Goal: Task Accomplishment & Management: Manage account settings

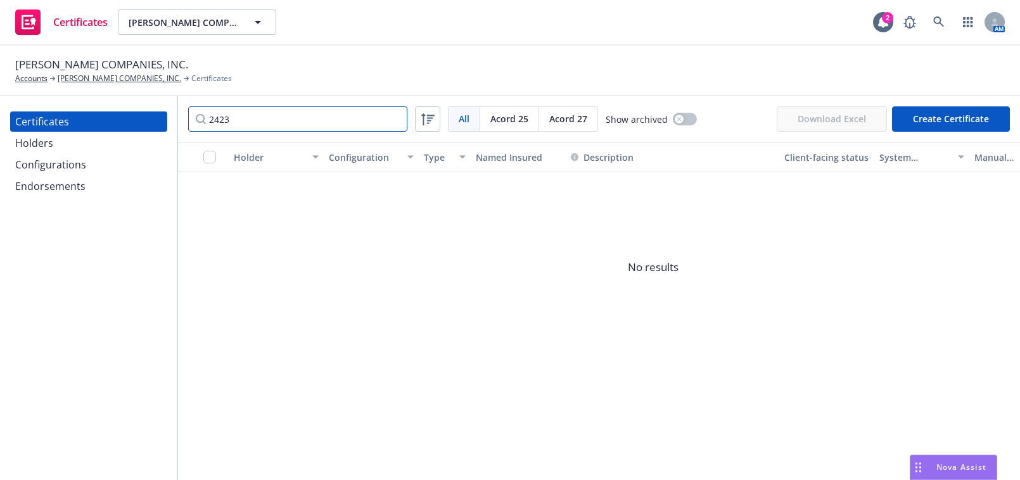
drag, startPoint x: 336, startPoint y: 120, endPoint x: 145, endPoint y: 118, distance: 191.3
click at [145, 117] on div "Certificates Holders Configurations Endorsements 2423 All All [PERSON_NAME] 25 …" at bounding box center [510, 288] width 1020 height 384
type input "northwest"
click at [559, 125] on span "Acord 27" at bounding box center [568, 118] width 38 height 13
click at [96, 155] on div "Configurations" at bounding box center [88, 165] width 147 height 20
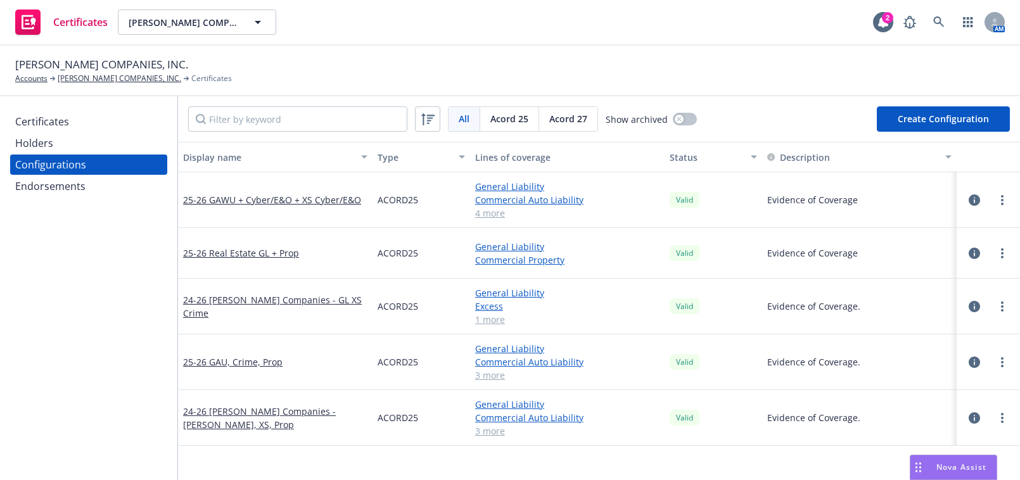
click at [555, 119] on span "Acord 27" at bounding box center [568, 118] width 38 height 13
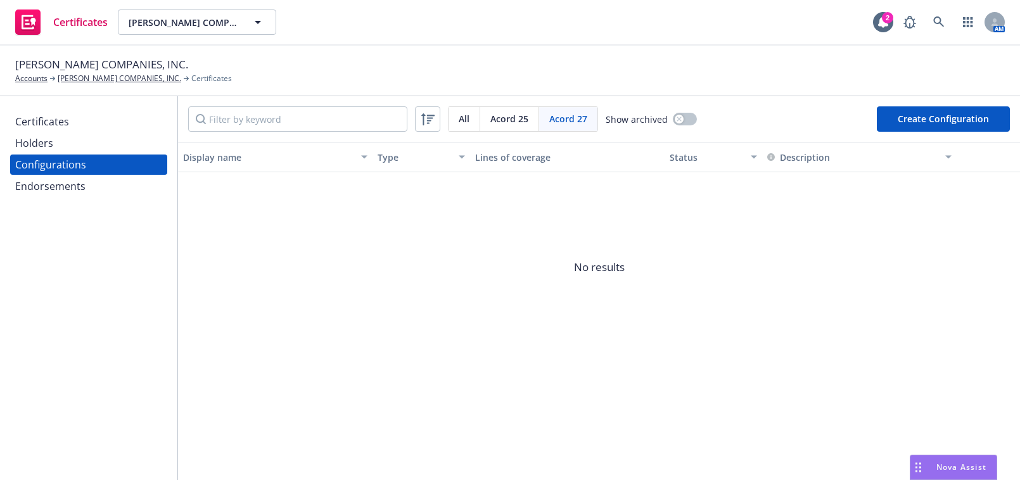
click at [922, 122] on button "Create Configuration" at bounding box center [943, 118] width 133 height 25
select select "ACORD27"
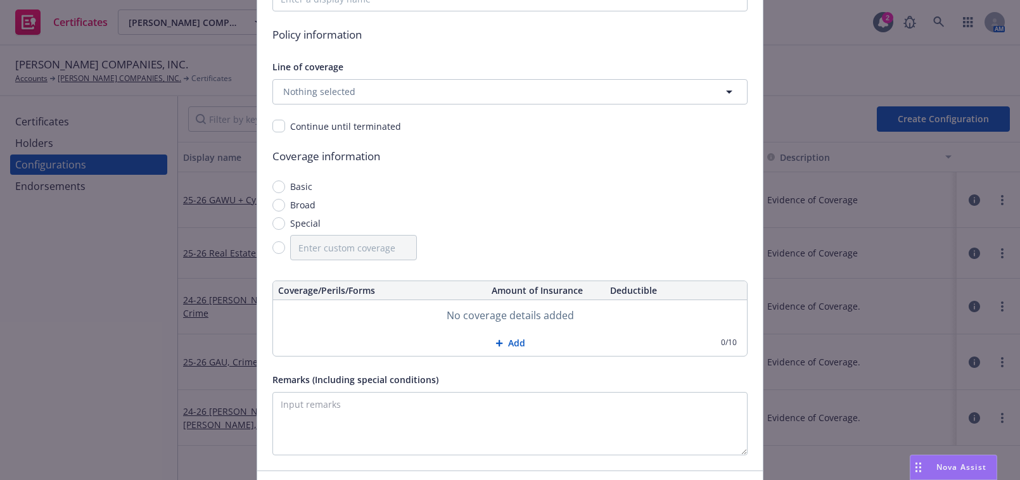
scroll to position [56, 0]
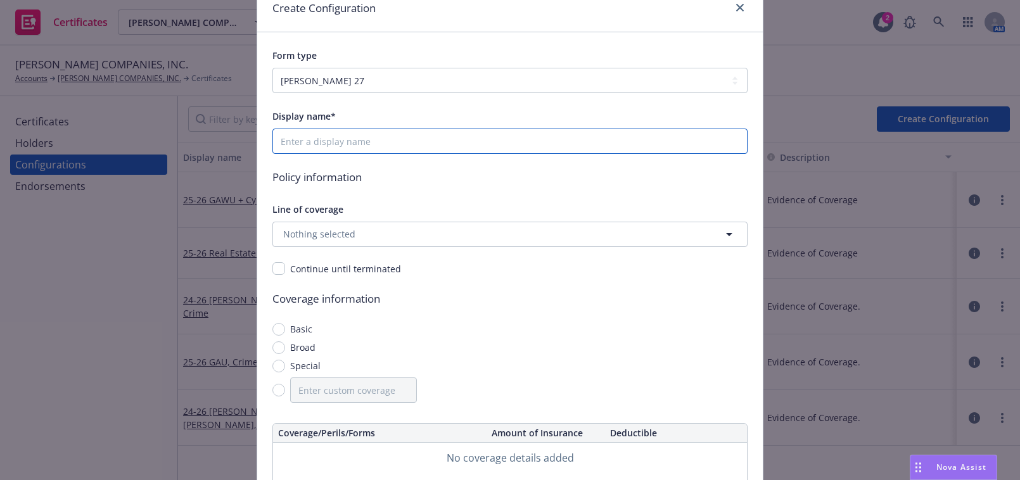
click at [352, 143] on input "Display name*" at bounding box center [509, 141] width 475 height 25
click at [335, 222] on div "Line of coverage Nothing selected" at bounding box center [509, 224] width 475 height 46
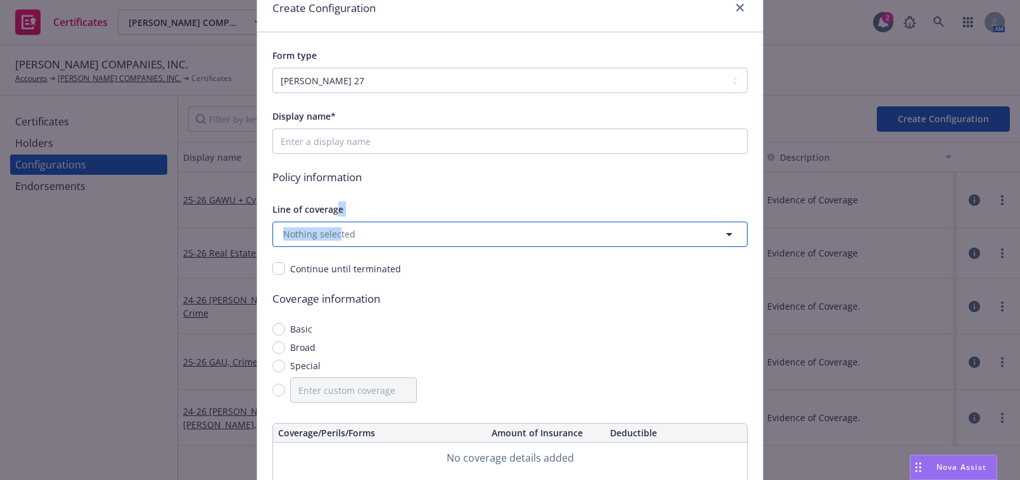
click at [336, 236] on span "Nothing selected" at bounding box center [319, 233] width 72 height 13
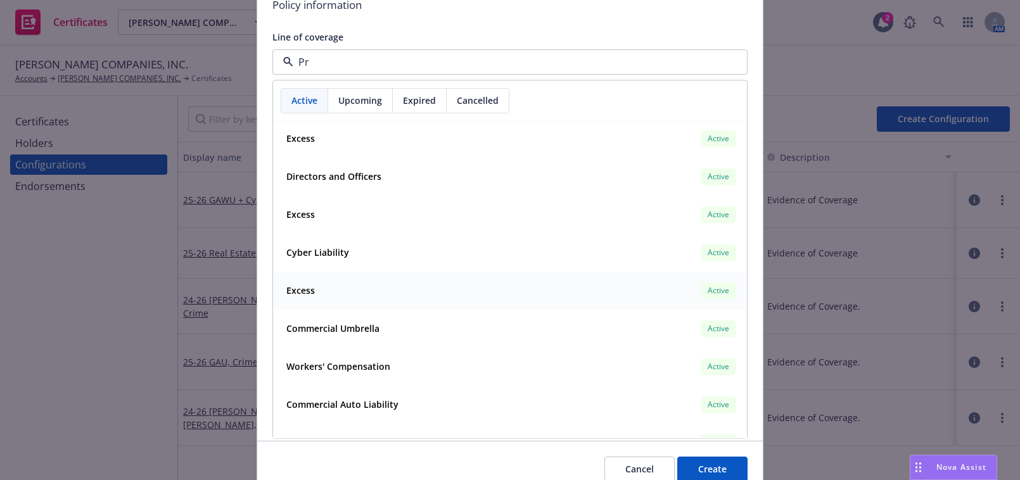
scroll to position [0, 0]
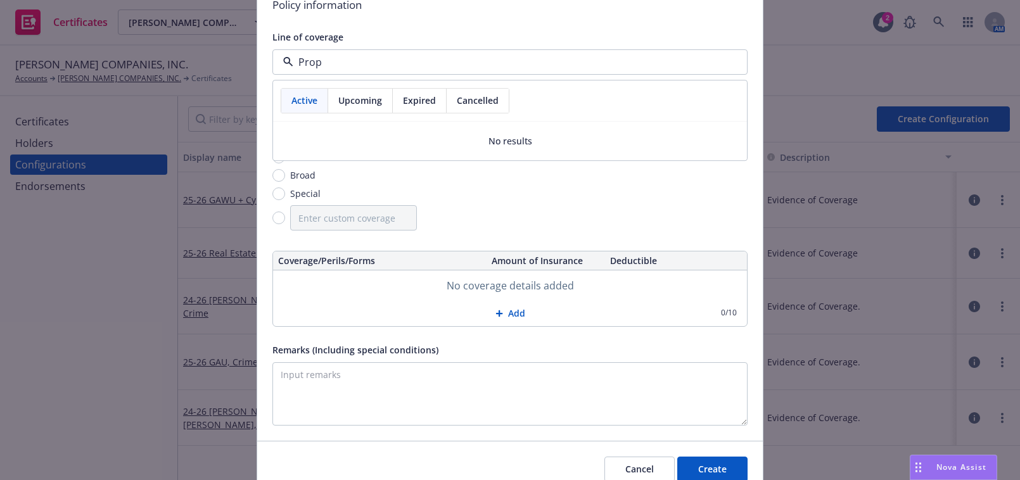
type input "Prop"
click at [357, 99] on span "Upcoming" at bounding box center [360, 100] width 44 height 13
drag, startPoint x: 319, startPoint y: 59, endPoint x: 249, endPoint y: 47, distance: 70.7
click at [250, 48] on div "Create Configuration Form type ACORD 25 ACORD 27 Display name* Policy informati…" at bounding box center [510, 240] width 1020 height 480
click at [291, 94] on span "Active" at bounding box center [304, 100] width 26 height 13
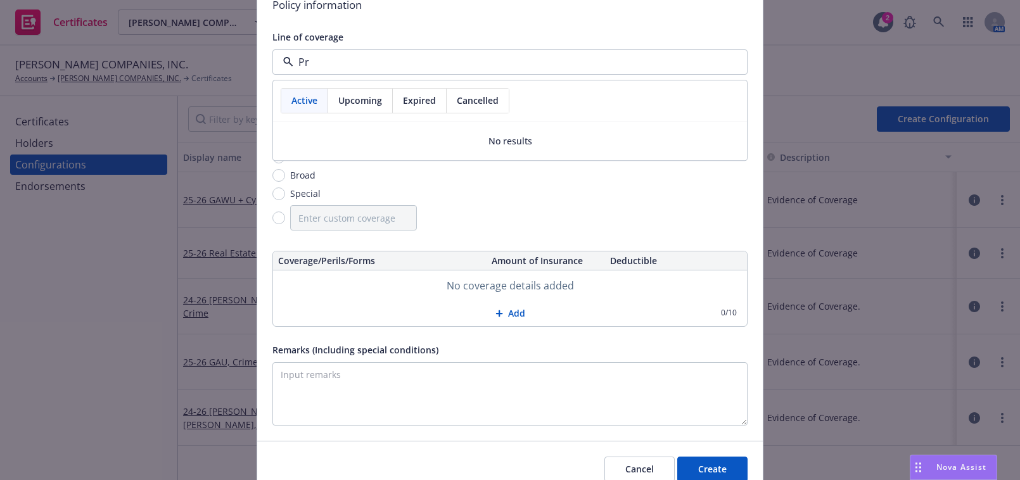
type input "P"
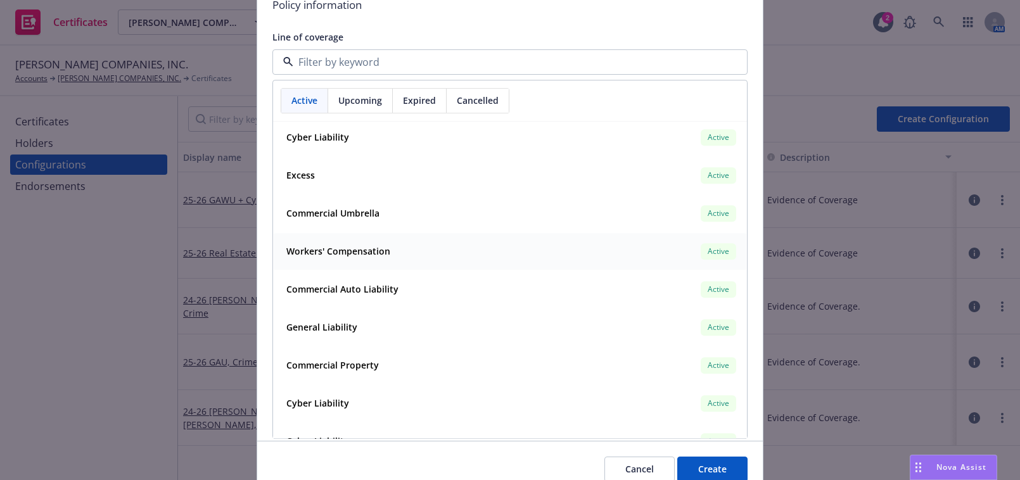
scroll to position [403, 0]
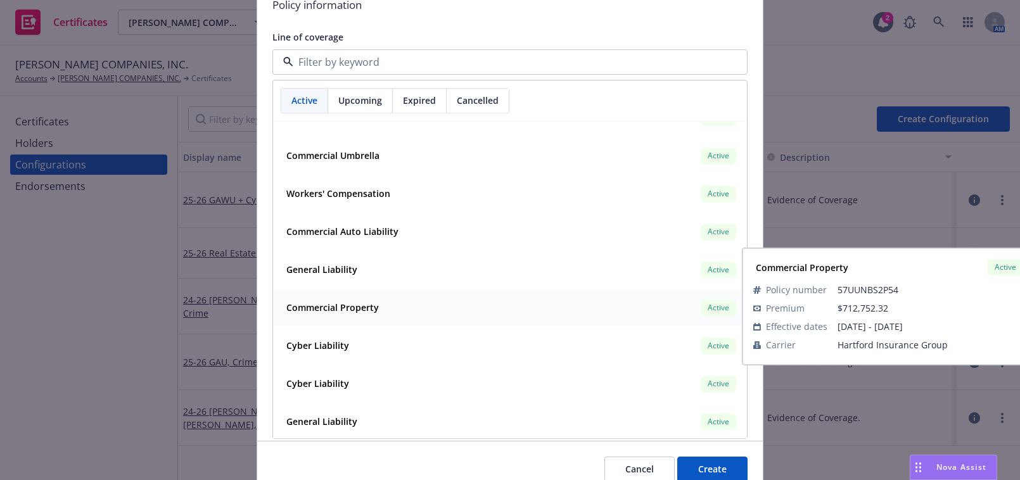
click at [380, 304] on div "Commercial Property Active" at bounding box center [509, 308] width 457 height 22
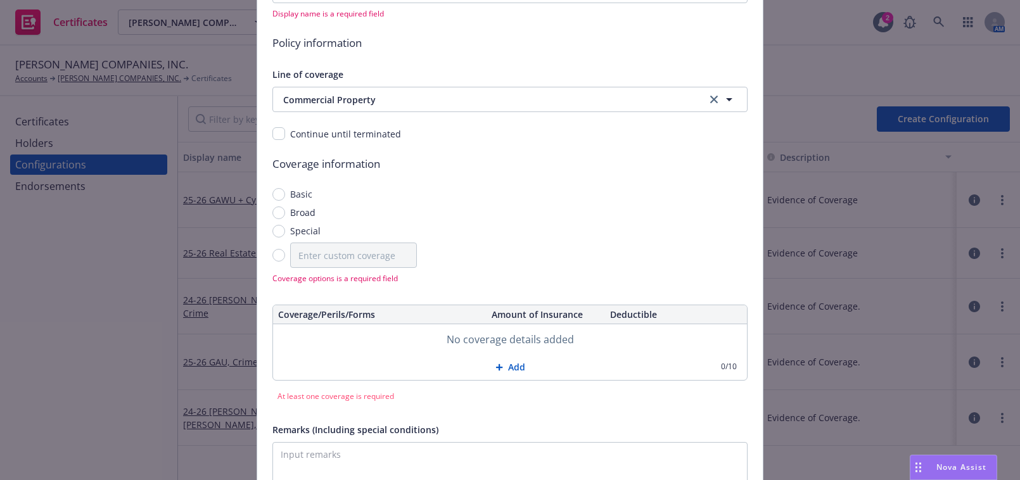
scroll to position [187, 0]
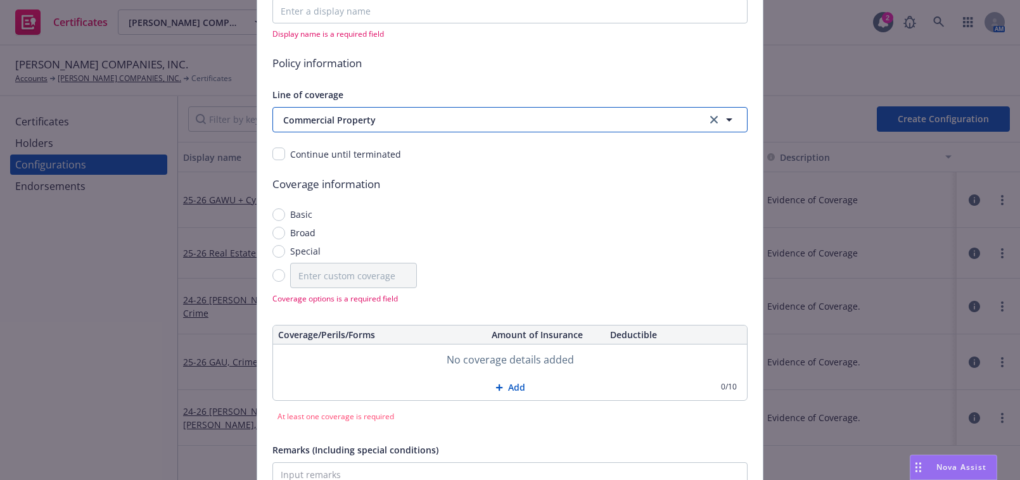
click at [341, 113] on span "Commercial Property" at bounding box center [480, 119] width 395 height 13
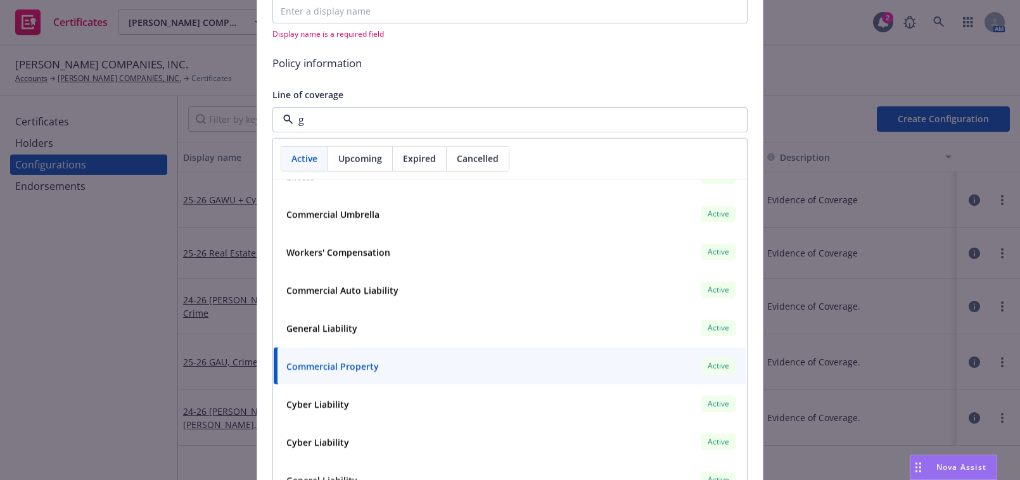
scroll to position [0, 0]
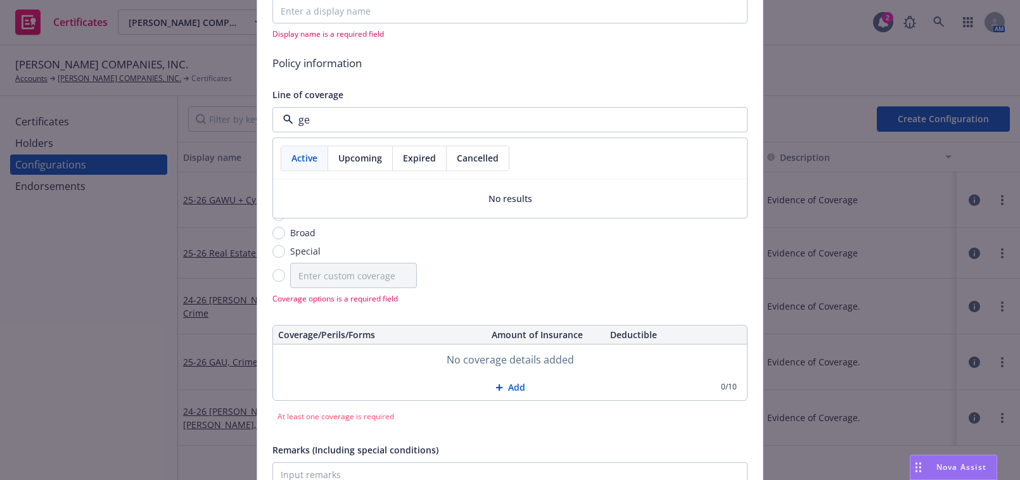
type input "g"
type input "P"
type input "C"
type input "\"
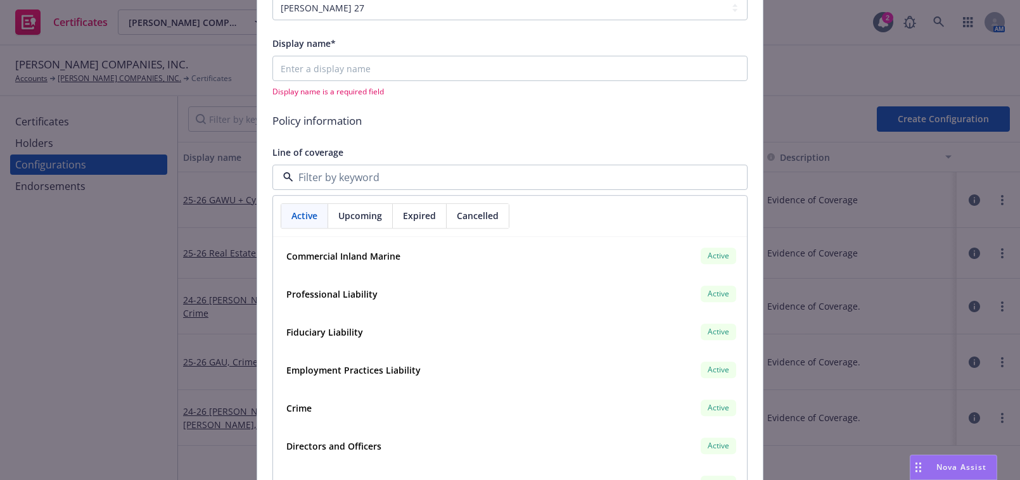
scroll to position [72, 0]
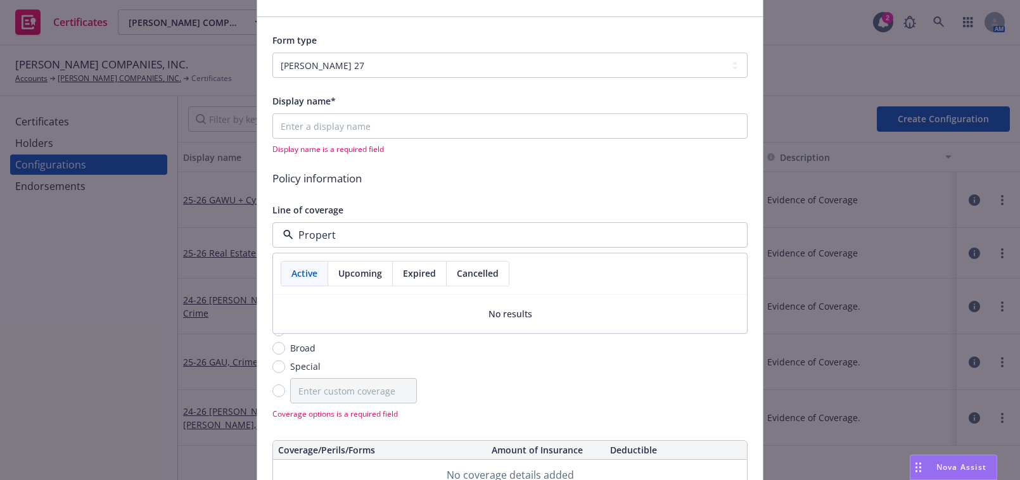
type input "Property"
drag, startPoint x: 357, startPoint y: 231, endPoint x: 271, endPoint y: 218, distance: 86.5
click at [272, 219] on div "Line of coverage Property Active Upcoming Expired Cancelled No results" at bounding box center [509, 225] width 475 height 46
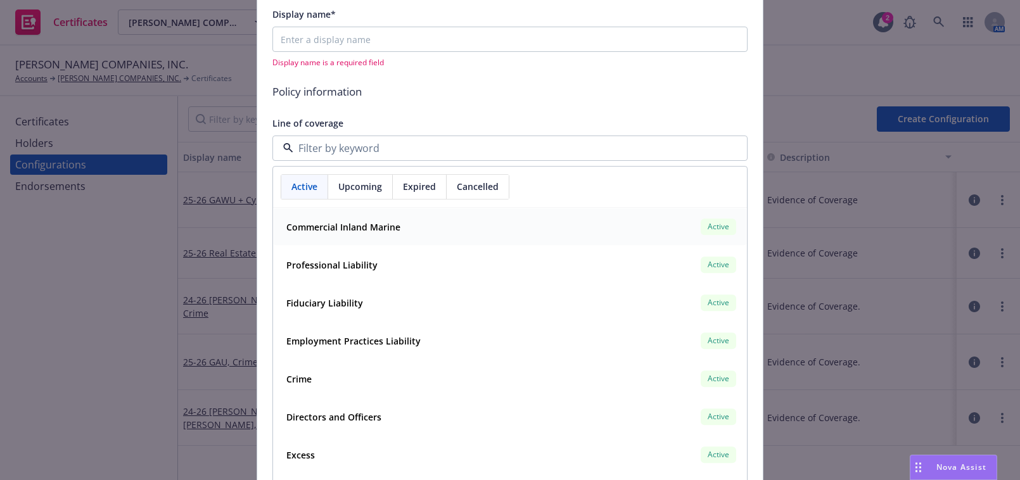
scroll to position [187, 0]
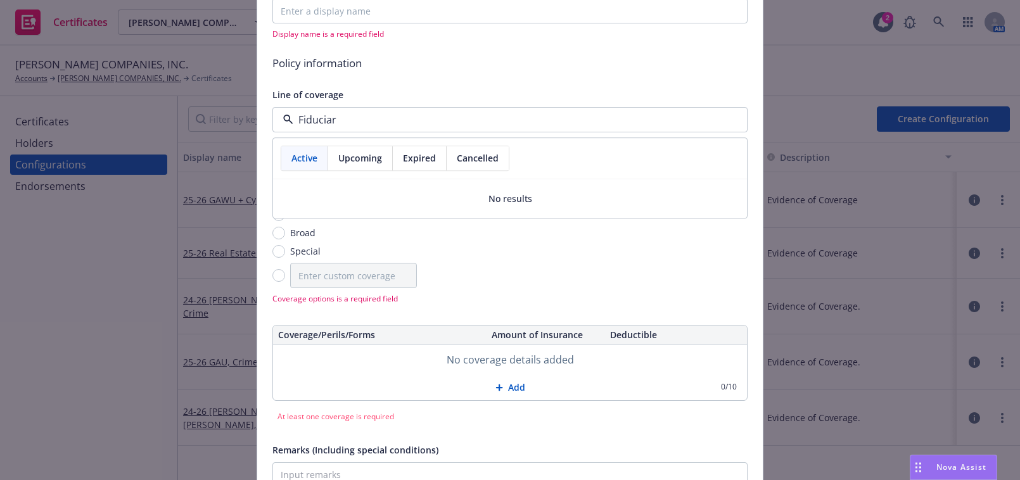
type input "Fiduciary"
drag, startPoint x: 362, startPoint y: 115, endPoint x: 250, endPoint y: 101, distance: 112.9
click at [251, 102] on div "Create Configuration Form type ACORD 25 ACORD 27 Display name* Display name is …" at bounding box center [510, 240] width 1020 height 480
type input "="
type input "Crime"
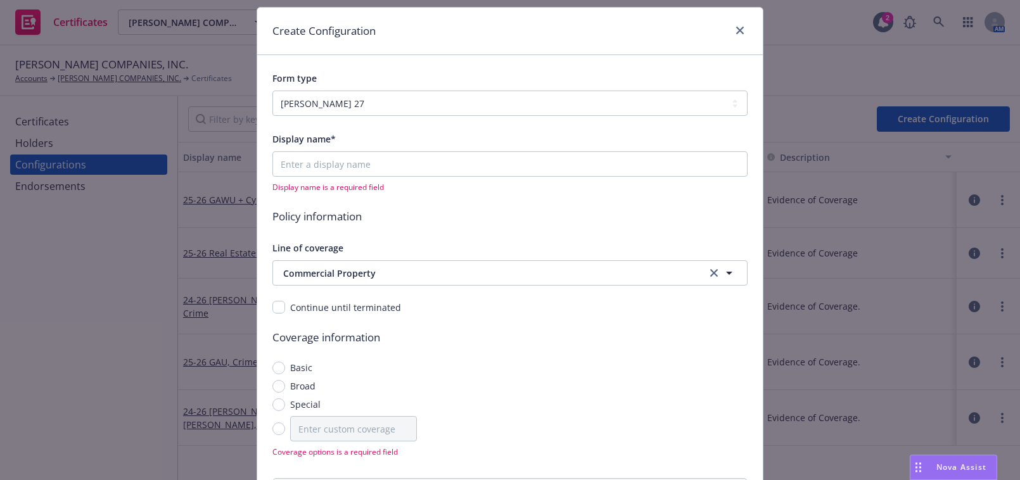
scroll to position [0, 0]
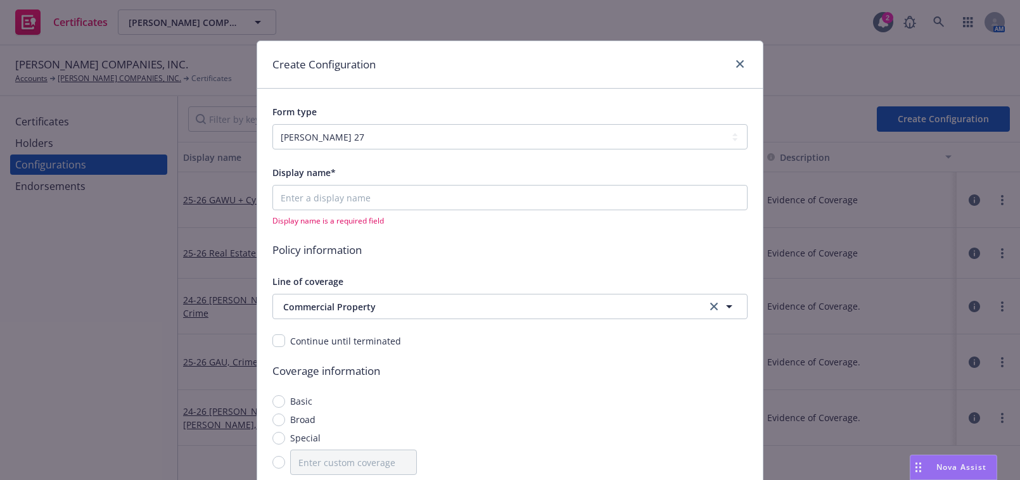
drag, startPoint x: 773, startPoint y: 32, endPoint x: 779, endPoint y: 29, distance: 6.5
click at [776, 32] on div "Create Configuration Form type ACORD 25 ACORD 27 Display name* Display name is …" at bounding box center [510, 240] width 1020 height 480
click at [912, 22] on div "Create Configuration Form type ACORD 25 ACORD 27 Display name* Display name is …" at bounding box center [510, 240] width 1020 height 480
click at [736, 65] on icon "close" at bounding box center [740, 64] width 8 height 8
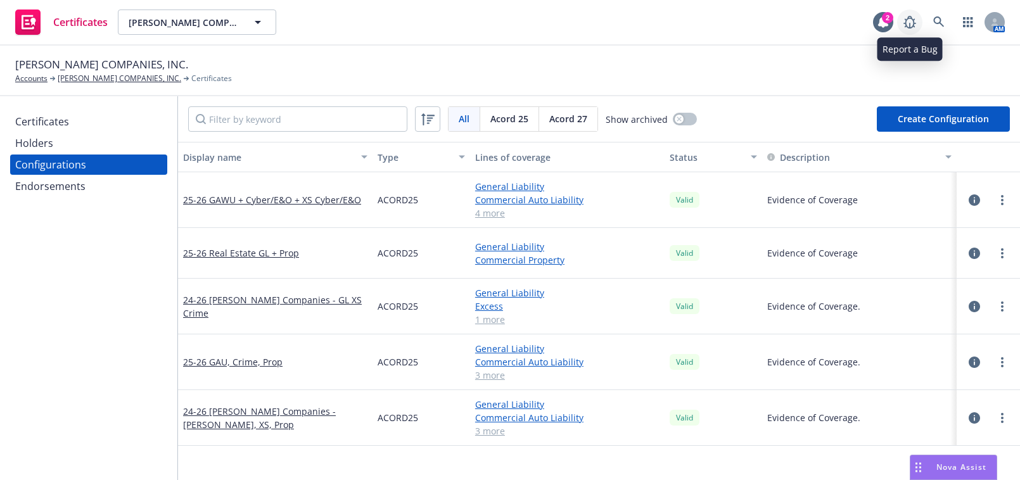
click at [912, 24] on icon at bounding box center [909, 22] width 15 height 15
click at [579, 117] on span "Acord 27" at bounding box center [568, 118] width 38 height 13
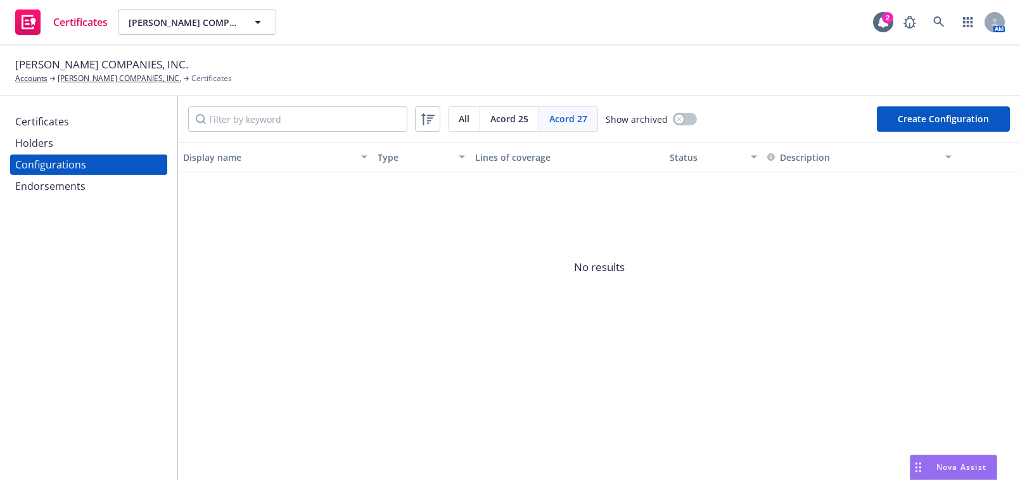
click at [924, 117] on button "Create Configuration" at bounding box center [943, 118] width 133 height 25
select select "ACORD27"
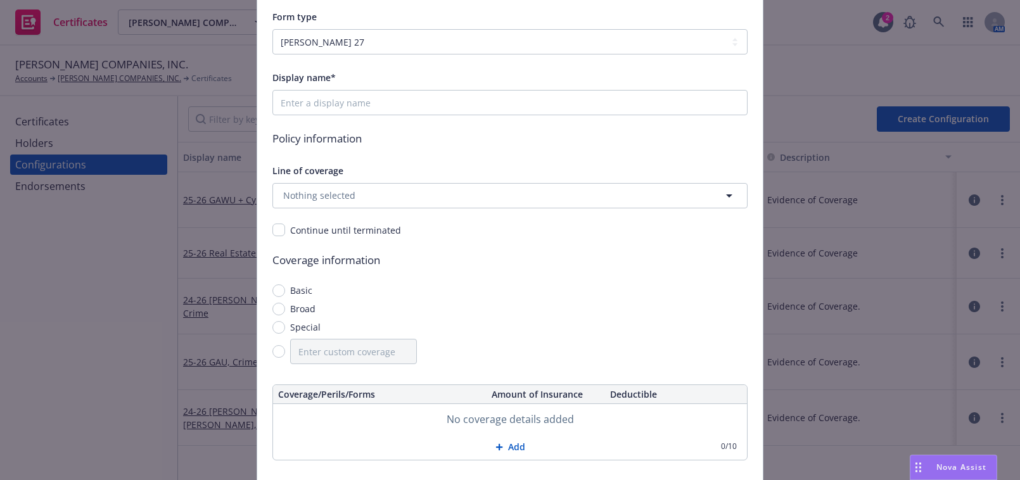
scroll to position [115, 0]
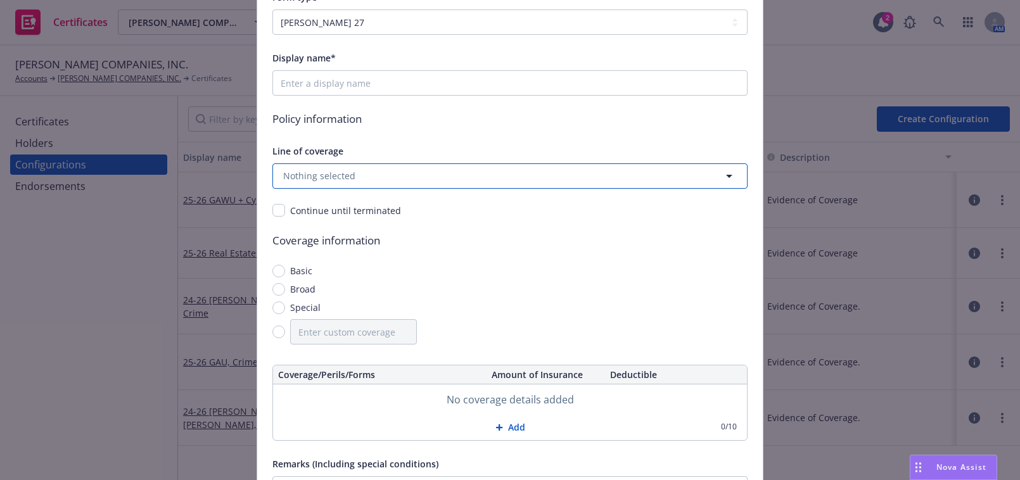
click at [328, 169] on span "Nothing selected" at bounding box center [319, 175] width 72 height 13
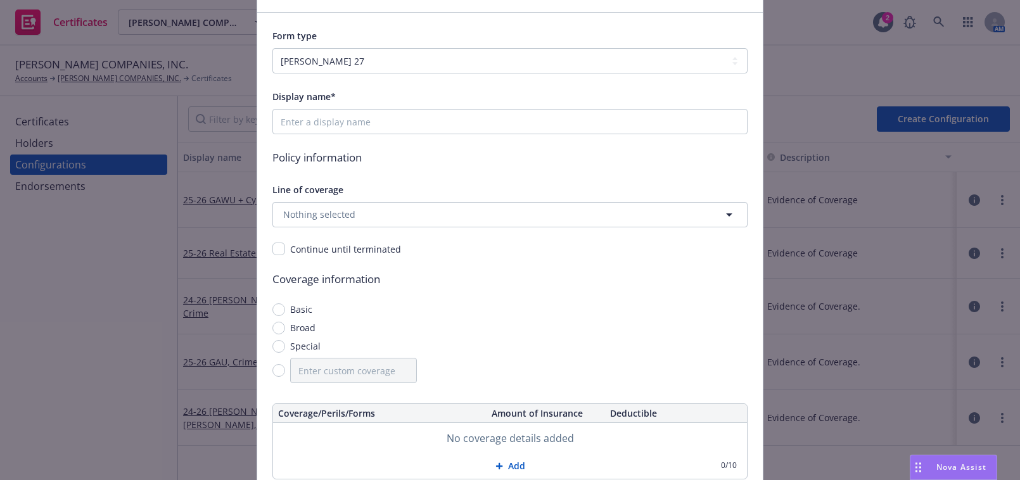
scroll to position [56, 0]
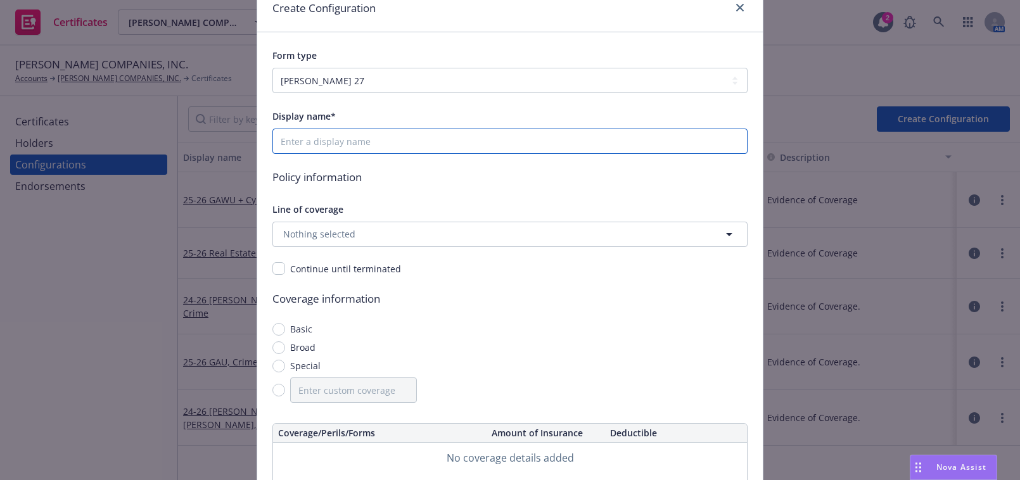
click at [325, 139] on input "Display name*" at bounding box center [509, 141] width 475 height 25
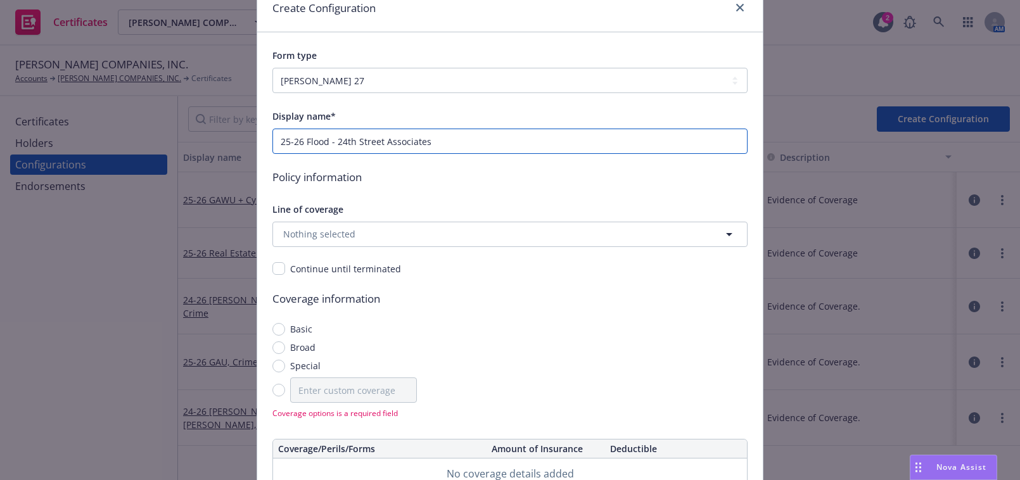
type input "25-26 Flood - 24th Street Associates"
click at [464, 137] on input "25-26 Flood - 24th Street Associates" at bounding box center [509, 141] width 475 height 25
type input "25-26 Flood - 24th Street Associates, LP"
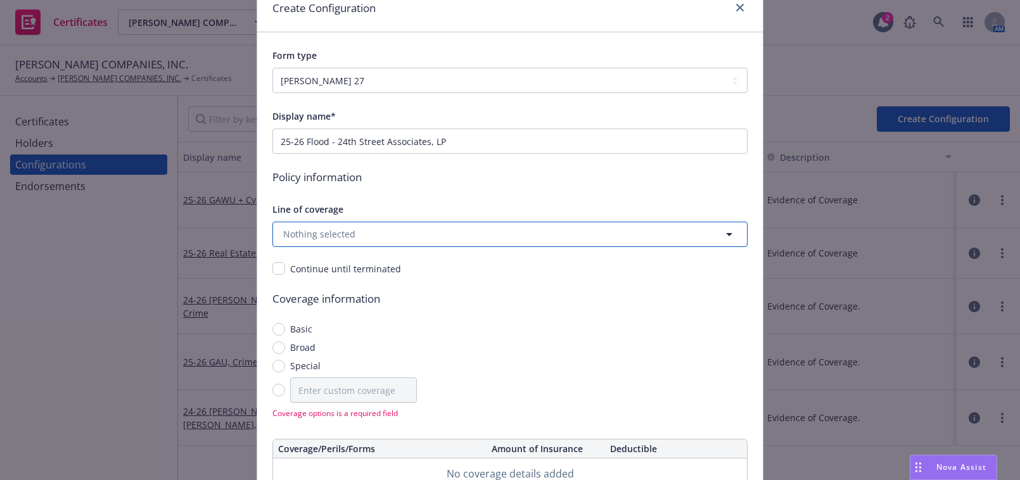
drag, startPoint x: 357, startPoint y: 224, endPoint x: 360, endPoint y: 232, distance: 9.1
click at [357, 224] on button "Nothing selected" at bounding box center [509, 234] width 475 height 25
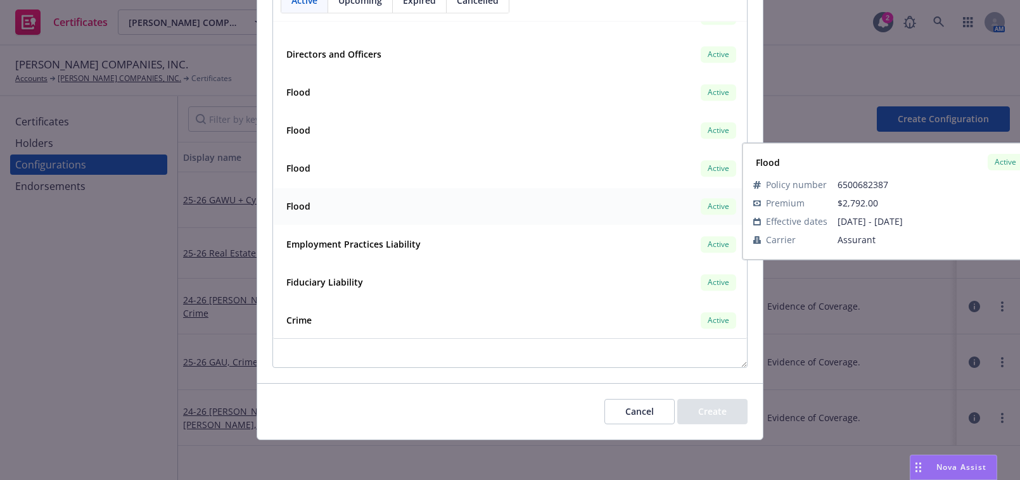
scroll to position [1049, 0]
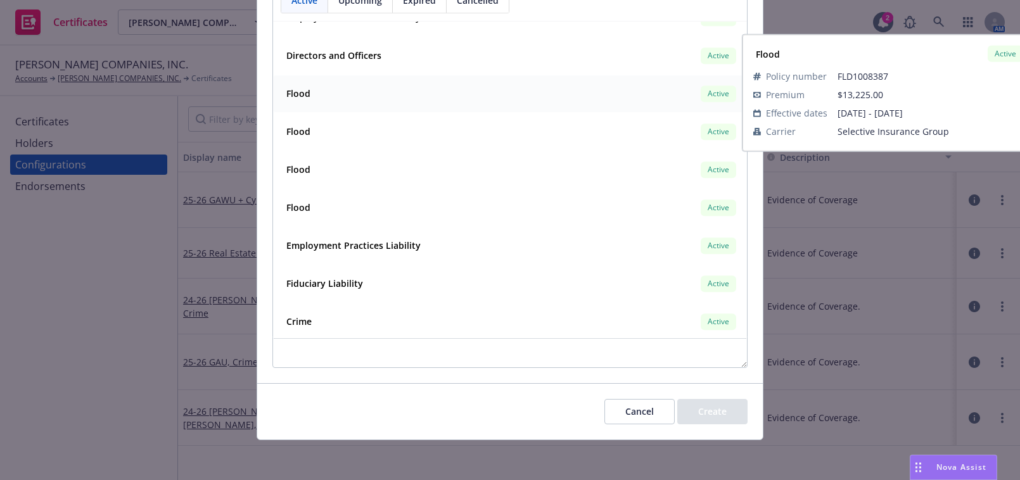
click at [321, 98] on div "Flood Active" at bounding box center [509, 94] width 457 height 22
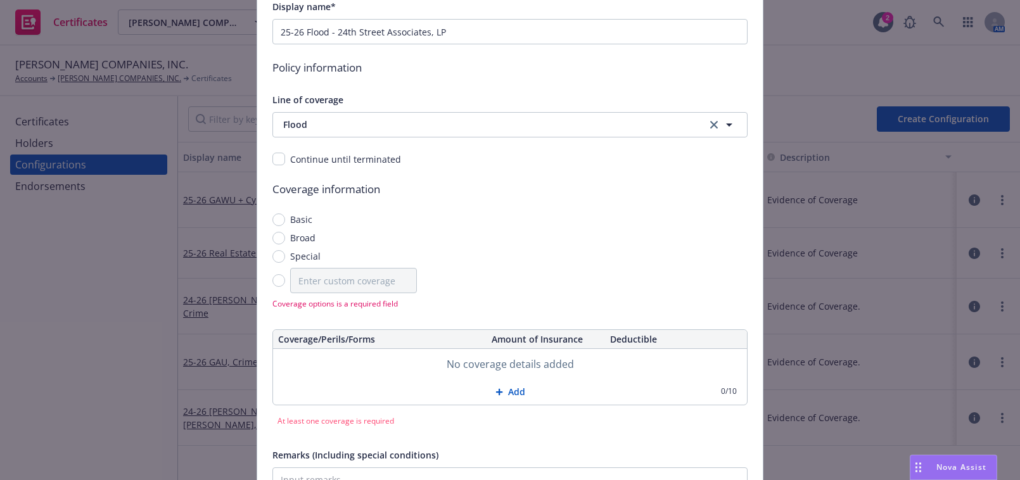
scroll to position [156, 0]
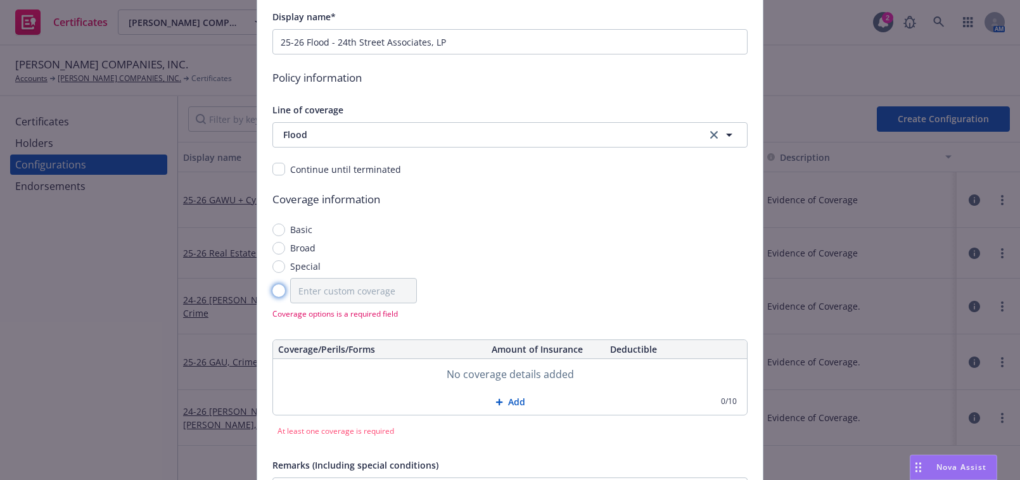
drag, startPoint x: 271, startPoint y: 294, endPoint x: 277, endPoint y: 292, distance: 6.6
click at [272, 293] on input "radio" at bounding box center [278, 290] width 13 height 13
radio input "true"
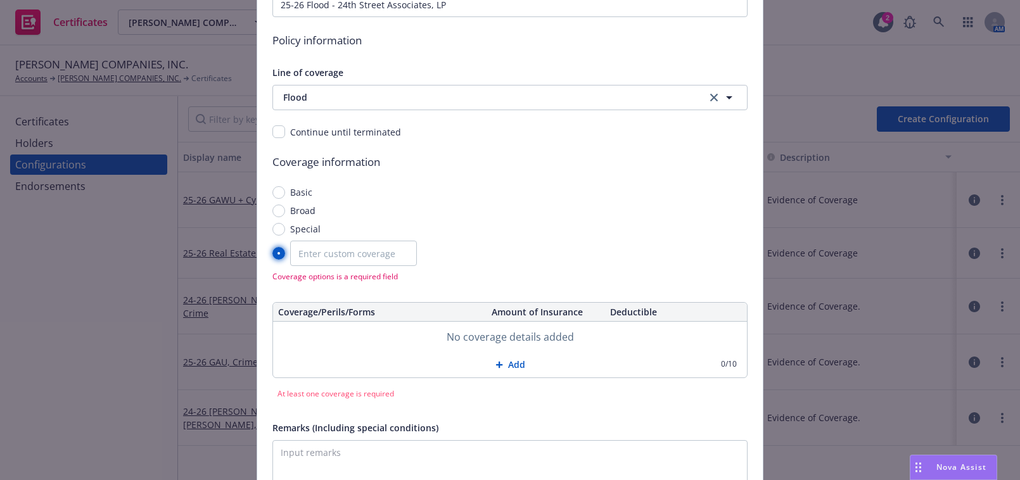
scroll to position [213, 0]
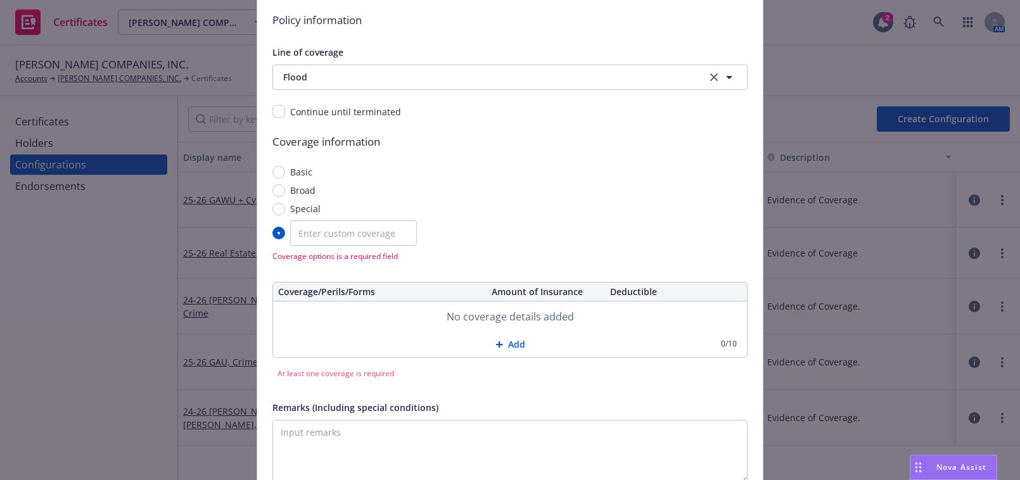
click at [495, 343] on icon at bounding box center [499, 345] width 8 height 8
click at [495, 347] on icon at bounding box center [499, 346] width 8 height 8
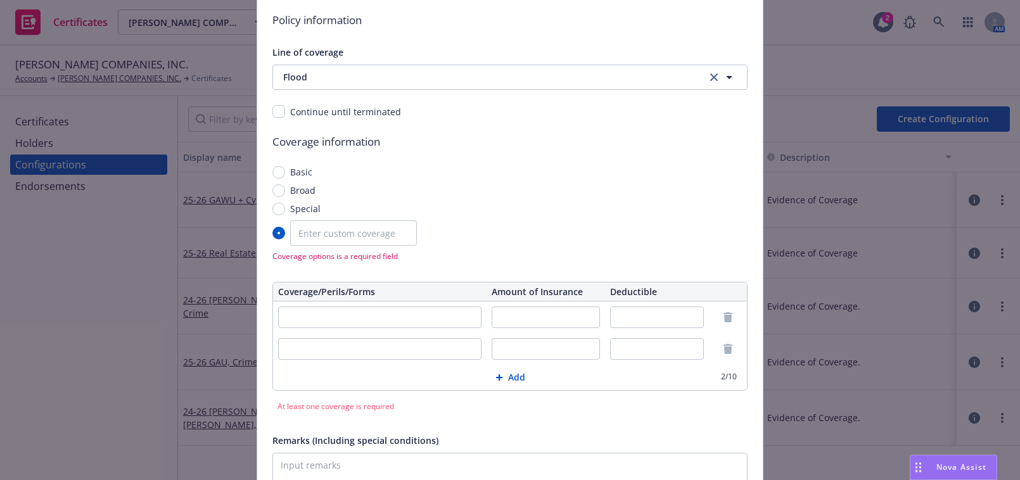
click at [388, 323] on input "text" at bounding box center [379, 318] width 203 height 22
paste input "$500,000"
type input "$500,000"
click at [374, 346] on input "text" at bounding box center [379, 349] width 203 height 22
click at [514, 322] on input "text" at bounding box center [546, 318] width 108 height 22
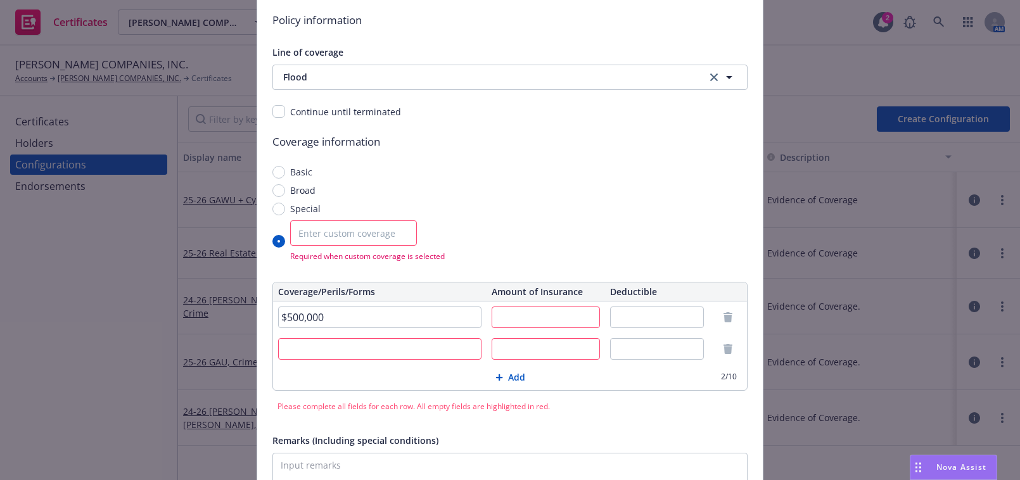
paste input "$500,000"
type input "$500,000"
click at [530, 343] on input "text" at bounding box center [546, 349] width 108 height 22
paste input "$142,000"
type input "$142,000"
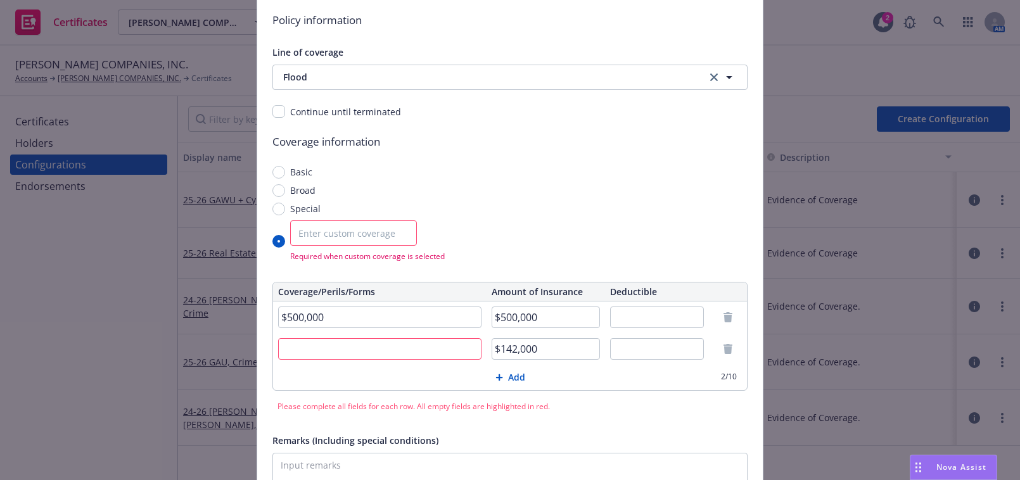
click at [611, 312] on input "text" at bounding box center [657, 318] width 94 height 22
paste input "$1,250"
type input "$1,250"
click at [624, 349] on input "text" at bounding box center [657, 349] width 94 height 22
paste input "$1,250"
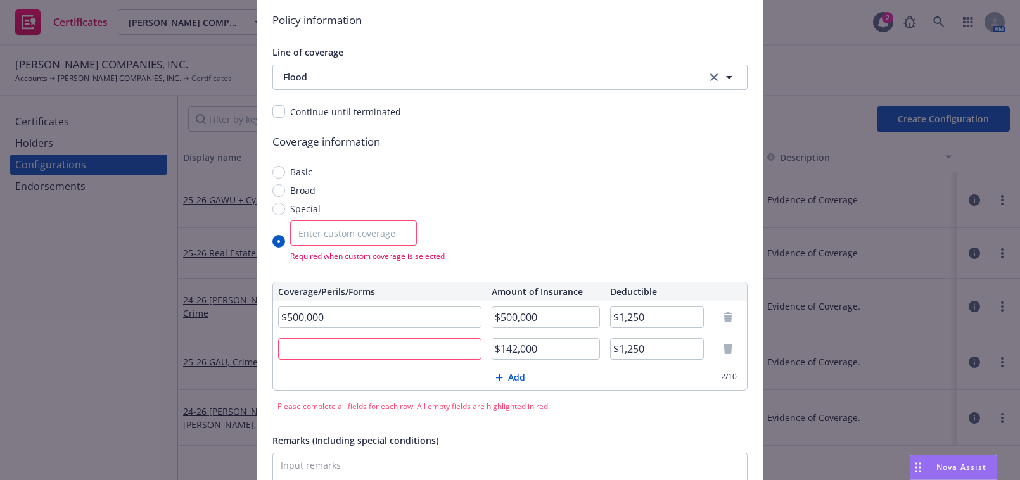
type input "$1,250"
drag, startPoint x: 329, startPoint y: 310, endPoint x: 291, endPoint y: 308, distance: 38.7
click at [209, 305] on div "Create Configuration Form type ACORD 25 ACORD 27 Display name* 25-26 Flood - 24…" at bounding box center [510, 240] width 1020 height 480
type input "Flood - Building"
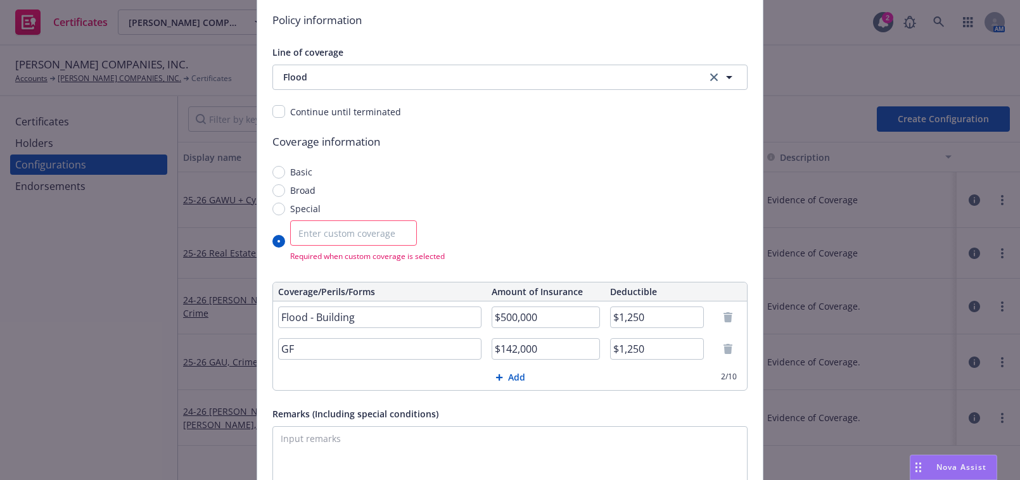
type input "G"
type input "Flood - Contents"
drag, startPoint x: 317, startPoint y: 239, endPoint x: 317, endPoint y: 232, distance: 7.0
click at [317, 232] on input "Enter custom coverage" at bounding box center [353, 232] width 127 height 25
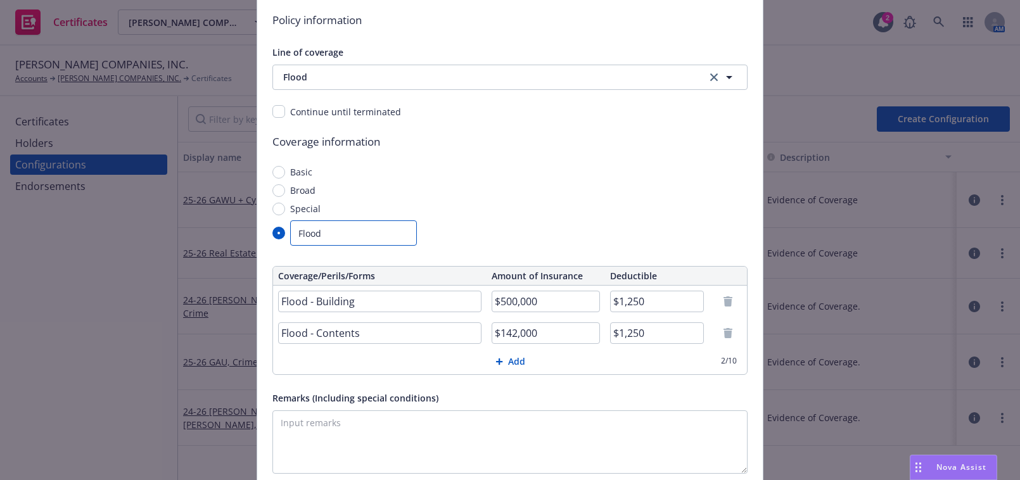
type input "Flood"
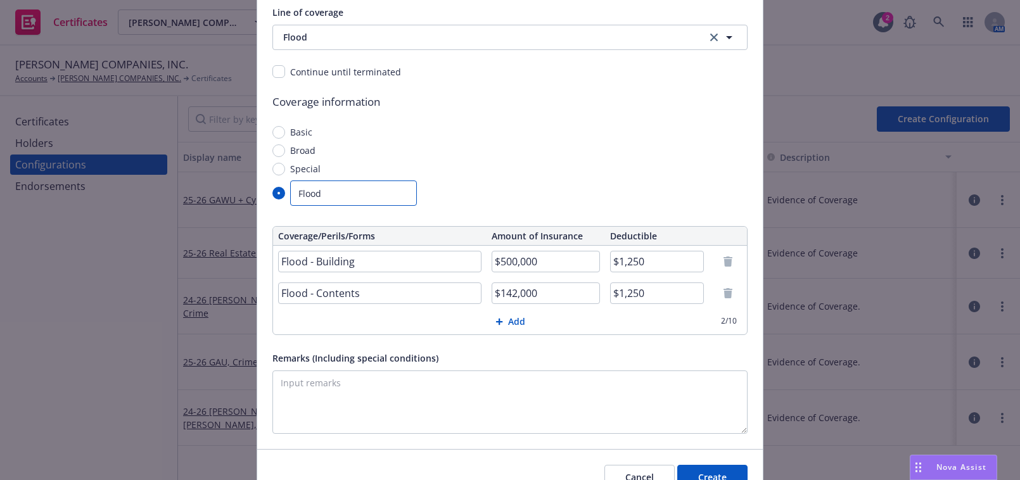
scroll to position [319, 0]
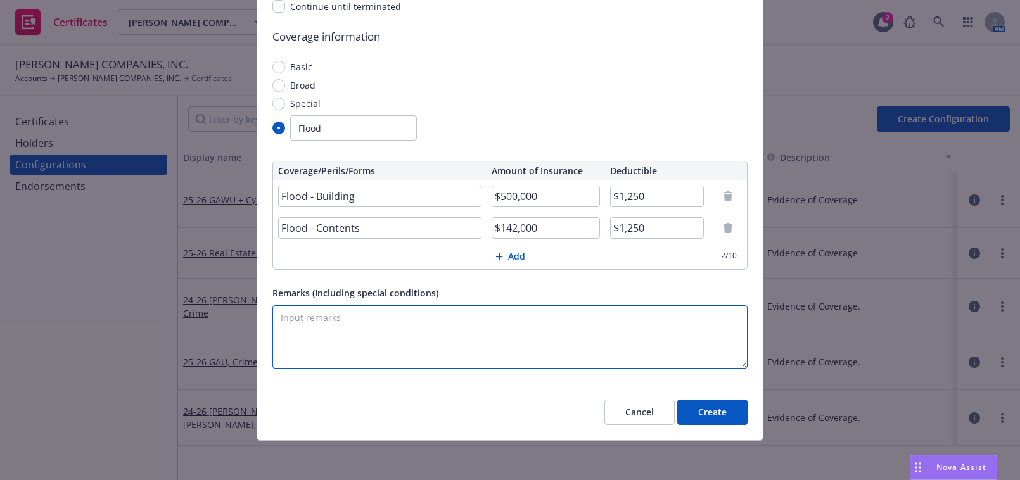
click at [501, 342] on textarea "Remarks (Including special conditions)" at bounding box center [509, 336] width 475 height 63
paste textarea "Evidence of Coverage"
type textarea "Evidence of Coverage"
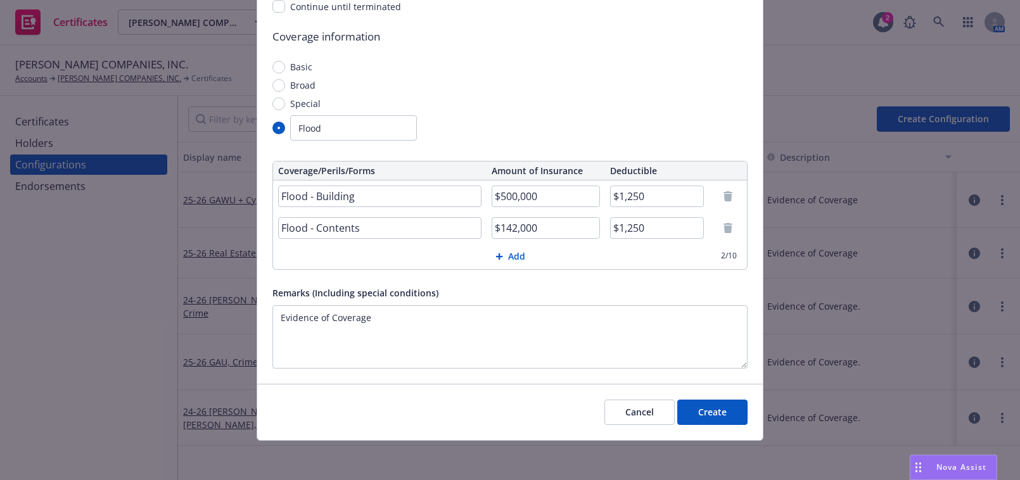
click at [694, 403] on button "Create" at bounding box center [712, 412] width 70 height 25
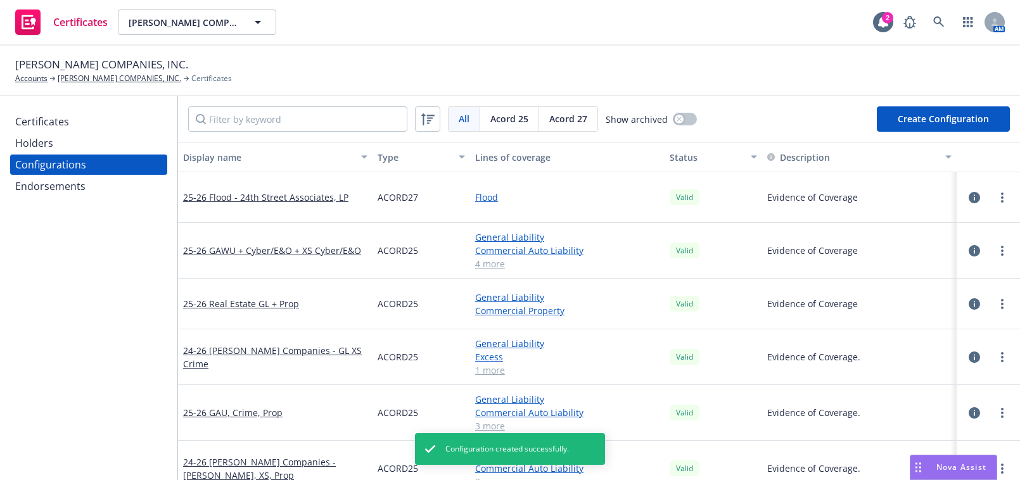
click at [60, 131] on div "Certificates" at bounding box center [42, 121] width 54 height 20
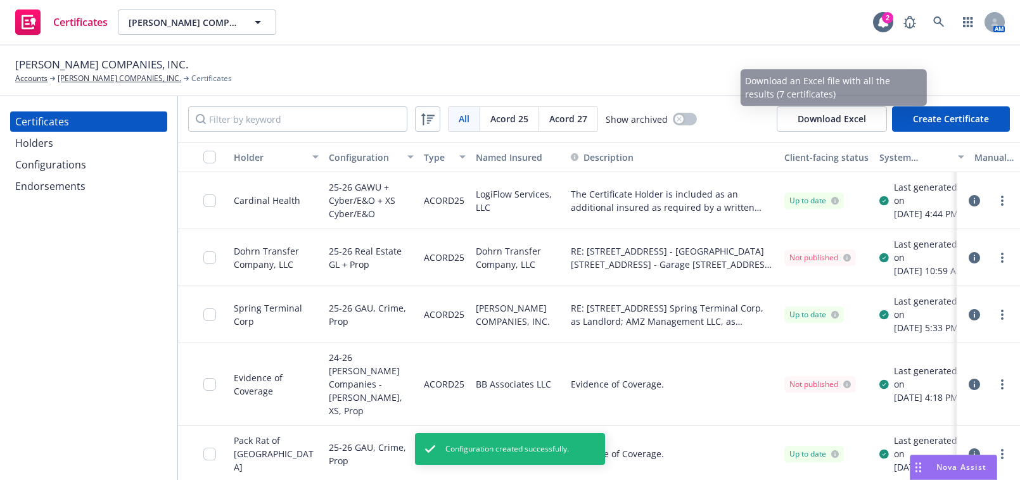
click at [931, 116] on button "Create Certificate" at bounding box center [951, 118] width 118 height 25
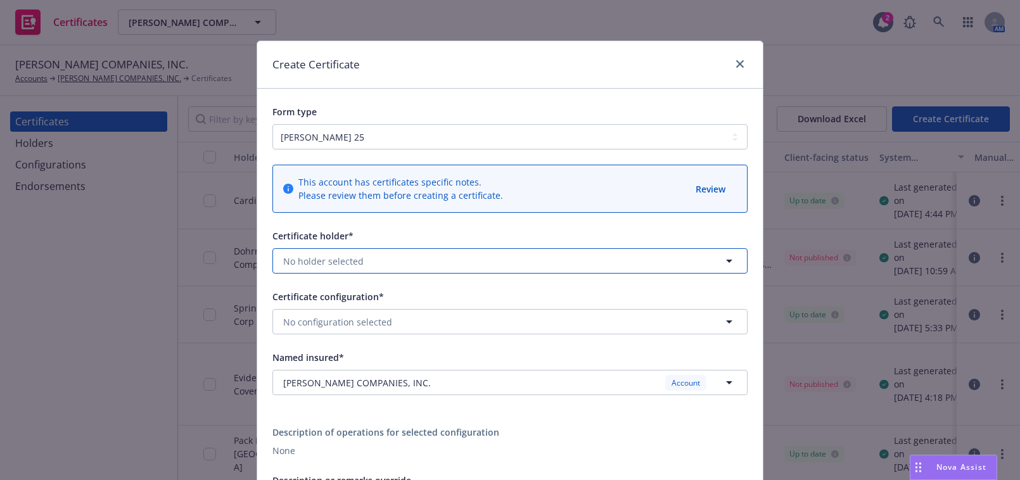
click at [326, 253] on button "No holder selected" at bounding box center [509, 260] width 475 height 25
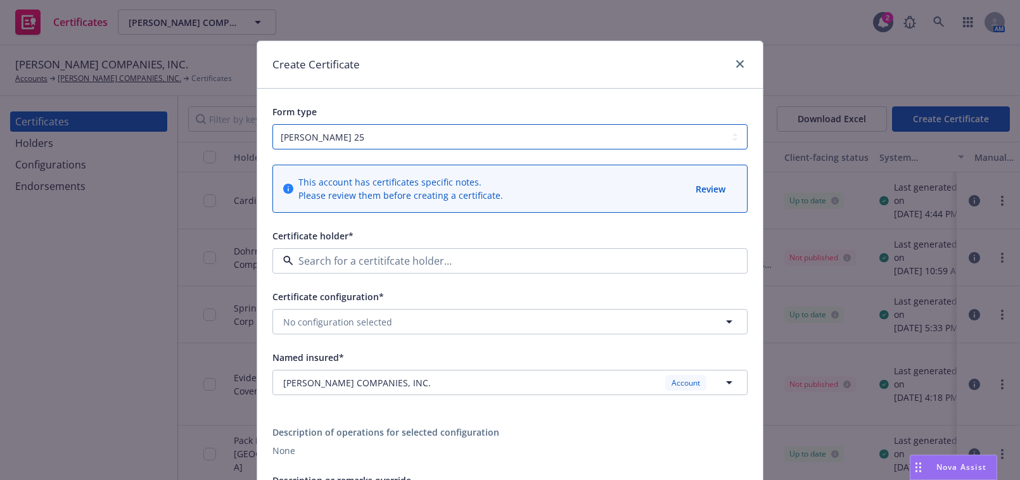
click at [316, 143] on select "ACORD 25 ACORD 27" at bounding box center [509, 136] width 475 height 25
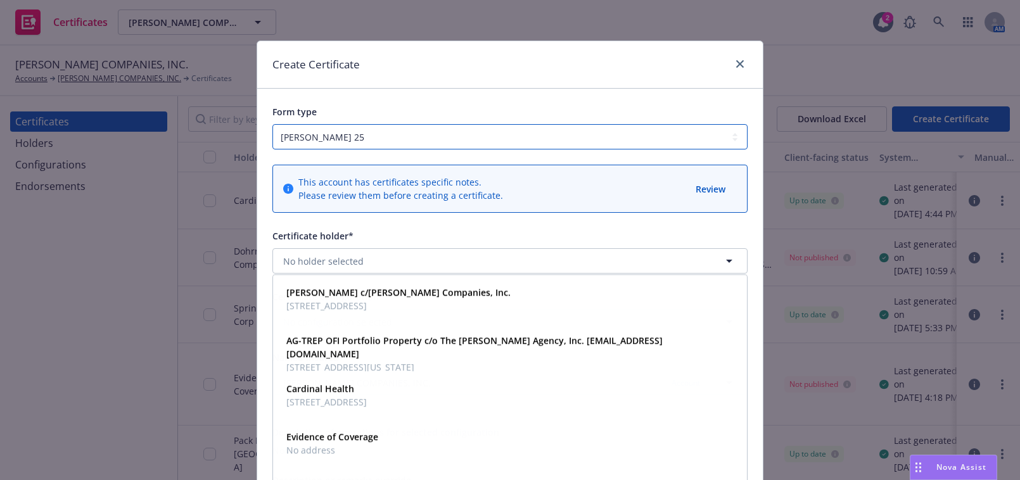
select select "ACORD27"
click at [272, 124] on select "ACORD 25 ACORD 27" at bounding box center [509, 136] width 475 height 25
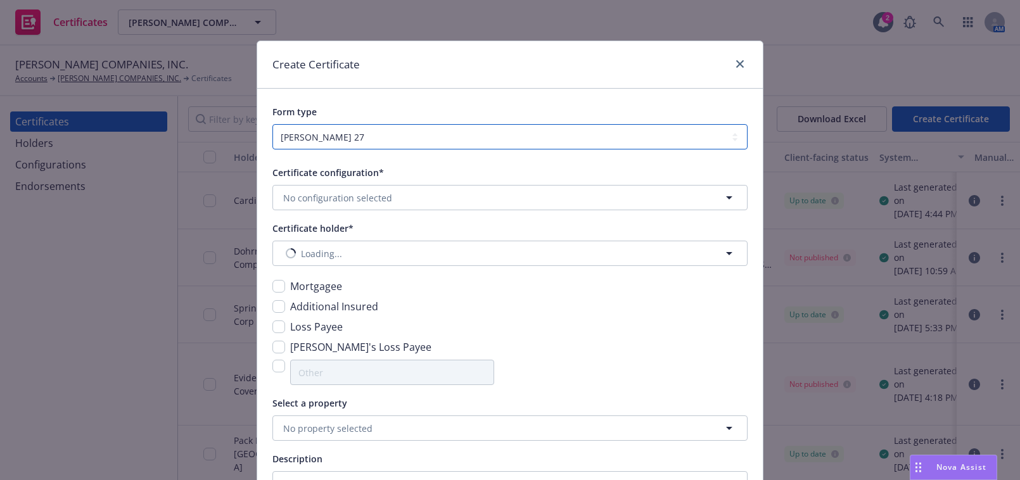
scroll to position [57, 0]
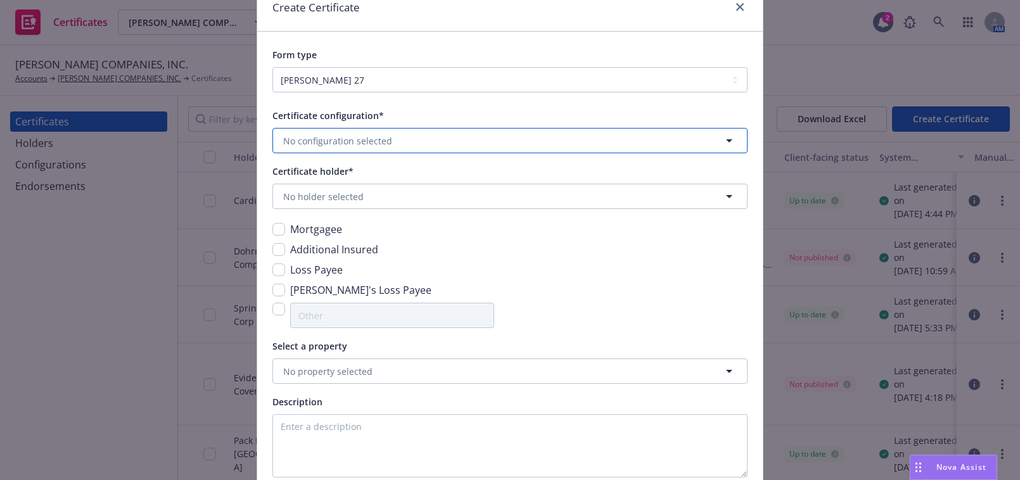
click at [326, 136] on span "No configuration selected" at bounding box center [337, 140] width 109 height 13
click at [327, 179] on strong "25-26 Flood - 24th Street Associates, LP" at bounding box center [371, 178] width 171 height 12
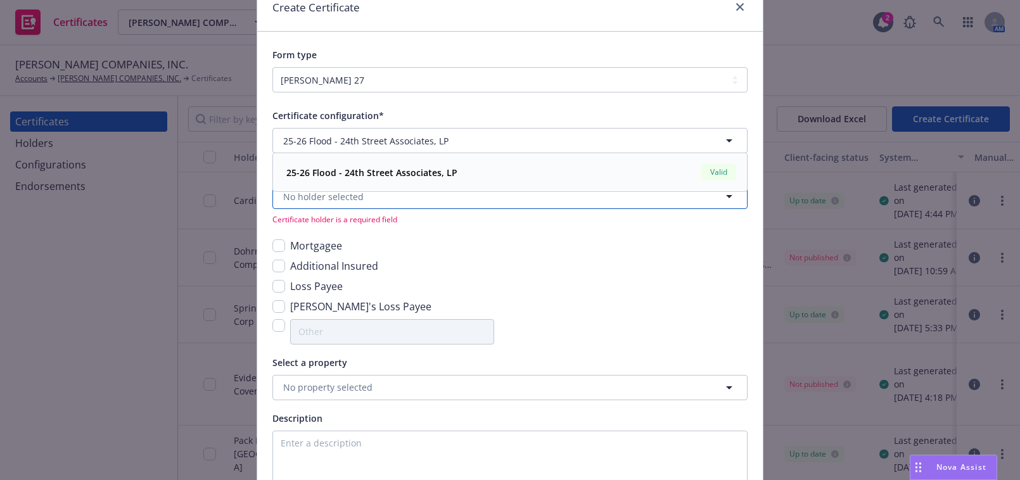
click at [322, 196] on span "No holder selected" at bounding box center [323, 196] width 80 height 13
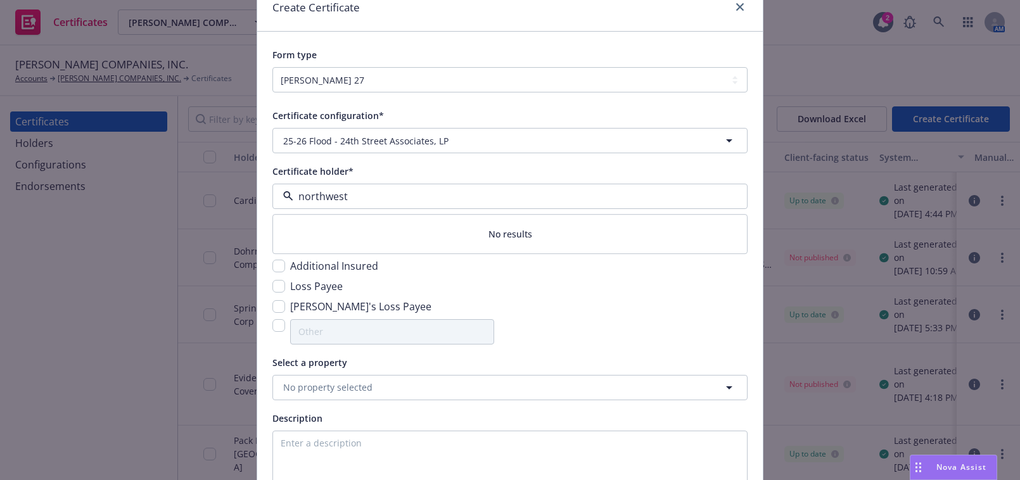
type input "northwest"
click at [451, 94] on div "Certificate configuration* [object Object] 25-26 Flood - 24th Street Associates…" at bounding box center [510, 395] width 506 height 606
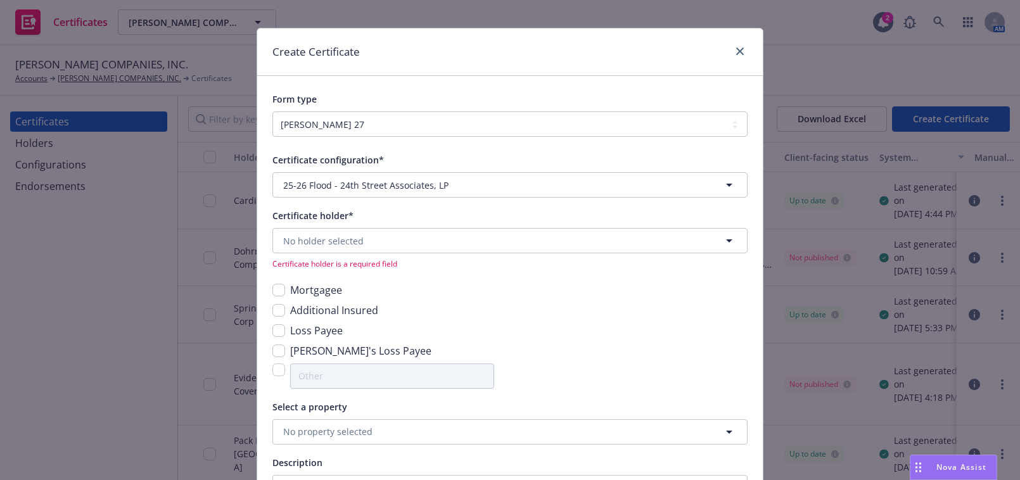
scroll to position [0, 0]
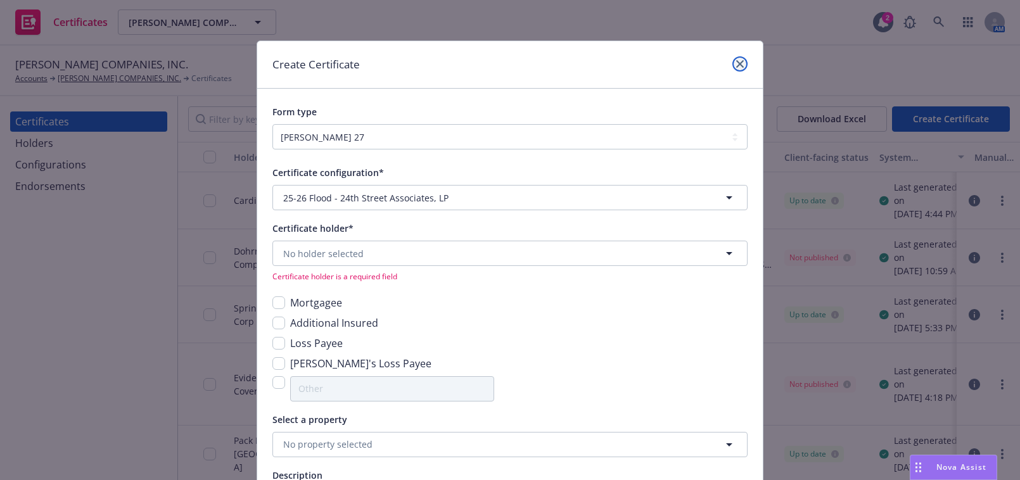
click at [736, 62] on icon "close" at bounding box center [740, 64] width 8 height 8
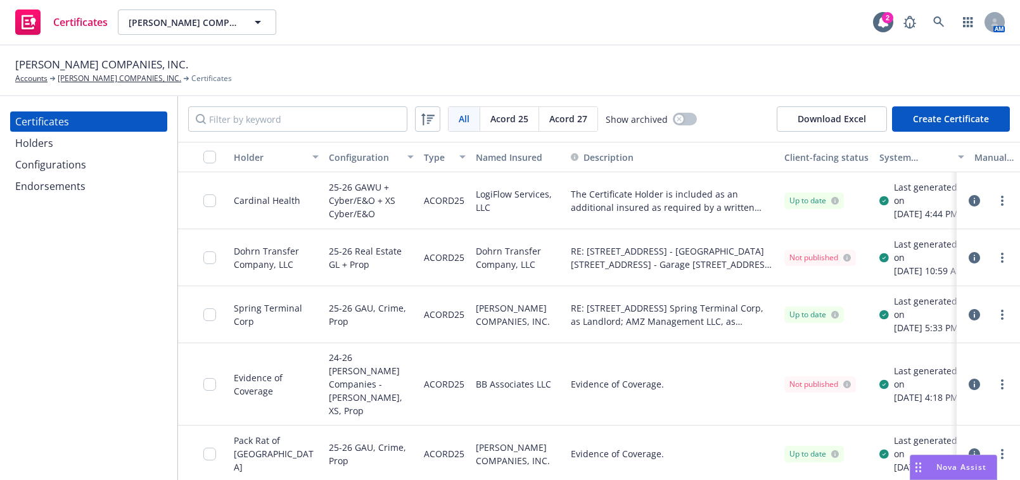
click at [91, 143] on div "Holders" at bounding box center [88, 143] width 147 height 20
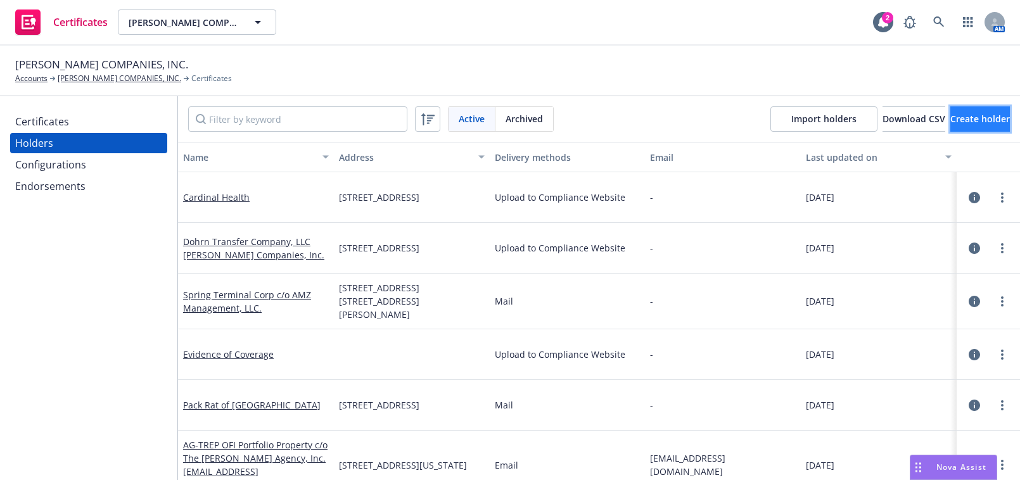
click at [959, 118] on span "Create holder" at bounding box center [980, 119] width 60 height 12
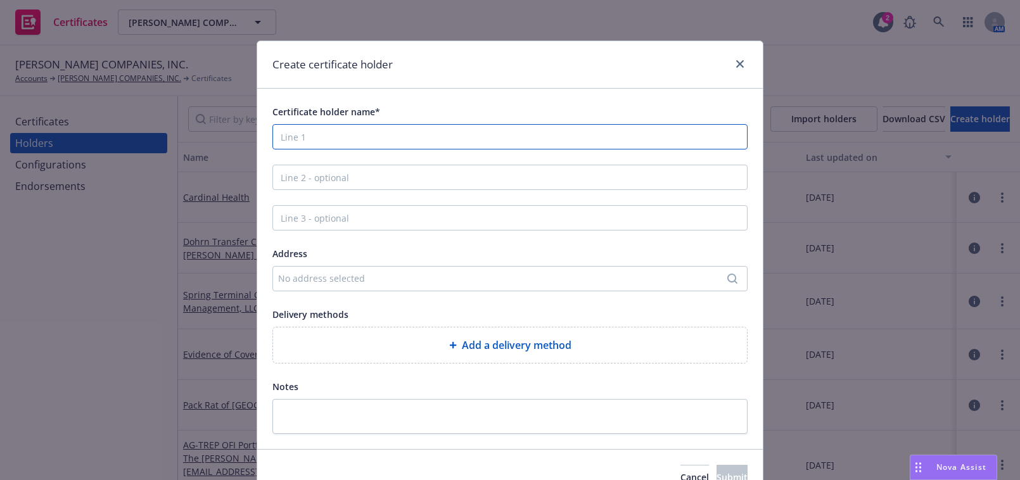
click at [344, 136] on input "Certificate holder name*" at bounding box center [509, 136] width 475 height 25
paste input "NORTHWEST BANK ISAOA"
type input "NORTHWEST BANK ISAOA"
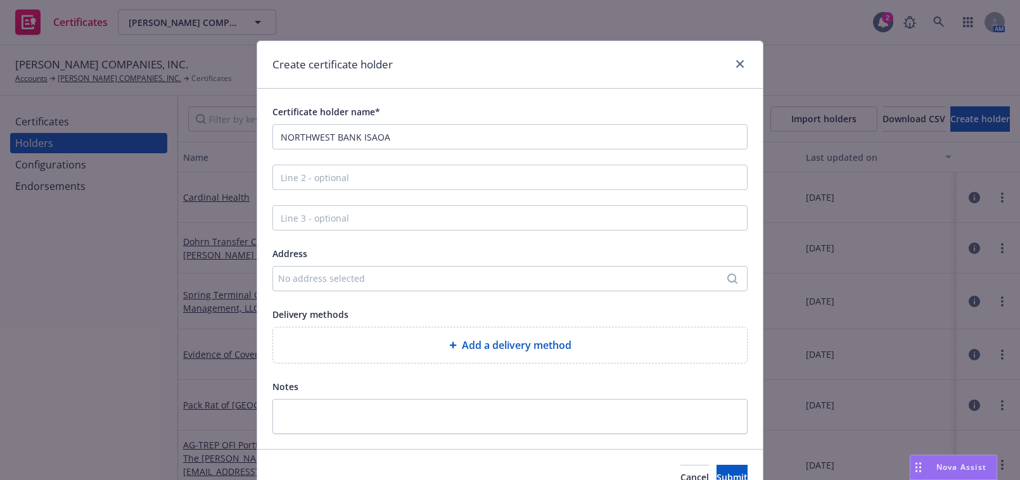
click at [333, 273] on div "No address selected" at bounding box center [503, 278] width 451 height 13
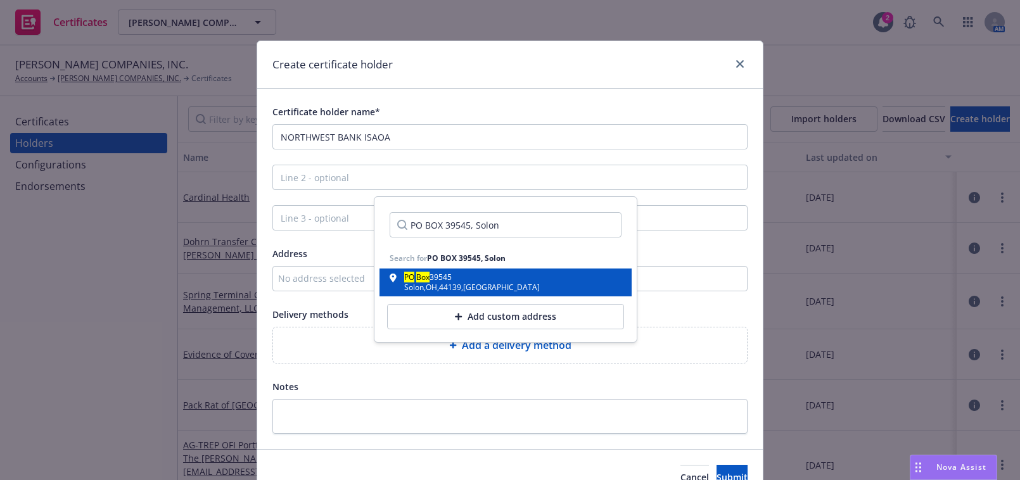
type input "PO BOX 39545, Solon"
click at [428, 288] on div "Solon , OH , 44139 , USA" at bounding box center [472, 288] width 136 height 8
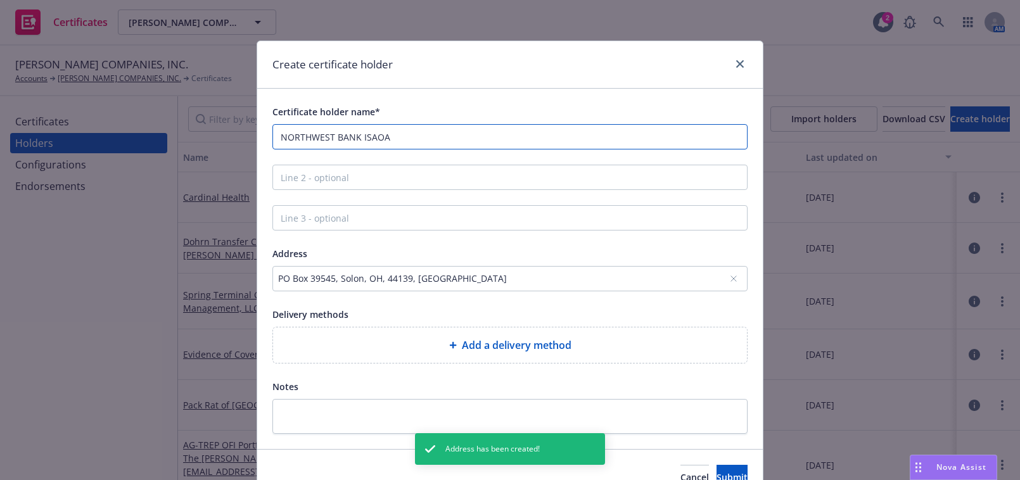
drag, startPoint x: 405, startPoint y: 136, endPoint x: 267, endPoint y: 133, distance: 137.5
click at [272, 129] on input "NORTHWEST BANK ISAOA" at bounding box center [509, 136] width 475 height 25
click at [201, 125] on div "Create certificate holder Certificate holder name* Northwest Bank ISAOA Address…" at bounding box center [510, 240] width 1020 height 480
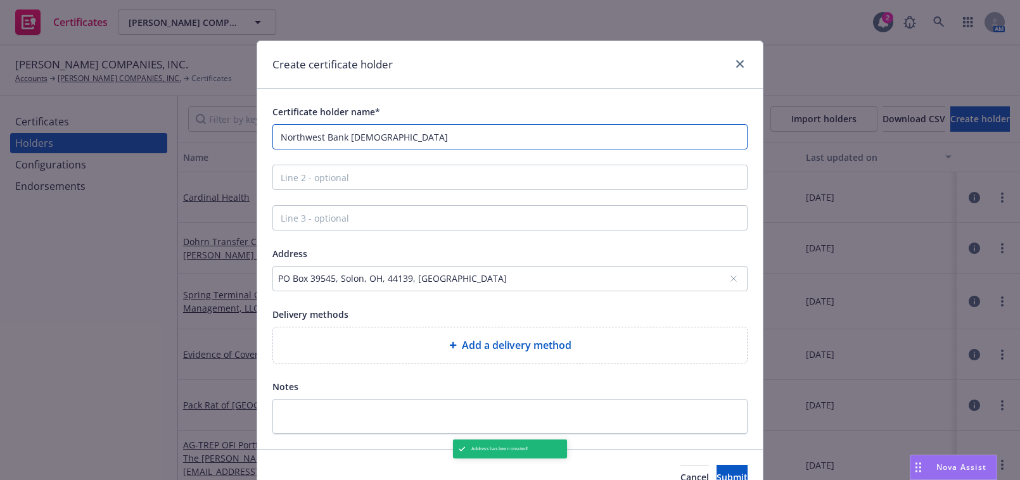
type input "Northwest Bank ISAOA"
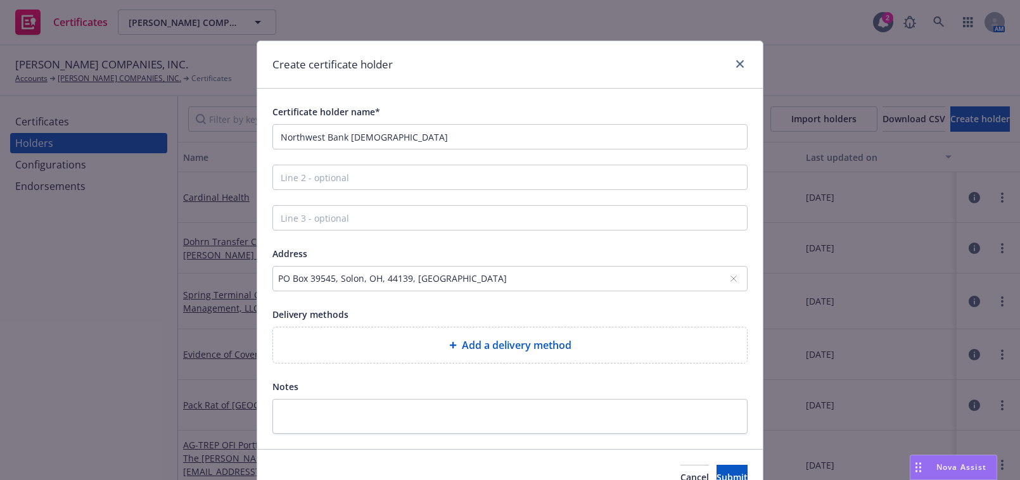
click at [435, 350] on div "Add a delivery method" at bounding box center [510, 345] width 454 height 15
select select "EMAIL"
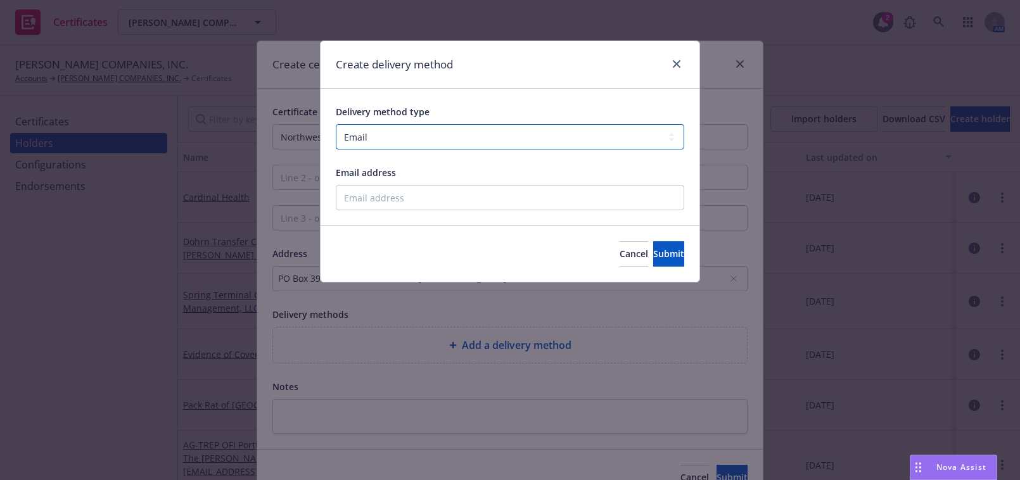
click at [391, 136] on select "Select delivery method type Email Mail Fax Upload to Compliance Website" at bounding box center [510, 136] width 348 height 25
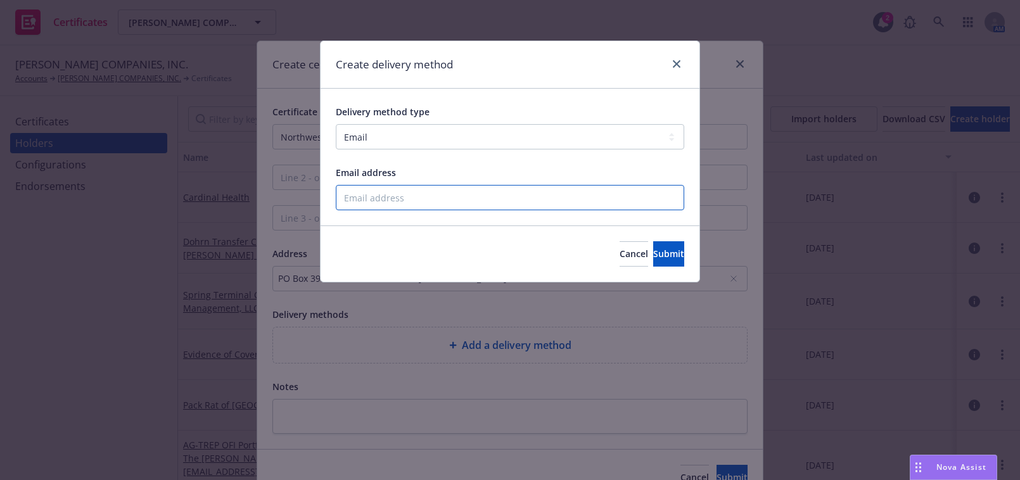
click at [435, 205] on input "Email address" at bounding box center [510, 197] width 348 height 25
paste input "mortgageinsurance@nwbank.com"
type input "mortgageinsurance@nwbank.com"
drag, startPoint x: 643, startPoint y: 257, endPoint x: 637, endPoint y: 251, distance: 8.5
click at [653, 256] on span "Submit" at bounding box center [668, 254] width 31 height 12
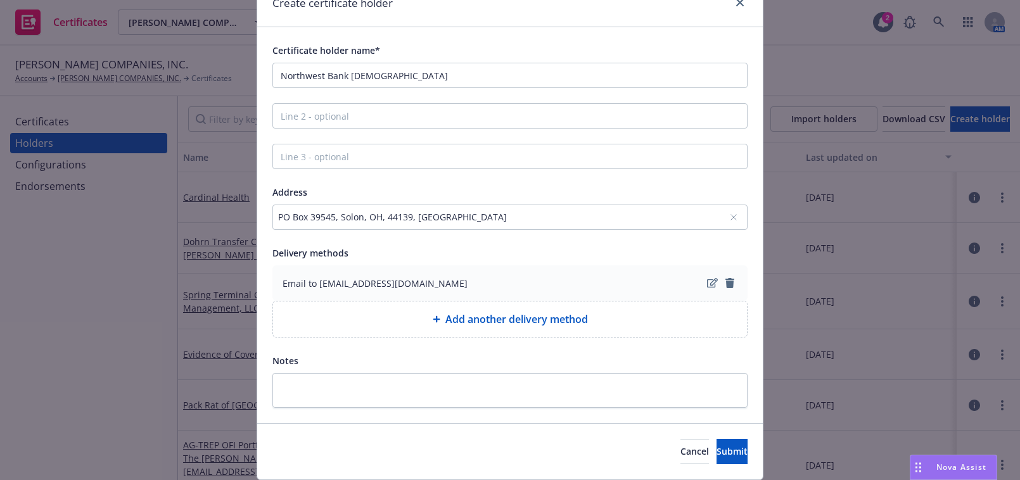
scroll to position [101, 0]
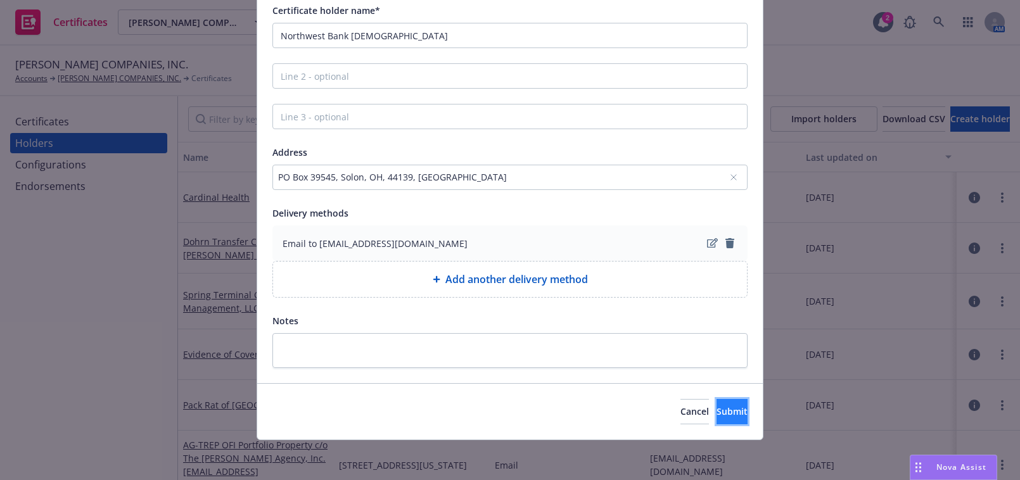
click at [716, 410] on button "Submit" at bounding box center [731, 411] width 31 height 25
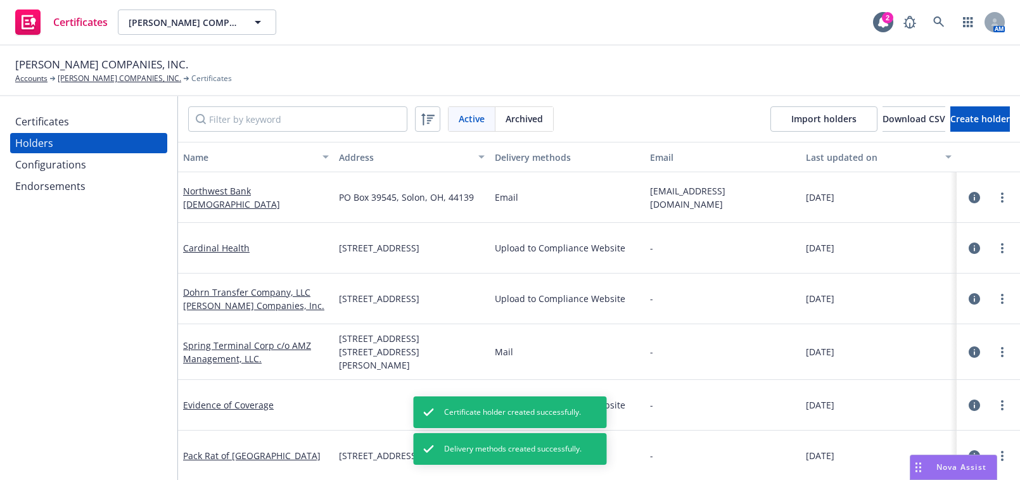
click at [82, 120] on div "Certificates" at bounding box center [88, 121] width 147 height 20
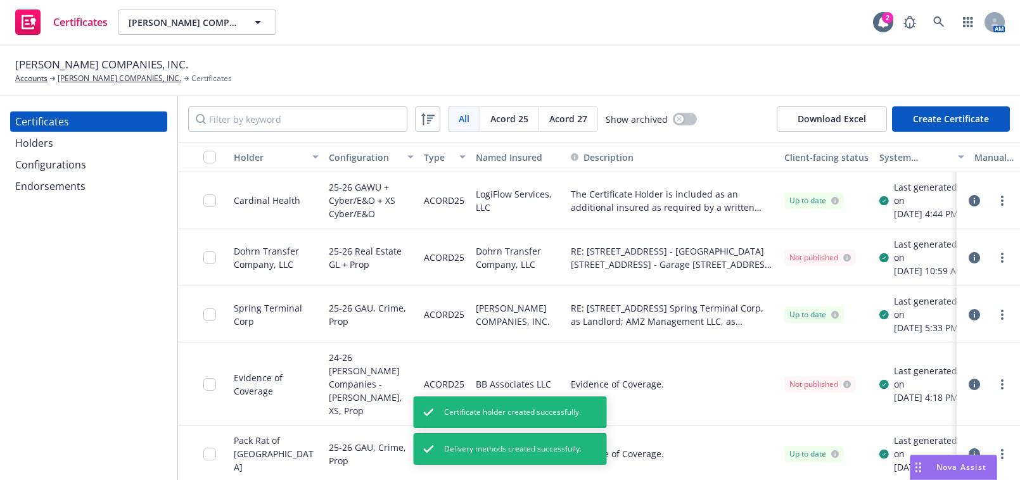
click at [127, 316] on div "Certificates Holders Configurations Endorsements" at bounding box center [88, 288] width 177 height 384
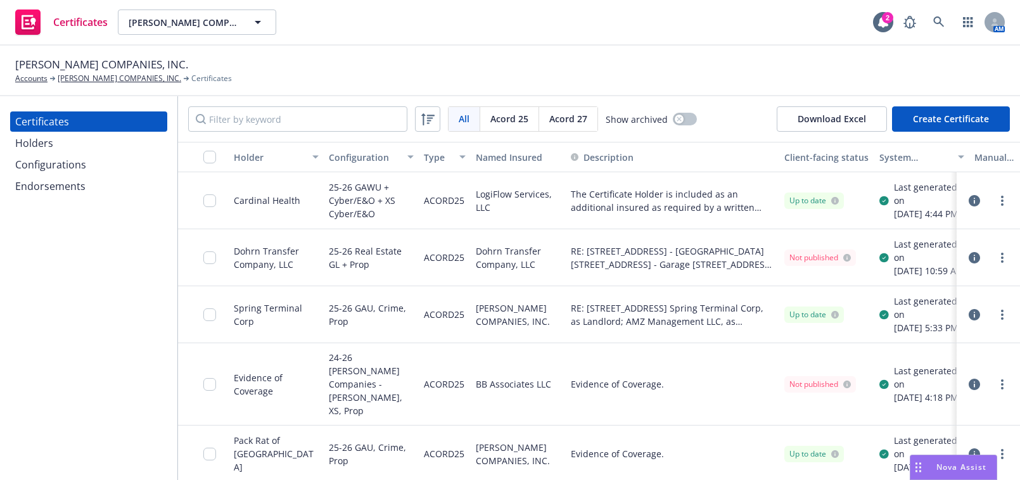
click at [573, 121] on span "Acord 27" at bounding box center [568, 118] width 38 height 13
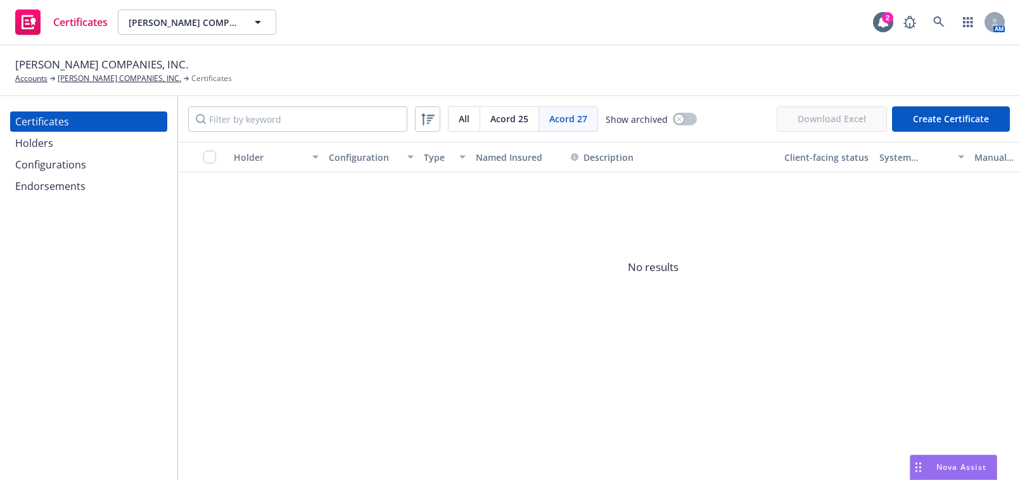
click at [950, 120] on button "Create Certificate" at bounding box center [951, 118] width 118 height 25
select select "ACORD27"
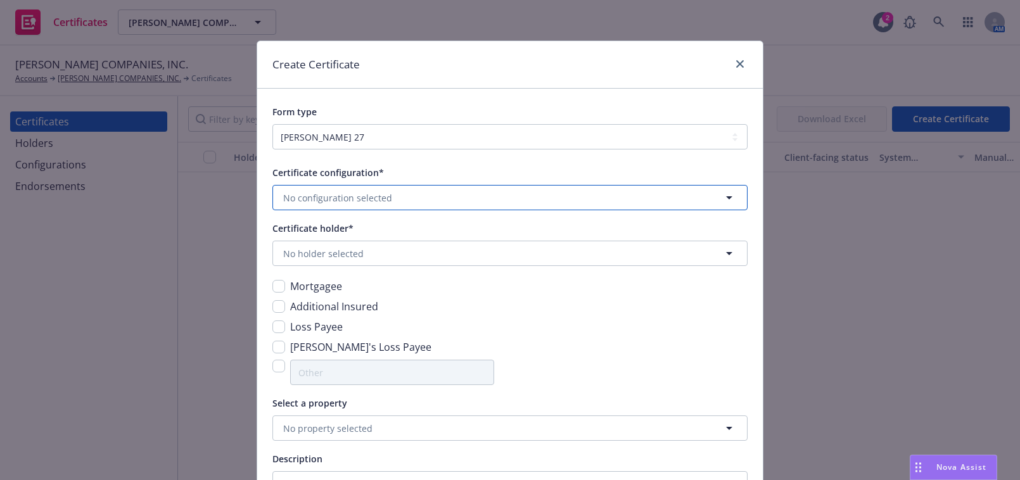
click at [352, 203] on span "No configuration selected" at bounding box center [337, 197] width 109 height 13
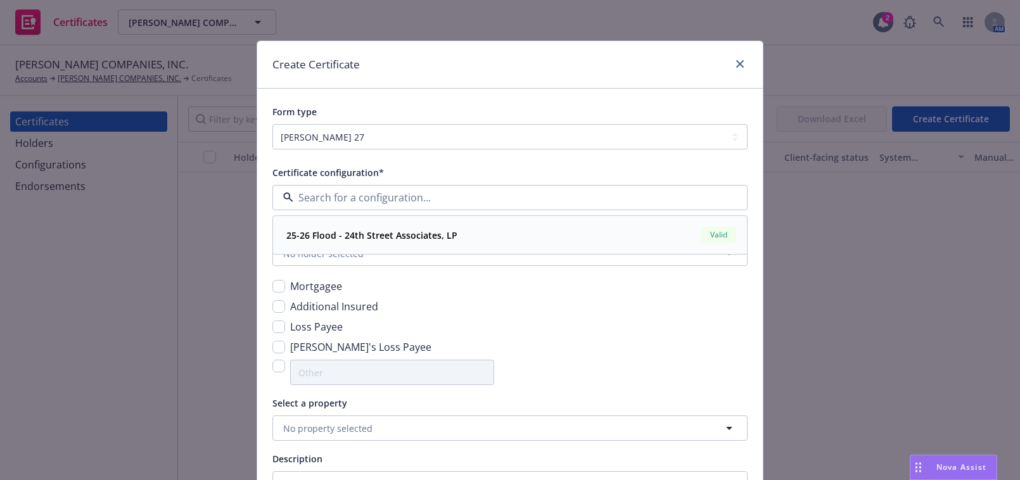
click at [377, 229] on strong "25-26 Flood - 24th Street Associates, LP" at bounding box center [371, 235] width 171 height 12
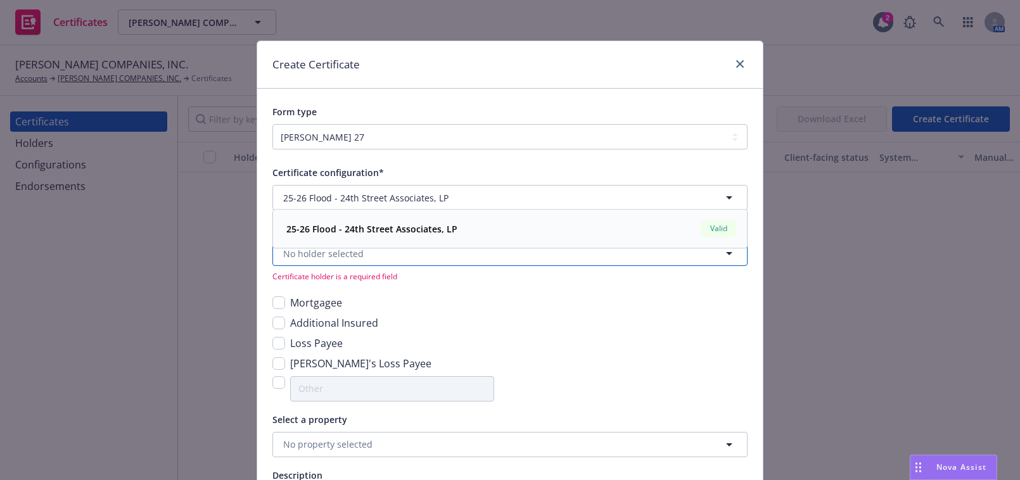
click at [376, 258] on button "No holder selected" at bounding box center [509, 253] width 475 height 25
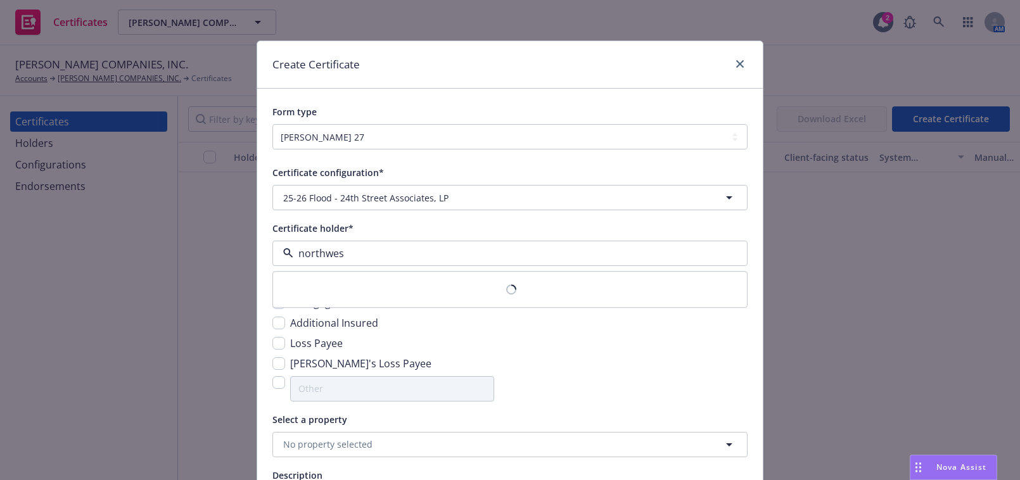
type input "northwest"
click at [367, 297] on span "PO Box 39545, Solon, OH, 44139, USA" at bounding box center [400, 302] width 229 height 13
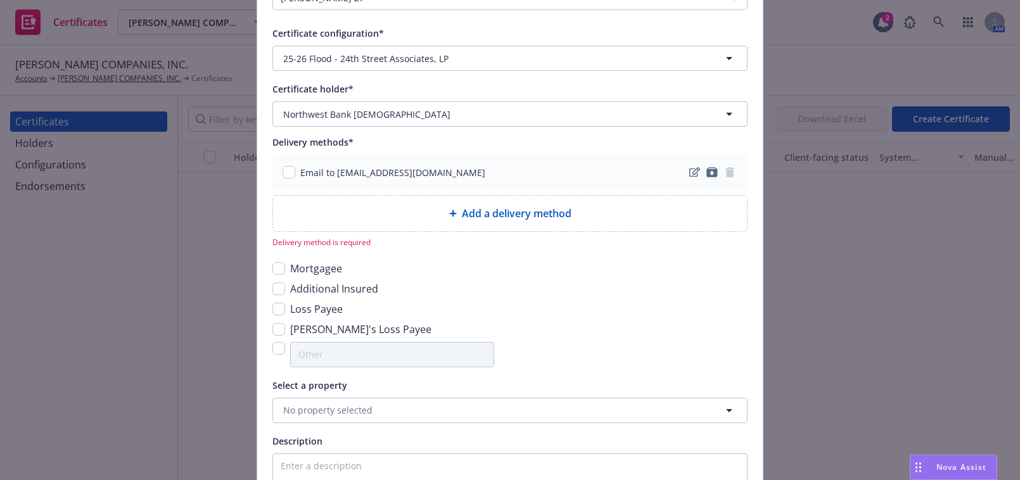
scroll to position [172, 0]
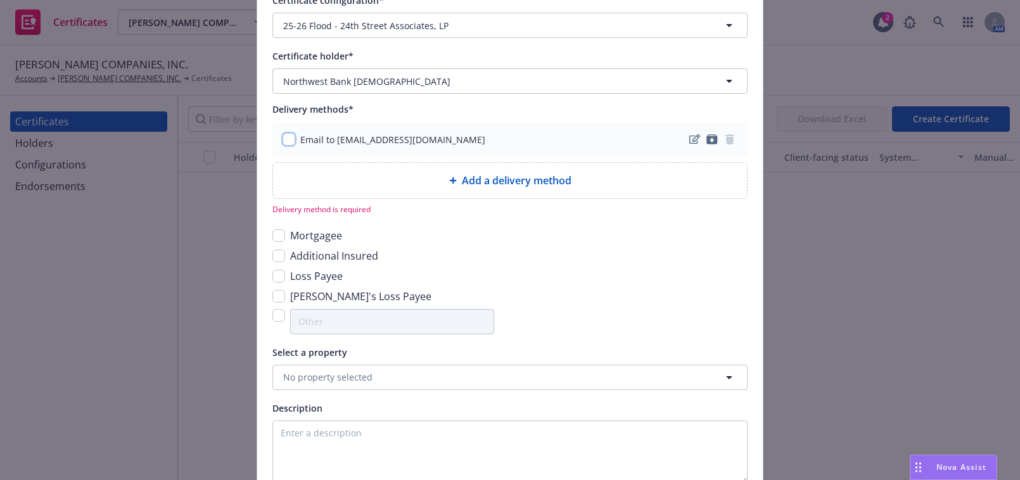
click at [284, 141] on input "checkbox" at bounding box center [289, 139] width 13 height 13
checkbox input "true"
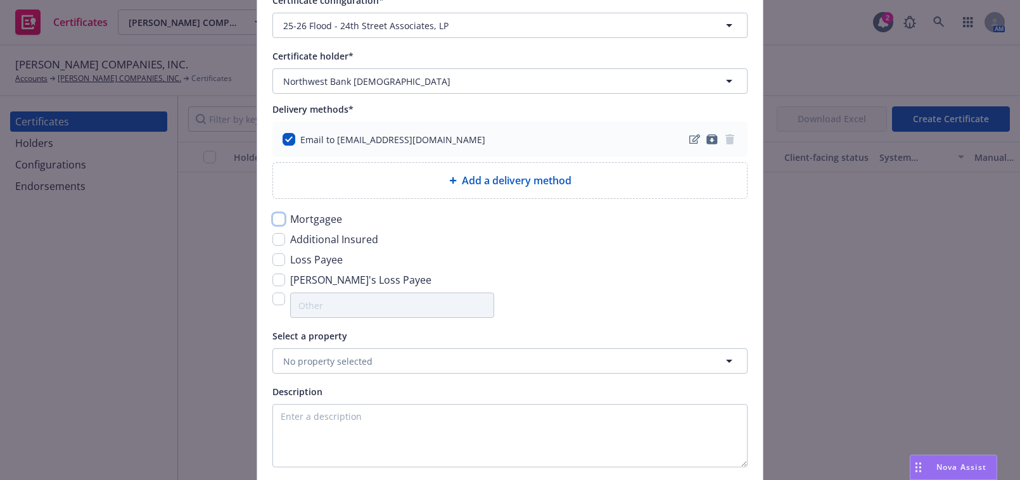
click at [272, 218] on input "checkbox" at bounding box center [278, 219] width 13 height 13
checkbox input "true"
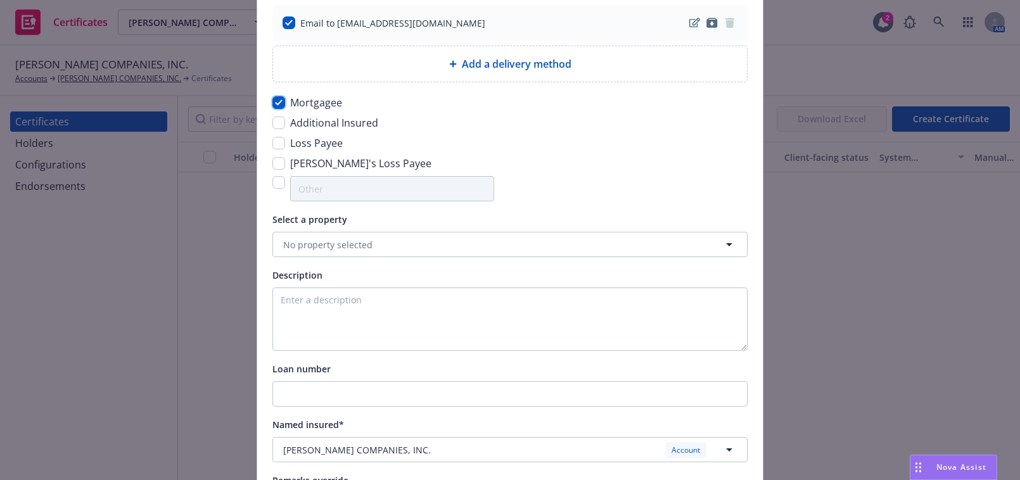
scroll to position [403, 0]
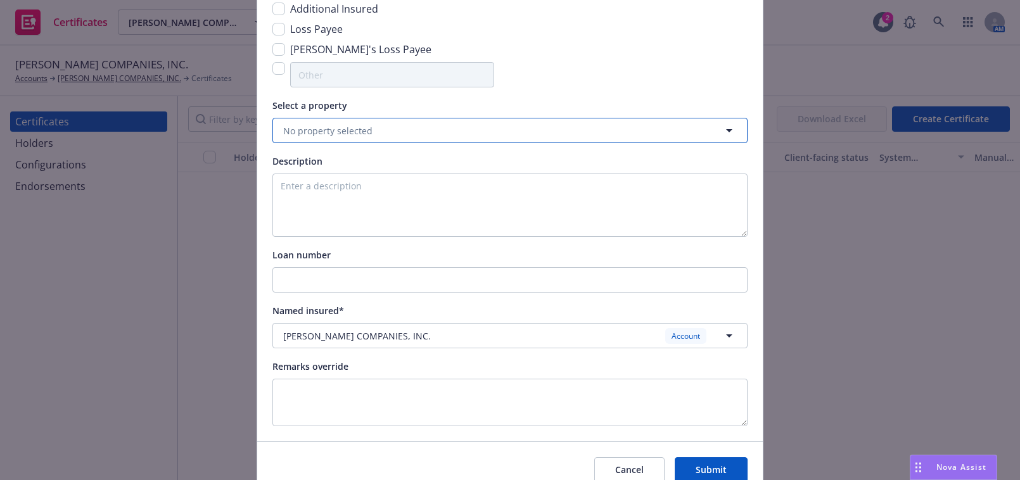
click at [310, 139] on button "No property selected" at bounding box center [509, 130] width 475 height 25
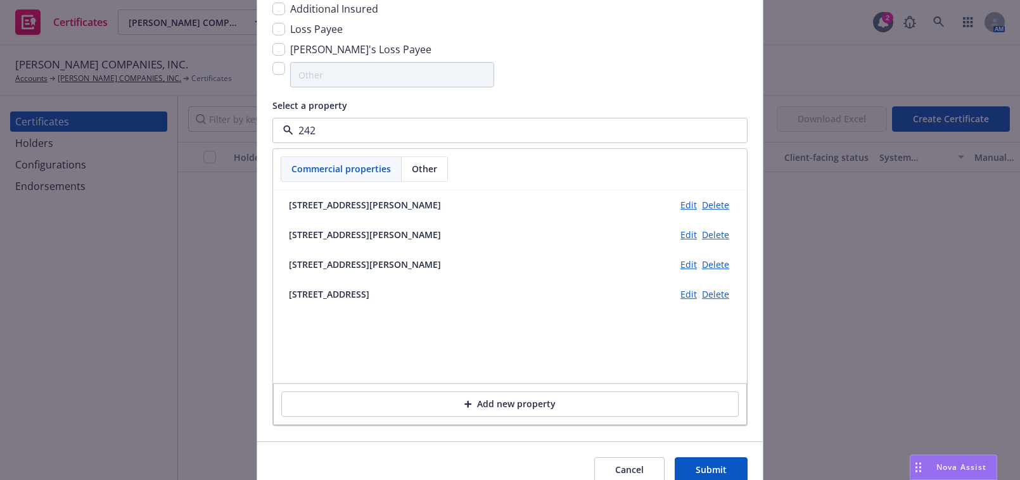
type input "2423"
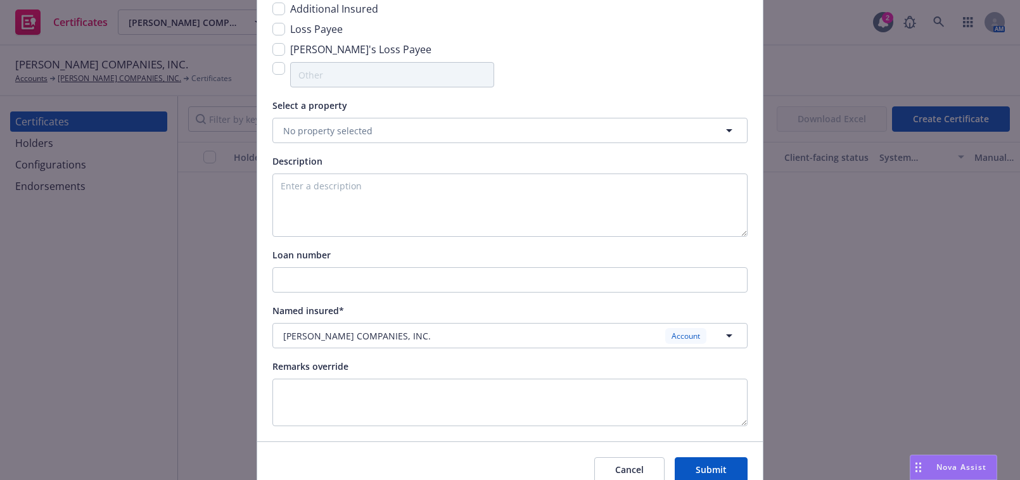
drag, startPoint x: 352, startPoint y: 152, endPoint x: 352, endPoint y: 127, distance: 24.7
click at [352, 150] on div "Certificate configuration* [object Object] 25-26 Flood - 24th Street Associates…" at bounding box center [509, 94] width 475 height 665
click at [352, 127] on span "No property selected" at bounding box center [327, 130] width 89 height 13
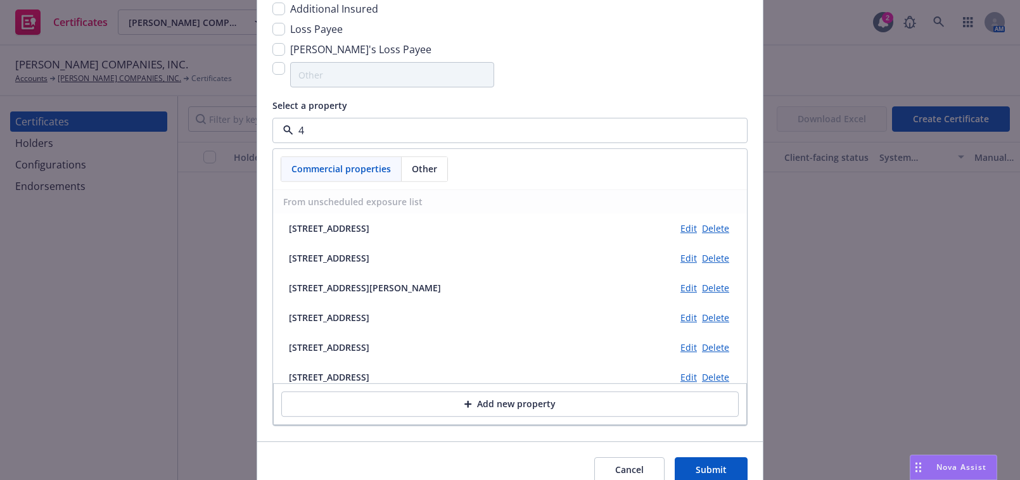
type input "40"
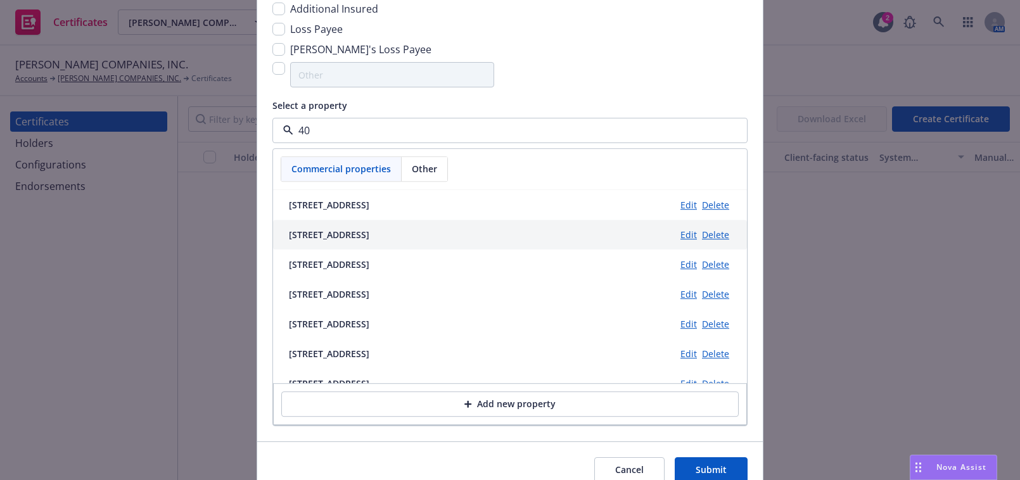
scroll to position [15, 0]
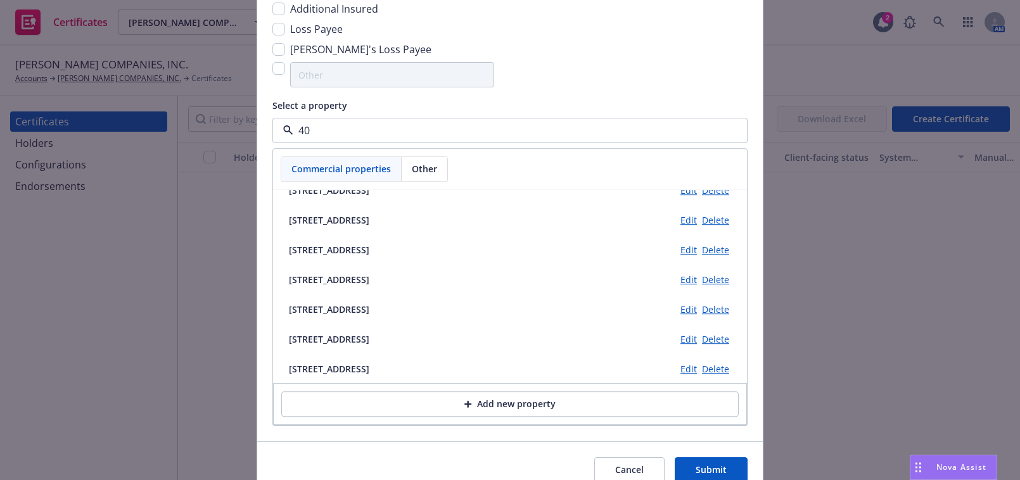
drag, startPoint x: 468, startPoint y: 130, endPoint x: 464, endPoint y: 141, distance: 11.6
click at [469, 130] on input "40" at bounding box center [507, 130] width 428 height 15
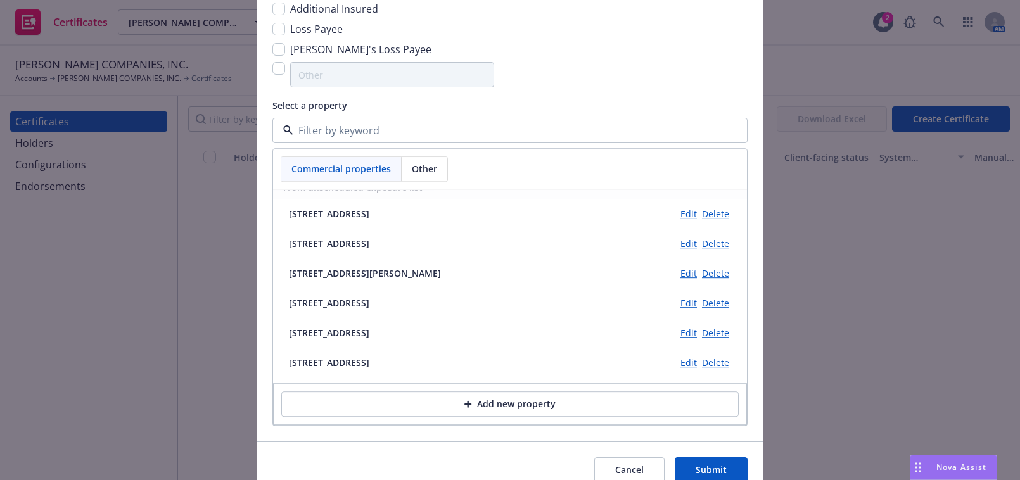
click at [564, 91] on div "Certificate configuration* [object Object] 25-26 Flood - 24th Street Associates…" at bounding box center [509, 94] width 475 height 665
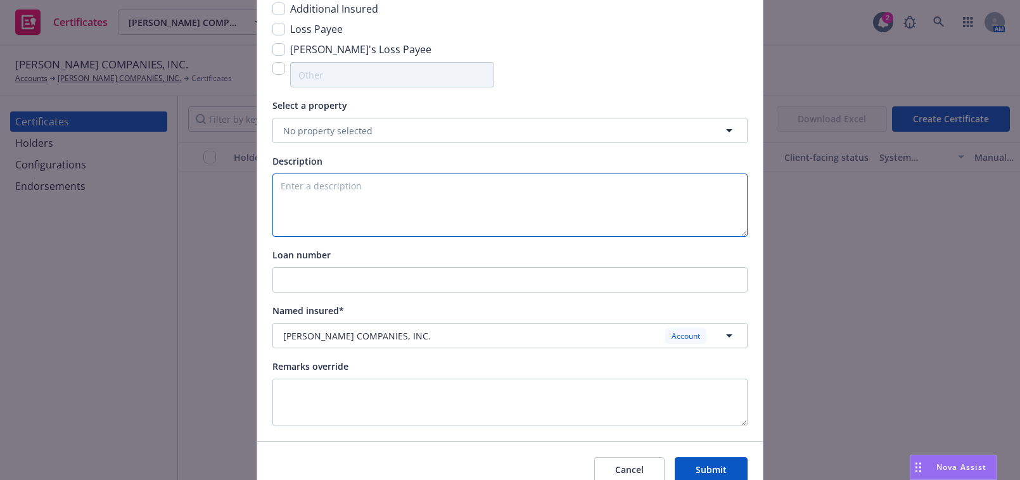
click at [326, 180] on textarea at bounding box center [509, 205] width 475 height 63
paste textarea "2423 RAILROAD ST"
paste textarea "(AKA 40 24TH STREET)"
paste textarea "PITTSBURGH, PA 15222"
type textarea "2423 RAILROAD ST (AKA 40 24TH STREET), PITTSBURGH, PA 15222"
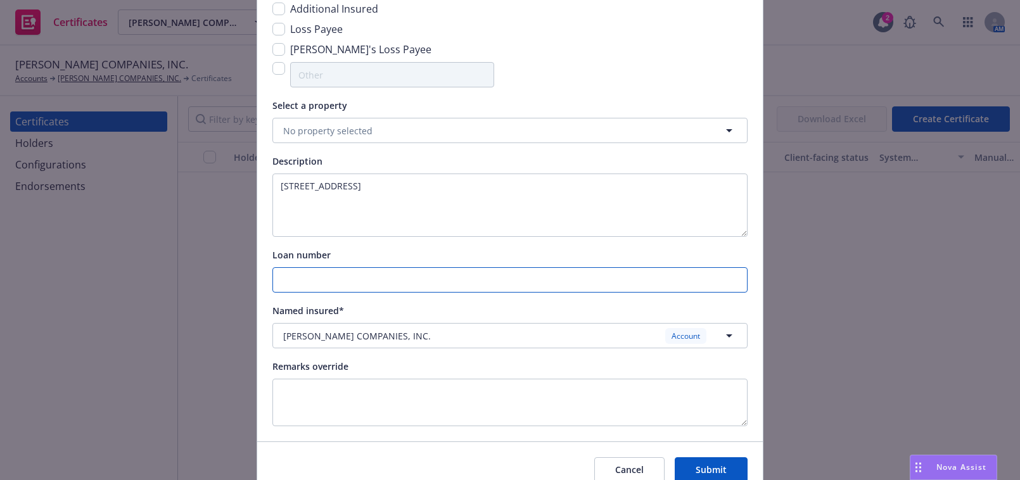
click at [322, 284] on input "Loan number" at bounding box center [510, 280] width 474 height 24
paste input "8385044246"
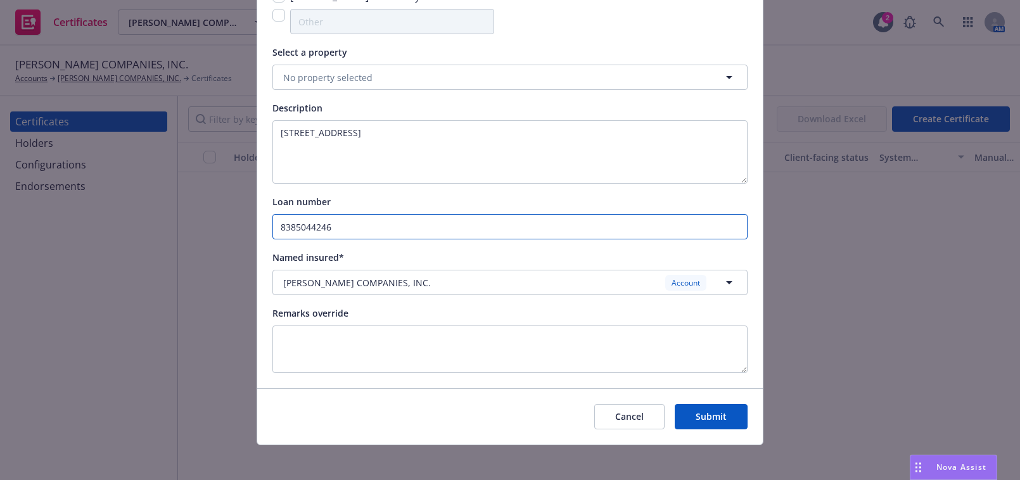
scroll to position [461, 0]
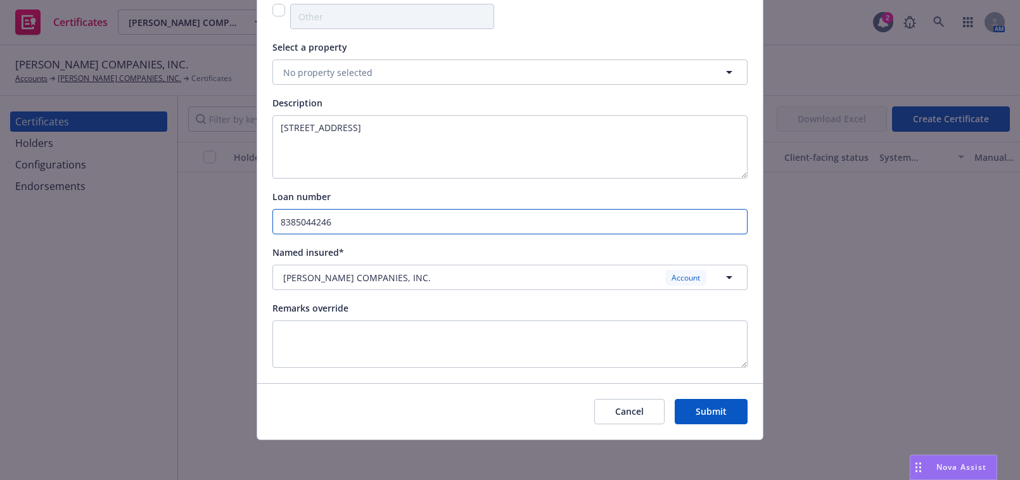
type input "8385044246"
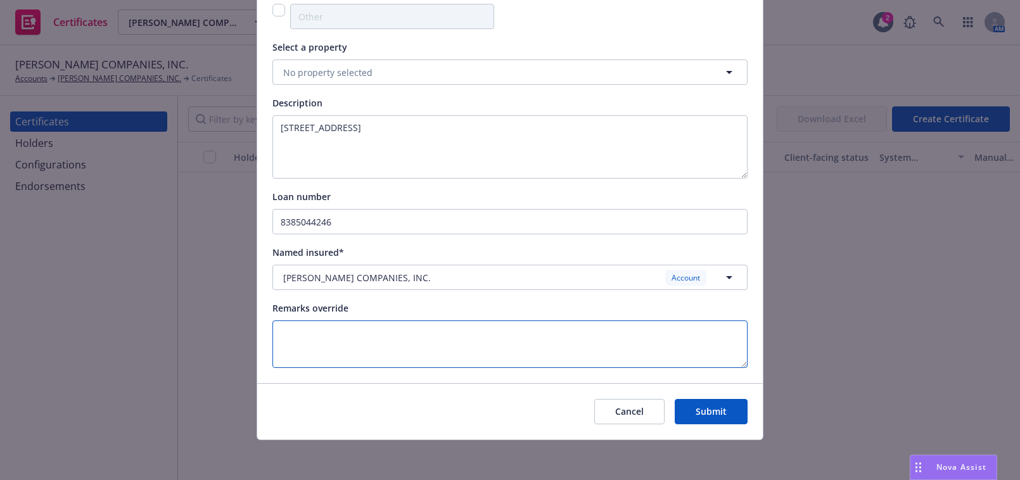
click at [382, 335] on textarea at bounding box center [509, 345] width 475 height 48
type textarea "C"
click at [359, 365] on textarea at bounding box center [509, 345] width 475 height 48
type textarea "Northwest Bank ISAOA is included as Mortgagee."
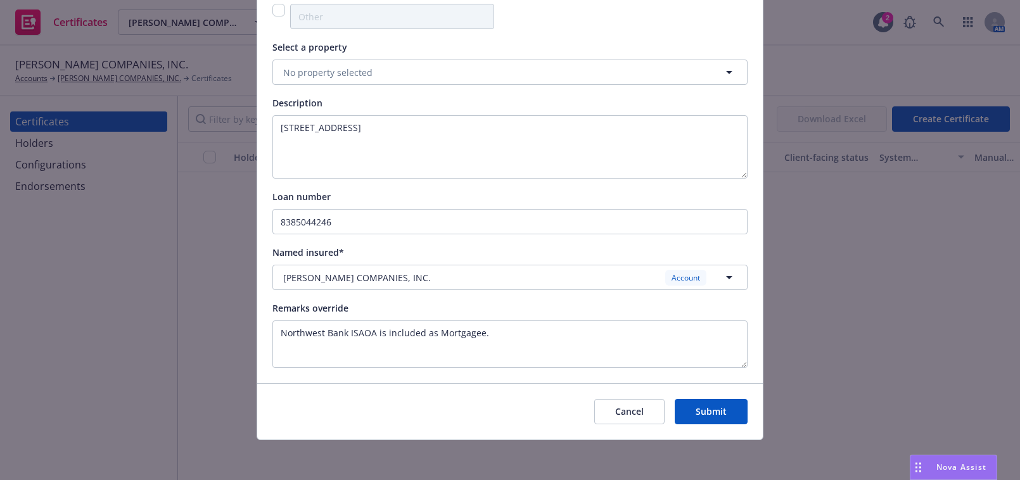
drag, startPoint x: 682, startPoint y: 408, endPoint x: 497, endPoint y: 290, distance: 220.2
click at [499, 290] on div "Certificate configuration* [object Object] 25-26 Flood - 24th Street Associates…" at bounding box center [510, 63] width 506 height 751
click at [691, 402] on button "Submit" at bounding box center [711, 411] width 73 height 25
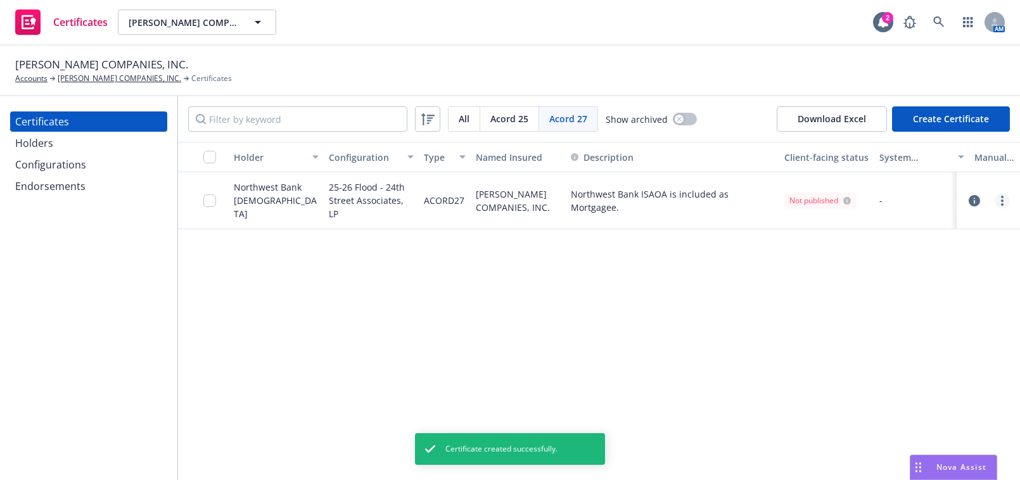
click at [998, 203] on link "more" at bounding box center [1002, 200] width 15 height 15
click at [848, 278] on link "Regenerate" at bounding box center [907, 276] width 203 height 25
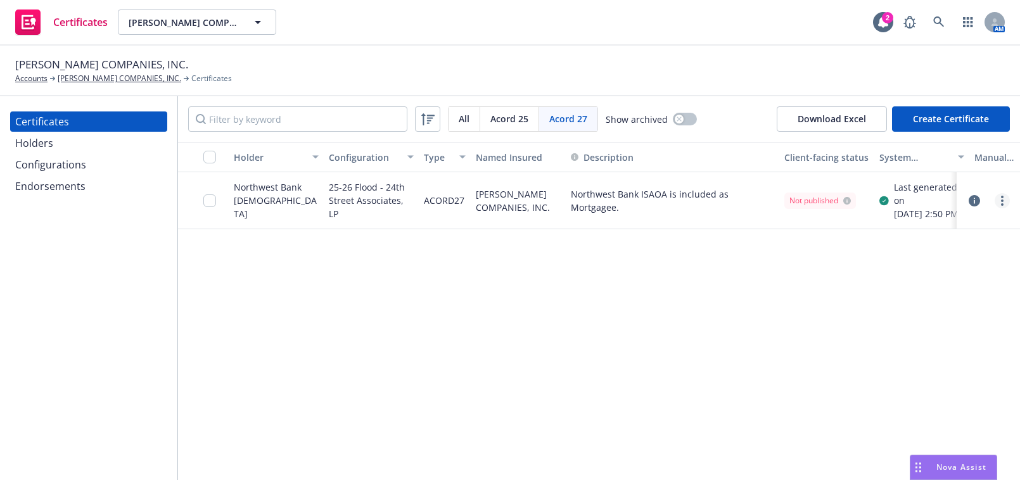
click at [1000, 206] on link "more" at bounding box center [1002, 200] width 15 height 15
click at [881, 233] on link "Edit" at bounding box center [907, 232] width 203 height 25
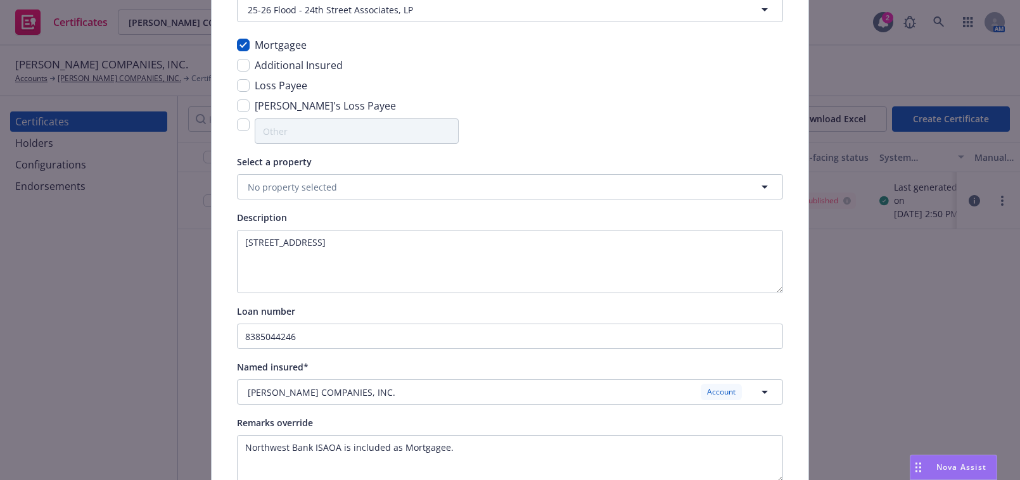
scroll to position [205, 0]
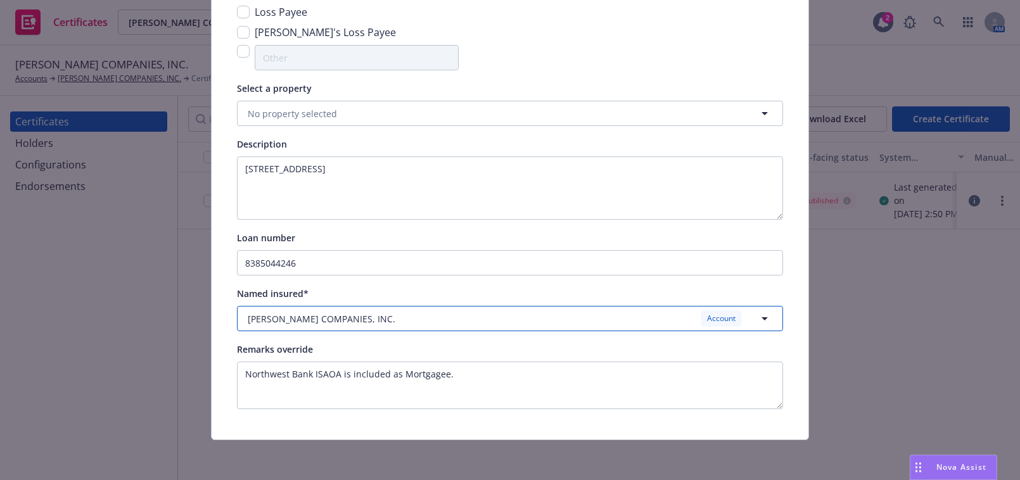
click at [328, 312] on span "HAMMEL COMPANIES, INC." at bounding box center [322, 318] width 148 height 13
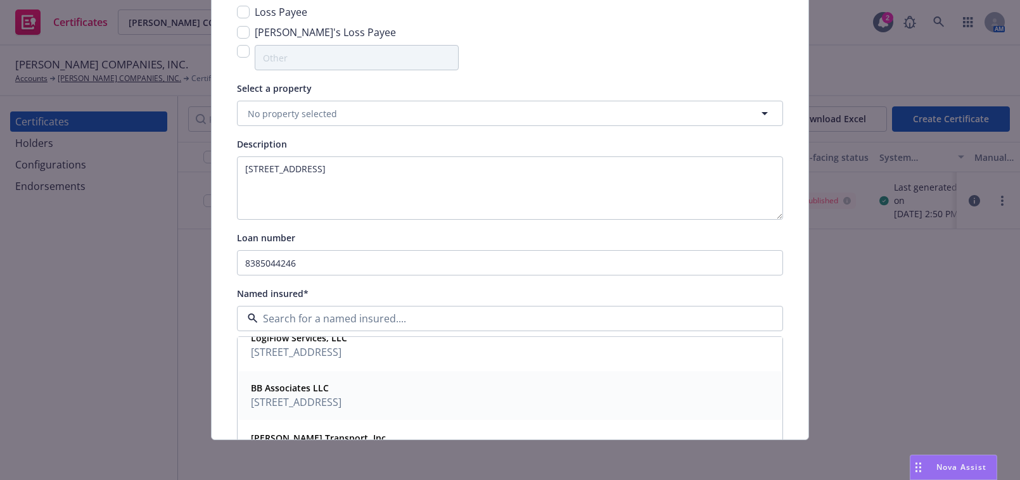
scroll to position [0, 0]
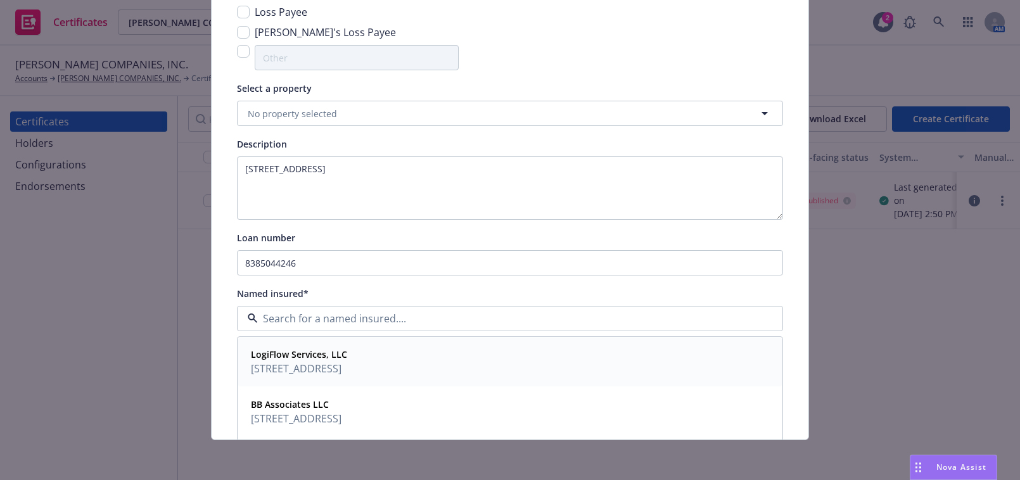
click at [374, 288] on div "Named insured*" at bounding box center [510, 293] width 546 height 15
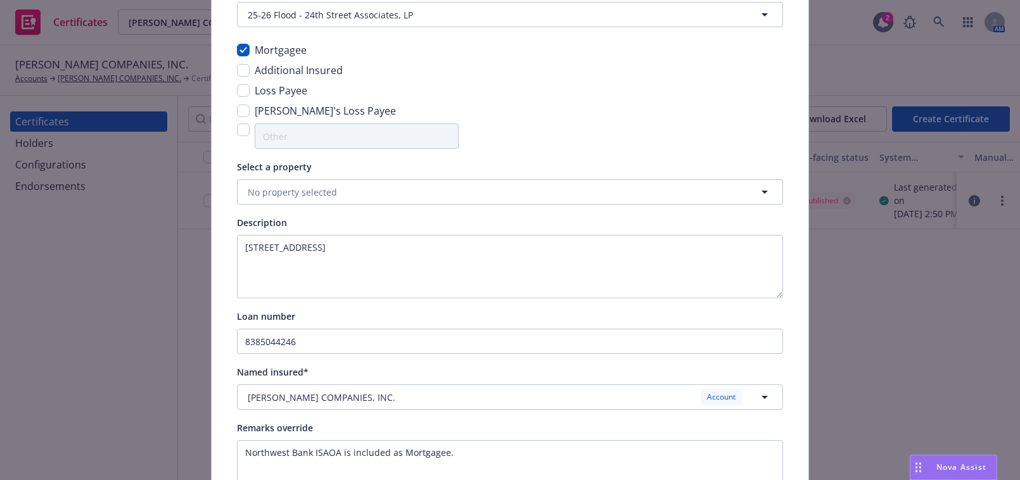
scroll to position [205, 0]
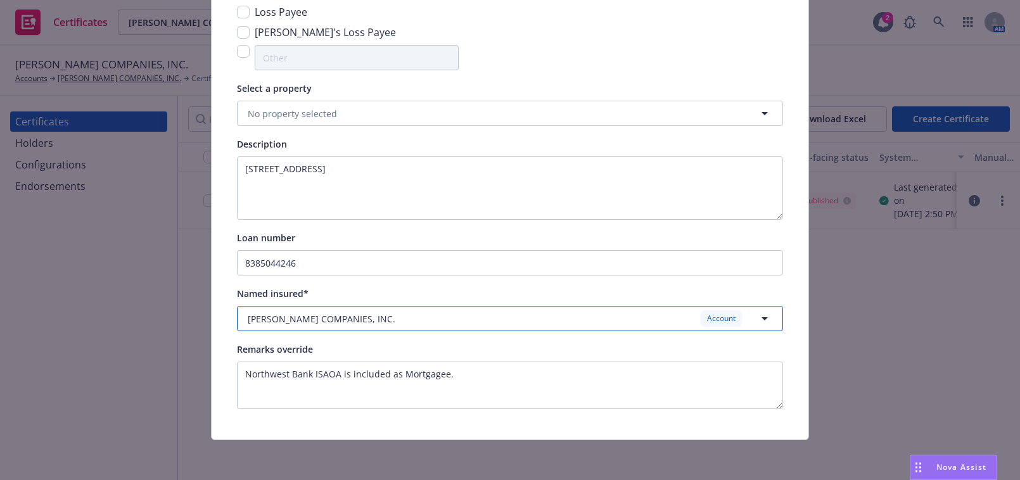
click at [303, 320] on span "HAMMEL COMPANIES, INC." at bounding box center [322, 318] width 148 height 13
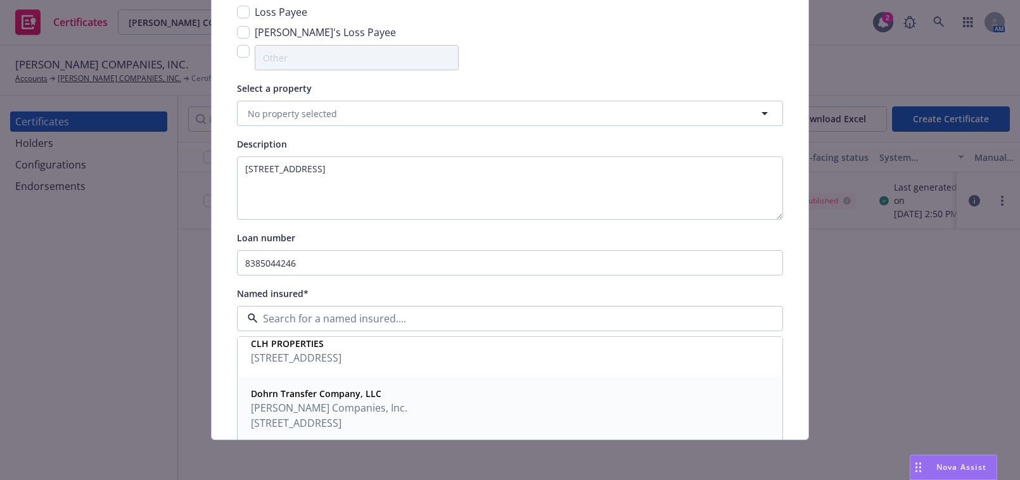
scroll to position [153, 0]
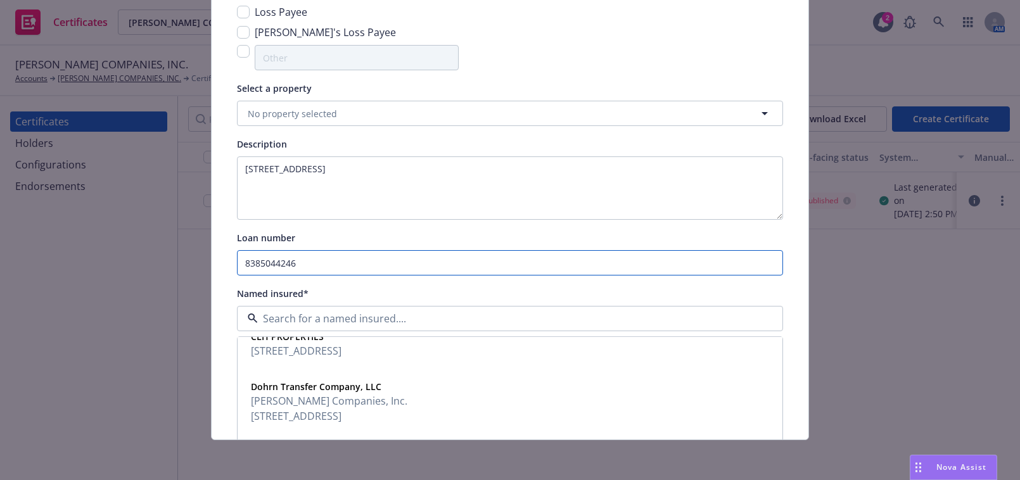
drag, startPoint x: 407, startPoint y: 272, endPoint x: 417, endPoint y: 274, distance: 10.3
click at [409, 272] on input "8385044246" at bounding box center [510, 263] width 545 height 24
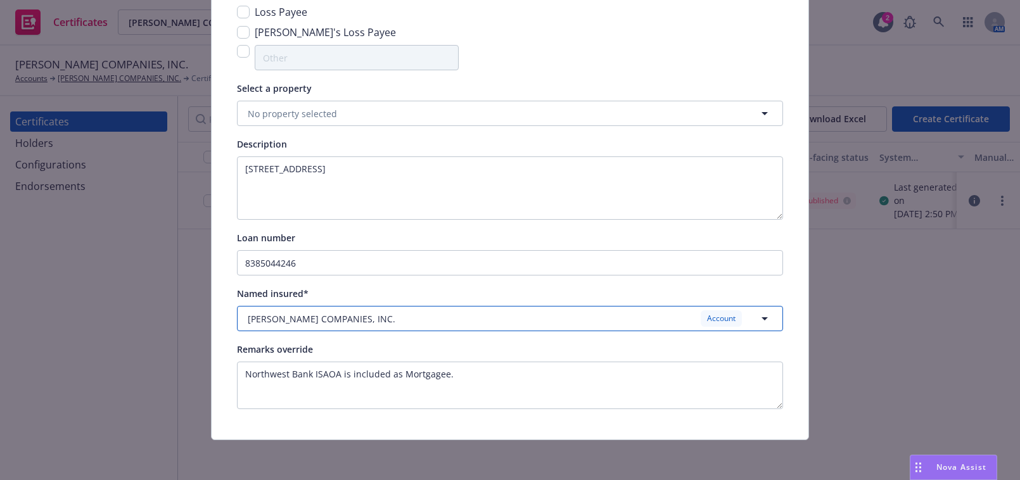
click at [488, 319] on div "HAMMEL COMPANIES, INC. Account" at bounding box center [502, 318] width 509 height 16
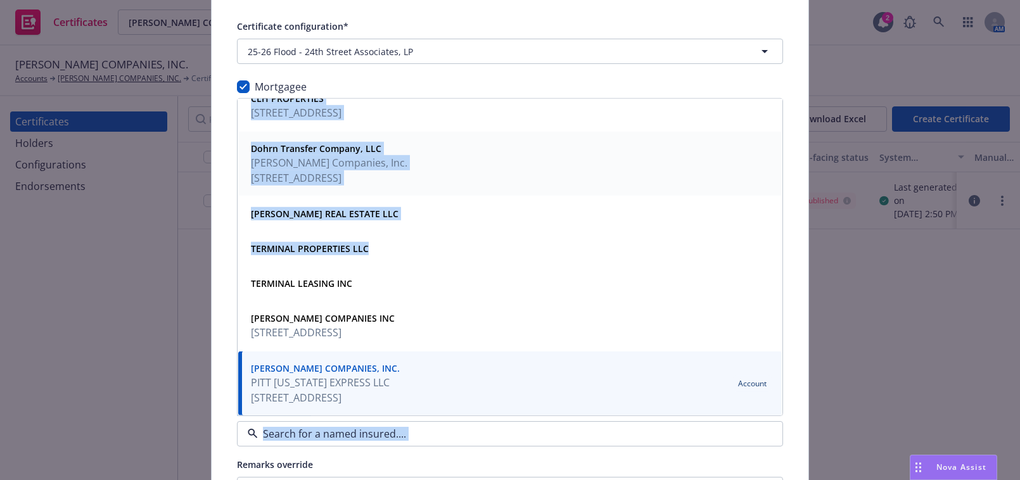
drag, startPoint x: 469, startPoint y: 283, endPoint x: 233, endPoint y: 279, distance: 235.7
click at [233, 278] on div "Certificate configuration* [object Object] 25-26 Flood - 24th Street Associates…" at bounding box center [510, 271] width 597 height 567
click at [213, 324] on div "Certificate configuration* [object Object] 25-26 Flood - 24th Street Associates…" at bounding box center [510, 271] width 597 height 567
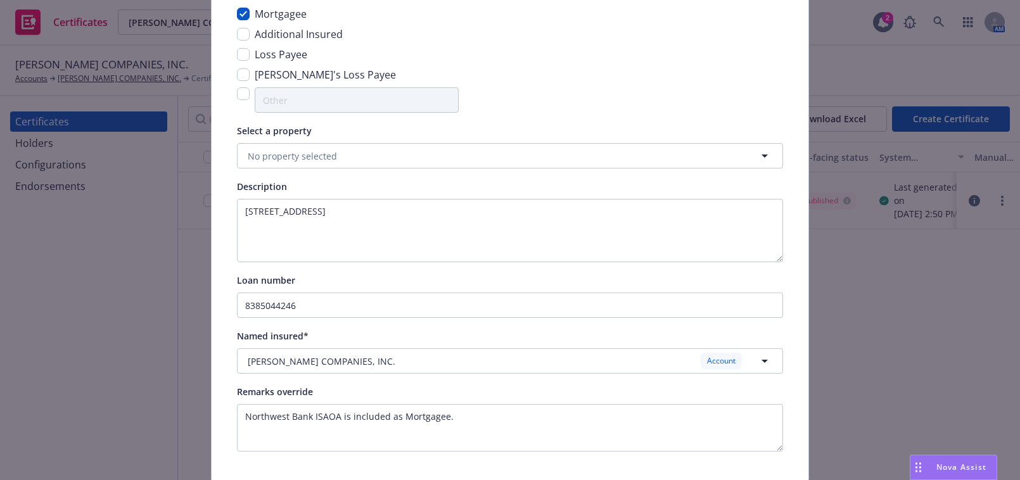
scroll to position [205, 0]
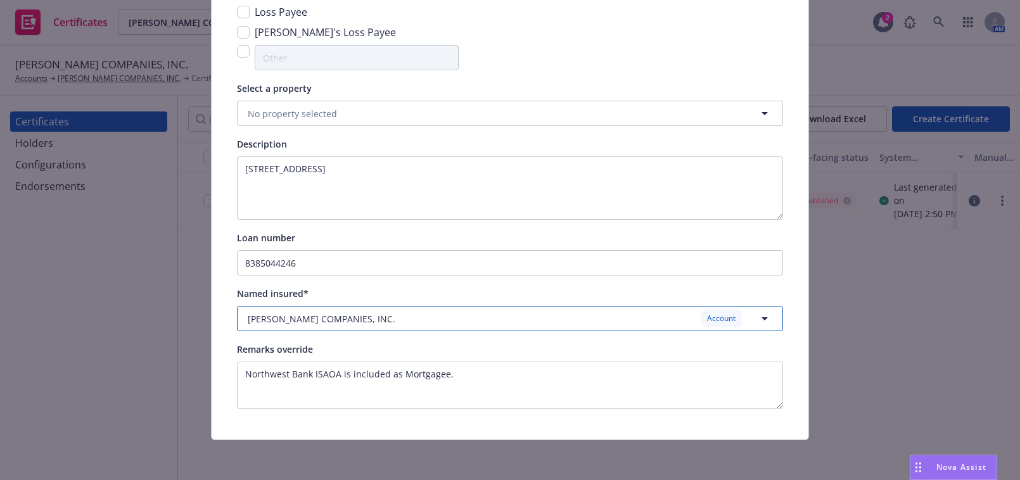
click at [318, 310] on div "HAMMEL COMPANIES, INC. Account" at bounding box center [502, 318] width 509 height 16
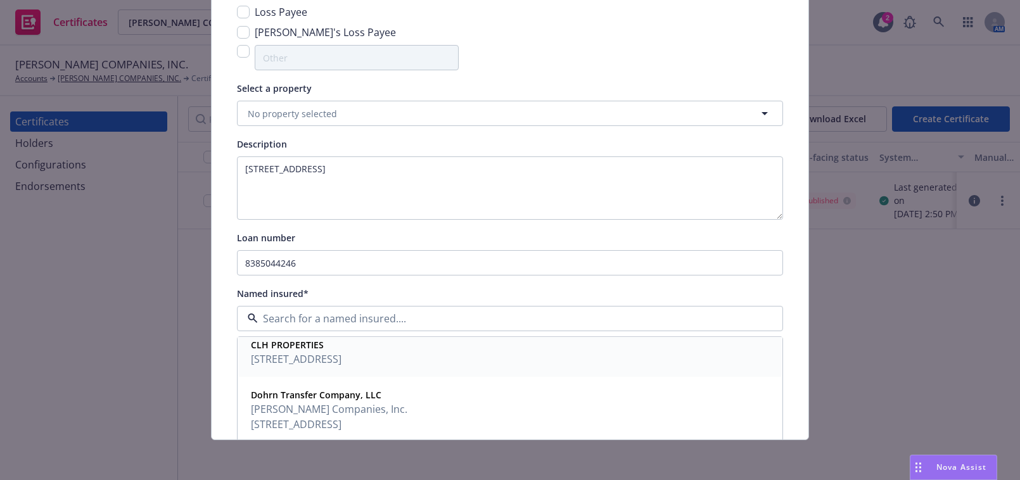
scroll to position [153, 0]
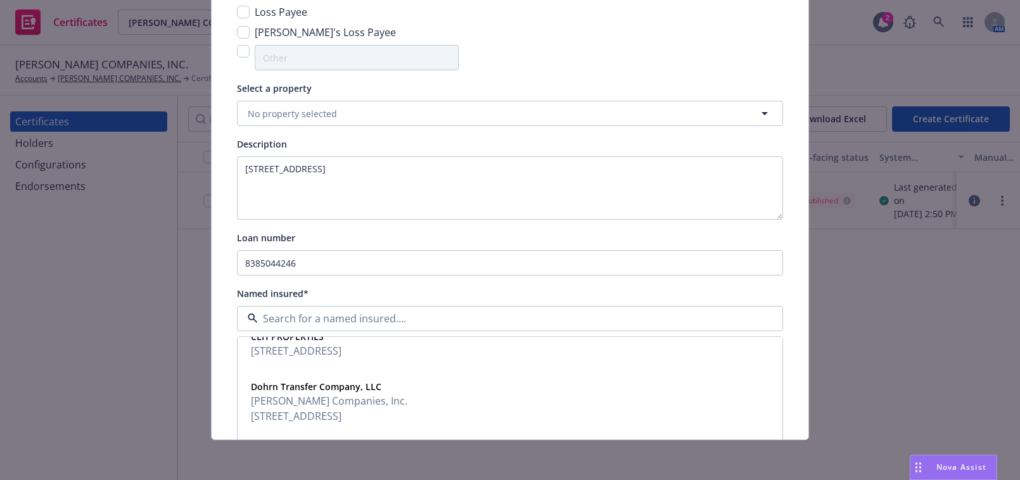
click at [400, 290] on div "Named insured*" at bounding box center [510, 293] width 546 height 15
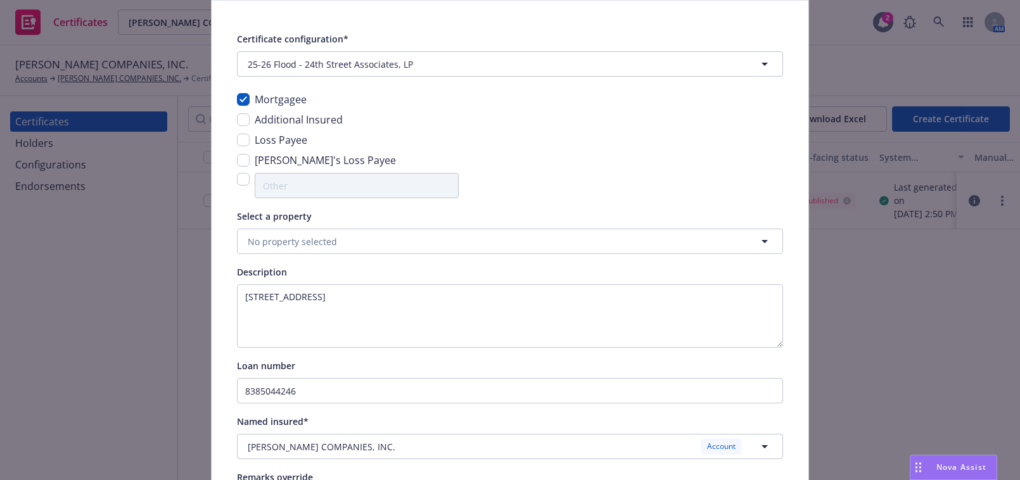
scroll to position [0, 0]
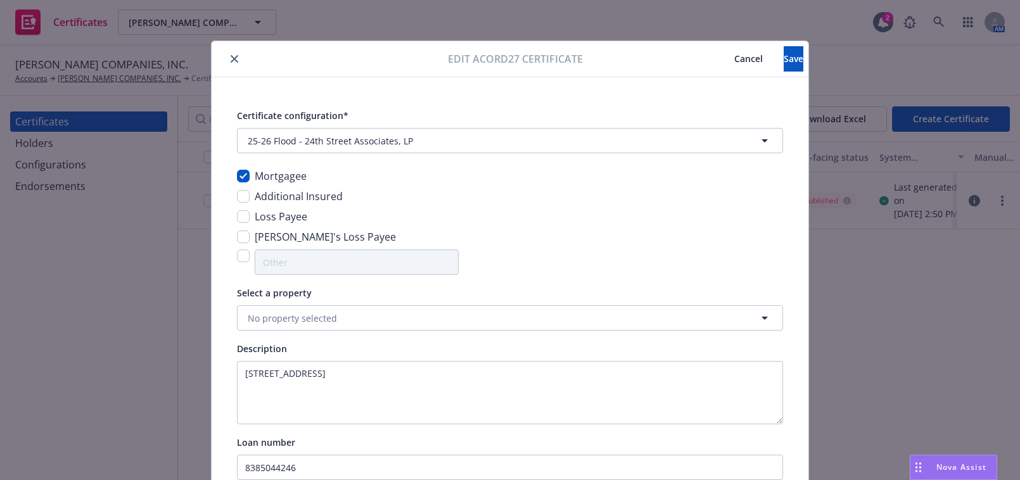
click at [231, 56] on icon "close" at bounding box center [235, 59] width 8 height 8
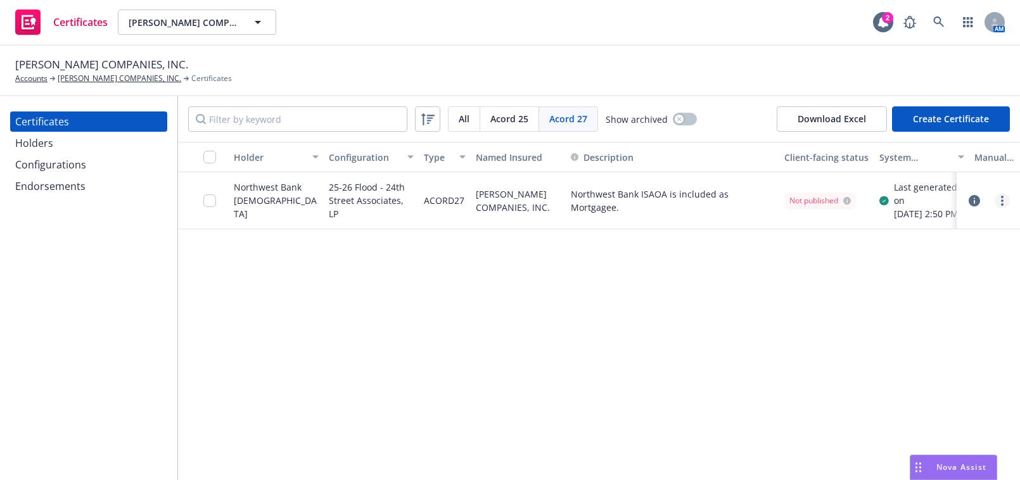
click at [1005, 201] on link "more" at bounding box center [1002, 200] width 15 height 15
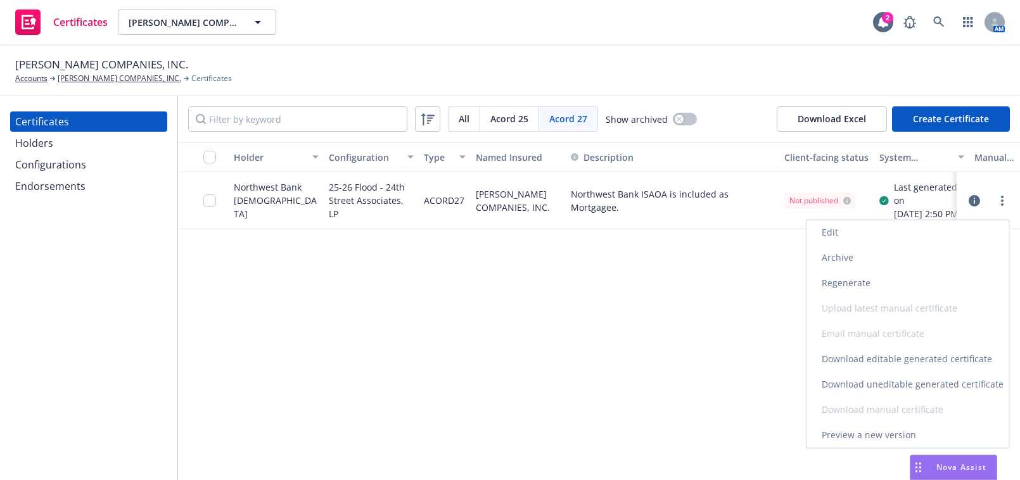
click at [896, 230] on link "Edit" at bounding box center [907, 232] width 203 height 25
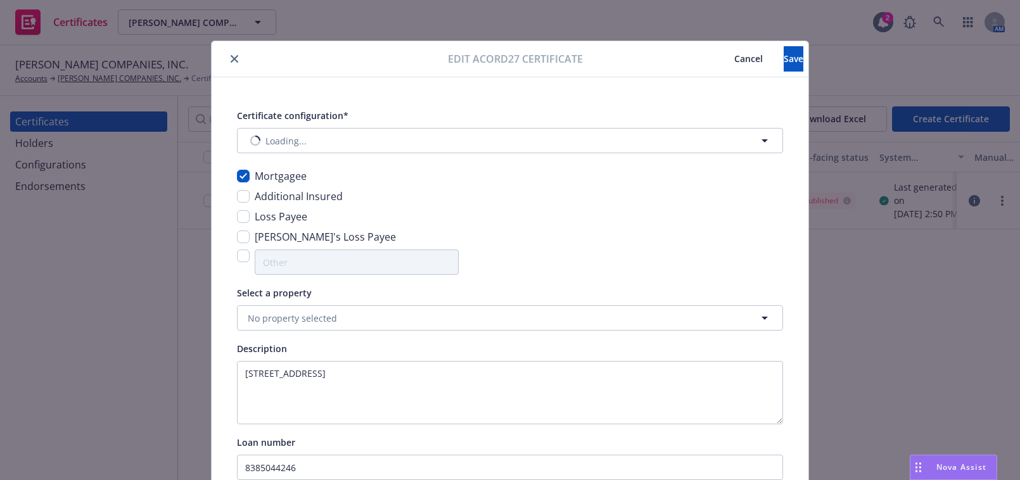
type input "[object Object]"
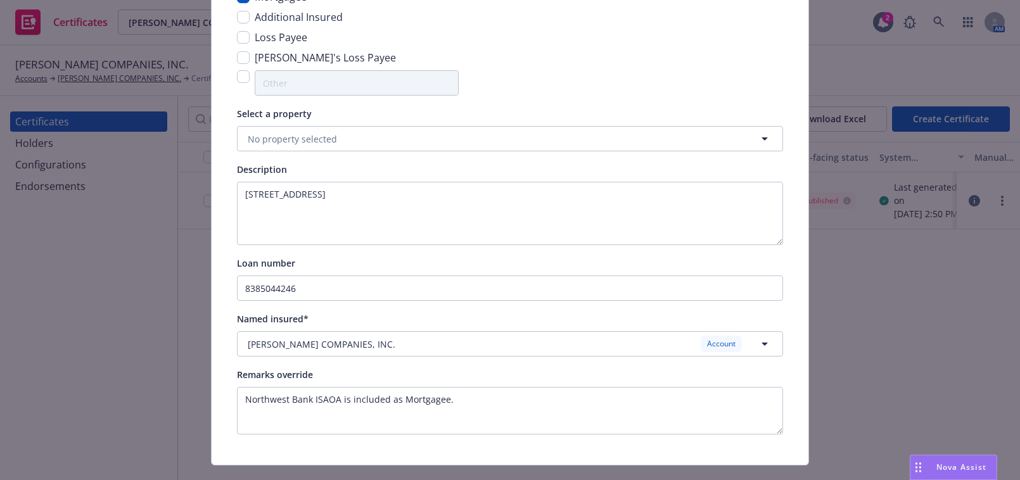
scroll to position [205, 0]
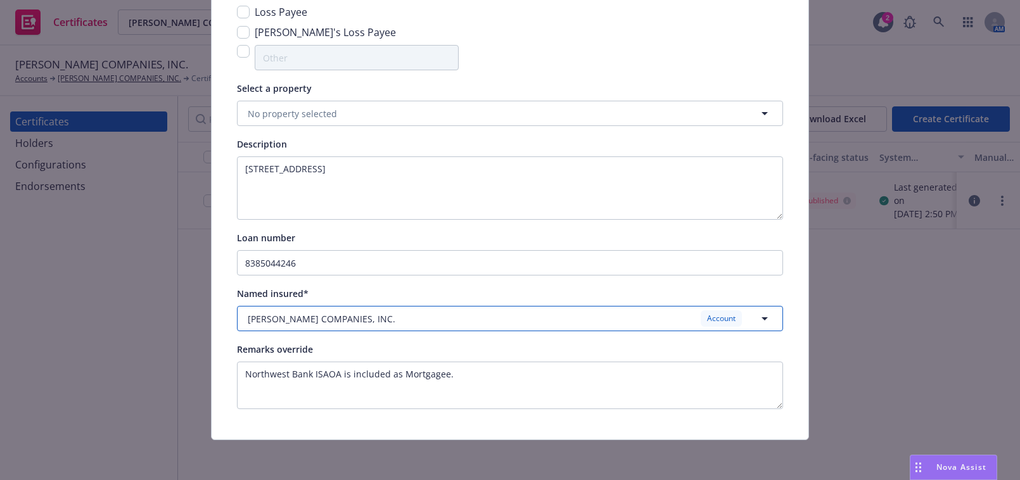
click at [347, 328] on button "HAMMEL COMPANIES, INC. Account" at bounding box center [510, 318] width 546 height 25
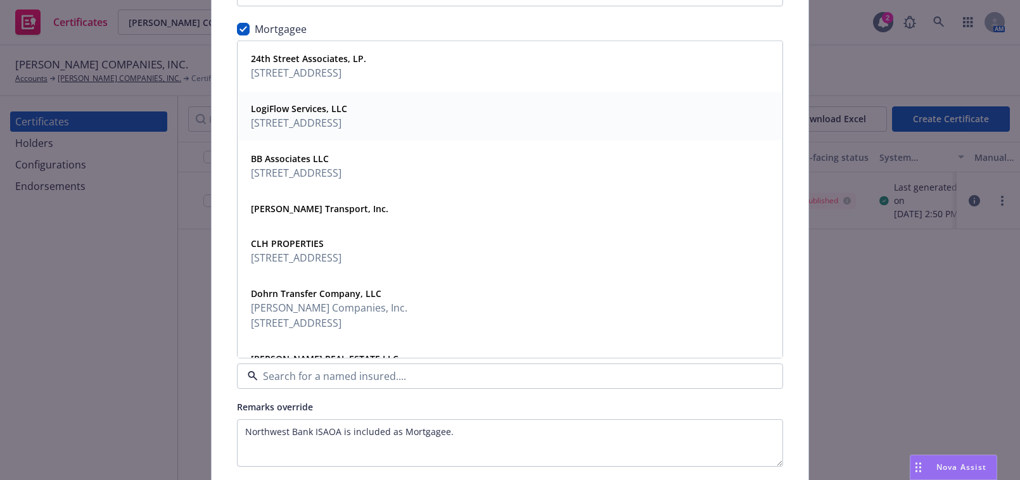
scroll to position [0, 0]
click at [296, 76] on span "15 27TH ST, PITTSBURGH, PA, 15222, USA" at bounding box center [308, 72] width 115 height 15
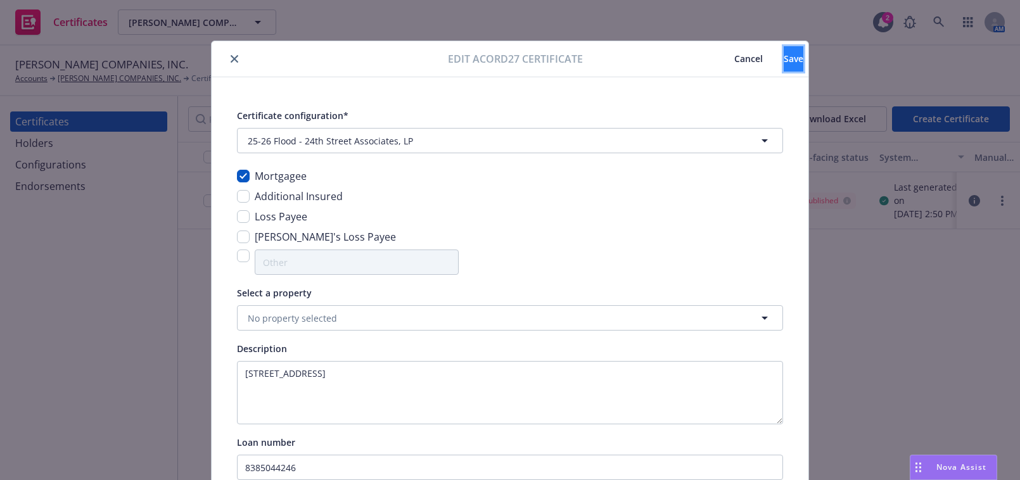
click at [784, 55] on button "Save" at bounding box center [794, 58] width 20 height 25
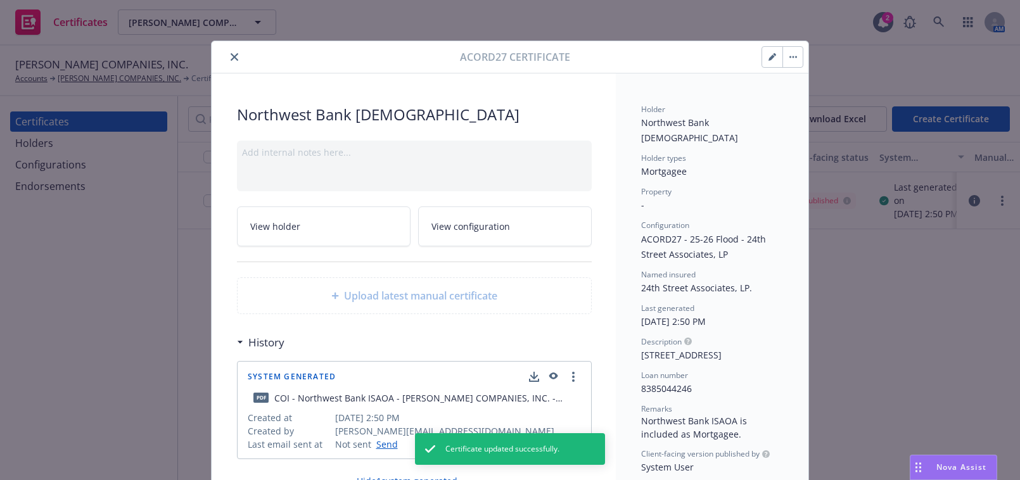
click at [231, 53] on icon "close" at bounding box center [235, 57] width 8 height 8
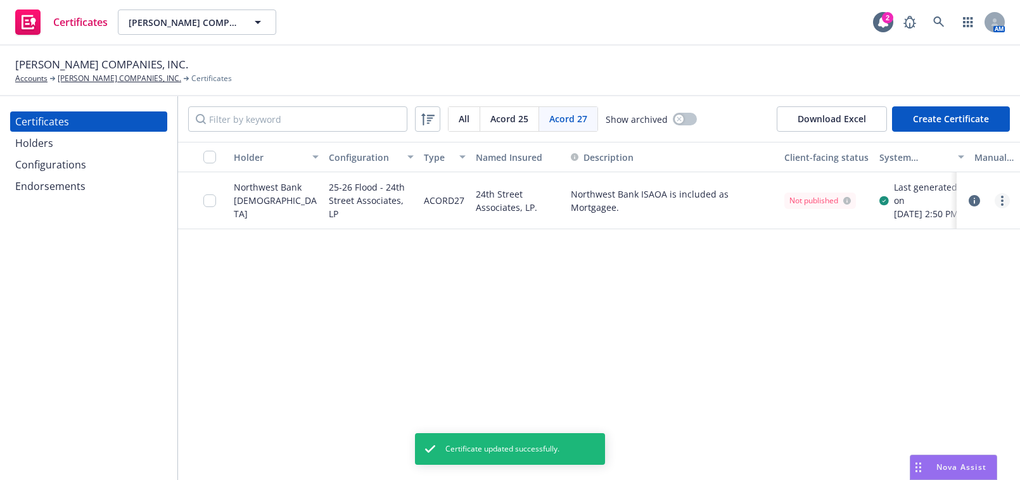
click at [999, 202] on link "more" at bounding box center [1002, 200] width 15 height 15
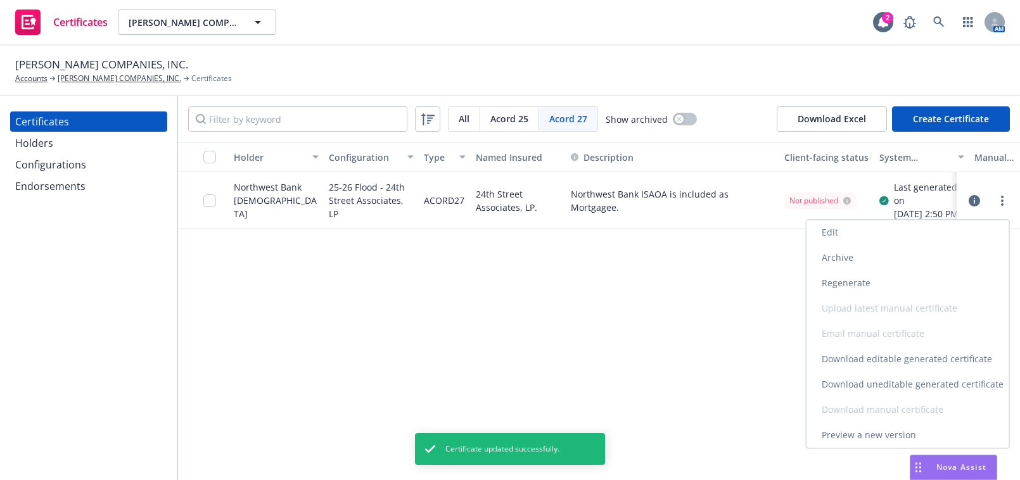
click at [860, 275] on link "Regenerate" at bounding box center [907, 282] width 203 height 25
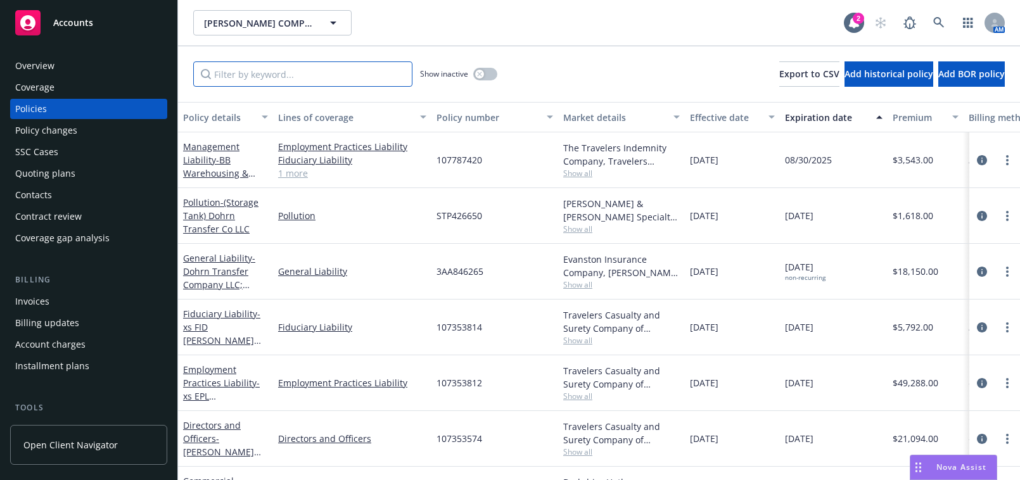
click at [253, 82] on input "Filter by keyword..." at bounding box center [302, 73] width 219 height 25
type input "P"
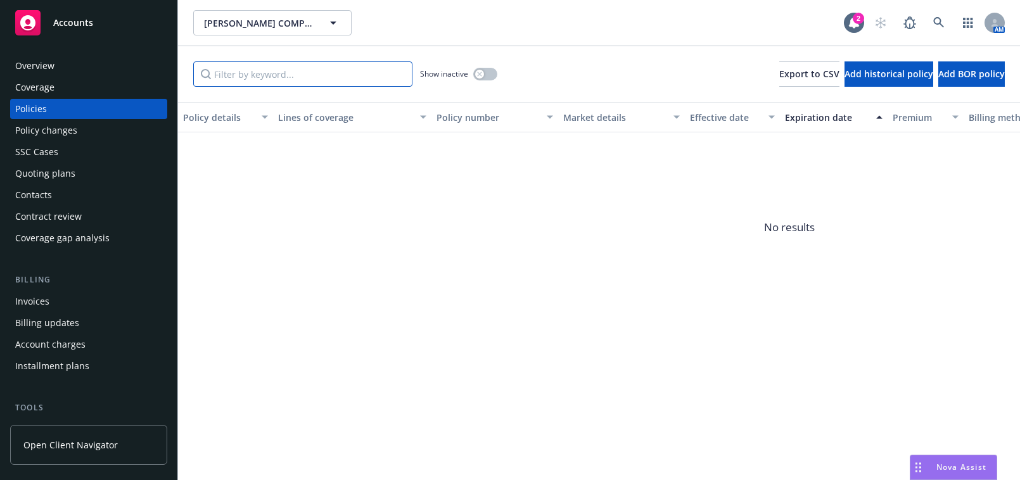
type input "r"
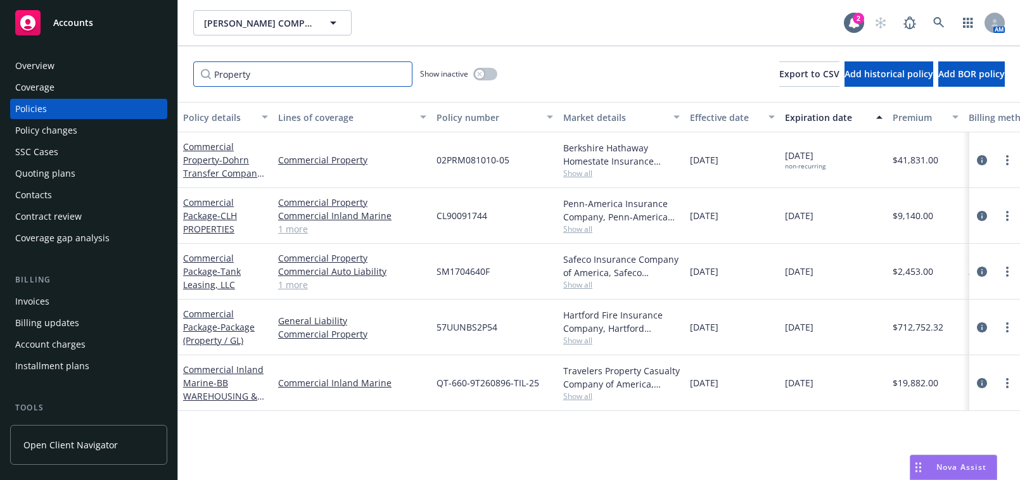
type input "Property"
click at [295, 231] on link "1 more" at bounding box center [352, 228] width 148 height 13
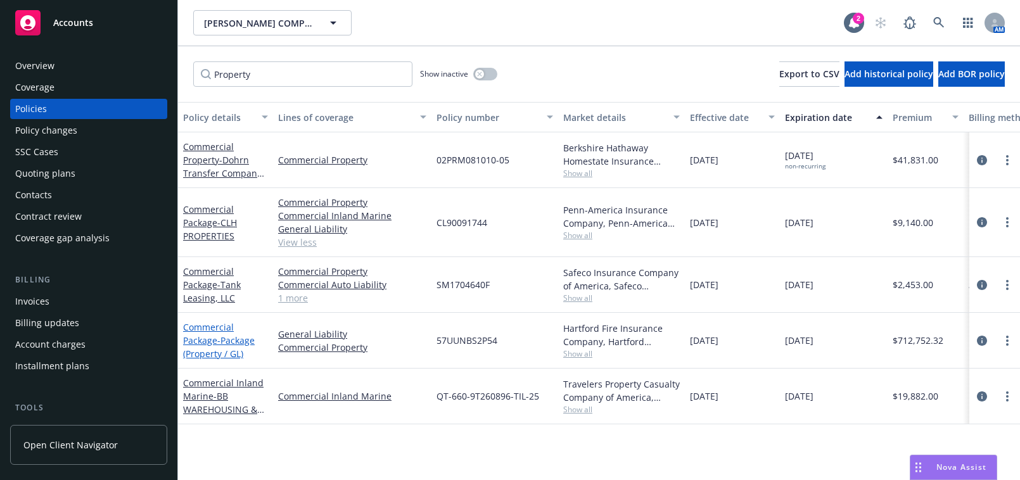
click at [237, 339] on span "- Package (Property / GL)" at bounding box center [219, 346] width 72 height 25
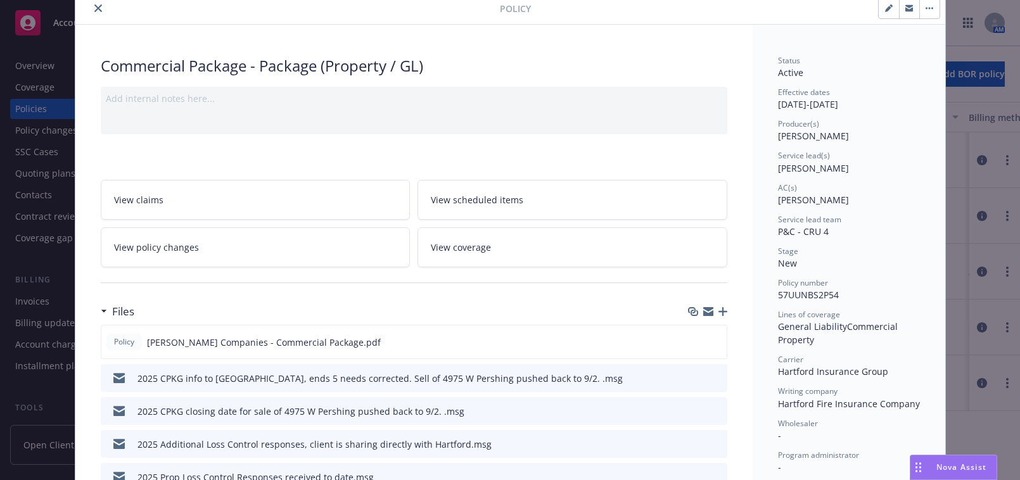
scroll to position [115, 0]
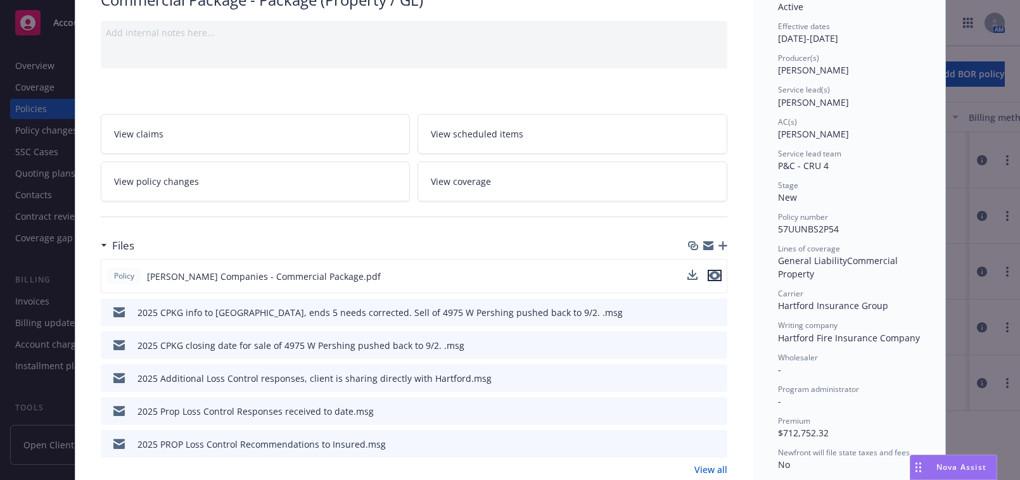
click at [712, 274] on icon "preview file" at bounding box center [714, 275] width 11 height 9
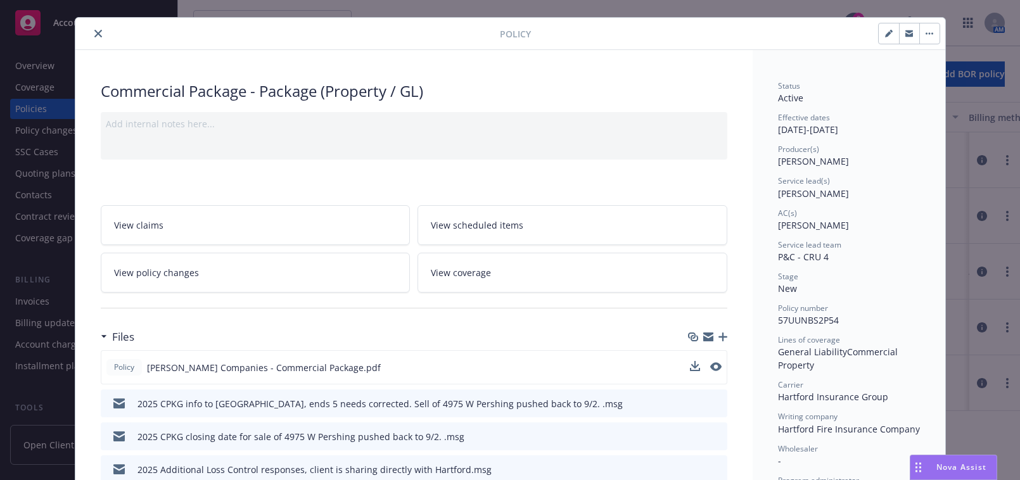
scroll to position [0, 0]
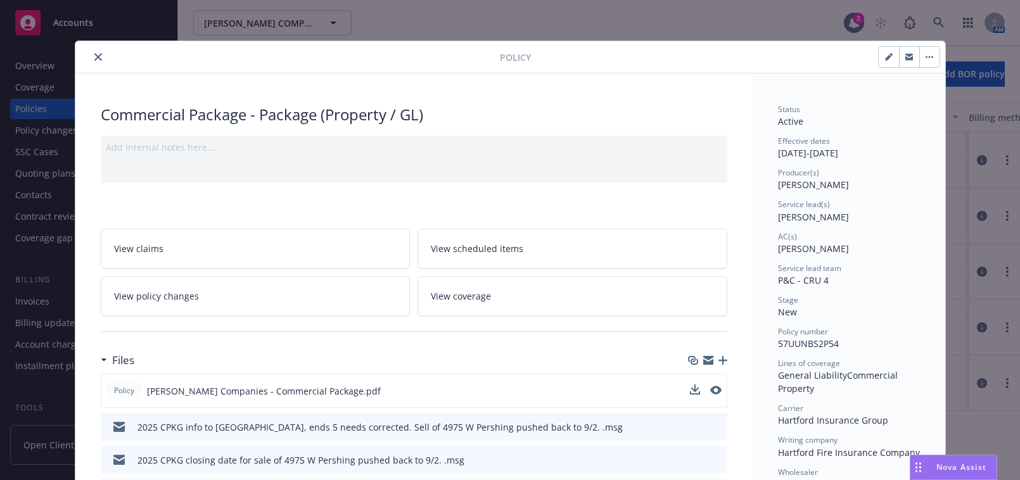
click at [95, 59] on icon "close" at bounding box center [98, 57] width 8 height 8
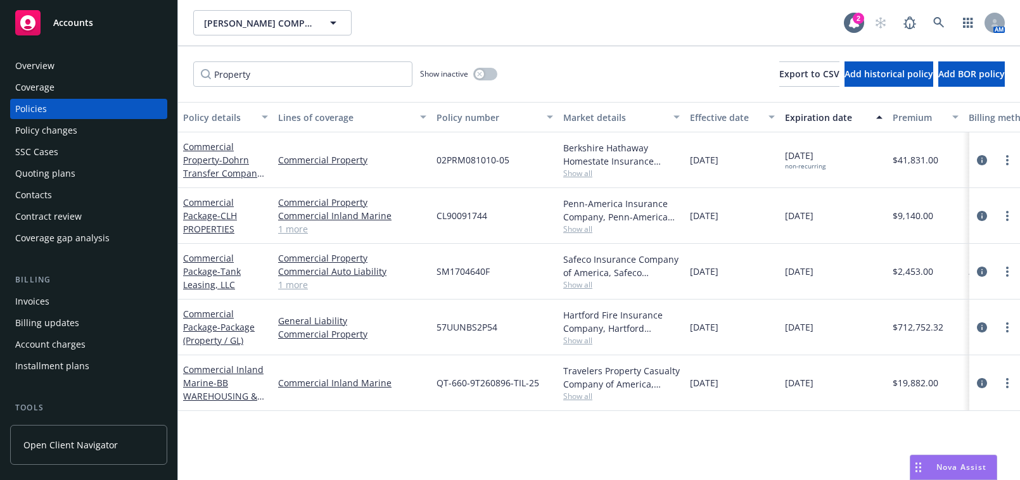
click at [291, 283] on link "1 more" at bounding box center [352, 284] width 148 height 13
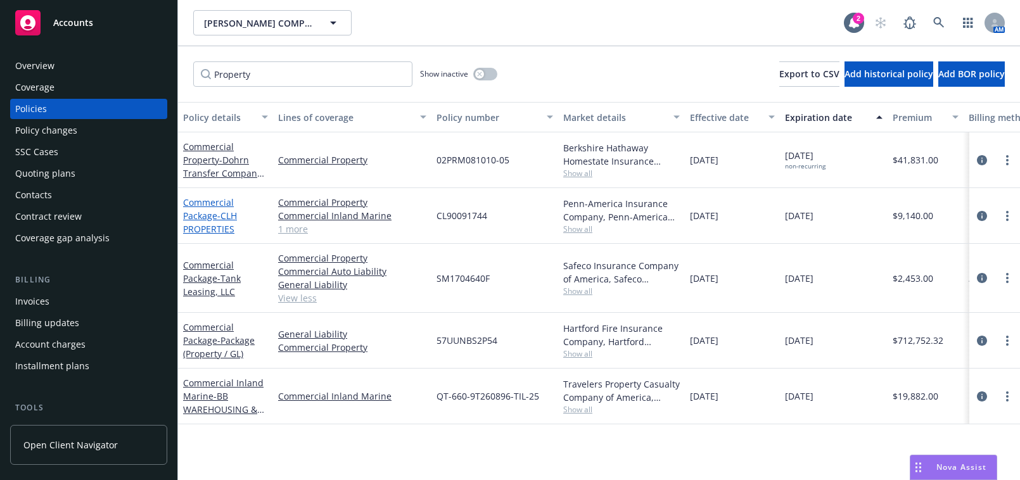
click at [209, 219] on link "Commercial Package - CLH PROPERTIES" at bounding box center [210, 215] width 54 height 39
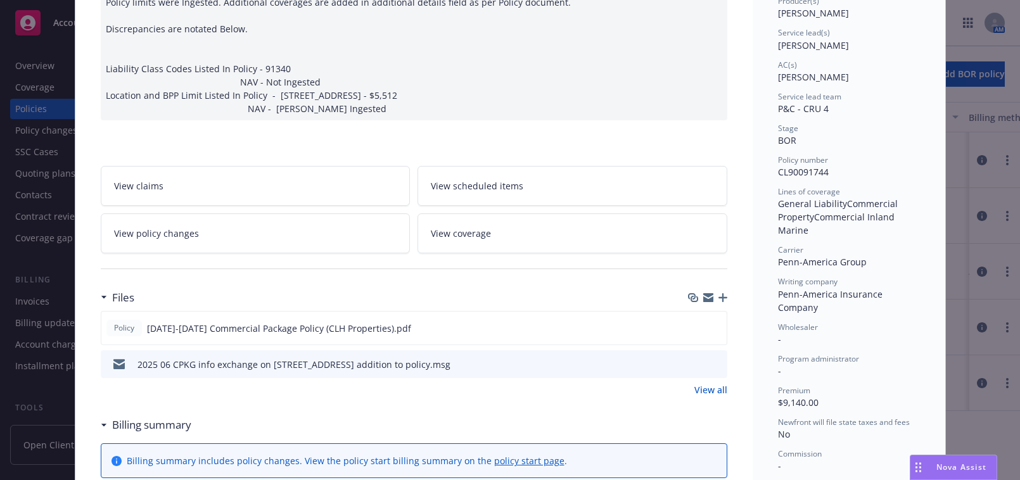
scroll to position [172, 0]
click at [712, 325] on icon "preview file" at bounding box center [714, 326] width 11 height 9
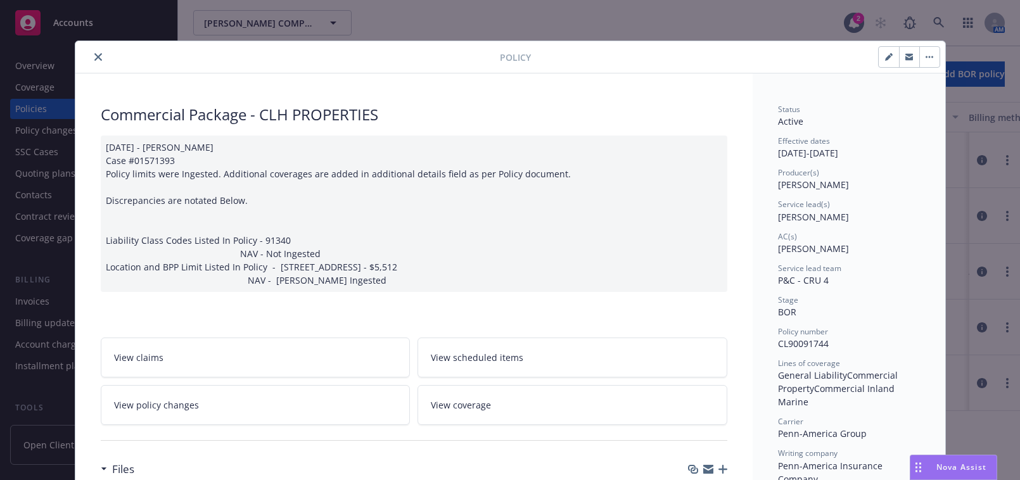
click at [98, 58] on button "close" at bounding box center [98, 56] width 15 height 15
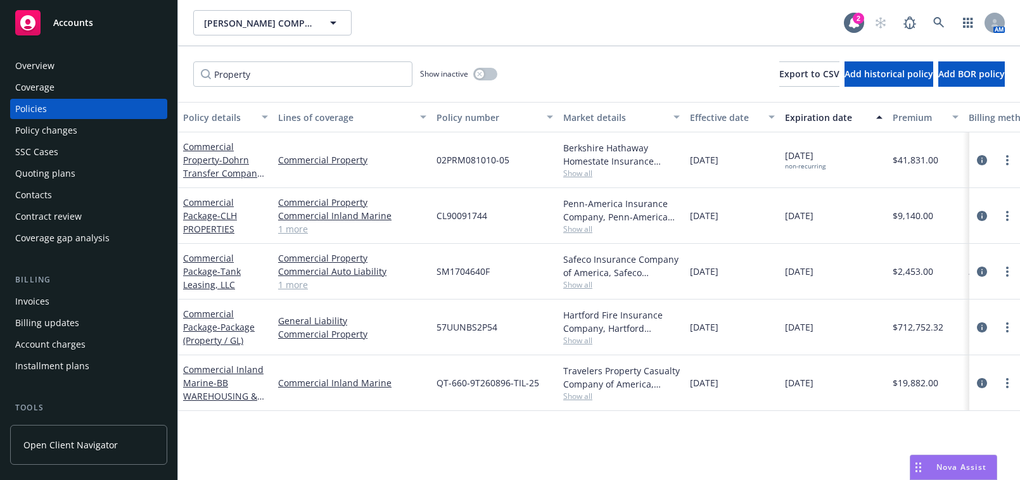
click at [291, 286] on link "1 more" at bounding box center [352, 284] width 148 height 13
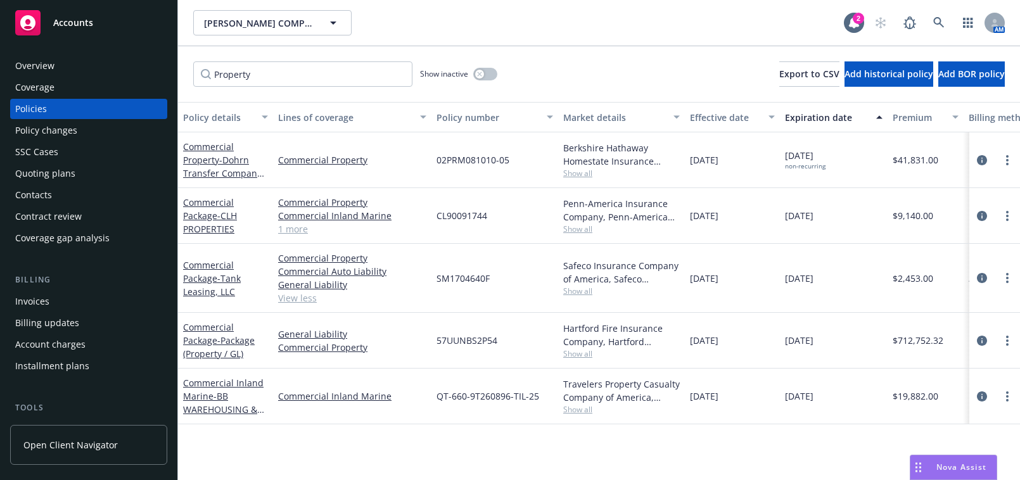
click at [224, 284] on div "Commercial Package - Tank Leasing, LLC" at bounding box center [225, 278] width 85 height 40
click at [224, 274] on span "- Tank Leasing, LLC" at bounding box center [212, 284] width 58 height 25
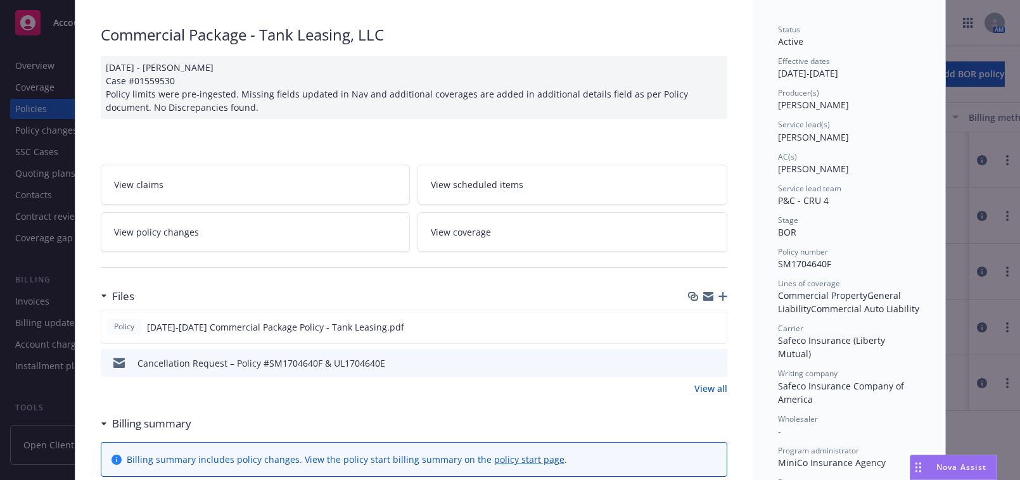
scroll to position [172, 0]
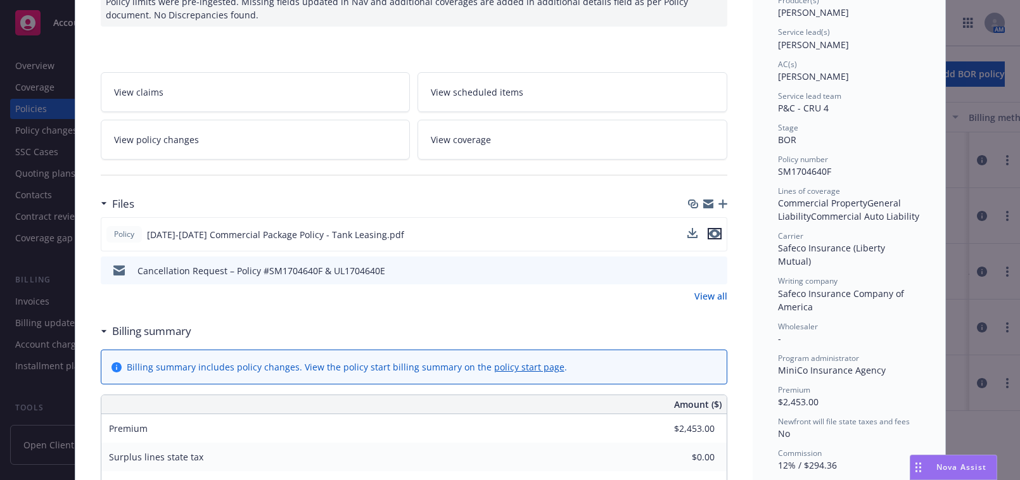
click at [709, 230] on icon "preview file" at bounding box center [714, 233] width 11 height 9
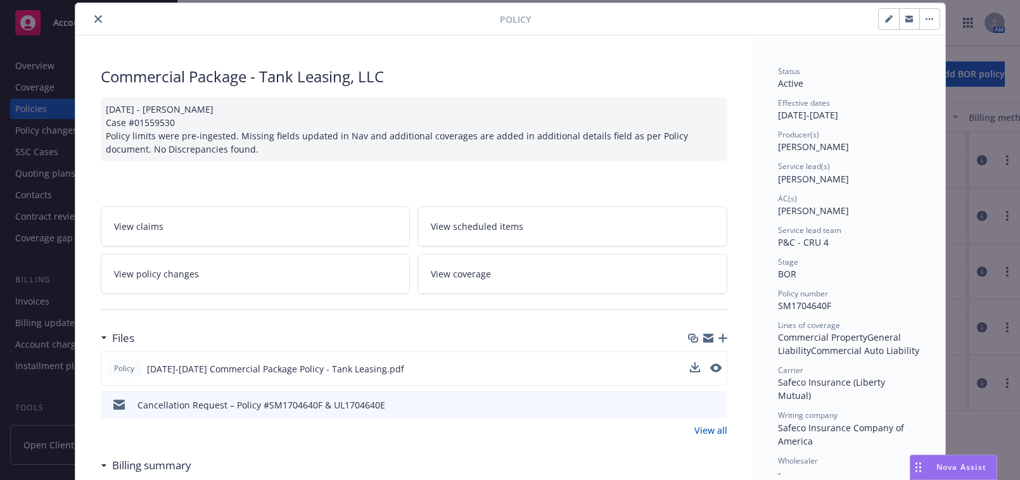
scroll to position [0, 0]
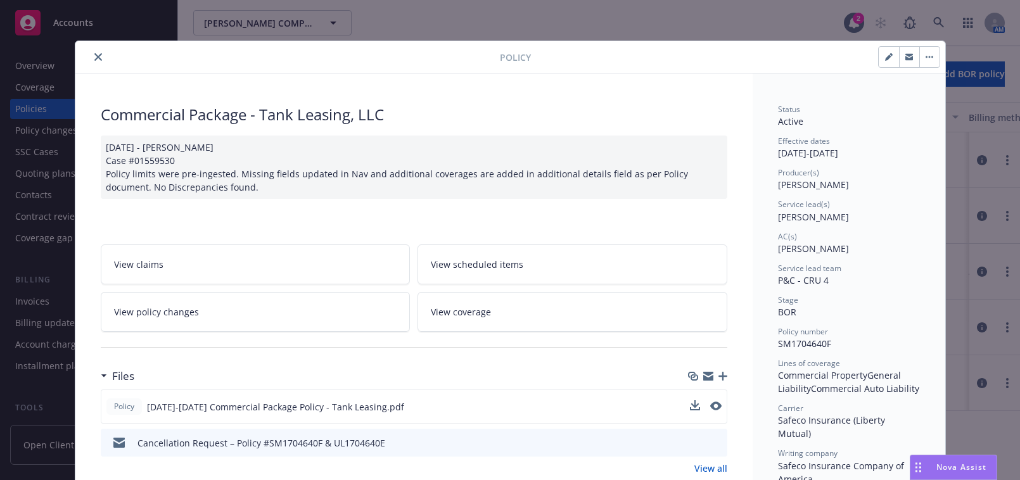
click at [94, 59] on icon "close" at bounding box center [98, 57] width 8 height 8
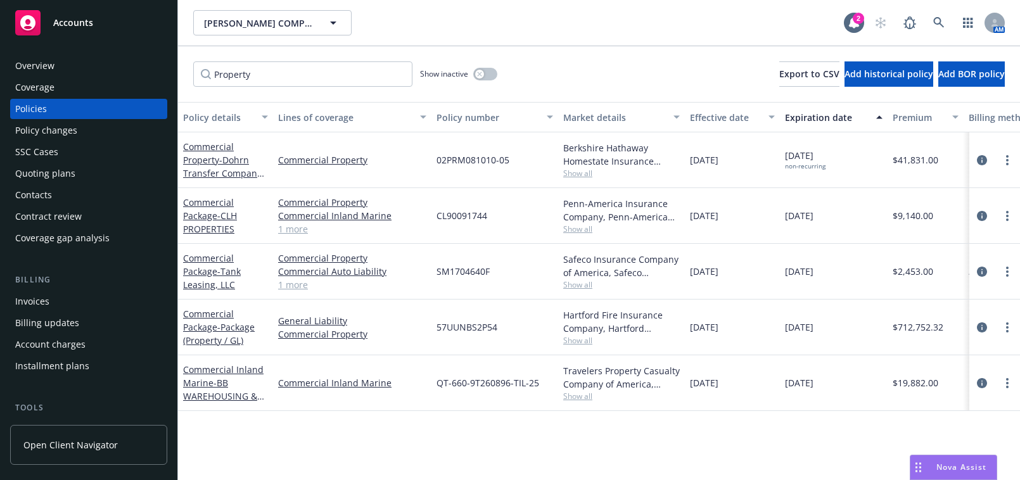
click at [294, 236] on div "Commercial Property Commercial Inland Marine General Liability 1 more" at bounding box center [352, 216] width 158 height 56
click at [294, 235] on div "Commercial Property Commercial Inland Marine General Liability 1 more" at bounding box center [352, 216] width 158 height 56
click at [295, 231] on link "1 more" at bounding box center [352, 228] width 148 height 13
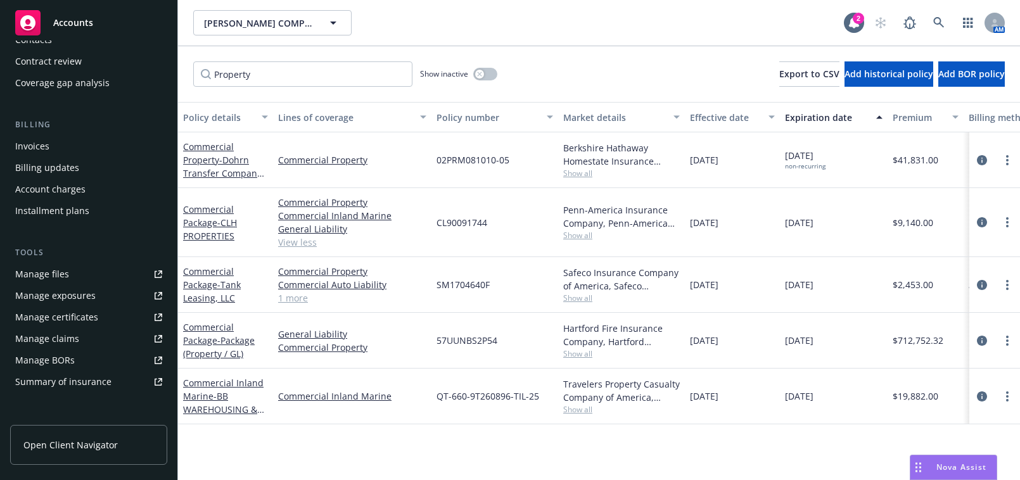
scroll to position [172, 0]
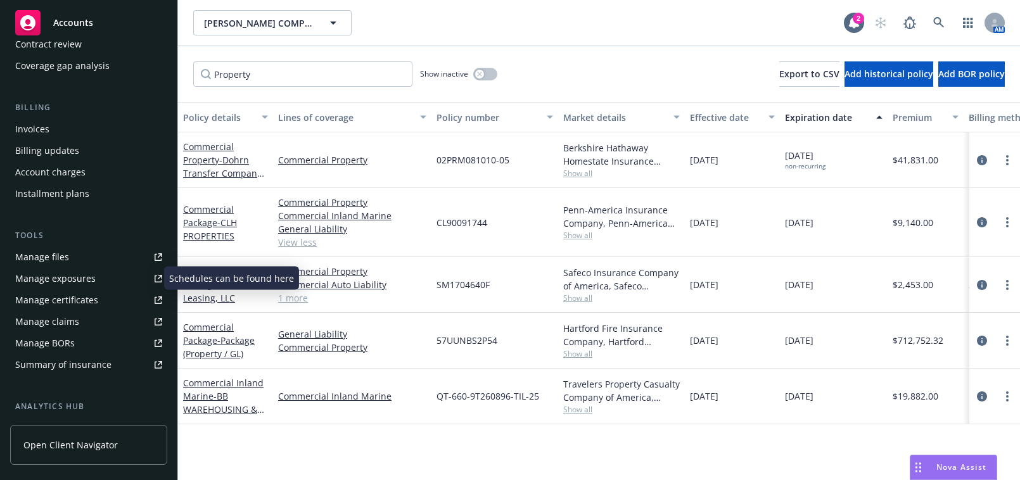
click at [71, 279] on div "Manage exposures" at bounding box center [55, 279] width 80 height 20
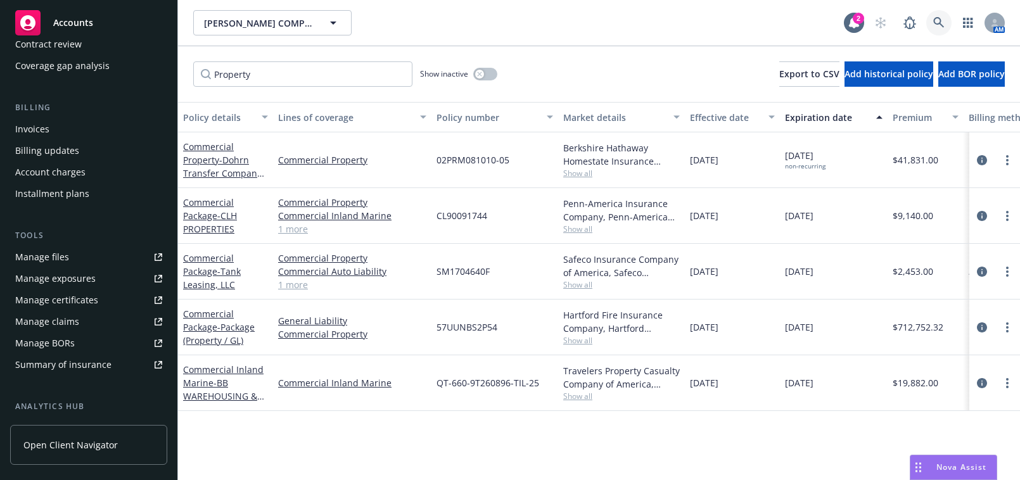
click at [927, 23] on link at bounding box center [938, 22] width 25 height 25
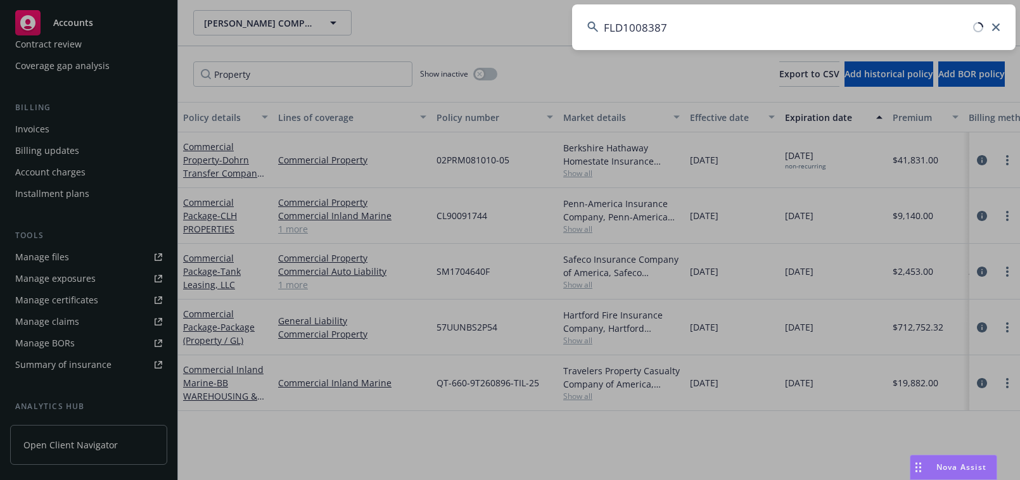
click at [729, 19] on input "FLD1008387" at bounding box center [793, 27] width 443 height 46
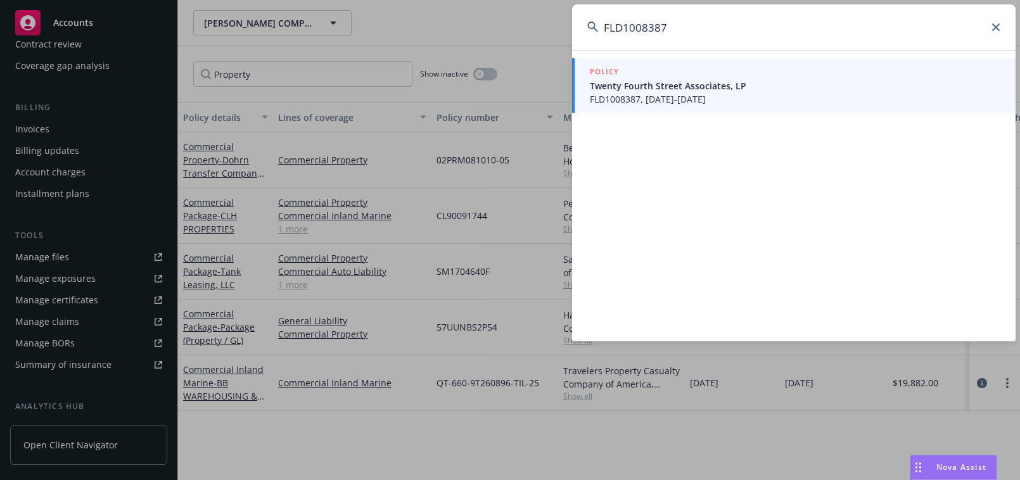
type input "FLD1008387"
click at [669, 87] on span "Twenty Fourth Street Associates, LP" at bounding box center [795, 85] width 410 height 13
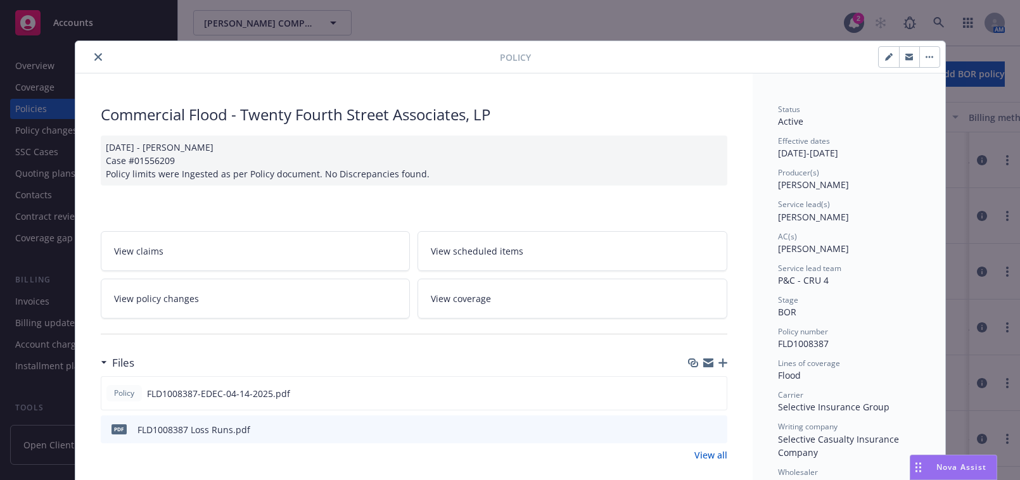
click at [94, 54] on icon "close" at bounding box center [98, 57] width 8 height 8
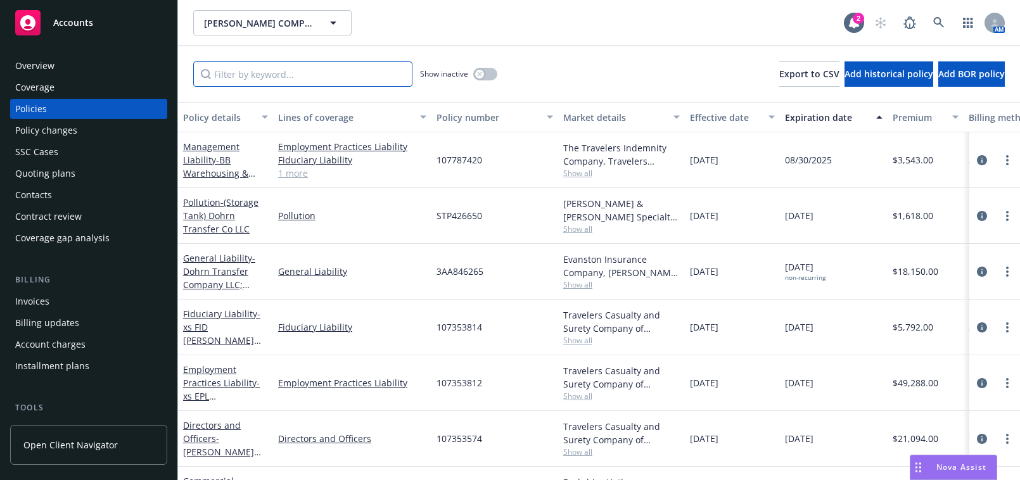
click at [309, 86] on div "Show inactive Export to CSV Add historical policy Add BOR policy" at bounding box center [599, 74] width 842 height 56
click at [309, 77] on input "Filter by keyword..." at bounding box center [302, 73] width 219 height 25
paste input "FLD1008387"
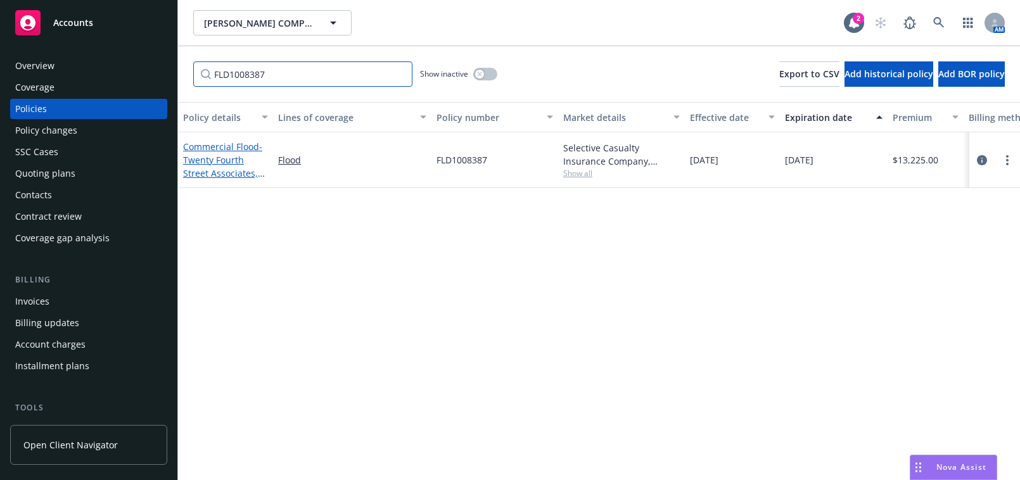
type input "FLD1008387"
click at [203, 169] on span "- Twenty Fourth Street Associates, LP" at bounding box center [224, 167] width 82 height 52
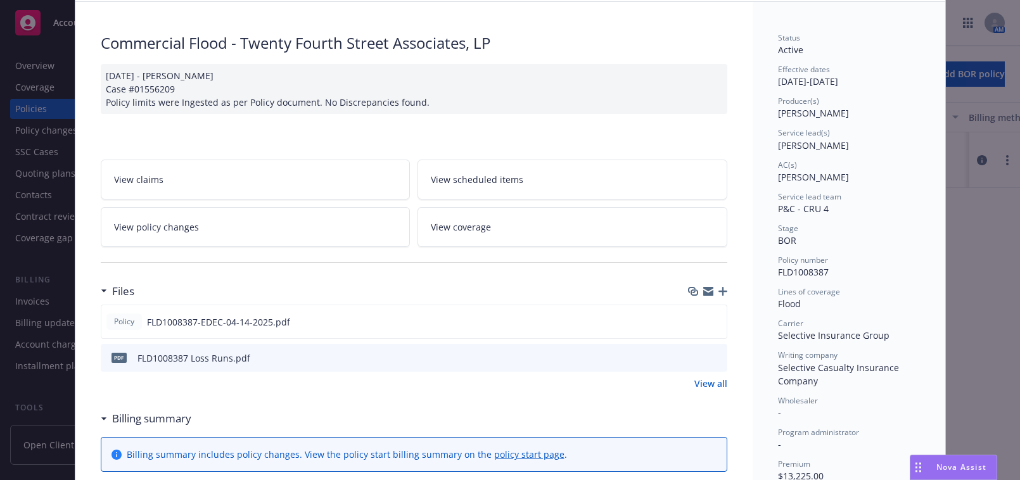
scroll to position [210, 0]
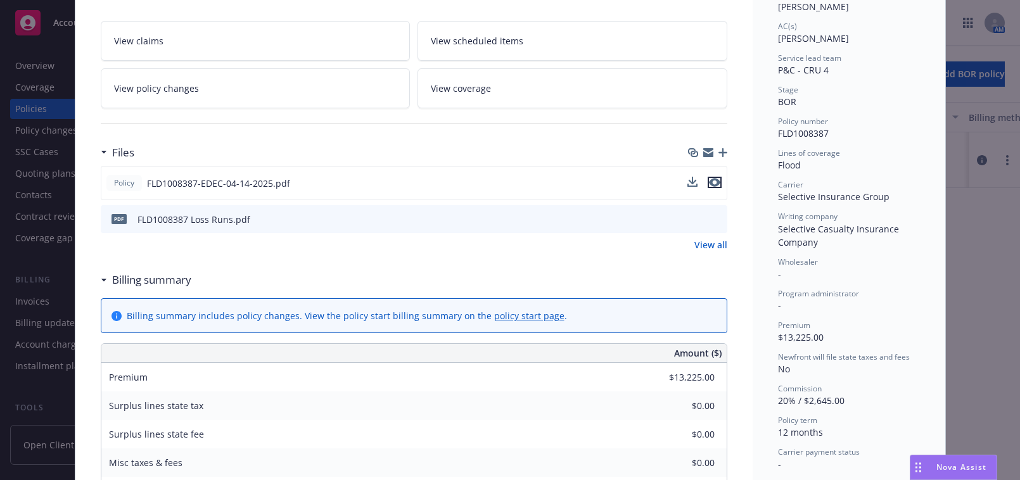
click at [709, 181] on icon "preview file" at bounding box center [714, 182] width 11 height 9
click at [956, 296] on div "Policy Commercial Flood - Twenty Fourth Street Associates, LP 04/18/2025 - Samp…" at bounding box center [510, 240] width 1020 height 480
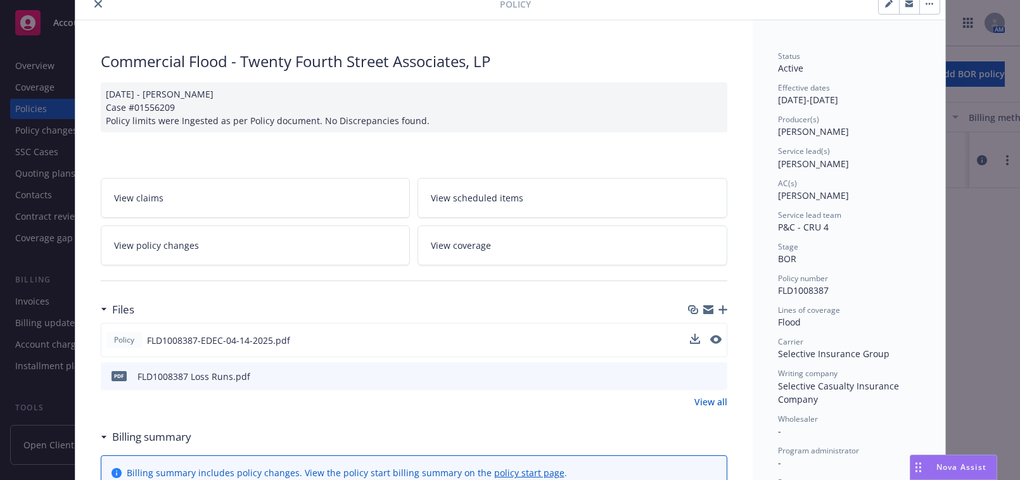
scroll to position [0, 0]
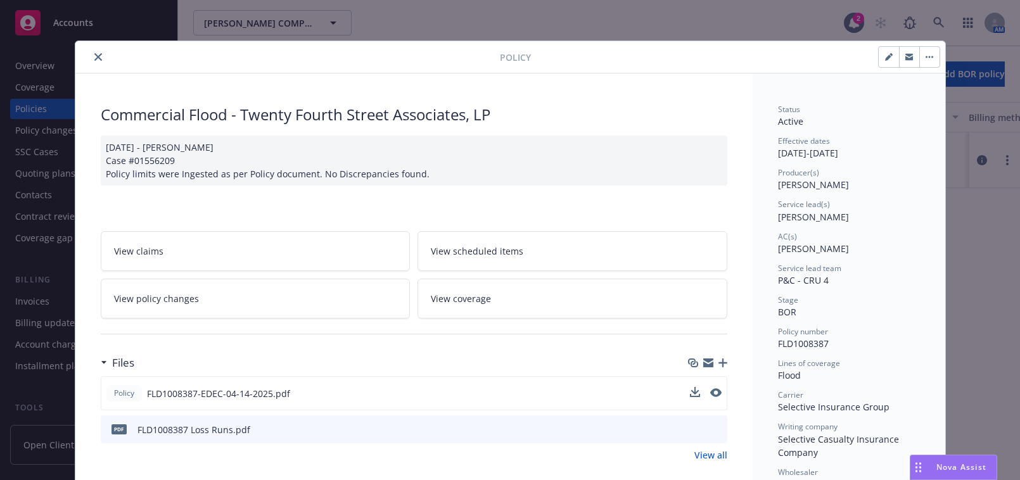
click at [94, 54] on icon "close" at bounding box center [98, 57] width 8 height 8
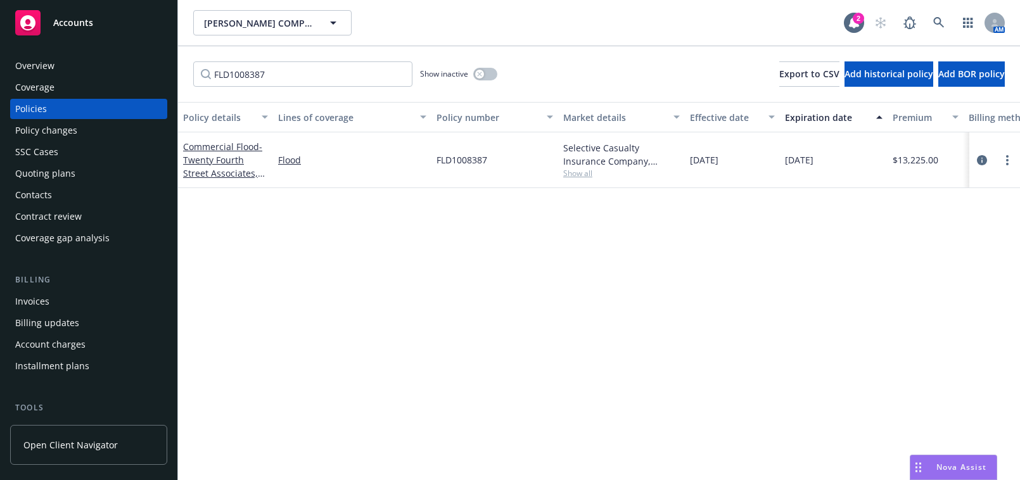
click at [938, 458] on div "Nova Assist" at bounding box center [953, 467] width 86 height 24
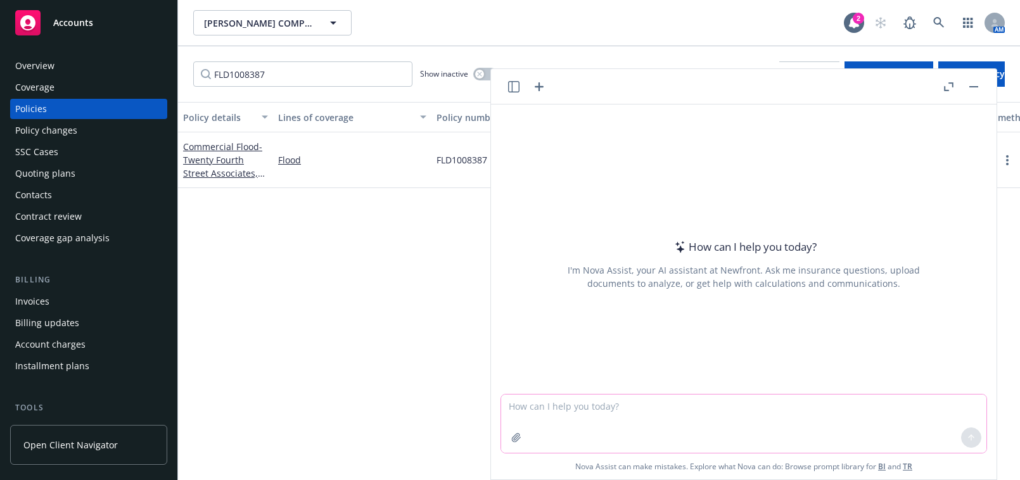
click at [626, 391] on div "How can I help you today? I'm Nova Assist, your AI assistant at Newfront. Ask m…" at bounding box center [744, 292] width 506 height 375
paste textarea "Northwest Bank ISAOA"
type textarea "can you give me a contact email for Northwest Bank ISAOA"
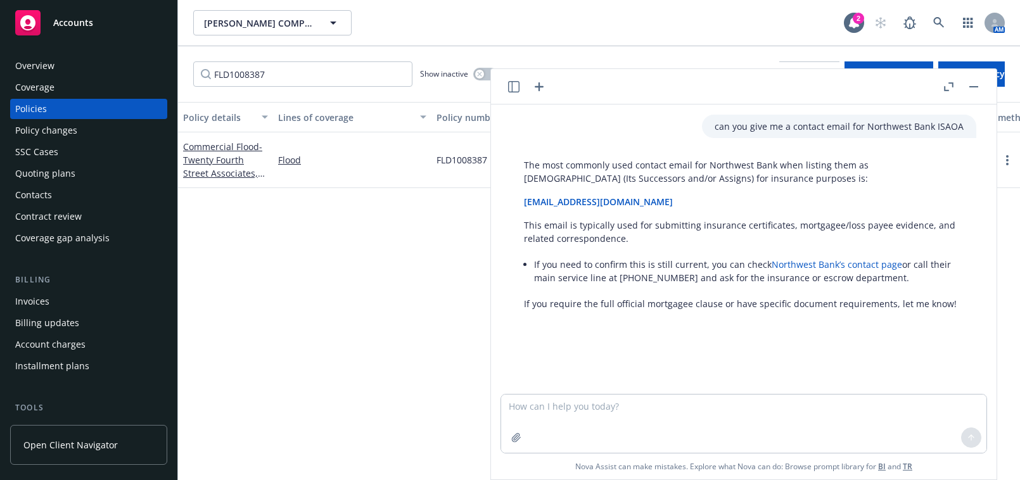
click at [86, 68] on div "Overview" at bounding box center [88, 66] width 147 height 20
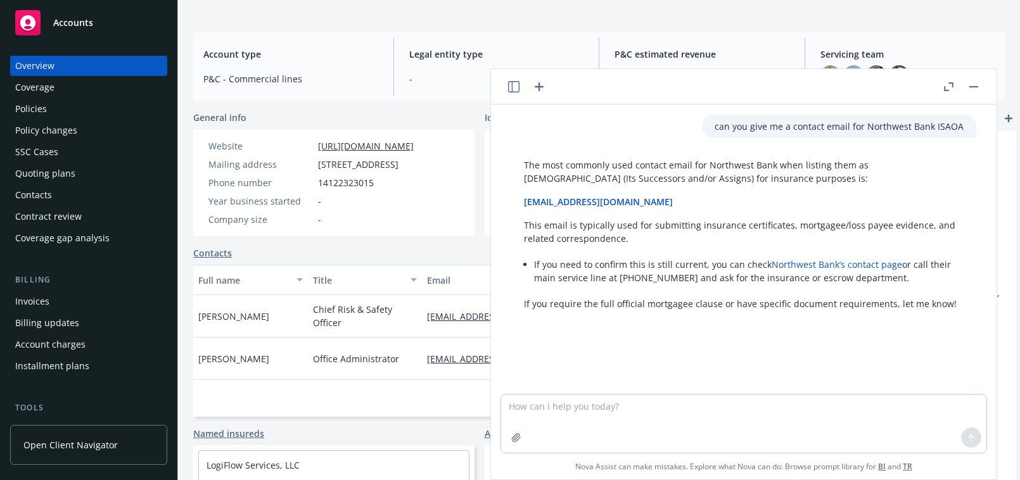
scroll to position [213, 0]
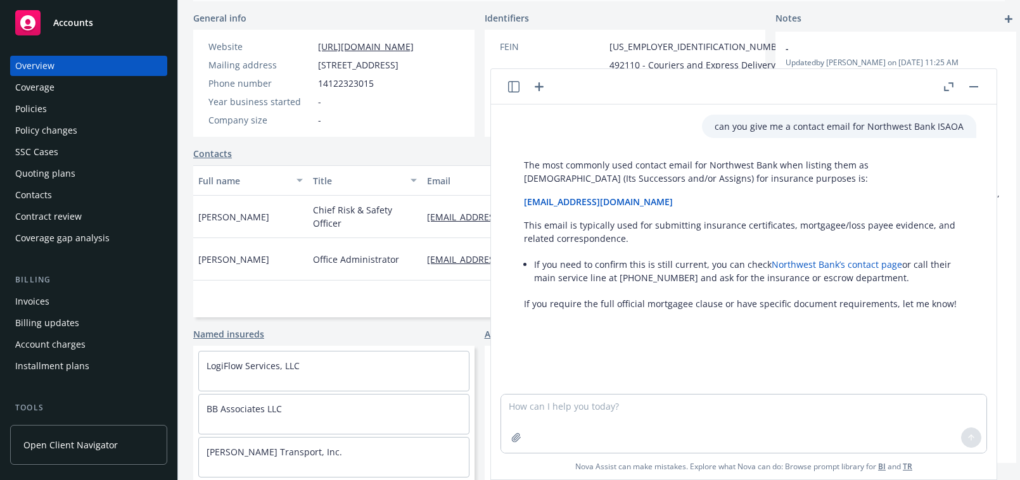
click at [231, 330] on link "Named insureds" at bounding box center [228, 334] width 71 height 13
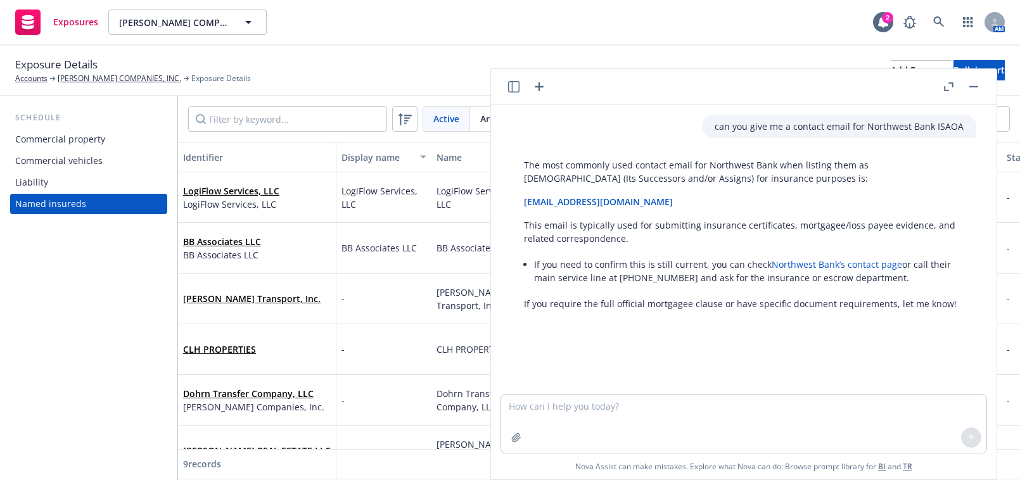
click at [969, 84] on button "button" at bounding box center [973, 86] width 15 height 15
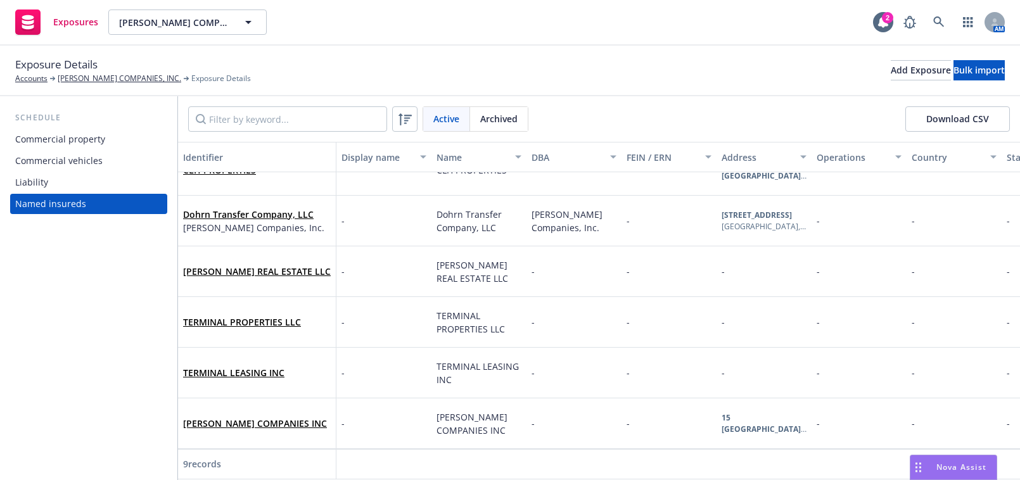
scroll to position [188, 0]
click at [891, 68] on div "Add Exposure" at bounding box center [921, 70] width 60 height 19
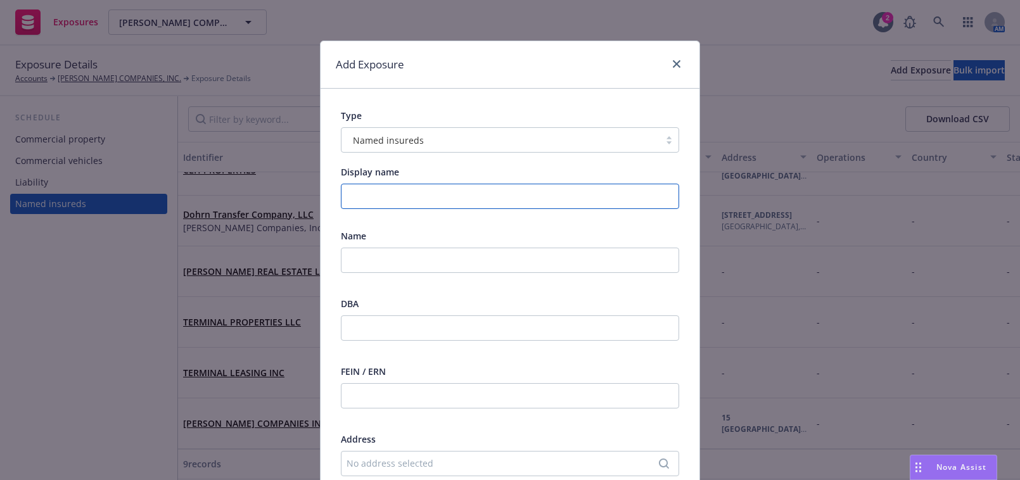
click at [364, 191] on input "Display name" at bounding box center [510, 196] width 338 height 25
paste input "24th Street Associates, LP."
type input "24th Street Associates, LP."
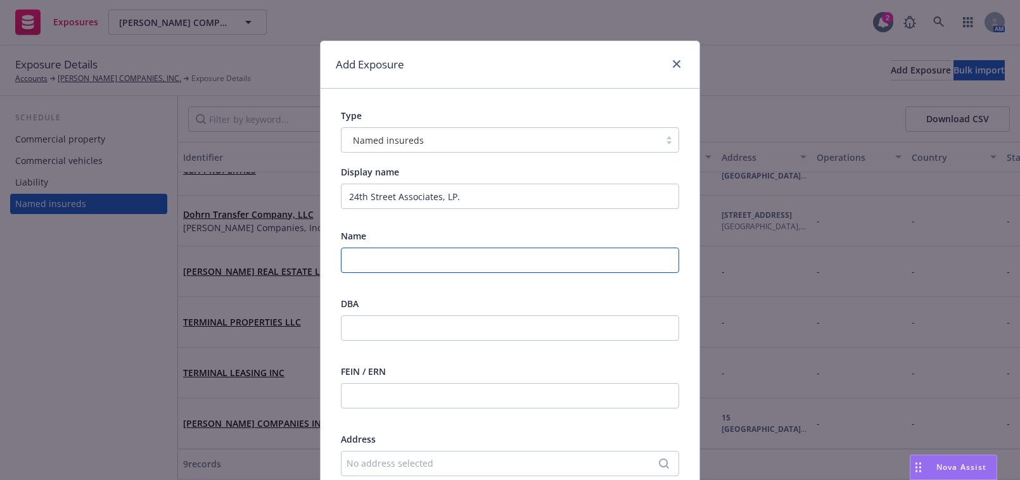
click at [418, 264] on input "text" at bounding box center [510, 260] width 338 height 25
paste input "24th Street Associates, LP."
type input "24th Street Associates, LP."
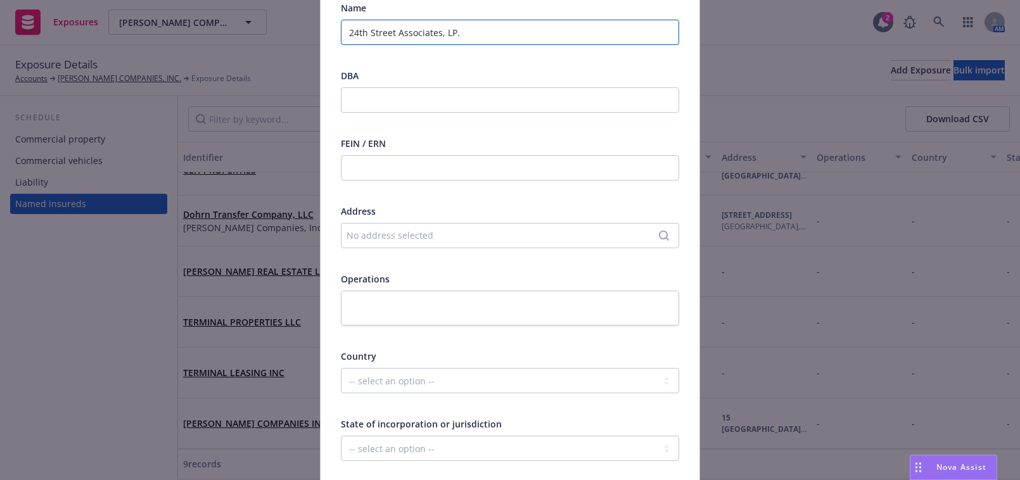
scroll to position [288, 0]
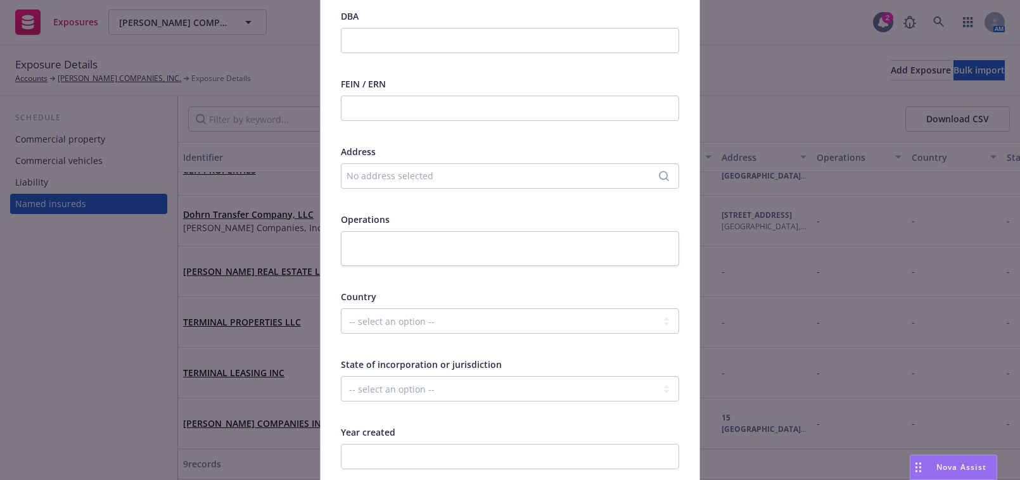
click at [348, 184] on div "No address selected" at bounding box center [510, 175] width 338 height 25
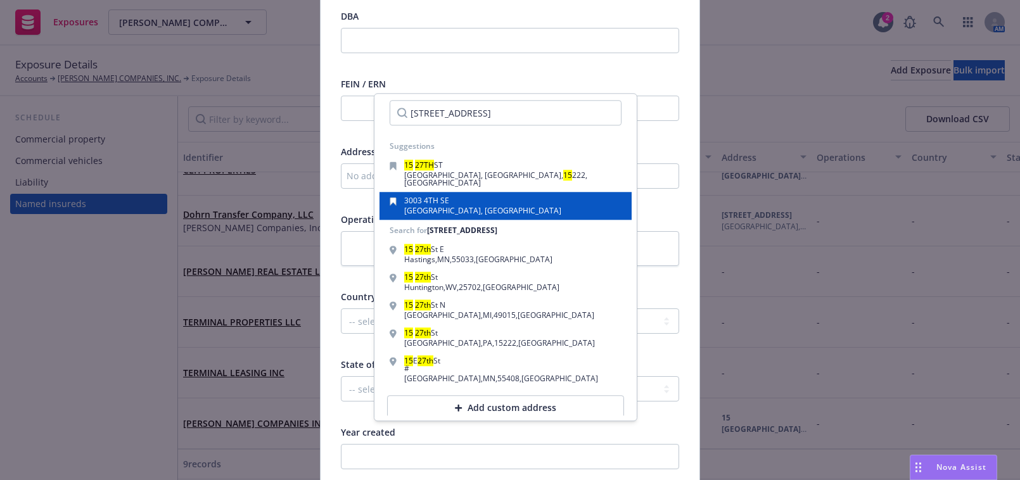
scroll to position [13, 0]
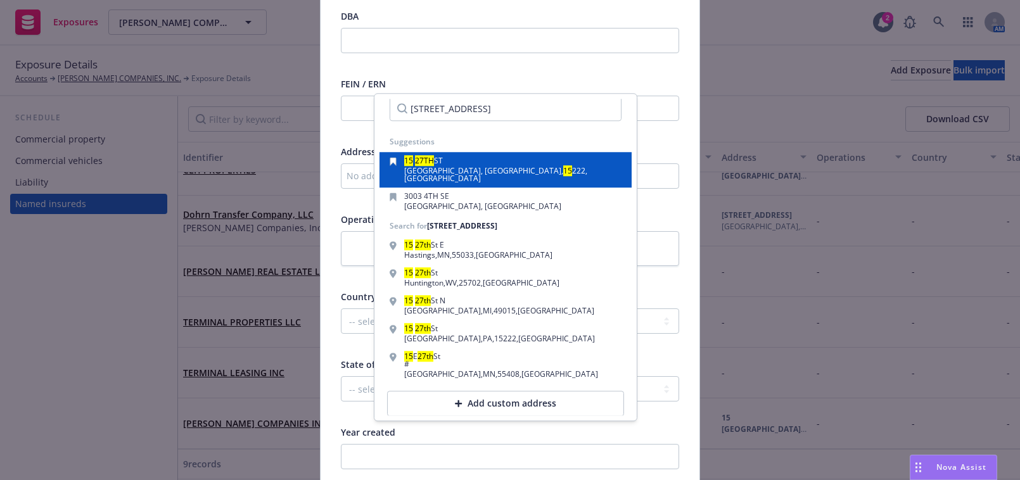
type input "15 27th Street"
click at [454, 171] on span "PITTSBURGH, PA," at bounding box center [483, 170] width 159 height 11
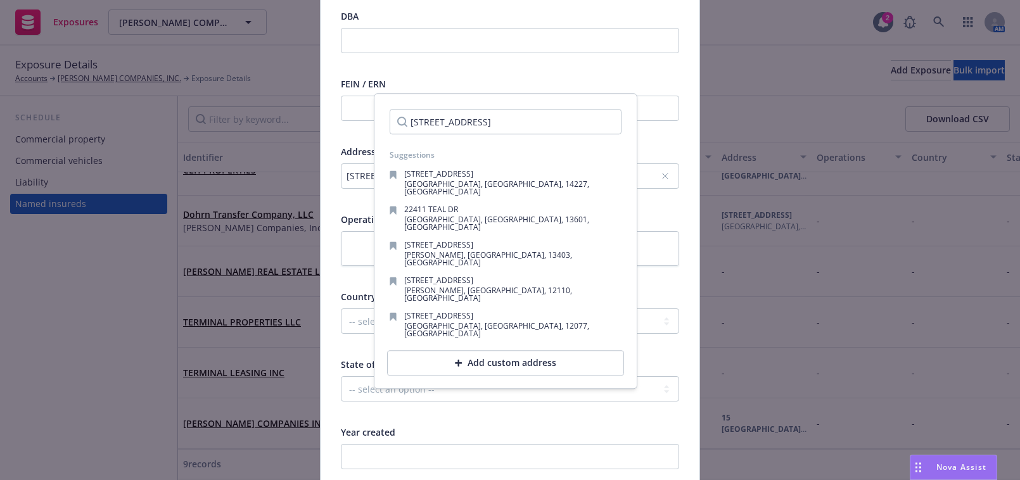
scroll to position [0, 0]
click at [452, 165] on div "Suggestions" at bounding box center [505, 154] width 252 height 21
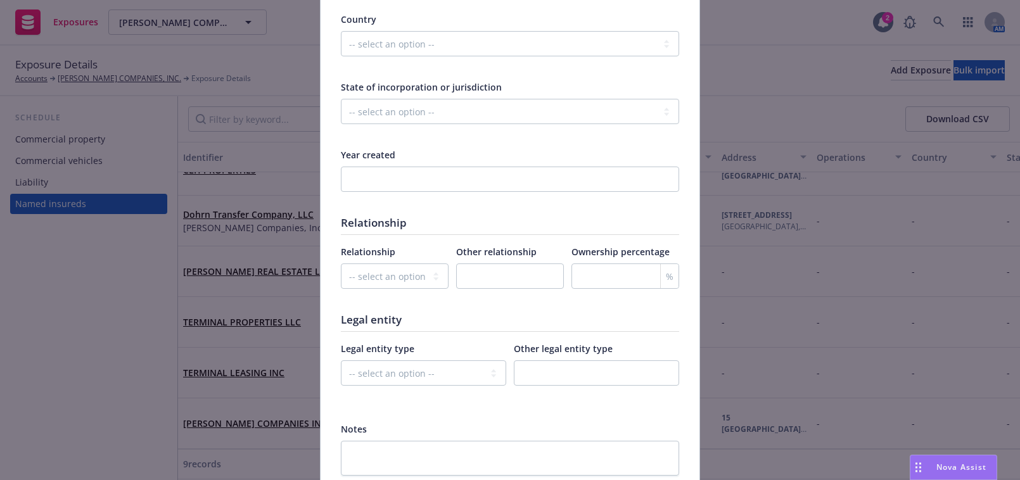
scroll to position [667, 0]
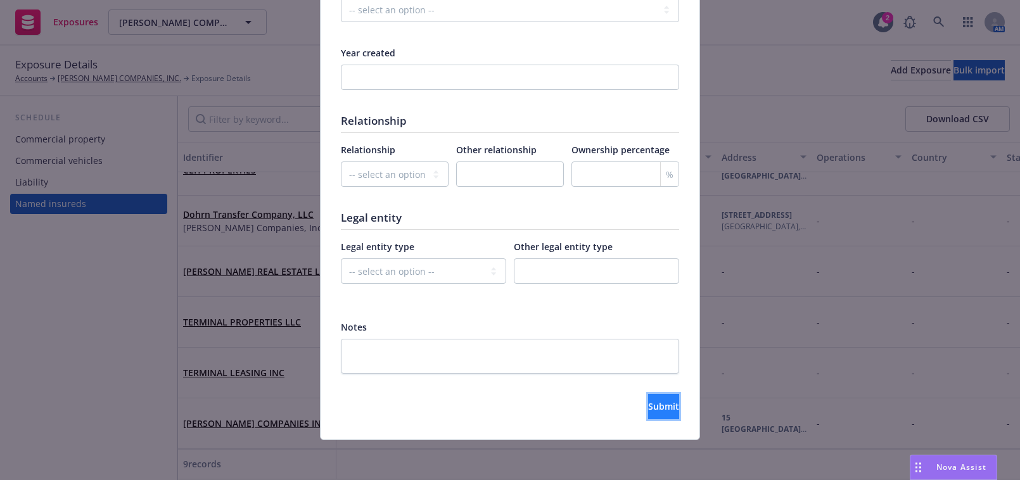
click at [655, 404] on button "Submit" at bounding box center [663, 406] width 31 height 25
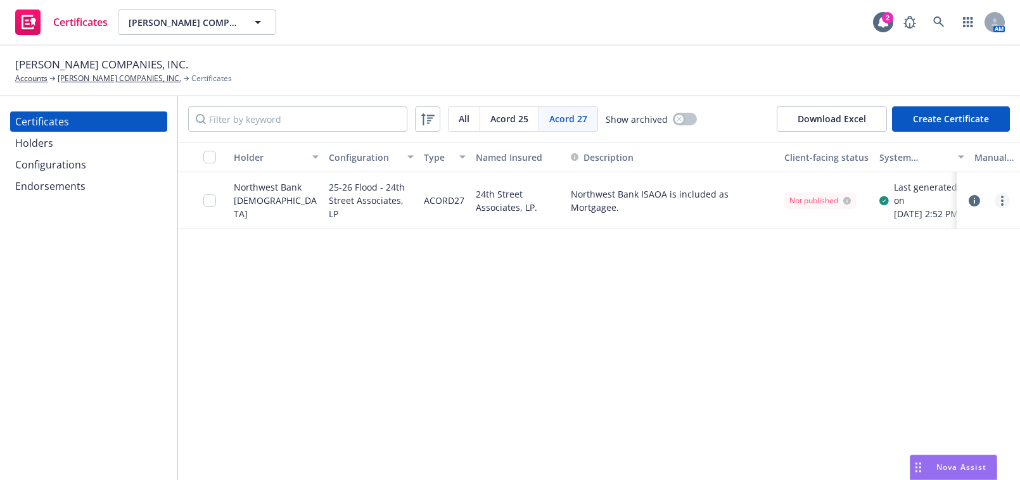
click at [1006, 204] on link "more" at bounding box center [1002, 200] width 15 height 15
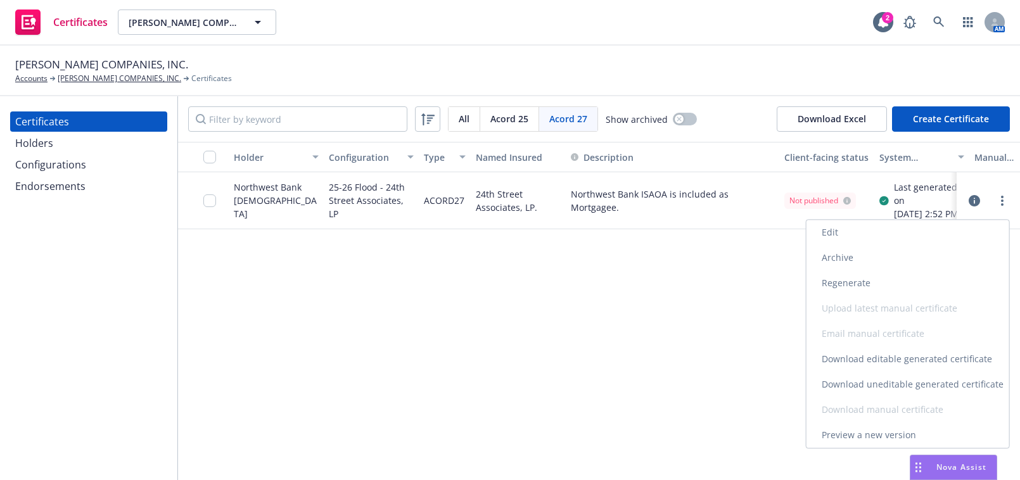
click at [893, 386] on link "Download uneditable generated certificate" at bounding box center [907, 384] width 203 height 25
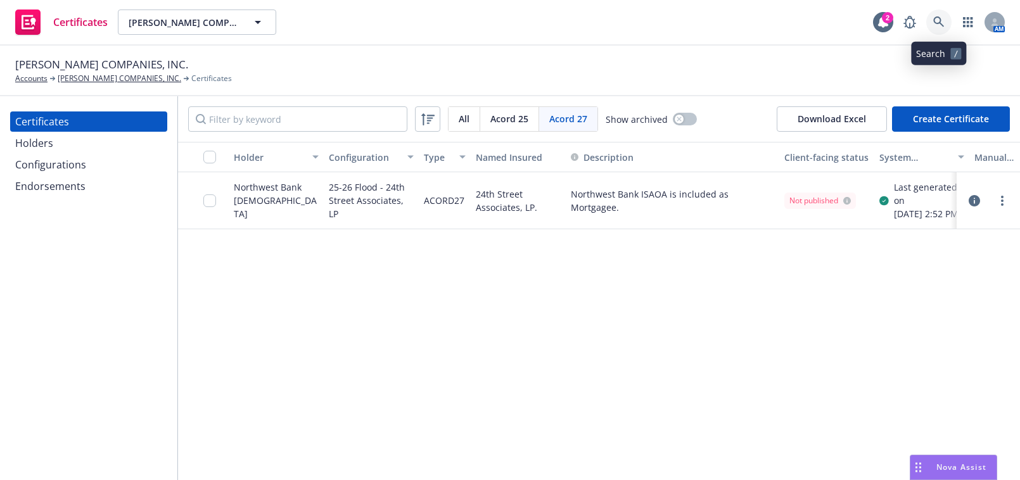
click at [946, 23] on link at bounding box center [938, 22] width 25 height 25
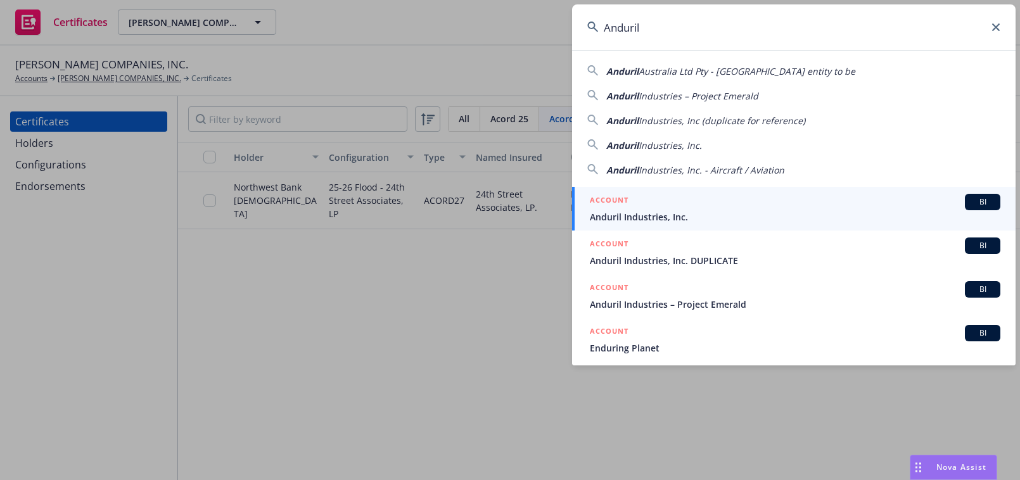
type input "Anduril"
click at [637, 214] on span "Anduril Industries, Inc." at bounding box center [795, 216] width 410 height 13
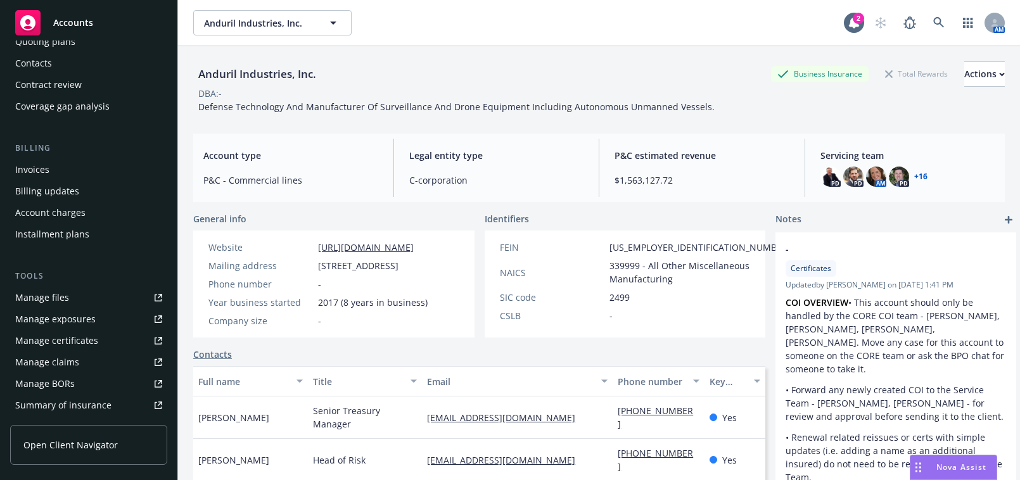
scroll to position [230, 0]
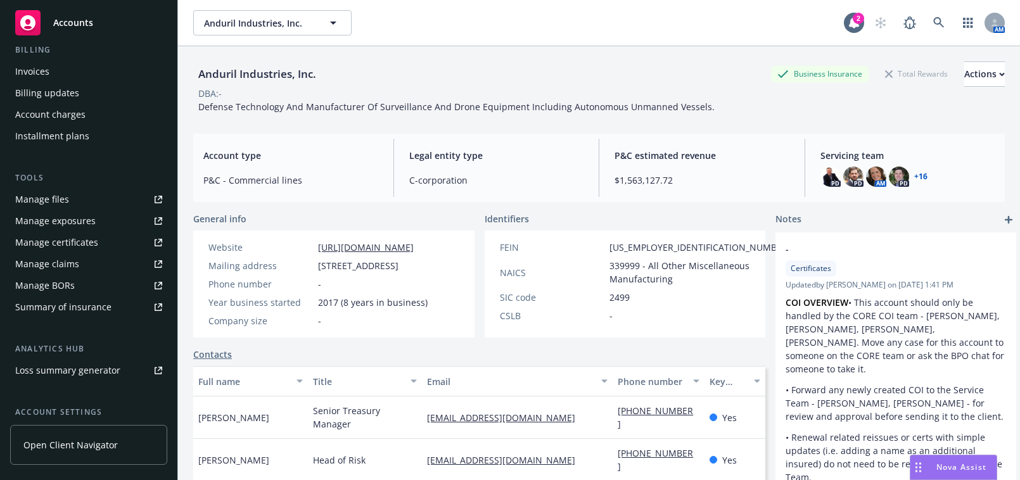
click at [77, 243] on div "Manage certificates" at bounding box center [56, 242] width 83 height 20
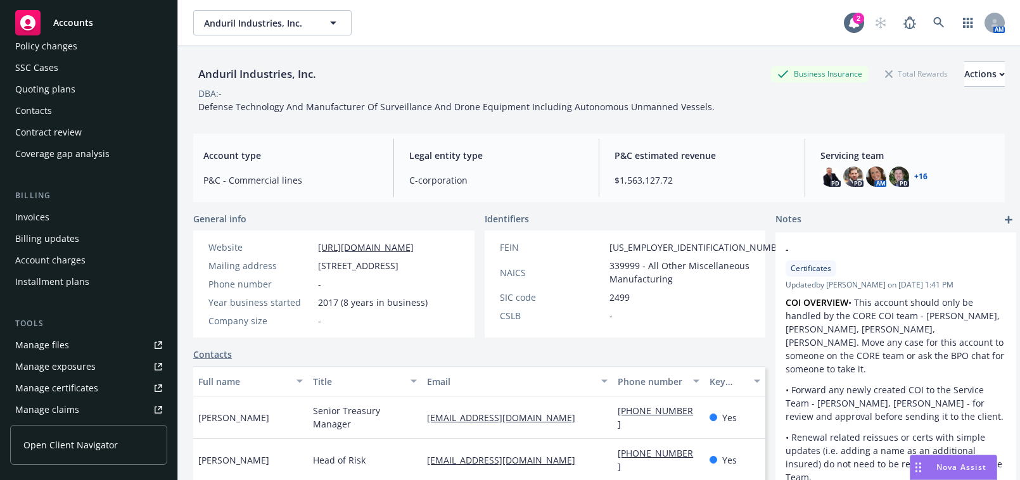
scroll to position [0, 0]
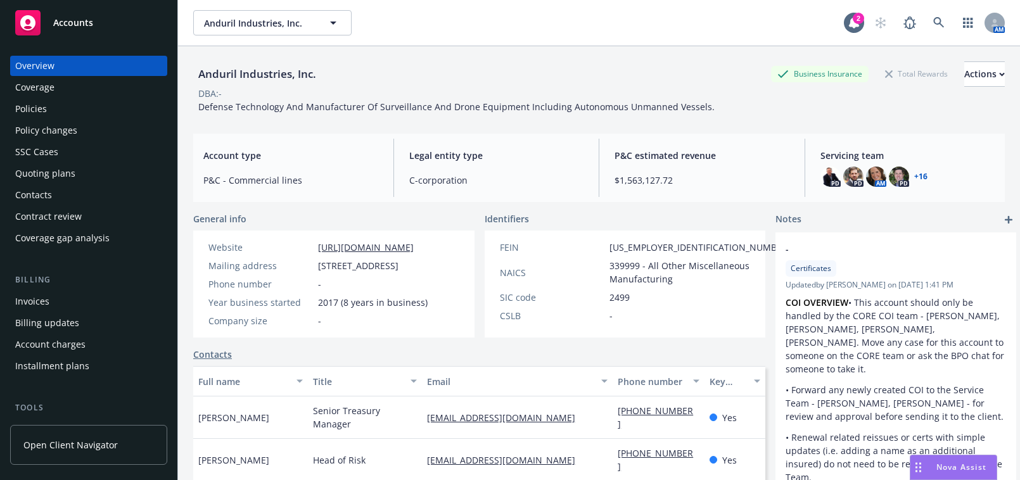
click at [99, 89] on div "Coverage" at bounding box center [88, 87] width 147 height 20
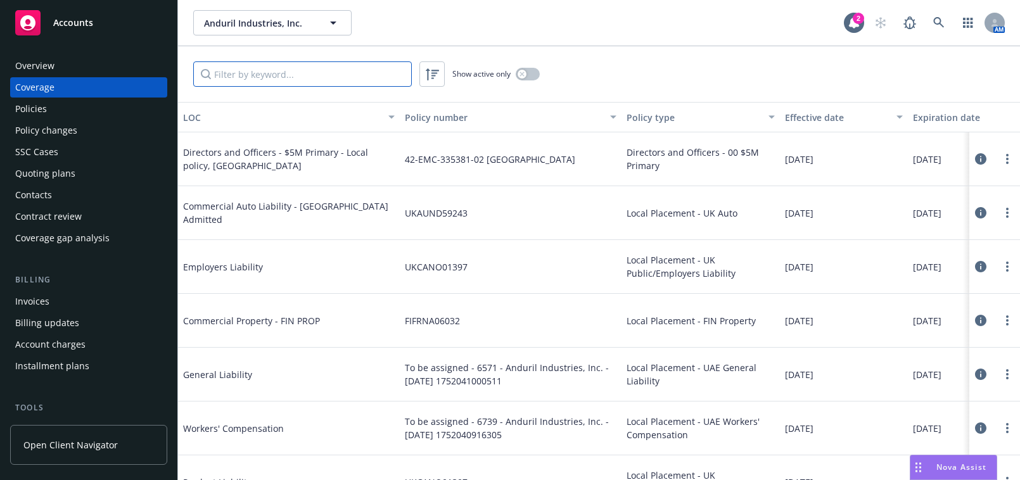
click at [280, 73] on input "Filter by keyword..." at bounding box center [302, 73] width 219 height 25
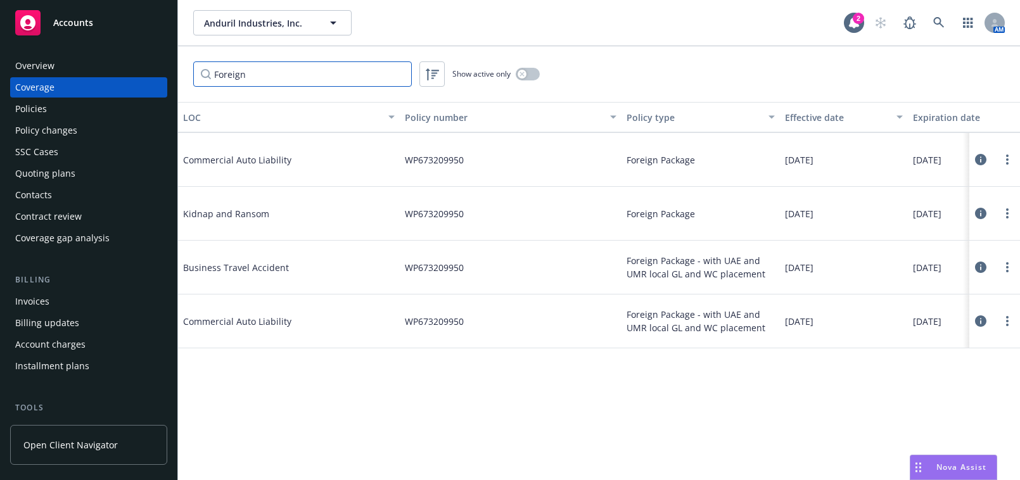
scroll to position [288, 0]
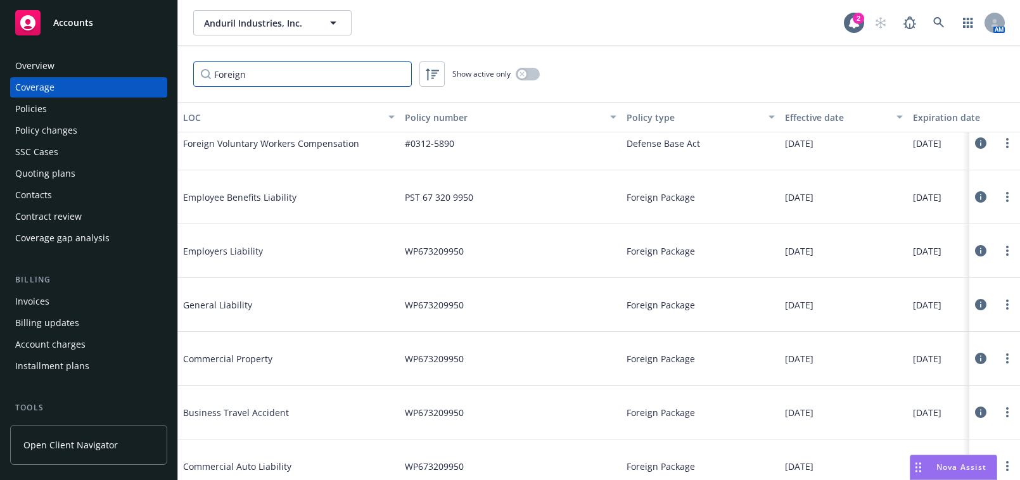
type input "Foreign"
click at [526, 75] on div "button" at bounding box center [522, 74] width 9 height 9
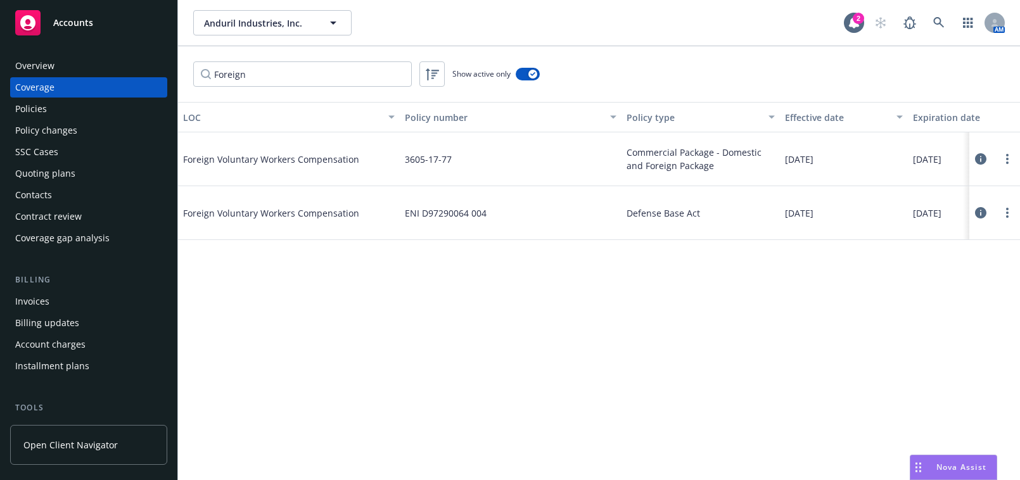
click at [89, 117] on div "Policies" at bounding box center [88, 109] width 147 height 20
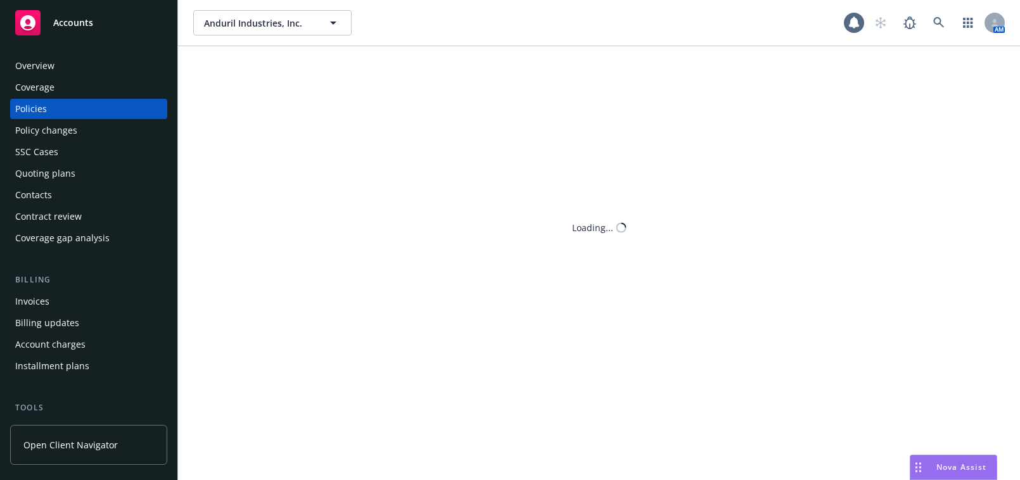
click at [84, 84] on div "Coverage" at bounding box center [88, 87] width 147 height 20
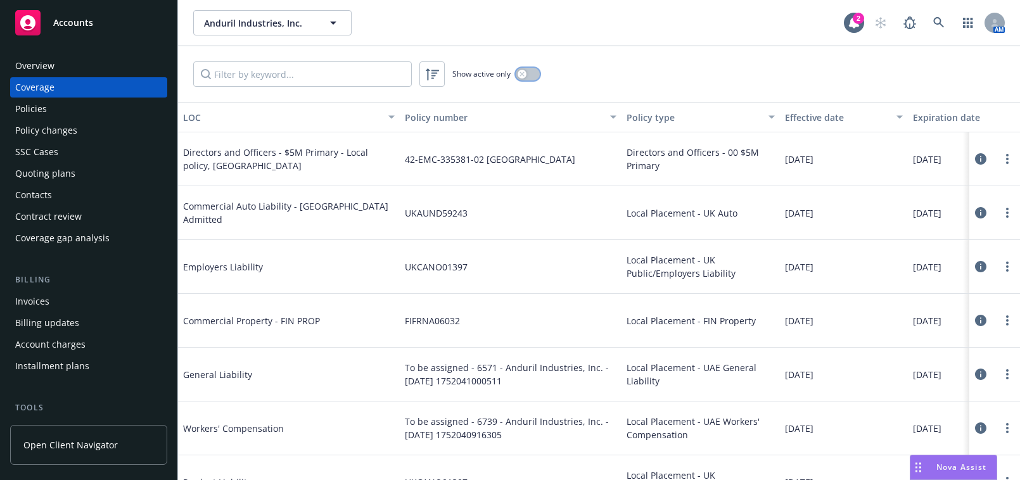
click at [527, 75] on button "button" at bounding box center [528, 74] width 24 height 13
click at [273, 111] on div "LOC" at bounding box center [282, 117] width 198 height 13
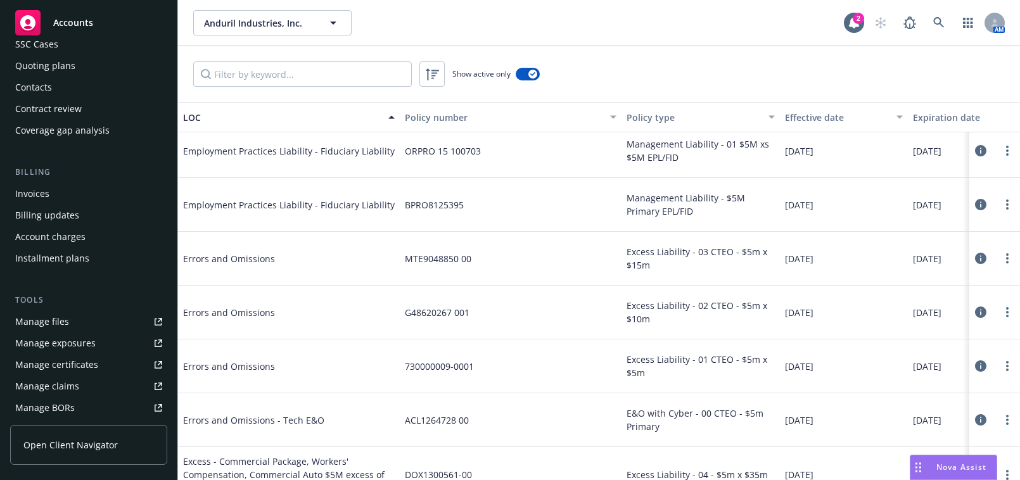
scroll to position [172, 0]
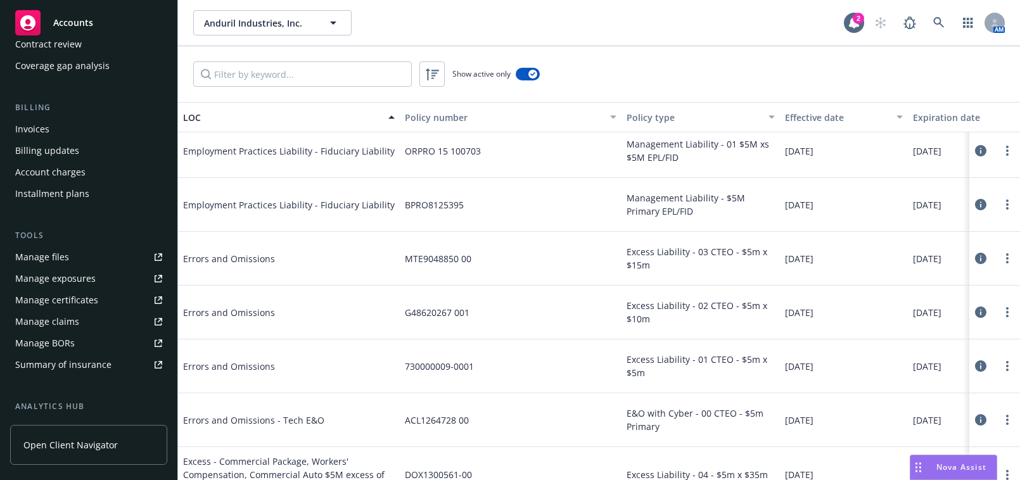
click at [65, 295] on div "Manage certificates" at bounding box center [56, 300] width 83 height 20
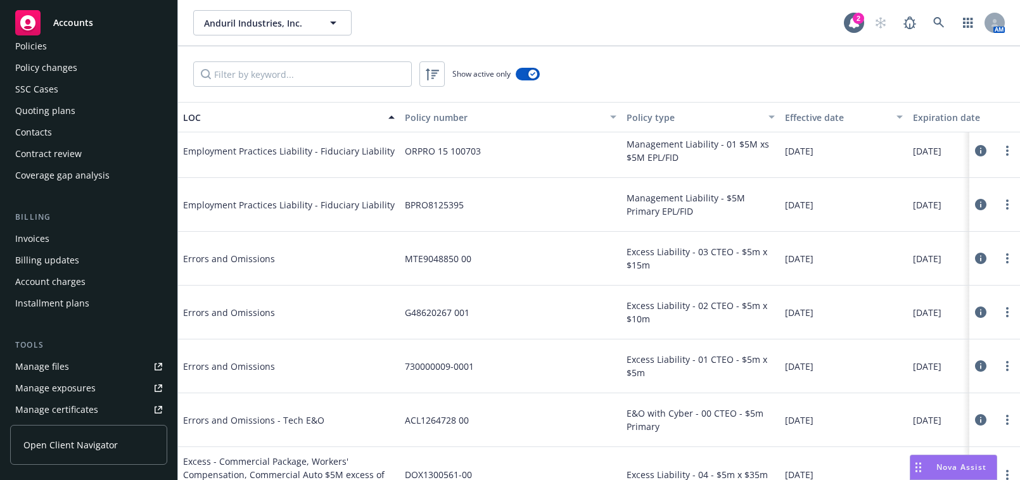
scroll to position [0, 0]
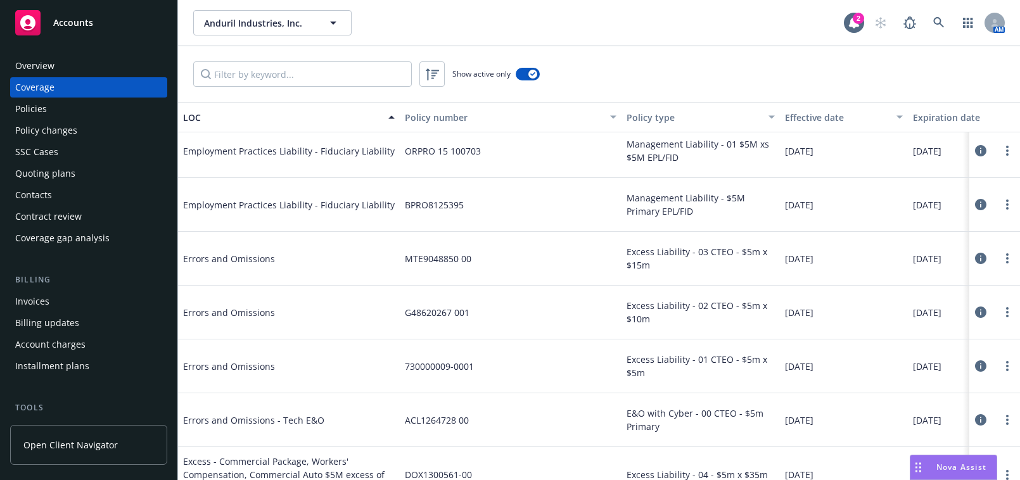
click at [67, 82] on div "Coverage" at bounding box center [88, 87] width 147 height 20
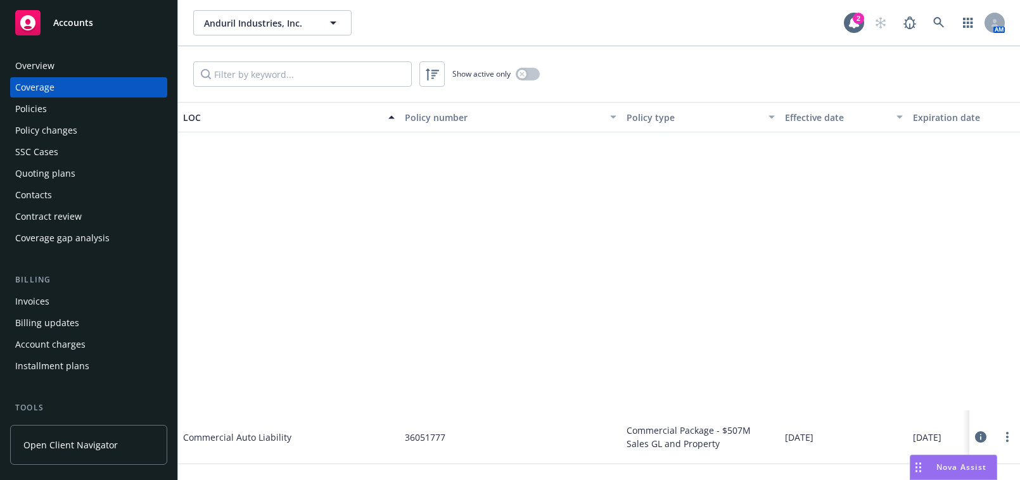
drag, startPoint x: 550, startPoint y: 273, endPoint x: 525, endPoint y: 83, distance: 191.8
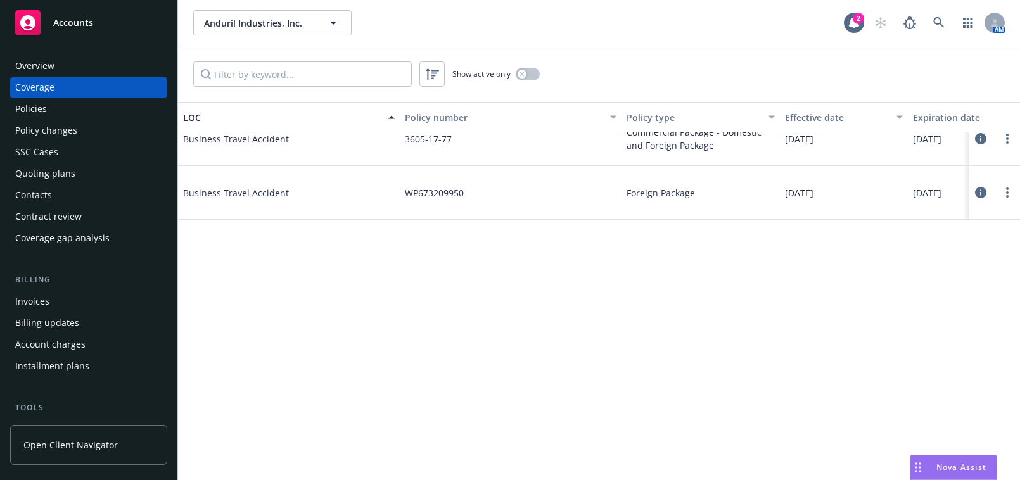
scroll to position [993, 0]
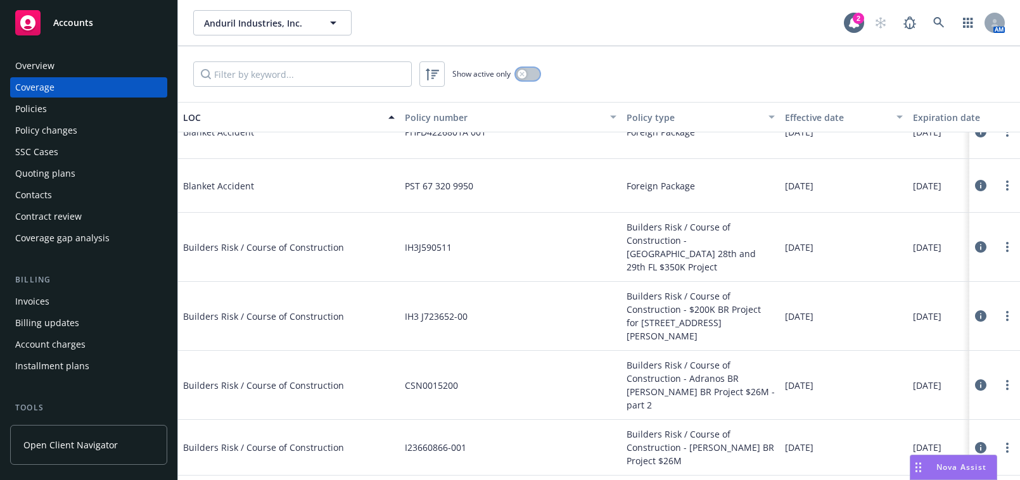
click at [521, 72] on icon "button" at bounding box center [521, 74] width 5 height 5
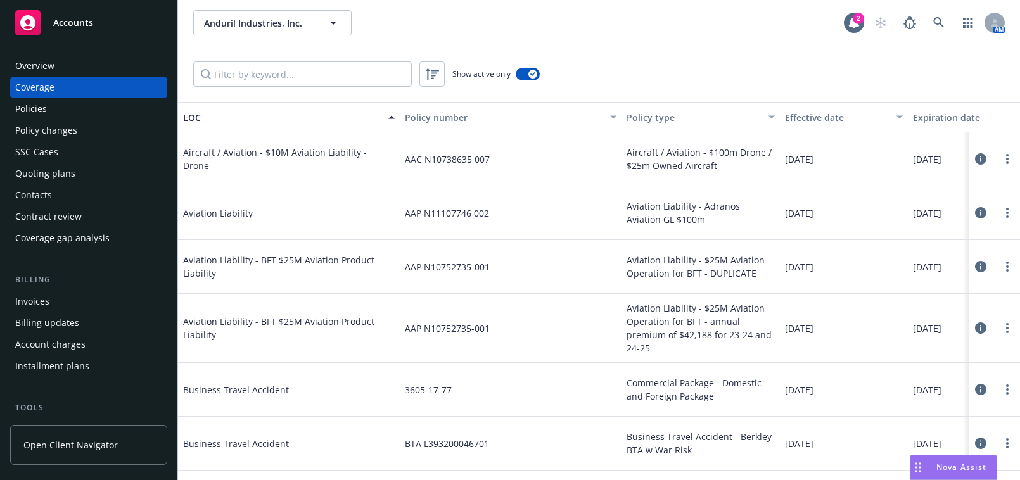
drag, startPoint x: 580, startPoint y: 242, endPoint x: 559, endPoint y: 161, distance: 83.9
click at [817, 370] on div "06/05/2025" at bounding box center [844, 390] width 128 height 54
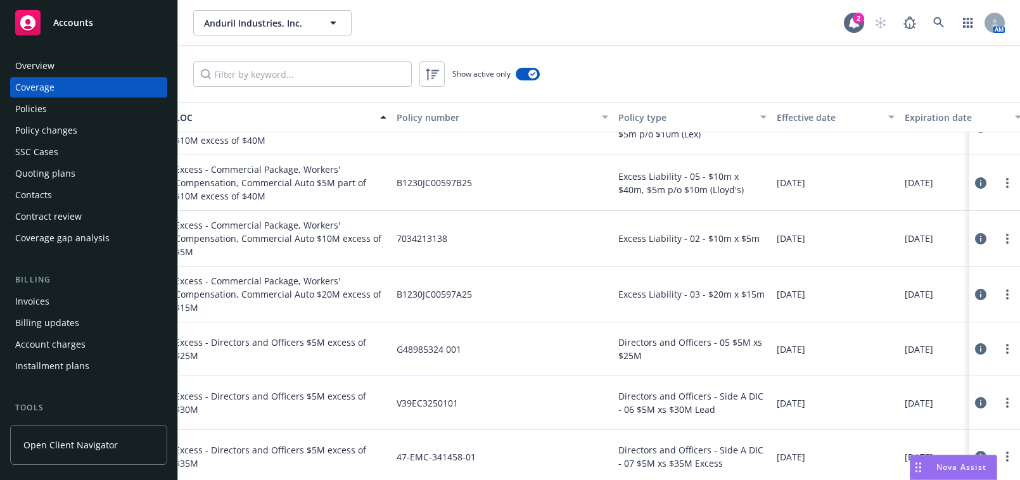
scroll to position [2179, 4]
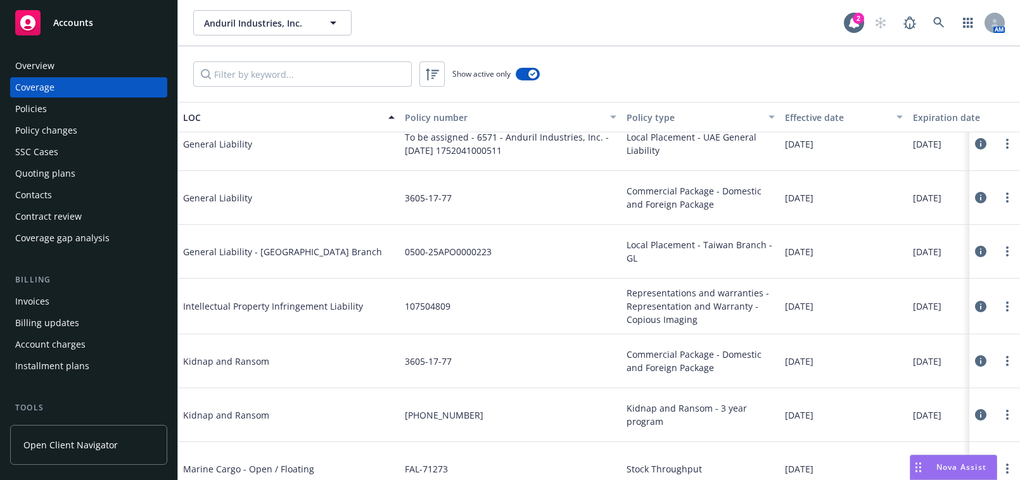
drag, startPoint x: 356, startPoint y: 217, endPoint x: 316, endPoint y: 234, distance: 43.7
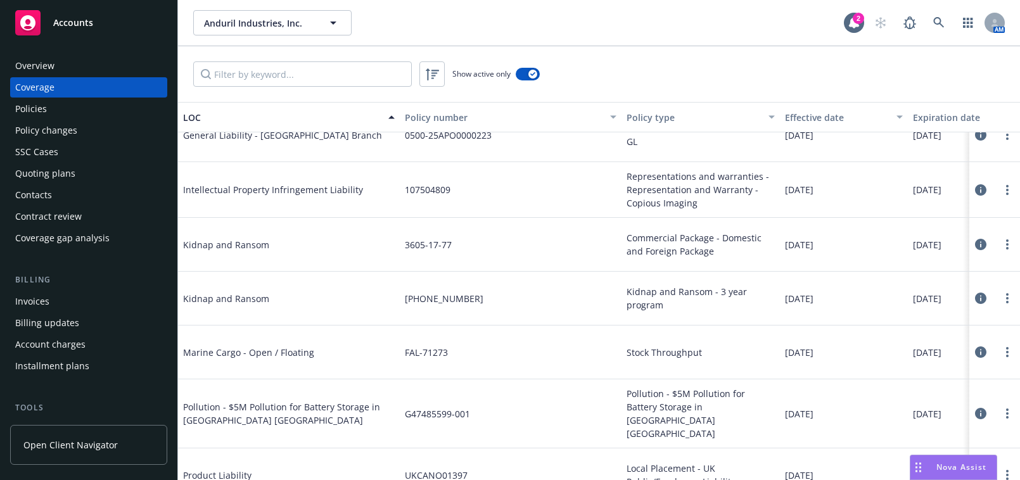
scroll to position [3010, 0]
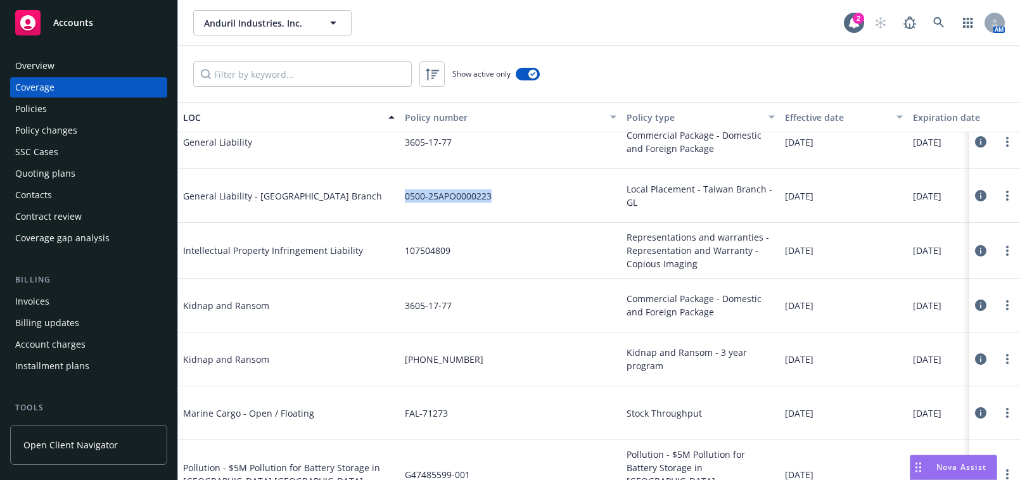
drag, startPoint x: 508, startPoint y: 200, endPoint x: 404, endPoint y: 194, distance: 104.7
click at [404, 194] on div "0500-25APO0000223" at bounding box center [511, 196] width 222 height 54
click at [398, 196] on div "General Liability - Taiwan Branch" at bounding box center [289, 196] width 222 height 54
drag, startPoint x: 509, startPoint y: 198, endPoint x: 405, endPoint y: 191, distance: 103.5
click at [405, 191] on div "0500-25APO0000223" at bounding box center [511, 196] width 222 height 54
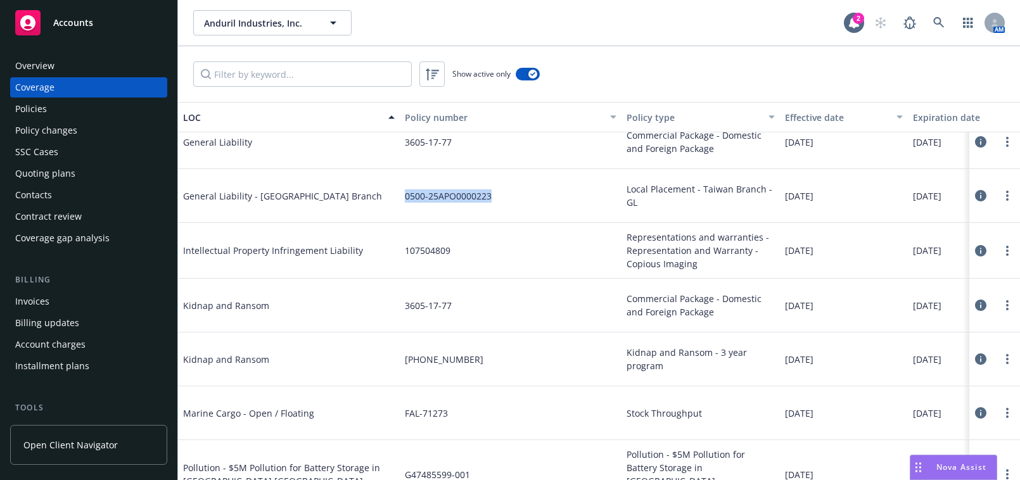
click at [481, 198] on span "0500-25APO0000223" at bounding box center [448, 195] width 87 height 13
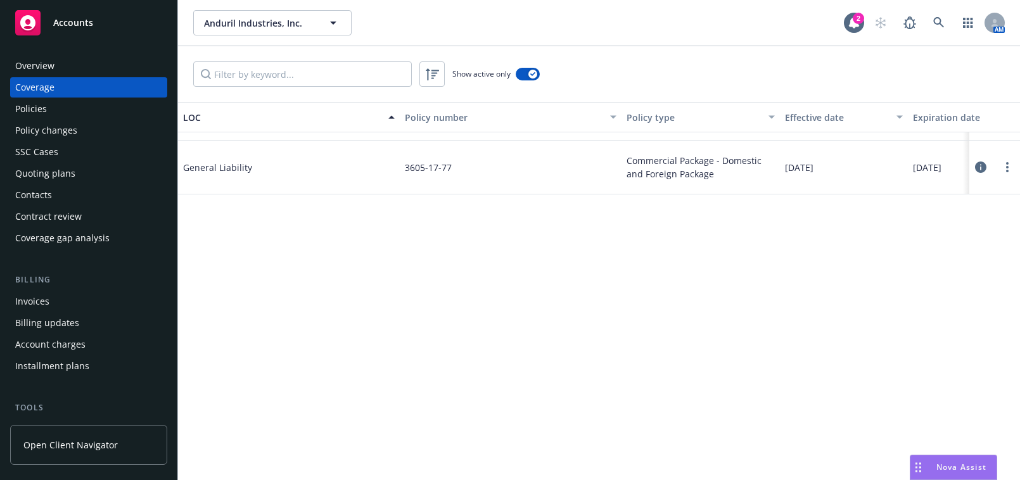
scroll to position [2607, 0]
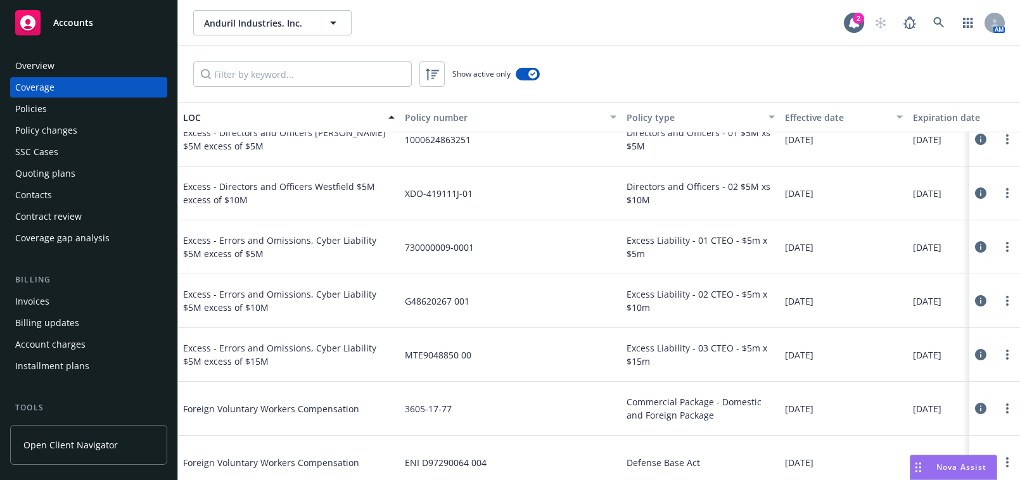
click at [88, 67] on div "Overview" at bounding box center [88, 66] width 147 height 20
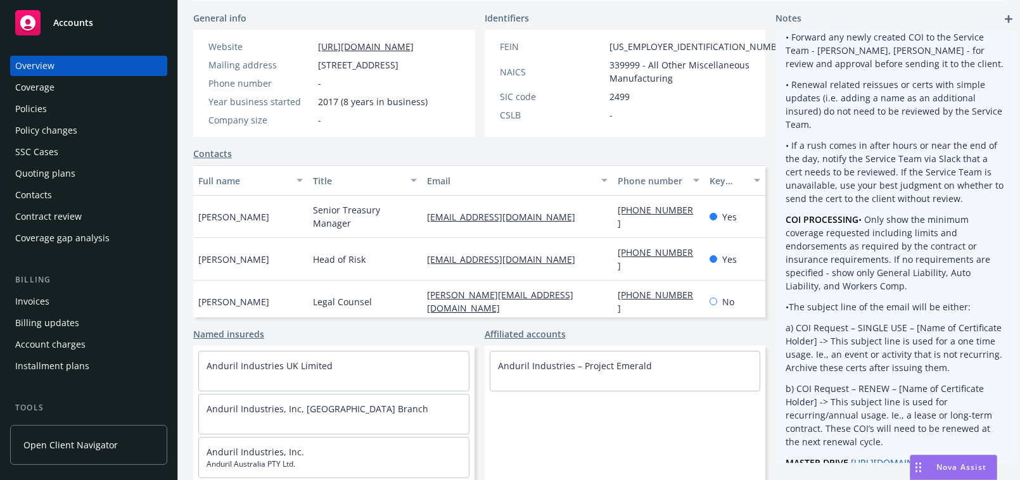
scroll to position [172, 0]
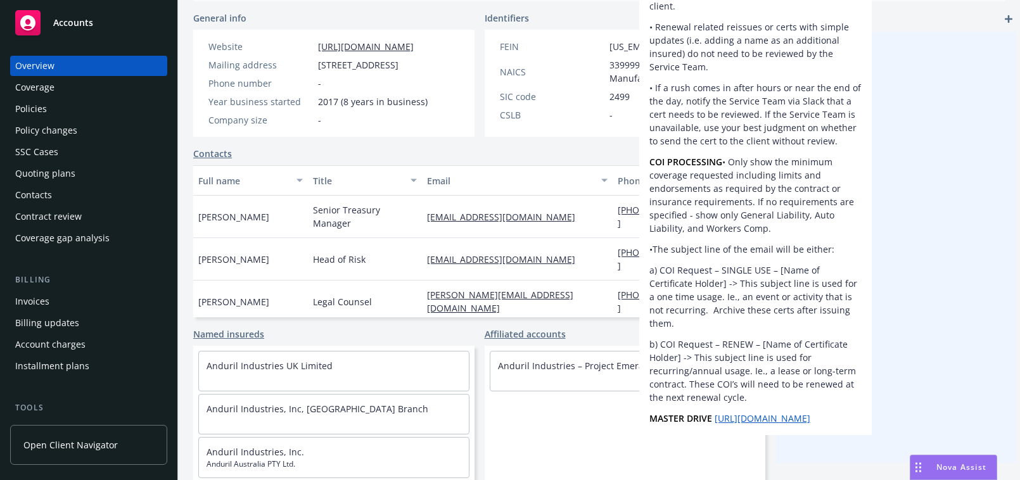
drag, startPoint x: 932, startPoint y: 241, endPoint x: 870, endPoint y: 230, distance: 63.7
click at [870, 227] on div "- Certificates Updated by Jeffrey Han on 08/06/2025, 1:41 PM COI OVERVIEW • Thi…" at bounding box center [895, 474] width 241 height 1231
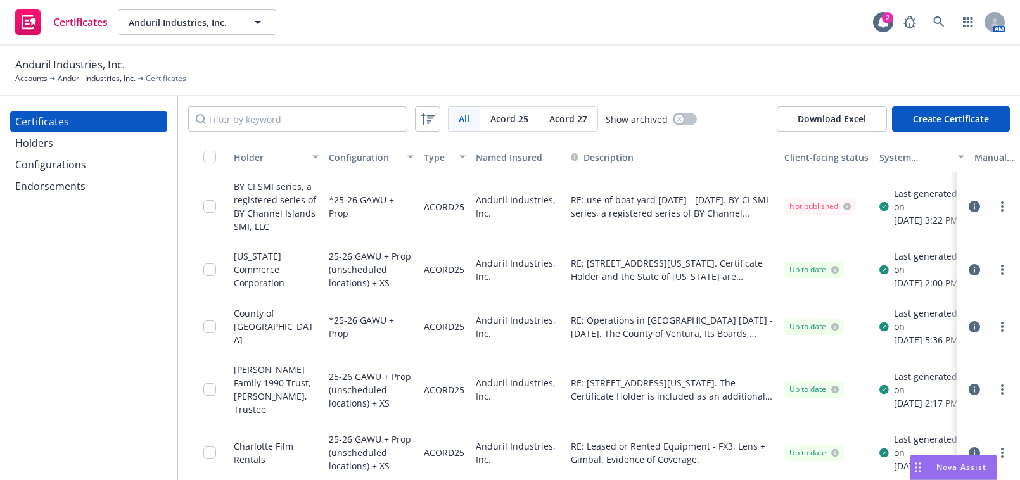
drag, startPoint x: 319, startPoint y: 170, endPoint x: 71, endPoint y: 182, distance: 248.6
click at [71, 182] on div "Endorsements" at bounding box center [50, 186] width 70 height 20
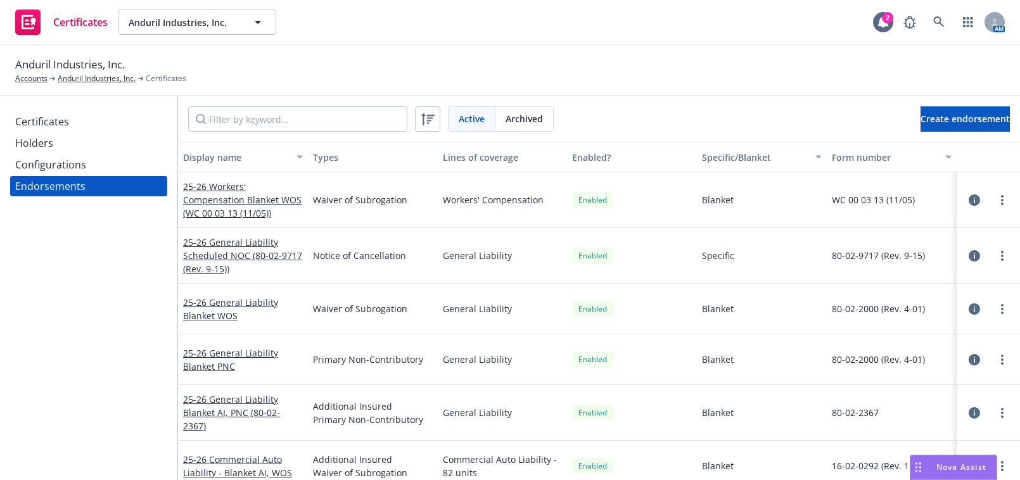
click at [69, 165] on div "Configurations" at bounding box center [50, 165] width 71 height 20
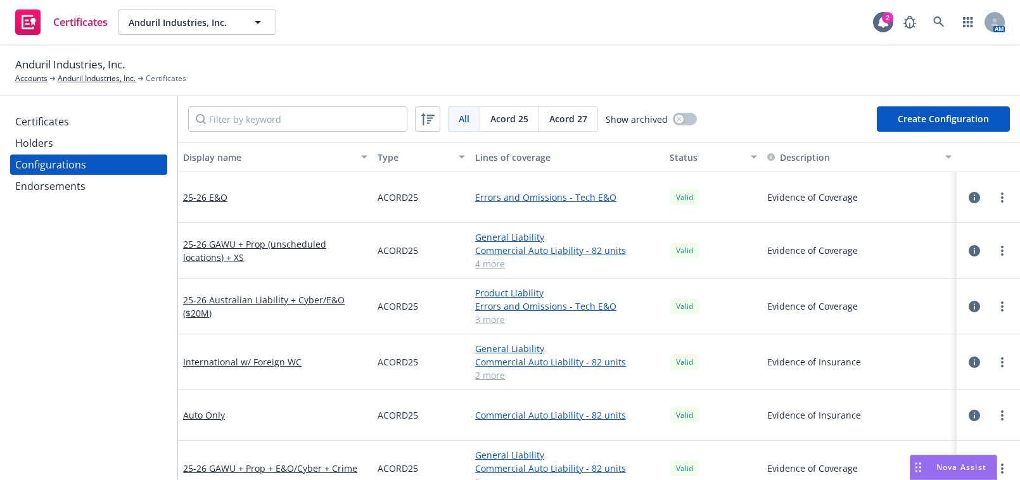
click at [263, 133] on div "All All [PERSON_NAME] 25 [PERSON_NAME] 27 Show archived Create Configuration" at bounding box center [599, 119] width 842 height 46
click at [263, 114] on input "Filter by keyword" at bounding box center [297, 118] width 219 height 25
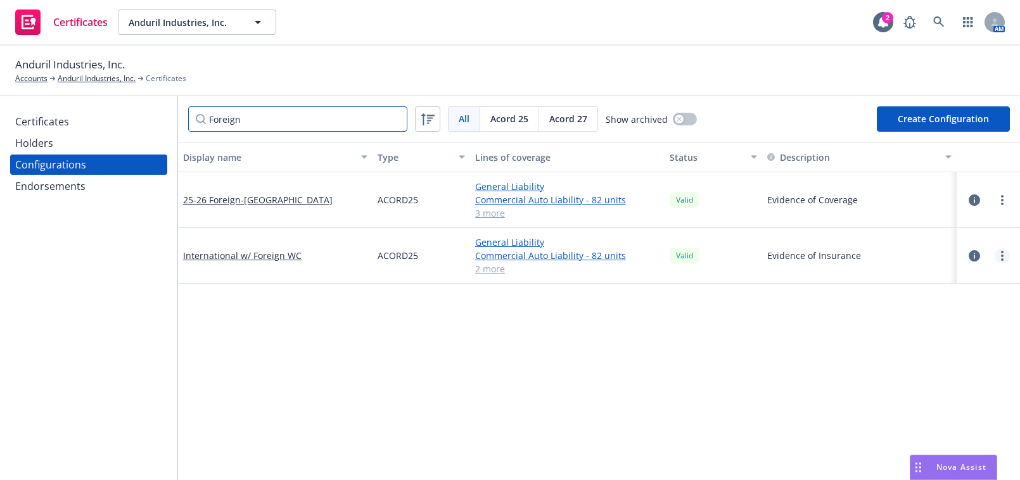
type input "Foreign"
click at [1001, 259] on icon "more" at bounding box center [1002, 256] width 3 height 10
click at [910, 404] on link "Preview an [PERSON_NAME]" at bounding box center [930, 408] width 139 height 25
click at [98, 184] on div "Endorsements" at bounding box center [88, 186] width 147 height 20
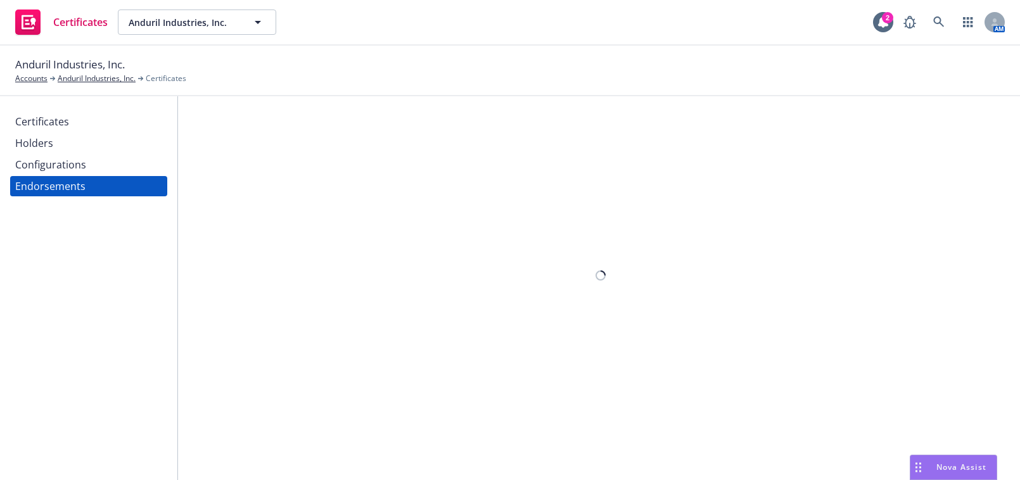
click at [82, 169] on div "Configurations" at bounding box center [50, 165] width 71 height 20
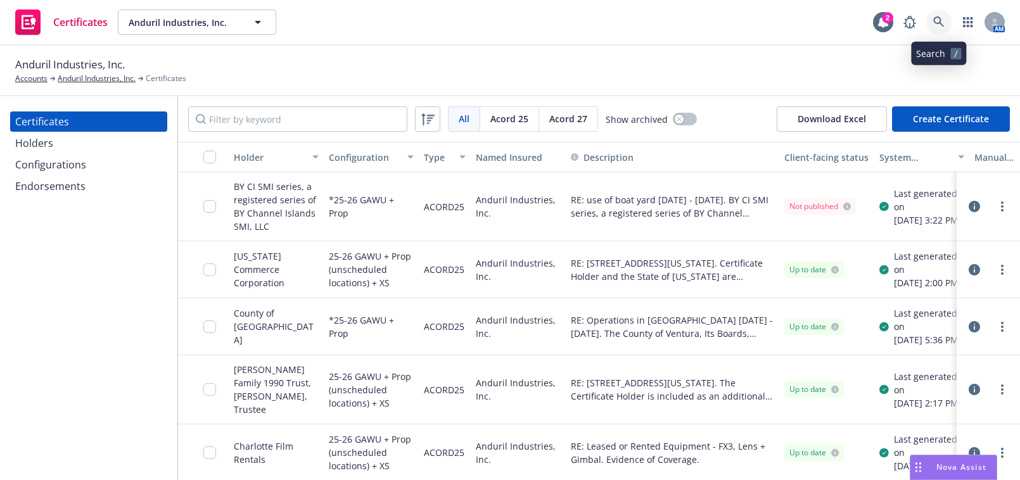
click at [943, 22] on icon at bounding box center [938, 21] width 11 height 11
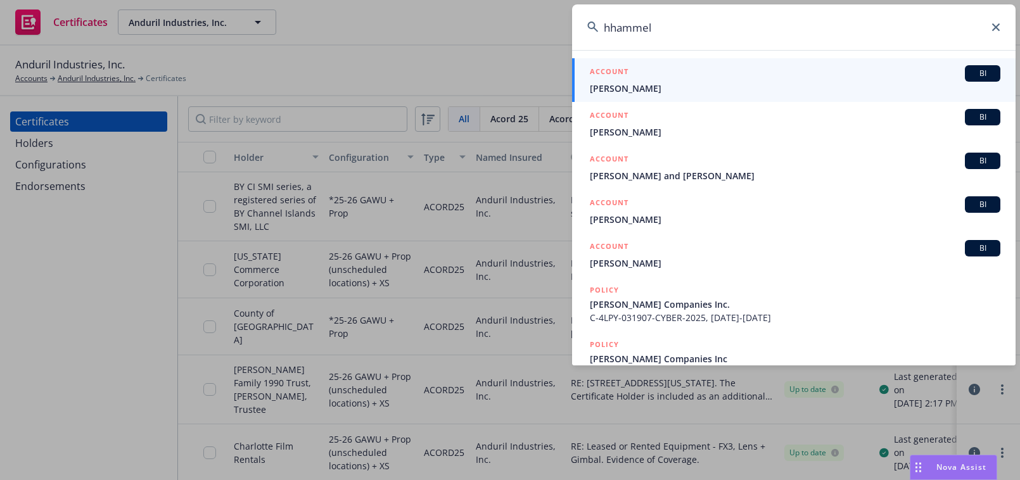
type input "hhammel"
drag, startPoint x: 663, startPoint y: 34, endPoint x: 437, endPoint y: 31, distance: 226.2
click at [482, 33] on div "hhammel ACCOUNT BI [PERSON_NAME] ACCOUNT BI [PERSON_NAME] ACCOUNT BI [PERSON_NA…" at bounding box center [510, 240] width 1020 height 480
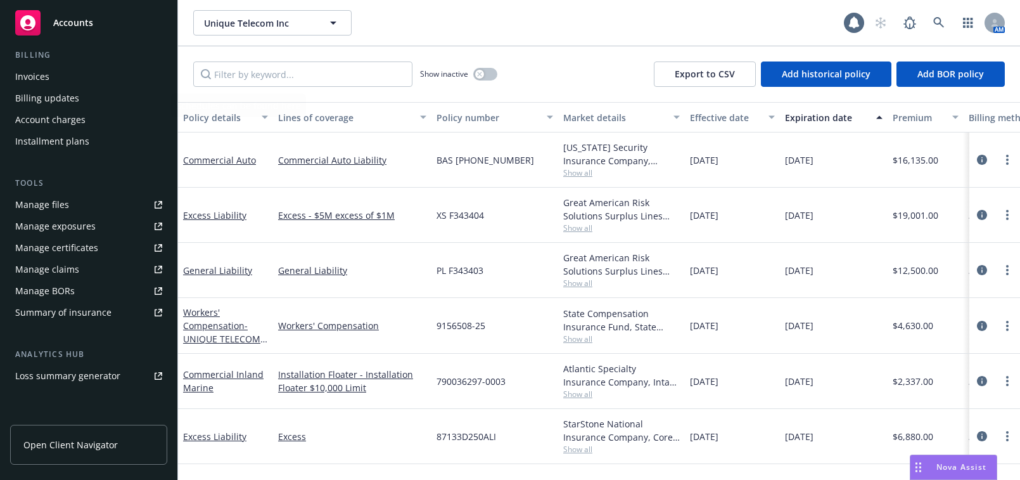
scroll to position [345, 0]
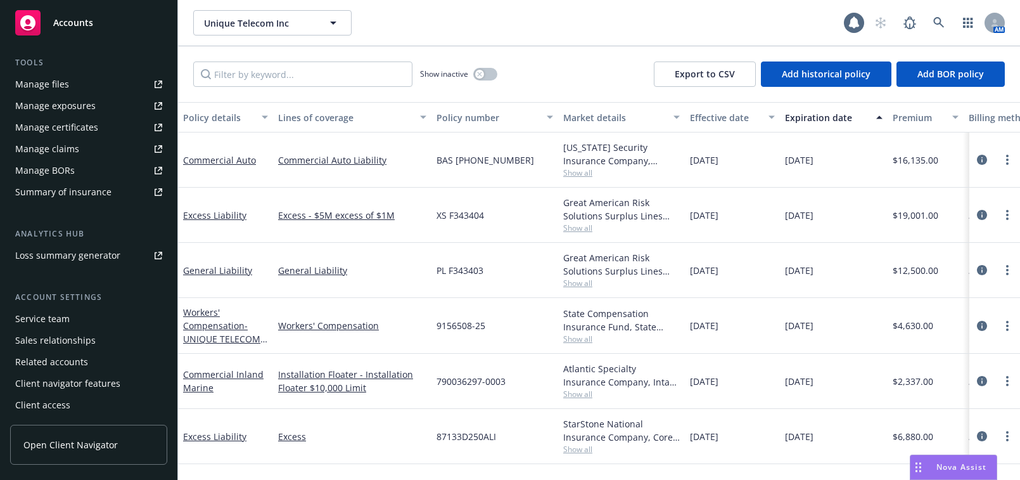
click at [86, 128] on div "Manage certificates" at bounding box center [56, 127] width 83 height 20
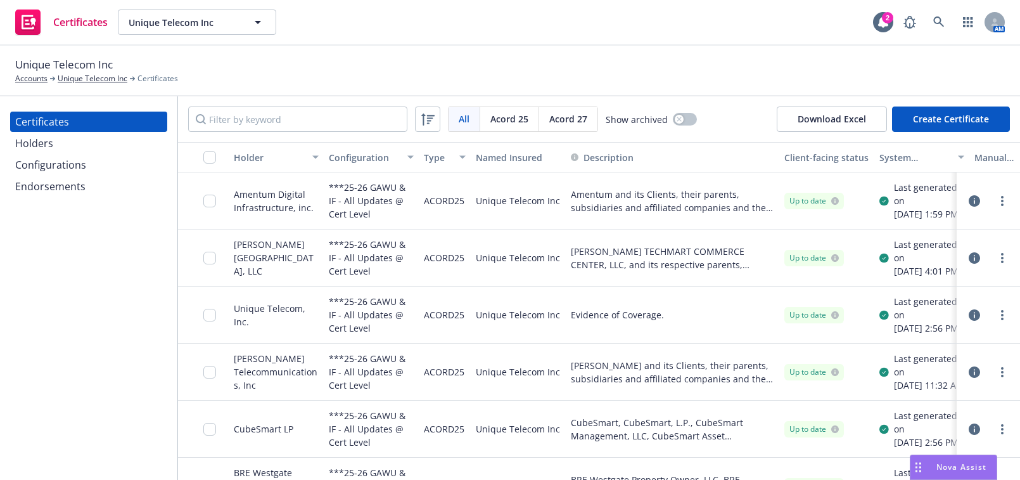
scroll to position [0, 116]
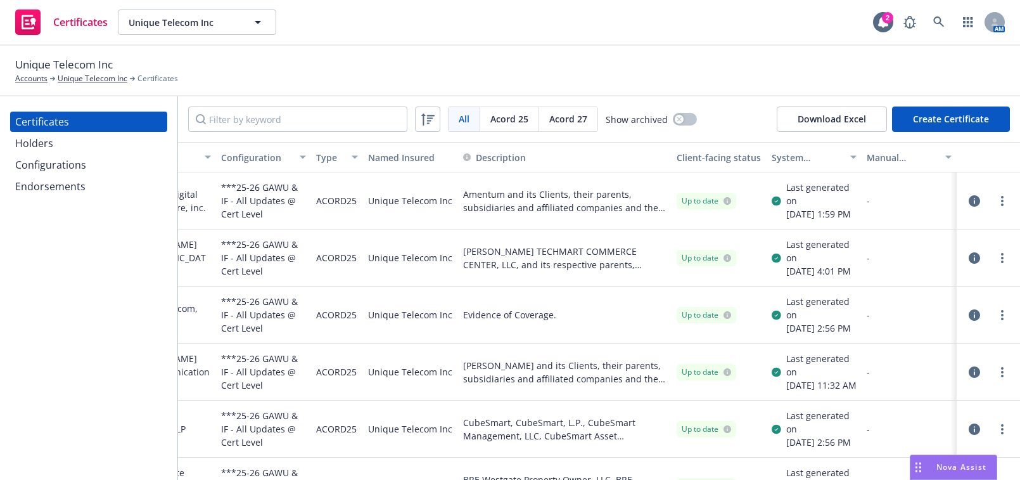
drag, startPoint x: 629, startPoint y: 226, endPoint x: 651, endPoint y: 222, distance: 22.6
click at [969, 207] on icon "button" at bounding box center [974, 200] width 11 height 11
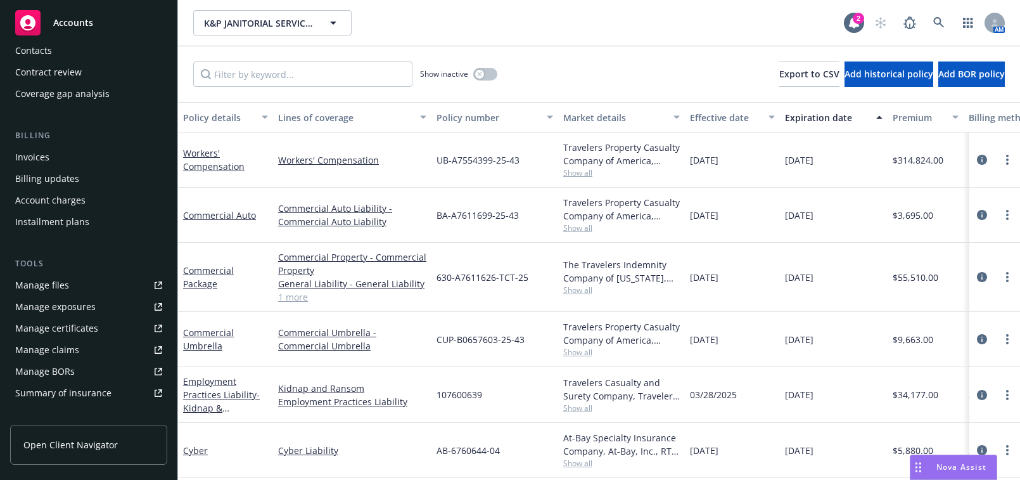
scroll to position [230, 0]
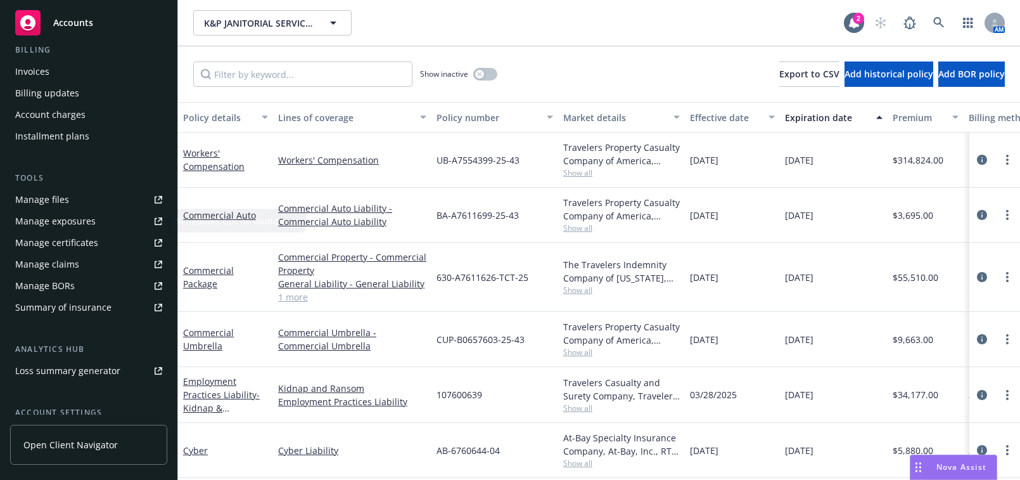
click at [80, 252] on div "Manage certificates" at bounding box center [56, 242] width 83 height 20
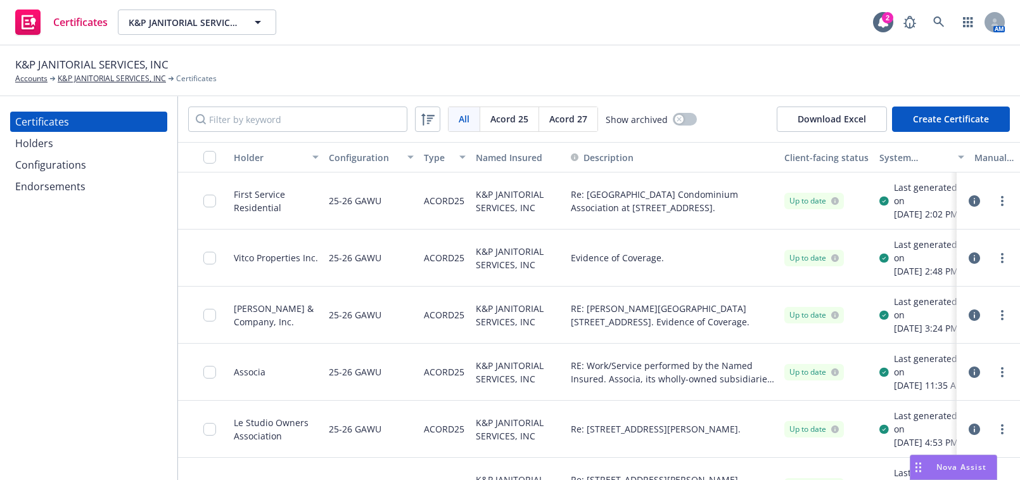
click at [91, 141] on div "Holders" at bounding box center [88, 143] width 147 height 20
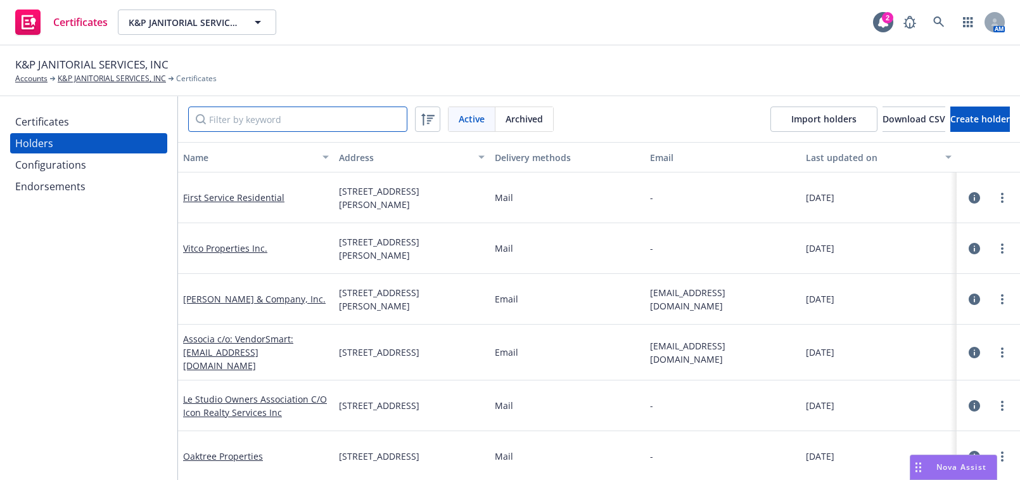
click at [246, 119] on input "Filter by keyword" at bounding box center [297, 118] width 219 height 25
paste input "CBRE"
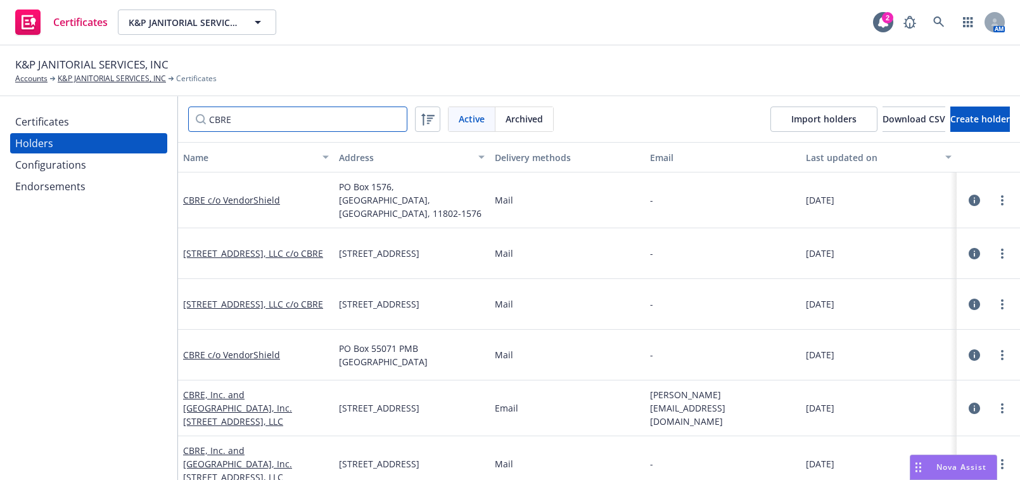
type input "CBRE"
click at [89, 127] on div "Certificates" at bounding box center [88, 121] width 147 height 20
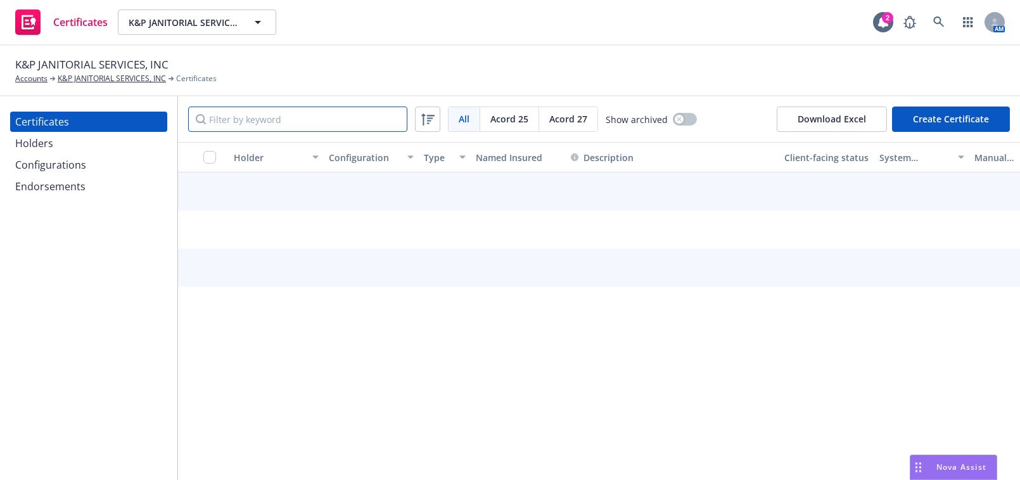
click at [222, 106] on input "Filter by keyword" at bounding box center [297, 118] width 219 height 25
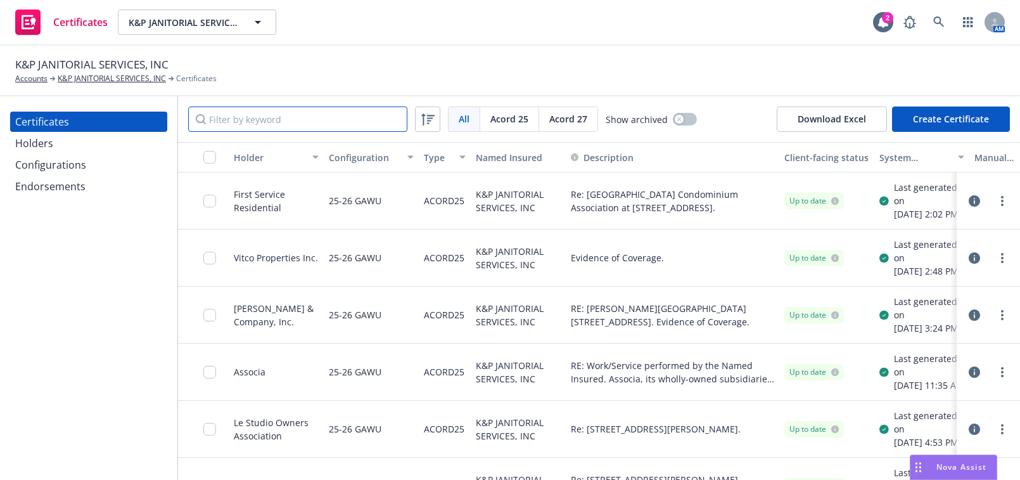
paste input "CBRE"
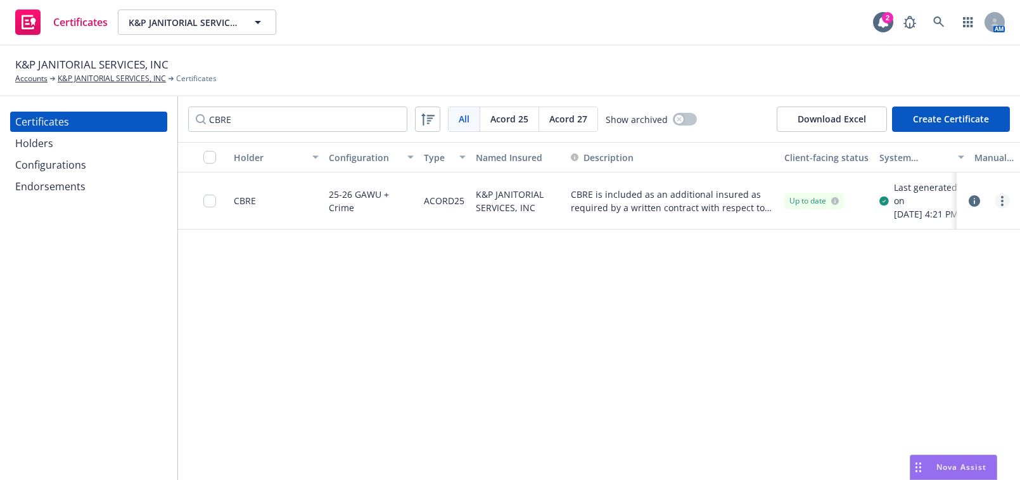
click at [1002, 198] on circle "more" at bounding box center [1002, 197] width 3 height 3
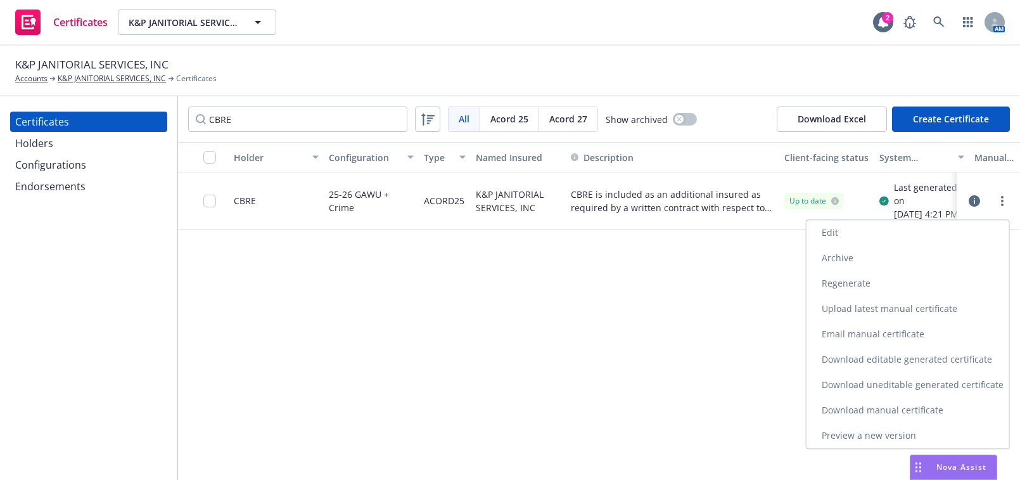
click at [886, 381] on link "Download uneditable generated certificate" at bounding box center [907, 384] width 203 height 25
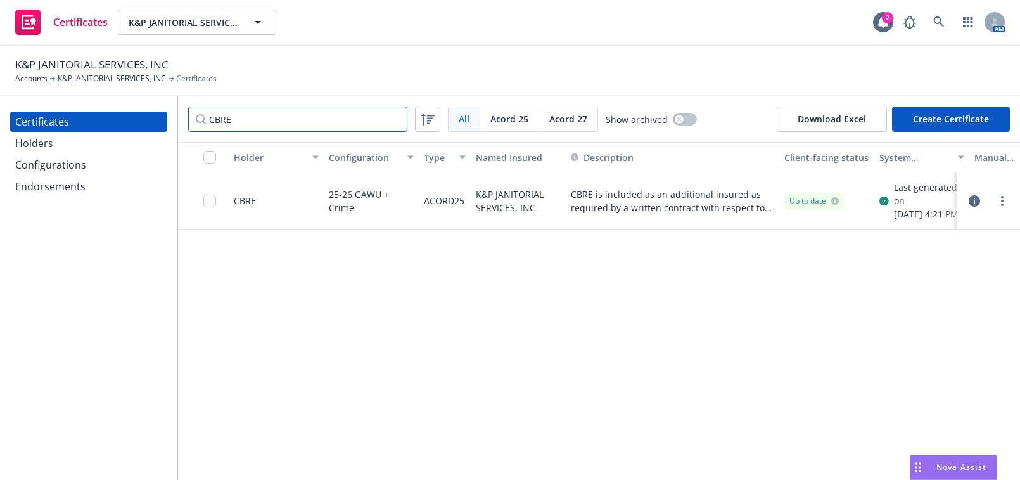
drag, startPoint x: 277, startPoint y: 116, endPoint x: 99, endPoint y: 99, distance: 178.8
click at [102, 104] on div "Certificates Holders Configurations Endorsements CBRE All All Acord 25 Acord 27…" at bounding box center [510, 287] width 1020 height 383
paste input "The [GEOGRAPHIC_DATA]"
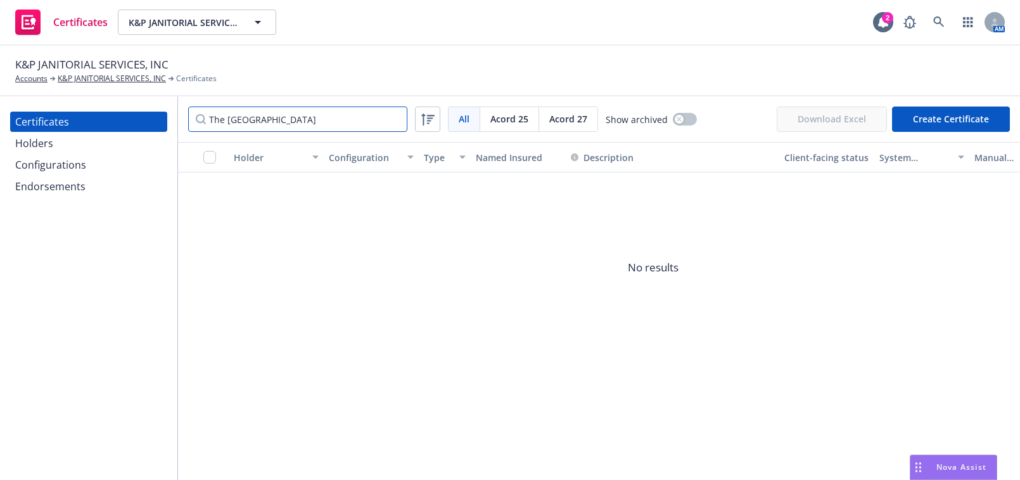
type input "The [GEOGRAPHIC_DATA]"
click at [68, 141] on div "Holders" at bounding box center [88, 143] width 147 height 20
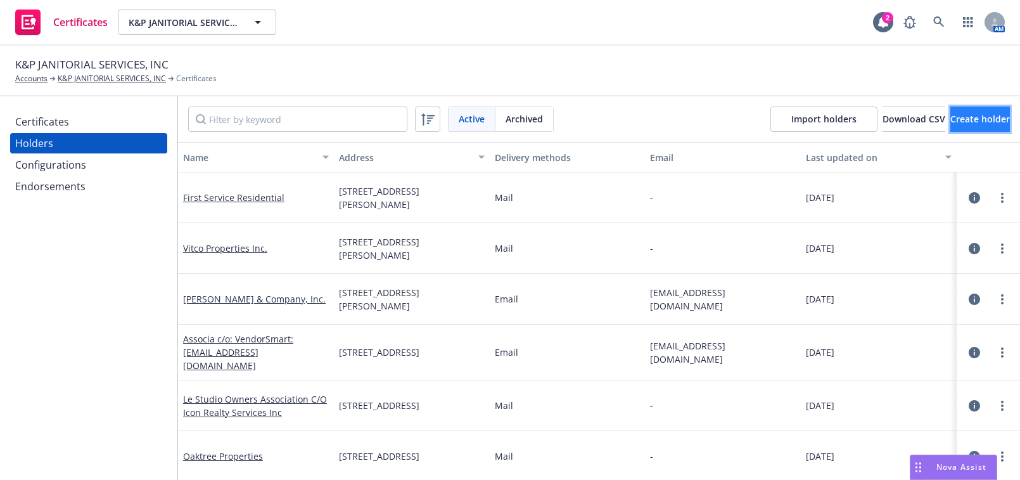
click at [950, 117] on span "Create holder" at bounding box center [980, 119] width 60 height 12
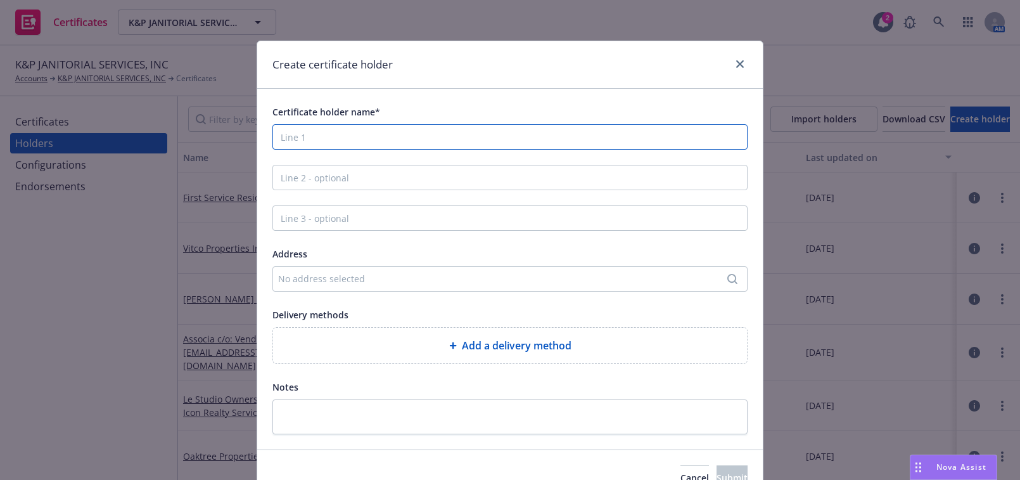
click at [380, 141] on input "Certificate holder name*" at bounding box center [509, 136] width 475 height 25
paste input "The [GEOGRAPHIC_DATA]"
type input "The [GEOGRAPHIC_DATA]"
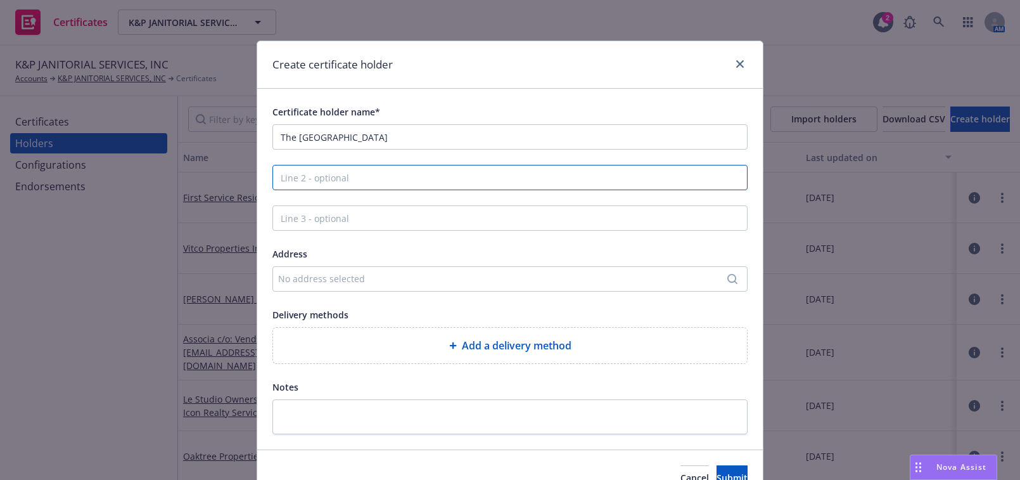
click at [337, 177] on input "Line 2 - optional" at bounding box center [509, 177] width 475 height 25
paste input "Attn: Property Manager"
type input "Attn: Property Manager"
click at [318, 269] on div "No address selected" at bounding box center [509, 278] width 475 height 25
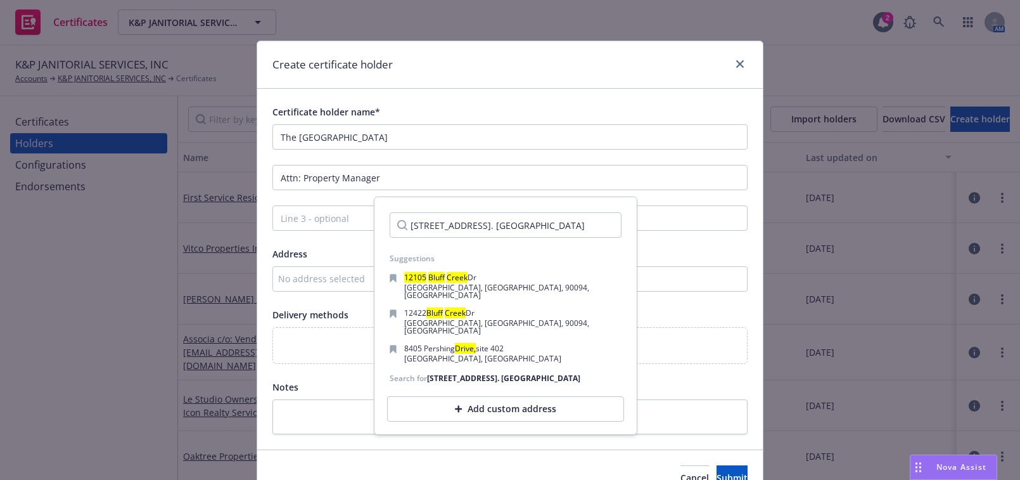
type input "12105 Bluff Creek Drive, Mgt. Bungalow"
drag, startPoint x: 493, startPoint y: 399, endPoint x: 494, endPoint y: 393, distance: 6.4
click at [494, 396] on div "Add custom address" at bounding box center [505, 408] width 237 height 25
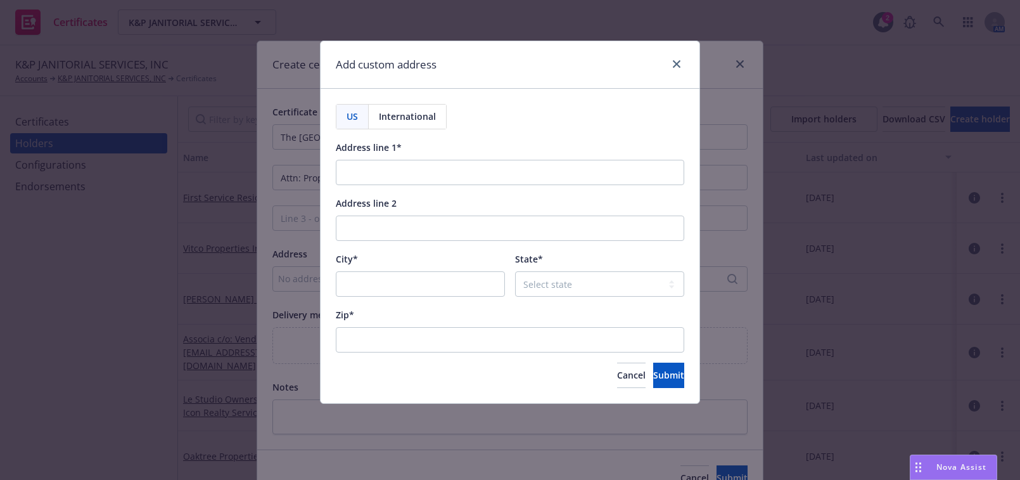
click at [492, 392] on div "US International Address line 1* Address line 2 City* State* Select state Zip* …" at bounding box center [510, 246] width 379 height 314
click at [405, 165] on input "Address line 1*" at bounding box center [510, 172] width 348 height 25
paste input "12105 Bluff Creek Drive, Mgt. Bungalow"
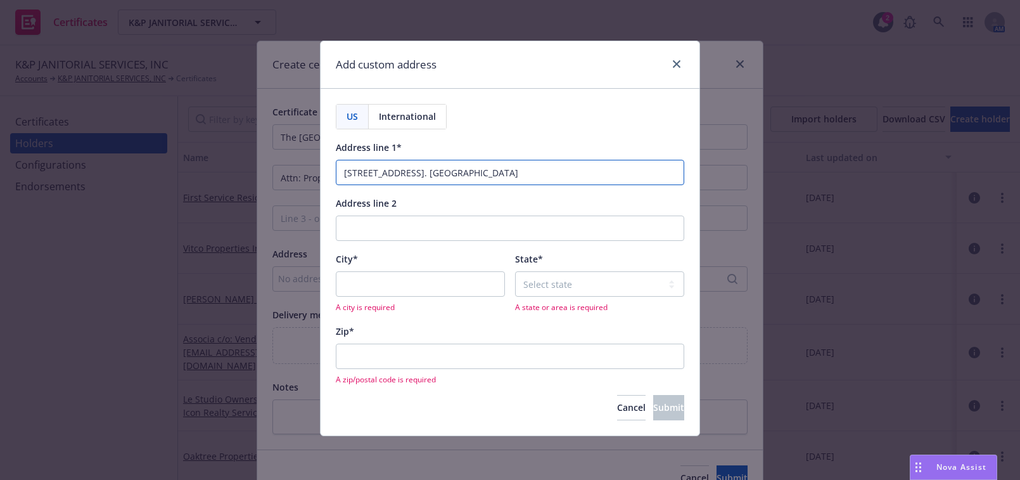
type input "12105 Bluff Creek Drive, Mgt. Bungalow"
click at [367, 284] on input "City*" at bounding box center [420, 283] width 169 height 25
paste input "Playa Vista"
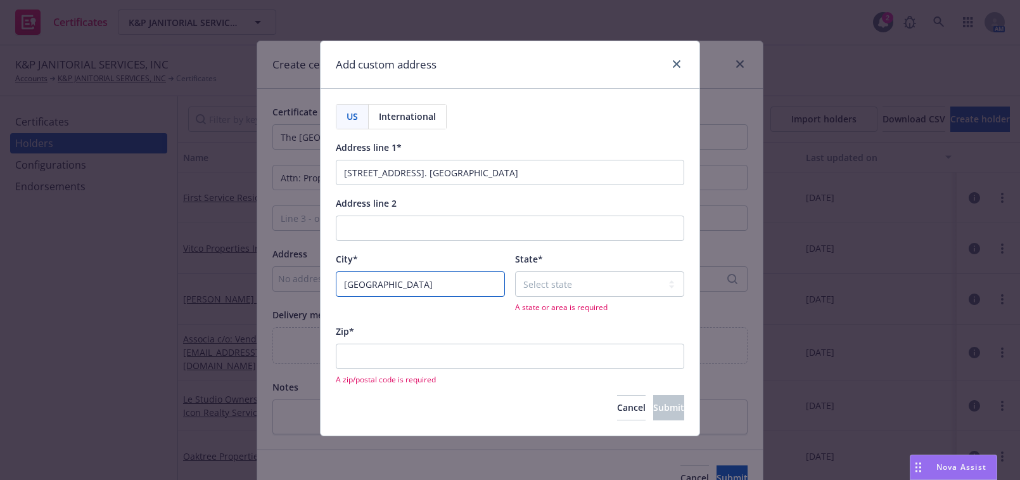
type input "Playa Vista"
select select "CA"
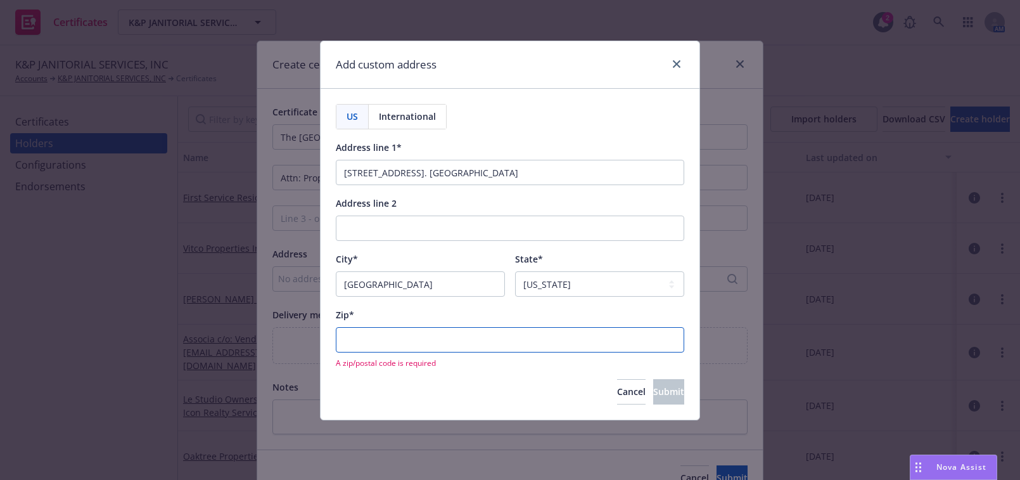
paste input "90094"
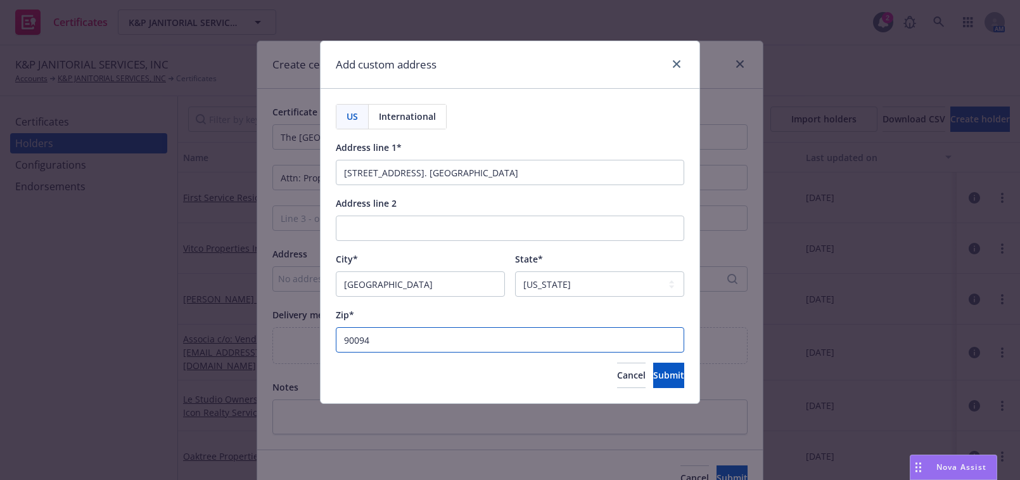
type input "90094"
click at [653, 374] on button "Submit" at bounding box center [668, 374] width 31 height 25
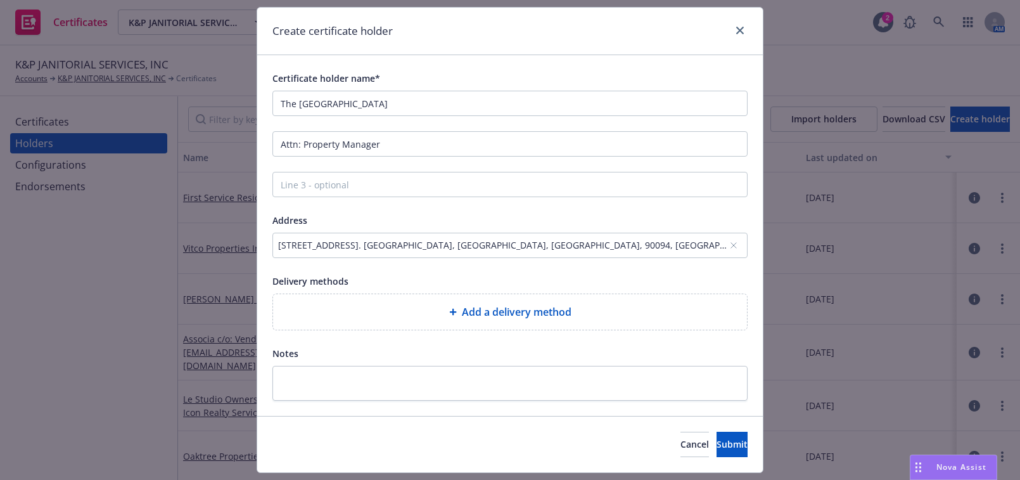
scroll to position [67, 0]
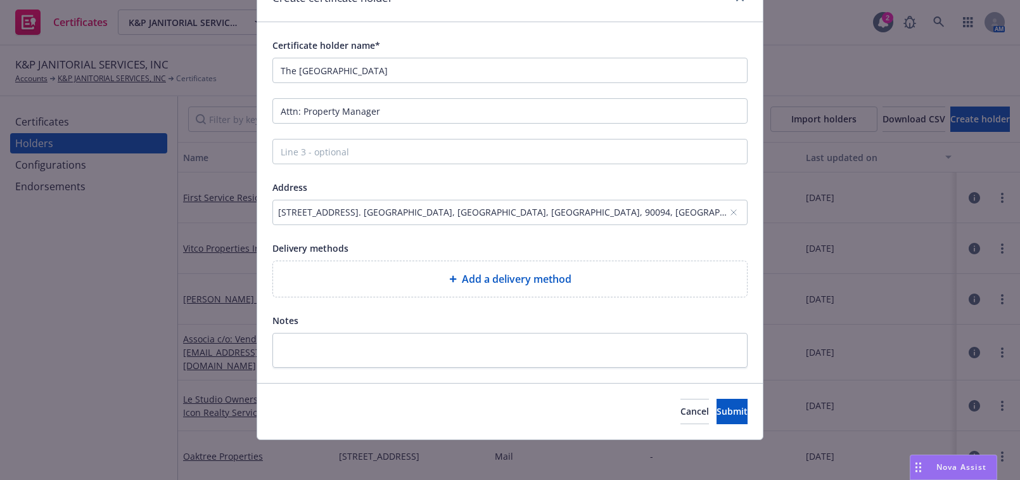
click at [449, 279] on icon at bounding box center [452, 279] width 7 height 7
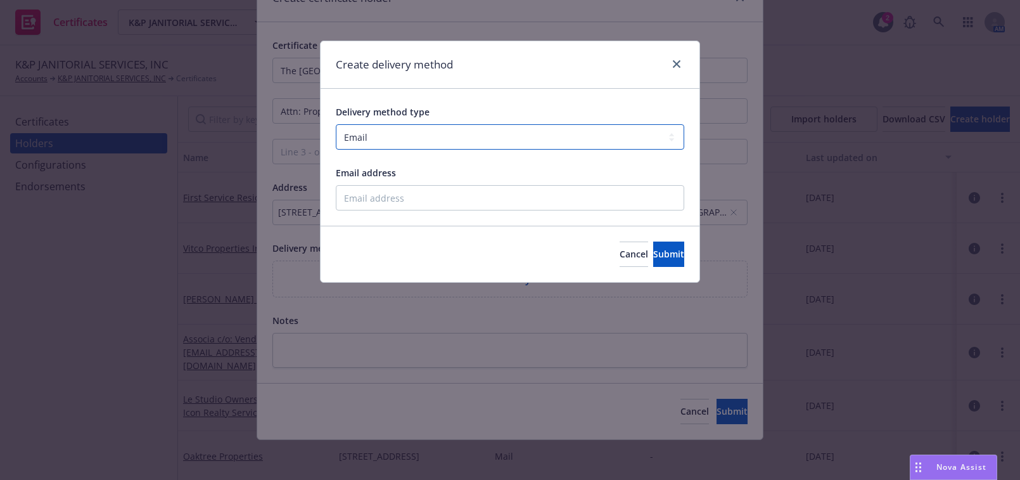
click at [399, 130] on select "Select delivery method type Email Mail Fax Upload to Compliance Website" at bounding box center [510, 136] width 348 height 25
select select "UPLOAD_TO_COMPLIANCE_WEBSITE"
click at [336, 124] on select "Select delivery method type Email Mail Fax Upload to Compliance Website" at bounding box center [510, 136] width 348 height 25
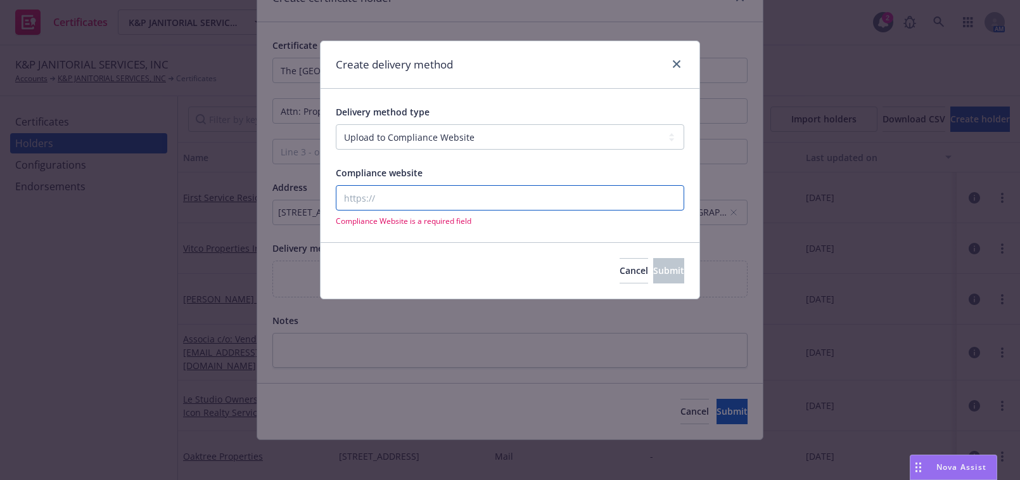
click at [379, 201] on input "Compliance website" at bounding box center [510, 197] width 348 height 25
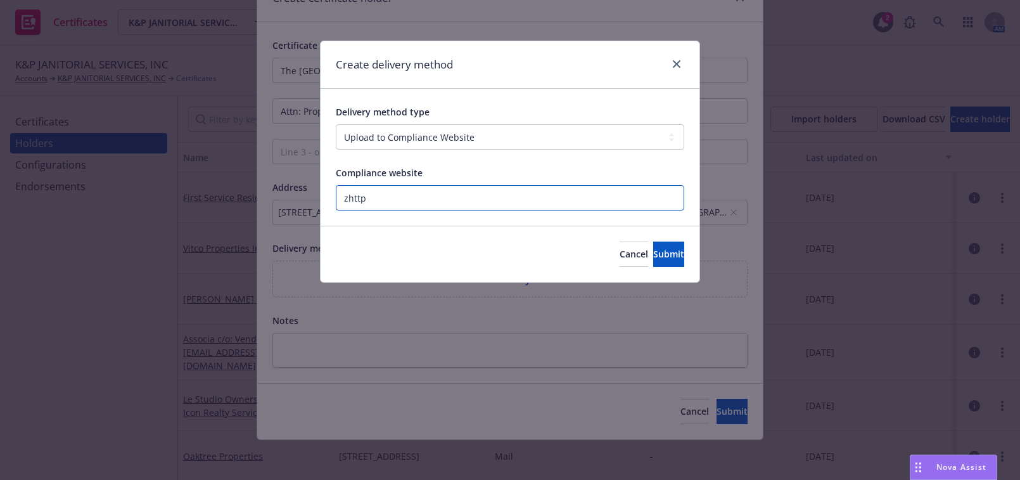
paste input "[URL][DOMAIN_NAME]"
type input "[URL][DOMAIN_NAME]"
click at [653, 245] on button "Submit" at bounding box center [668, 253] width 31 height 25
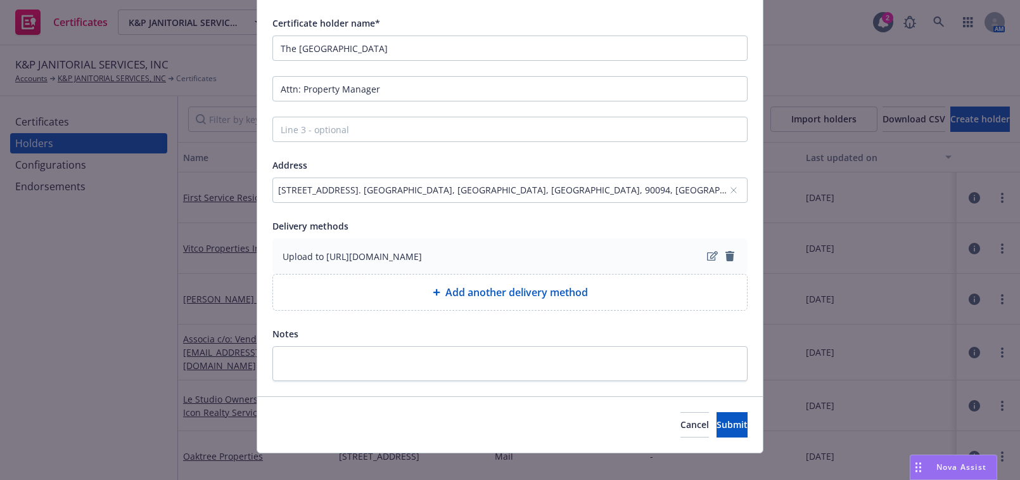
scroll to position [101, 0]
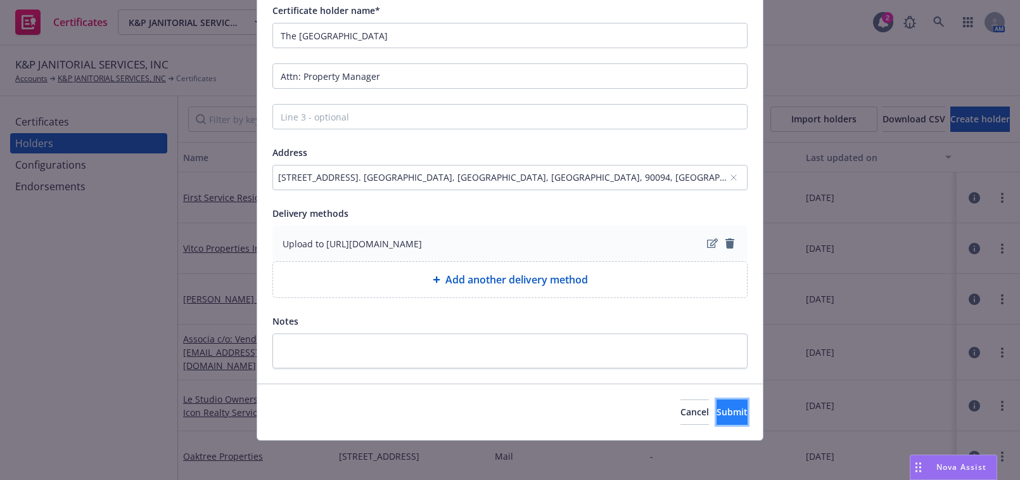
click at [716, 402] on button "Submit" at bounding box center [731, 411] width 31 height 25
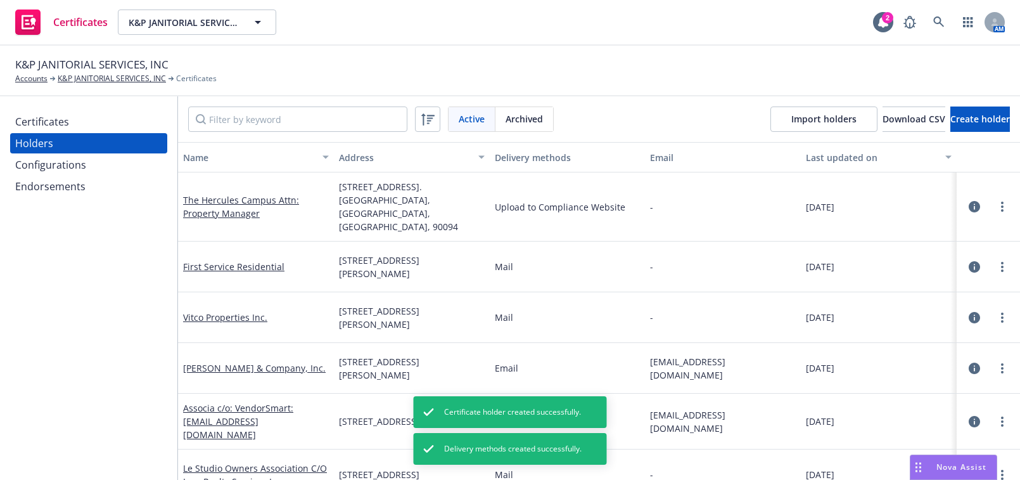
click at [89, 103] on div "Certificates Holders Configurations Endorsements" at bounding box center [88, 287] width 177 height 383
click at [96, 115] on div "Certificates" at bounding box center [88, 121] width 147 height 20
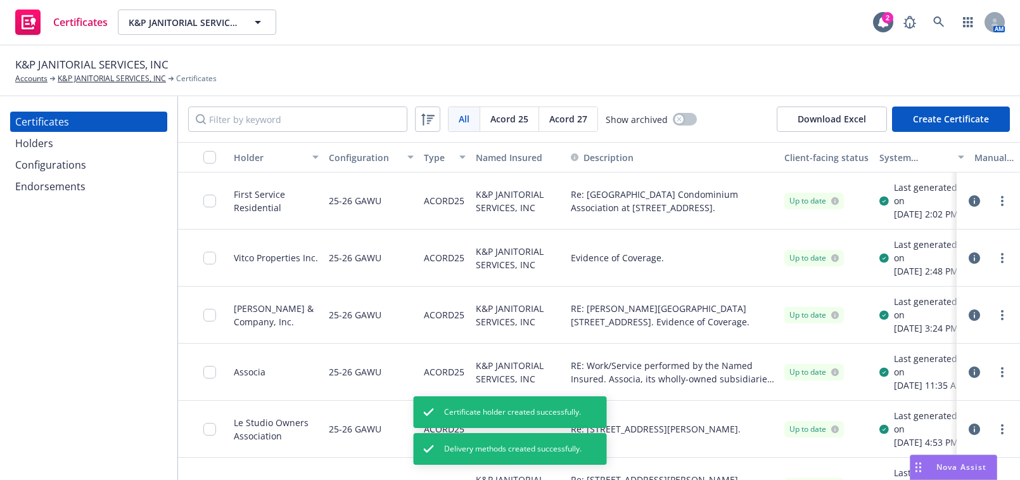
click at [925, 113] on button "Create Certificate" at bounding box center [951, 118] width 118 height 25
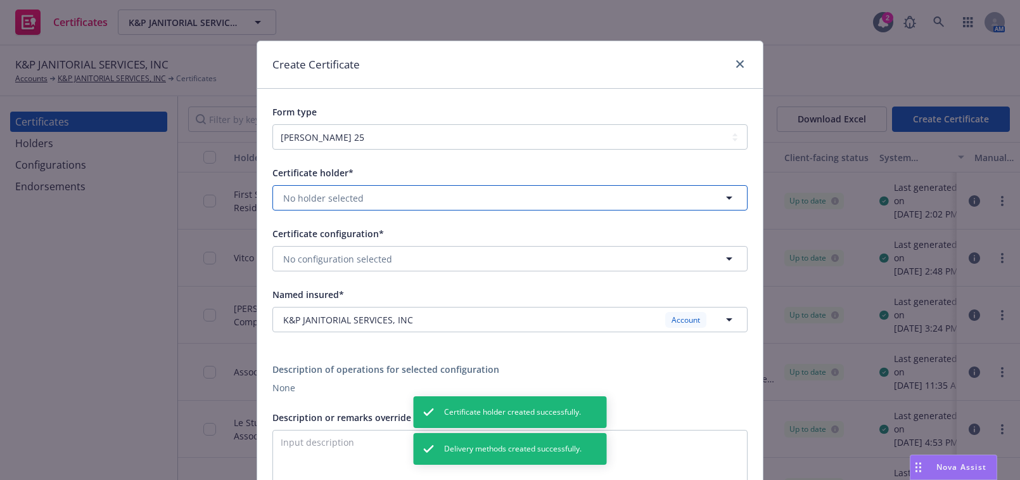
click at [352, 195] on span "No holder selected" at bounding box center [323, 197] width 80 height 13
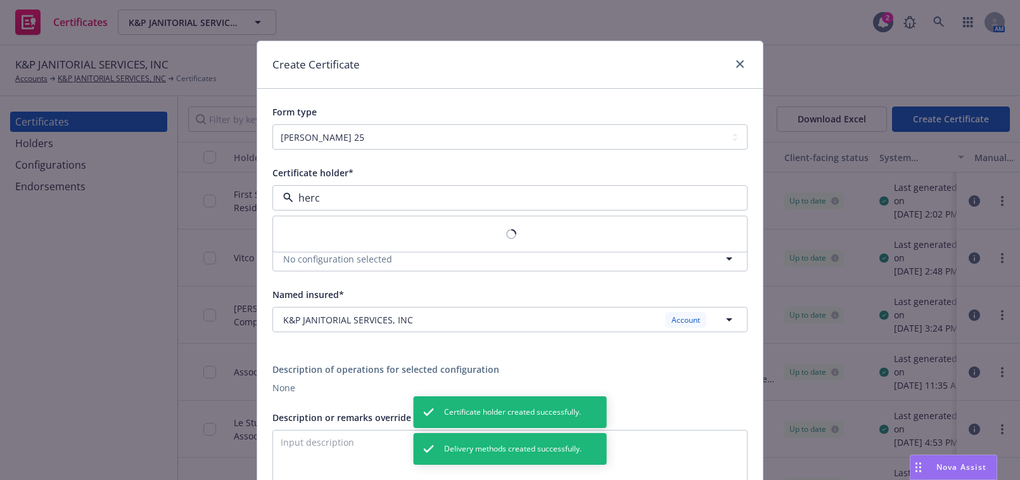
type input "hercu"
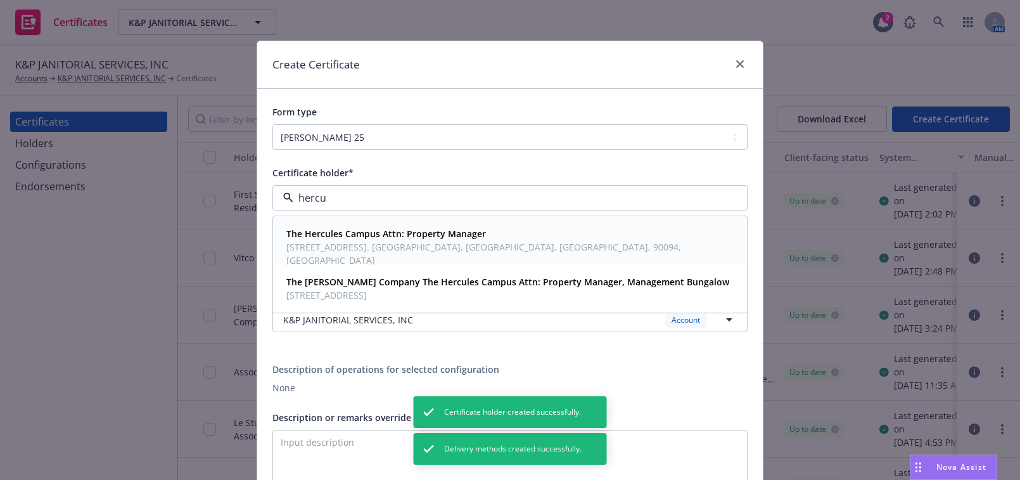
click at [385, 238] on strong "The Hercules Campus Attn: Property Manager" at bounding box center [386, 234] width 200 height 12
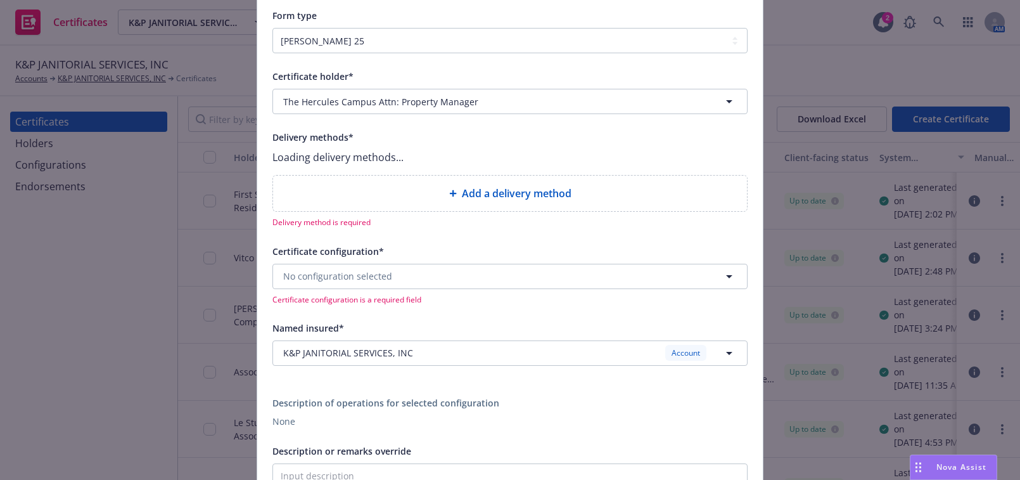
scroll to position [115, 0]
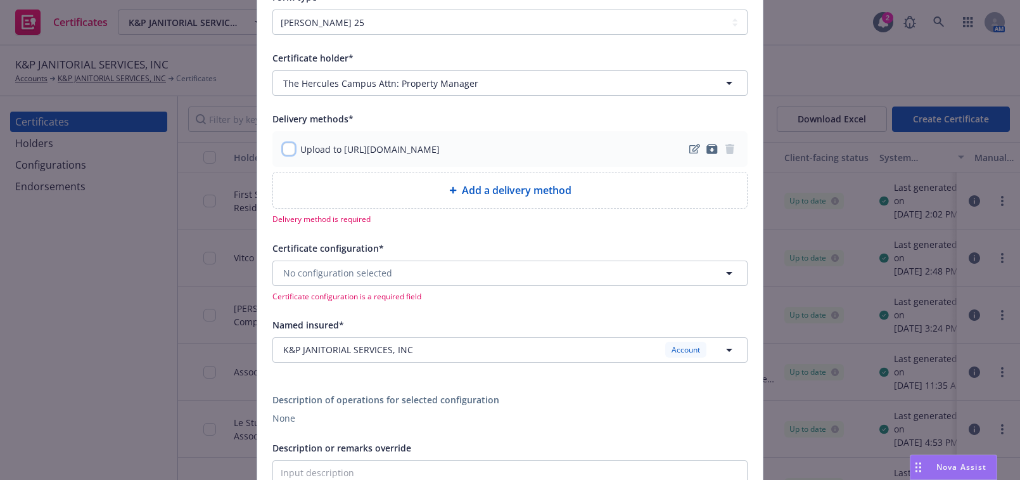
click at [285, 146] on input "checkbox" at bounding box center [289, 149] width 13 height 13
checkbox input "true"
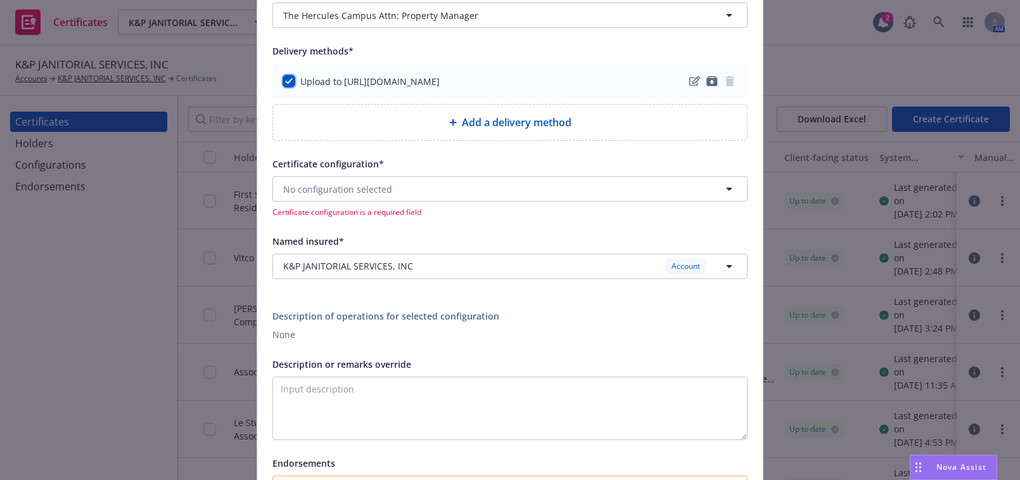
scroll to position [288, 0]
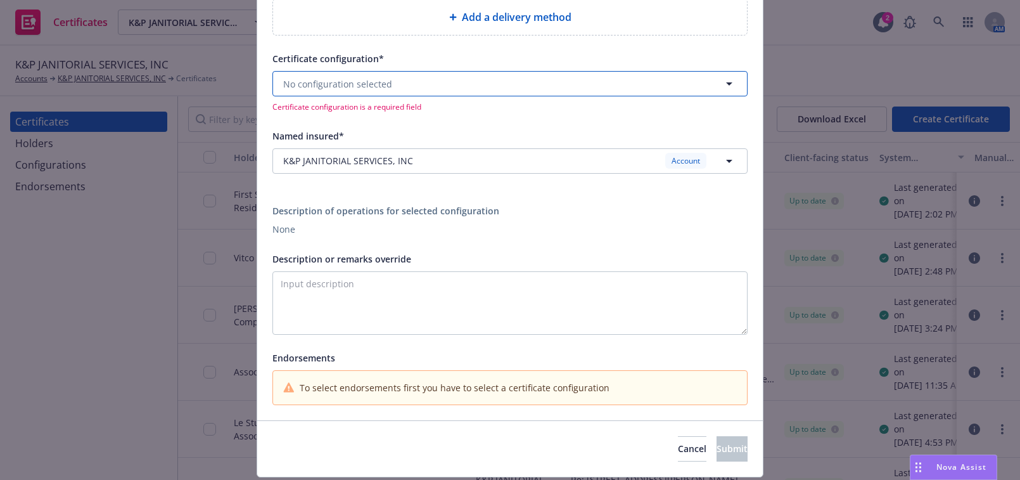
click at [338, 82] on span "No configuration selected" at bounding box center [337, 83] width 109 height 13
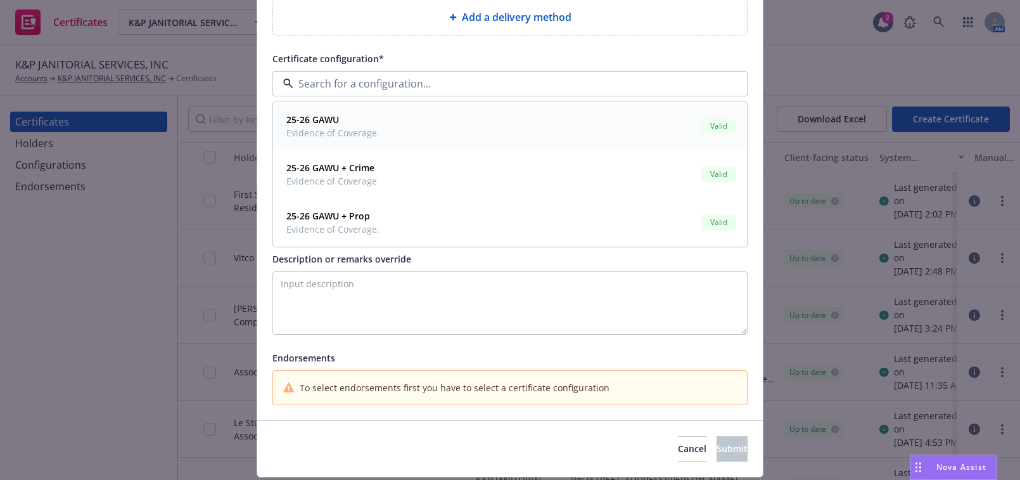
click at [357, 127] on span "Evidence of Coverage." at bounding box center [332, 133] width 93 height 13
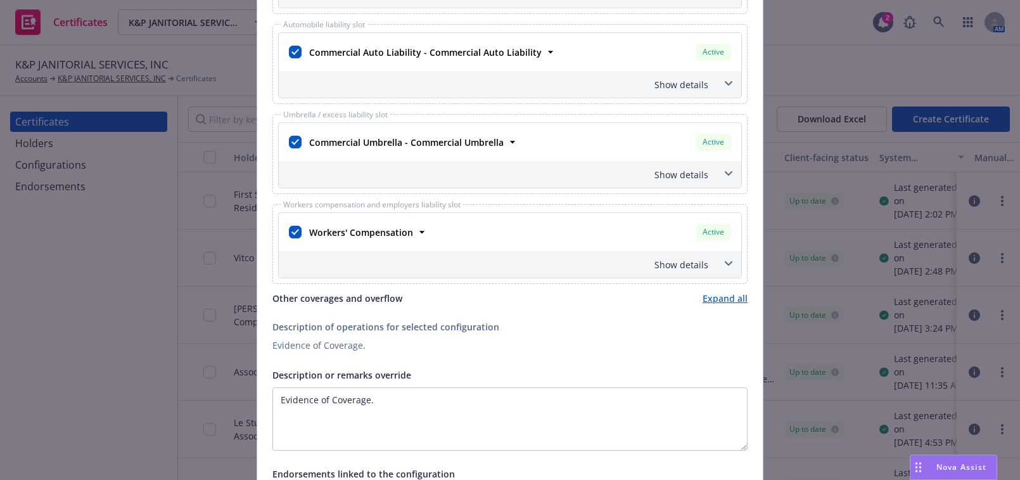
scroll to position [748, 0]
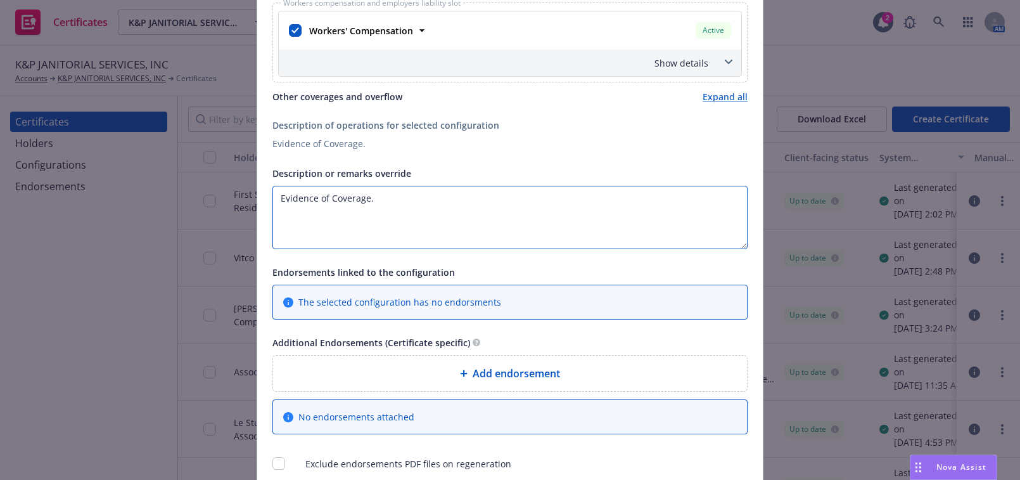
drag, startPoint x: 403, startPoint y: 219, endPoint x: 58, endPoint y: 169, distance: 348.2
click at [178, 183] on div "Create Certificate Form type ACORD 25 ACORD 27 Certificate holder* No holder se…" at bounding box center [510, 240] width 1020 height 480
paste textarea "HERCULES CAMPUS INVESTORS, LP; Invesco Advisers, Inc; HERCULES CAMPUS PARTNER, …"
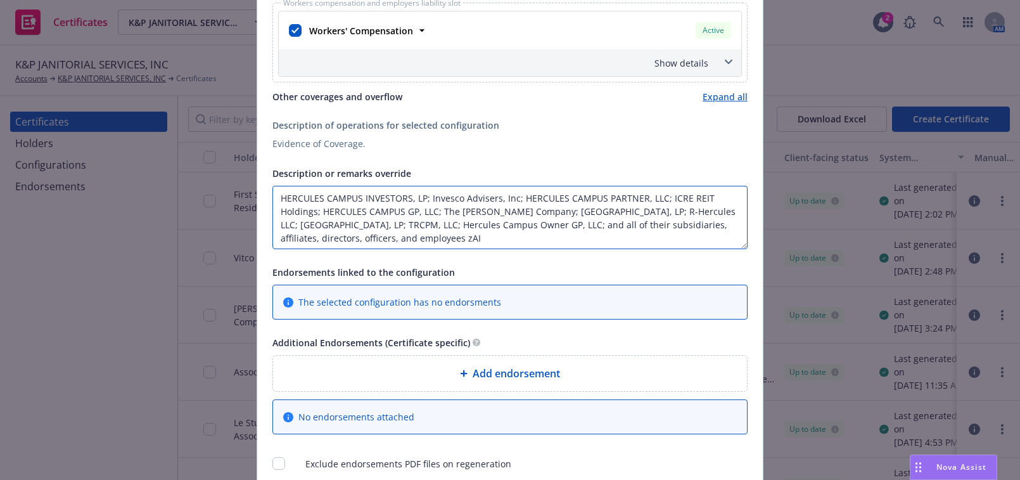
paste textarea "The Certificate Holder is included as an additional insured as required by a wr…"
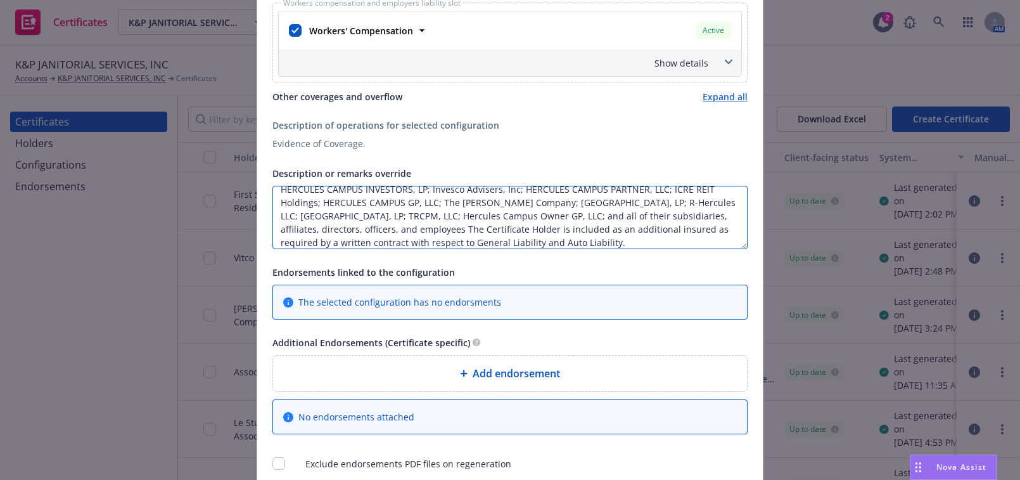
drag, startPoint x: 558, startPoint y: 232, endPoint x: 456, endPoint y: 233, distance: 102.0
click at [456, 233] on textarea "HERCULES CAMPUS INVESTORS, LP; Invesco Advisers, Inc; HERCULES CAMPUS PARTNER, …" at bounding box center [509, 217] width 475 height 63
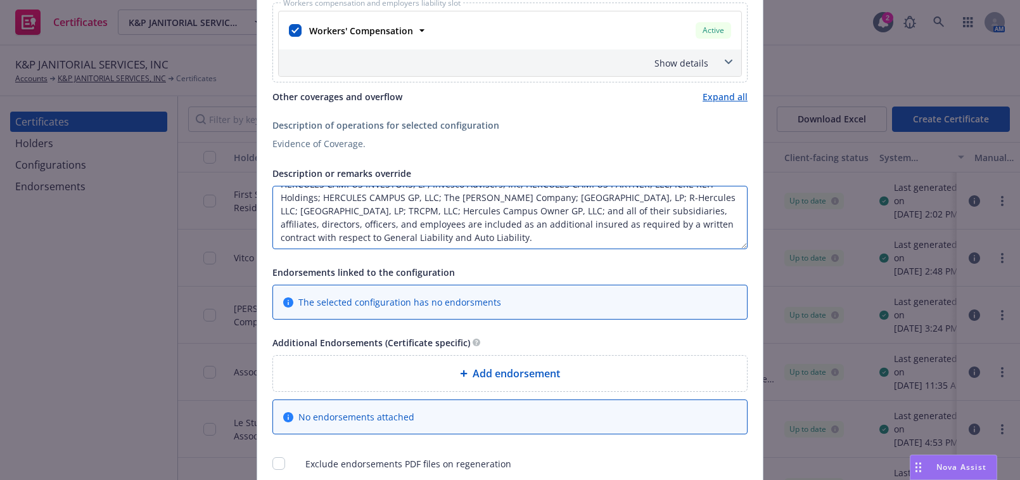
drag, startPoint x: 450, startPoint y: 244, endPoint x: 670, endPoint y: 229, distance: 220.9
click at [667, 229] on textarea "HERCULES CAMPUS INVESTORS, LP; Invesco Advisers, Inc; HERCULES CAMPUS PARTNER, …" at bounding box center [509, 217] width 475 height 63
type textarea "HERCULES CAMPUS INVESTORS, LP; Invesco Advisers, Inc; HERCULES CAMPUS PARTNER, …"
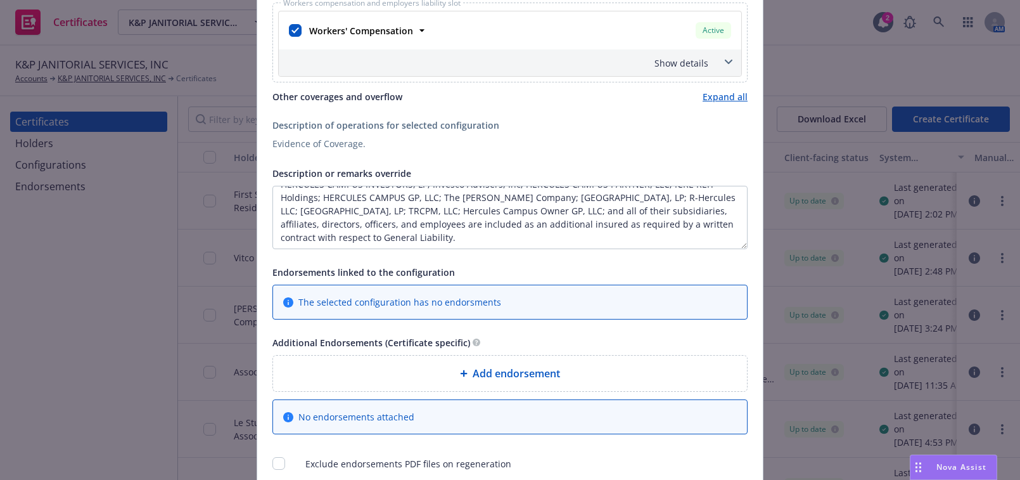
click at [494, 366] on span "Add endorsement" at bounding box center [516, 373] width 87 height 15
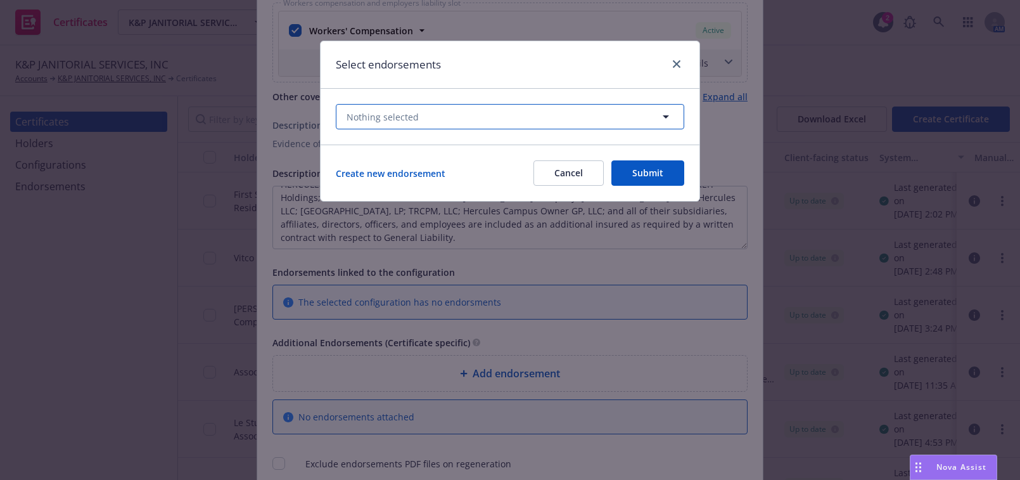
click at [411, 118] on span "Nothing selected" at bounding box center [383, 116] width 72 height 13
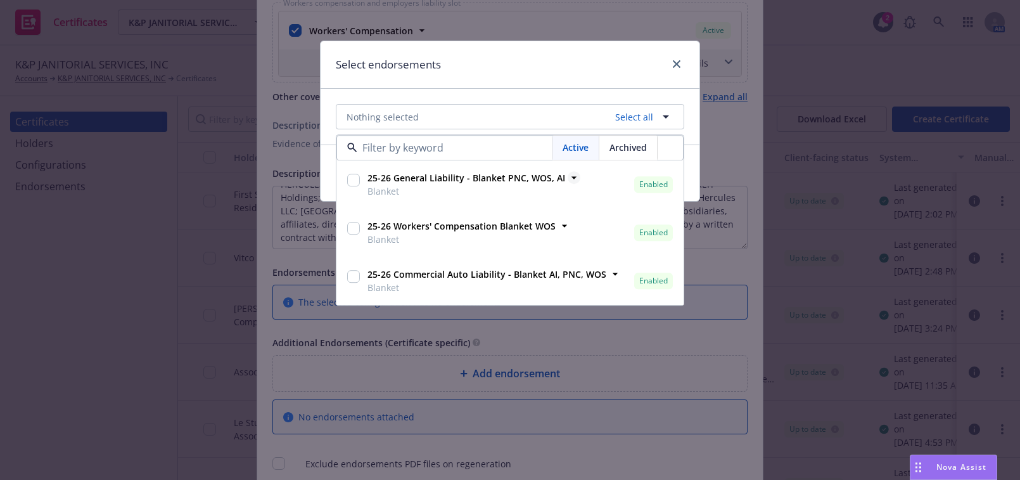
click at [462, 178] on strong "25-26 General Liability - Blanket PNC, WOS, AI" at bounding box center [466, 178] width 198 height 12
checkbox input "true"
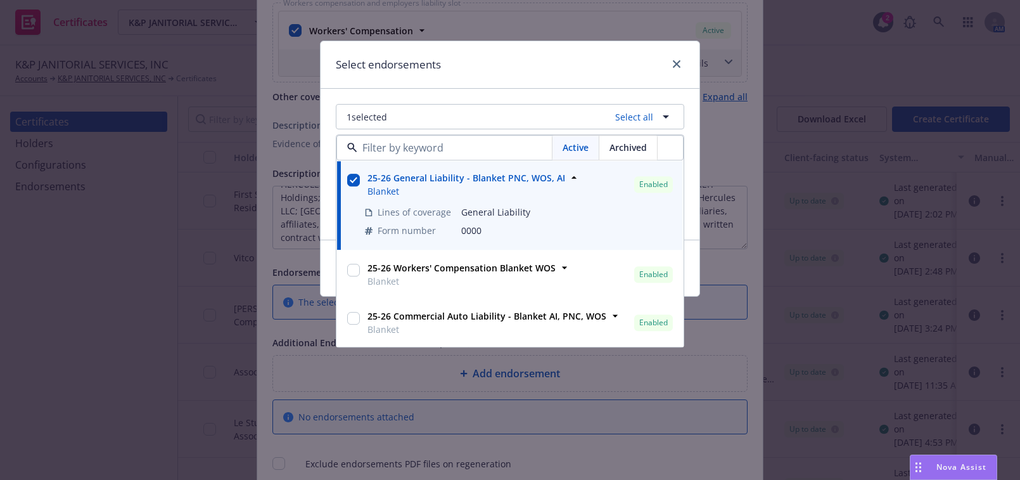
click at [519, 88] on div "Select endorsements" at bounding box center [510, 65] width 379 height 48
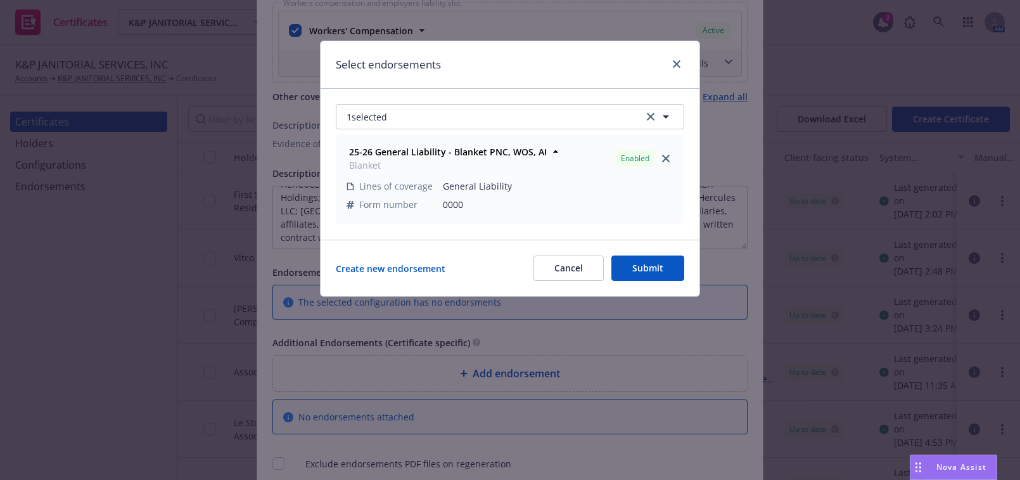
click at [668, 258] on button "Submit" at bounding box center [647, 267] width 73 height 25
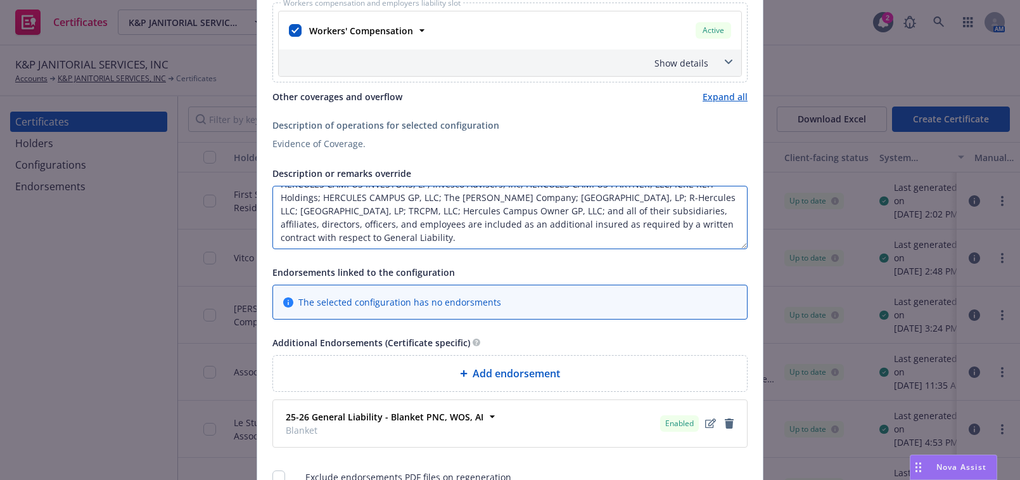
click at [460, 224] on textarea "HERCULES CAMPUS INVESTORS, LP; Invesco Advisers, Inc; HERCULES CAMPUS PARTNER, …" at bounding box center [509, 217] width 475 height 63
click at [462, 237] on textarea "HERCULES CAMPUS INVESTORS, LP; Invesco Advisers, Inc; HERCULES CAMPUS PARTNER, …" at bounding box center [509, 217] width 475 height 63
paste textarea "Coverage is Primary and Non-Contributory."
paste textarea "Waiver of subrogation applies with respect to General Liability, Auto Liability…"
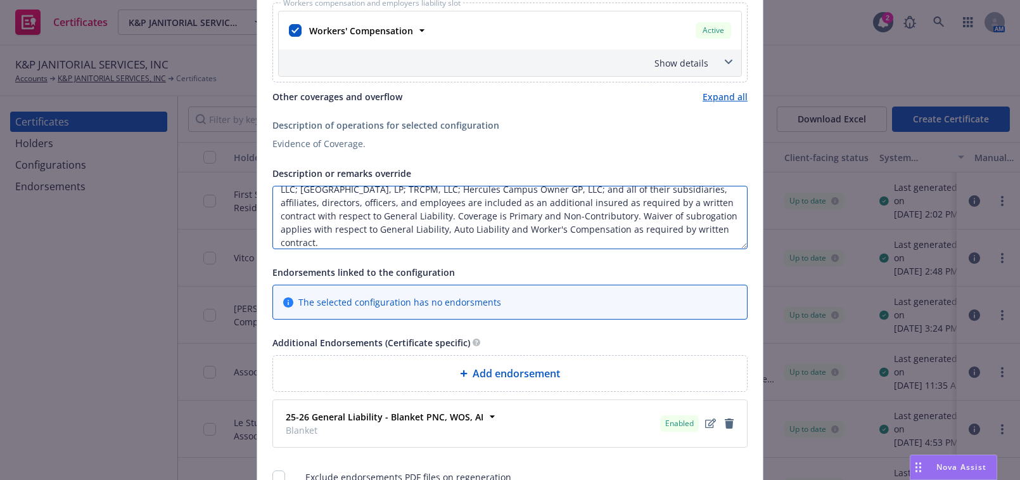
drag, startPoint x: 513, startPoint y: 226, endPoint x: 372, endPoint y: 227, distance: 140.6
click at [372, 227] on textarea "HERCULES CAMPUS INVESTORS, LP; Invesco Advisers, Inc; HERCULES CAMPUS PARTNER, …" at bounding box center [509, 217] width 475 height 63
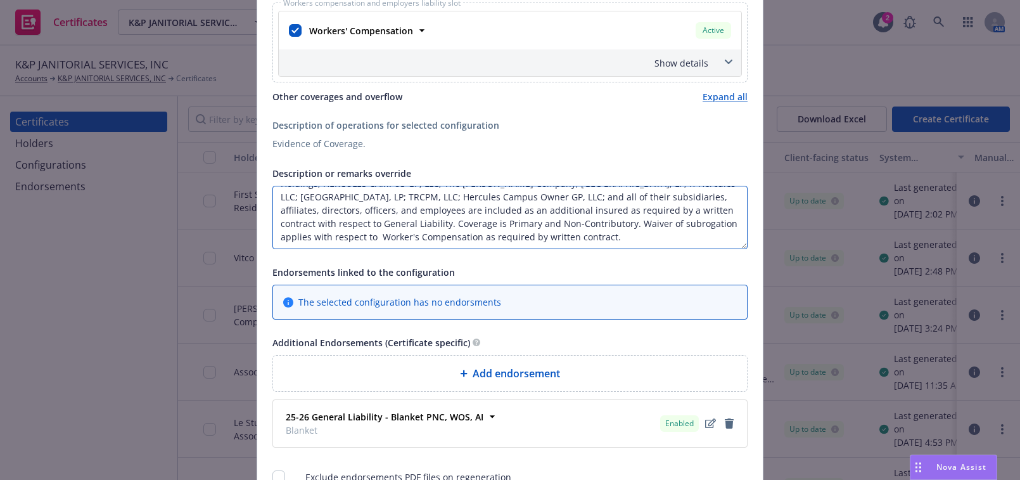
scroll to position [27, 0]
type textarea "HERCULES CAMPUS INVESTORS, LP; Invesco Advisers, Inc; HERCULES CAMPUS PARTNER, …"
click at [461, 369] on icon at bounding box center [464, 373] width 8 height 8
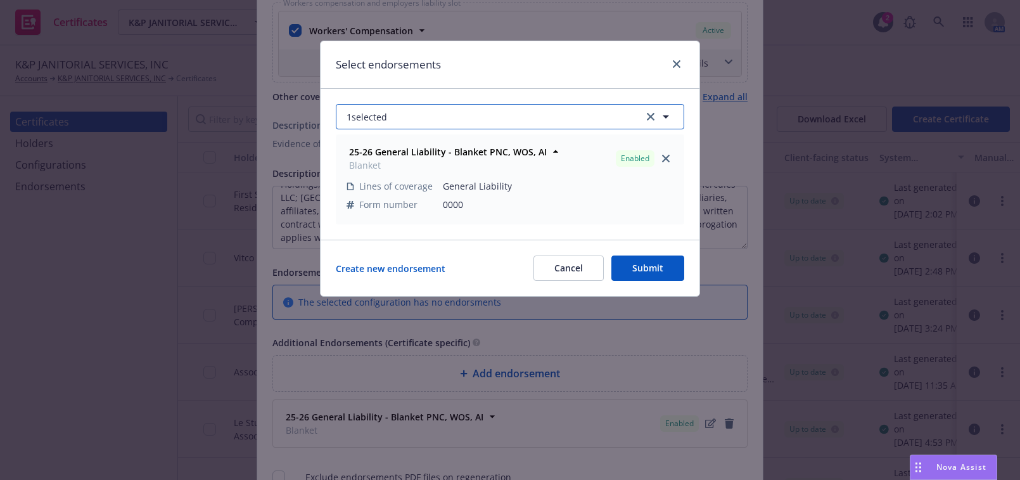
click at [430, 108] on button "1 selected" at bounding box center [510, 116] width 348 height 25
click at [445, 222] on strong "25-26 Workers' Compensation Blanket WOS" at bounding box center [461, 226] width 188 height 12
checkbox input "true"
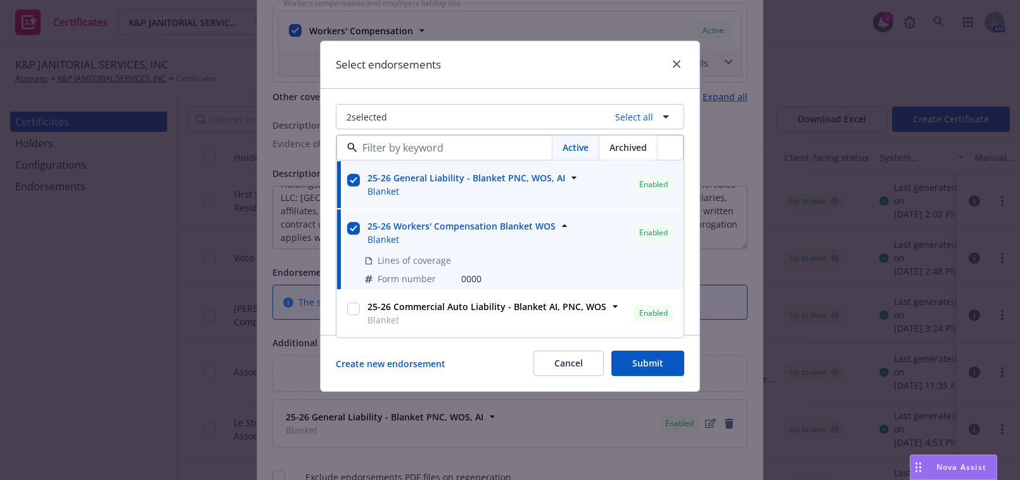
click at [509, 77] on div "Select endorsements" at bounding box center [510, 65] width 379 height 48
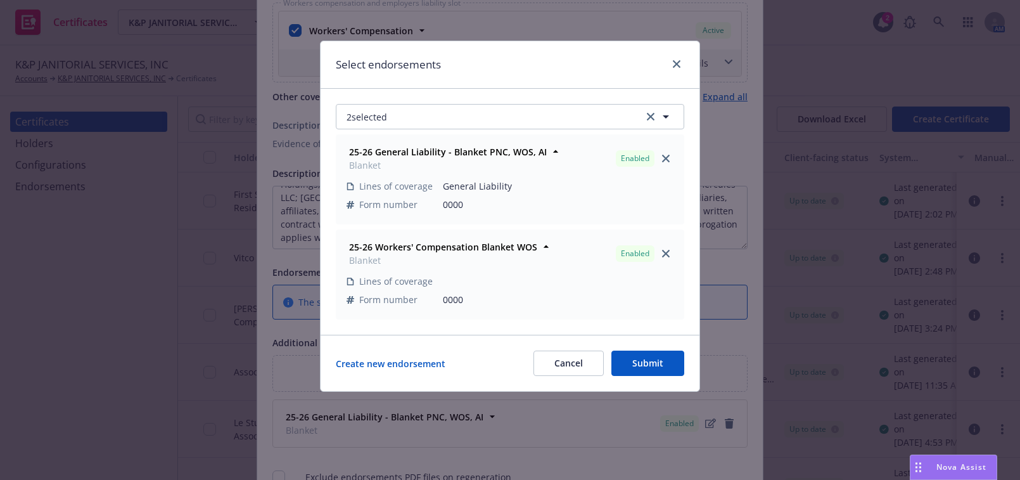
click at [646, 366] on button "Submit" at bounding box center [647, 362] width 73 height 25
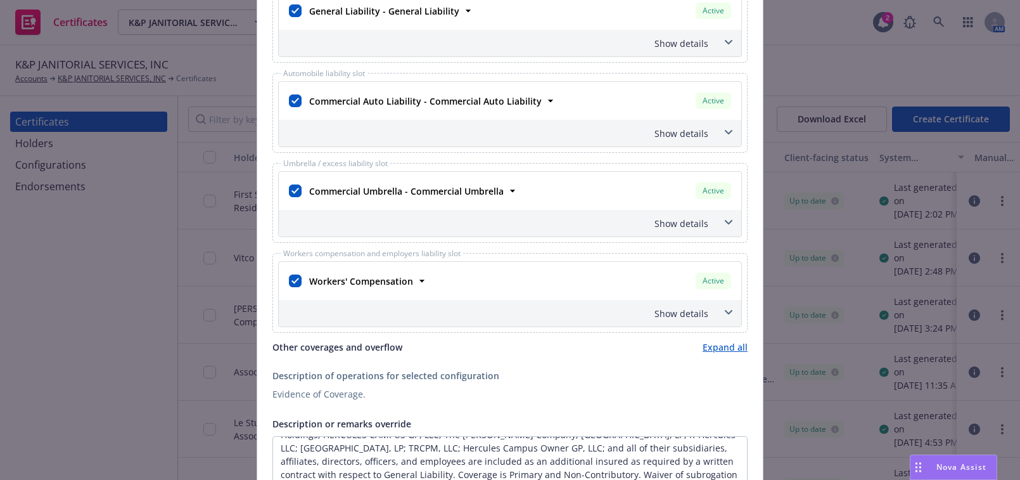
scroll to position [288, 0]
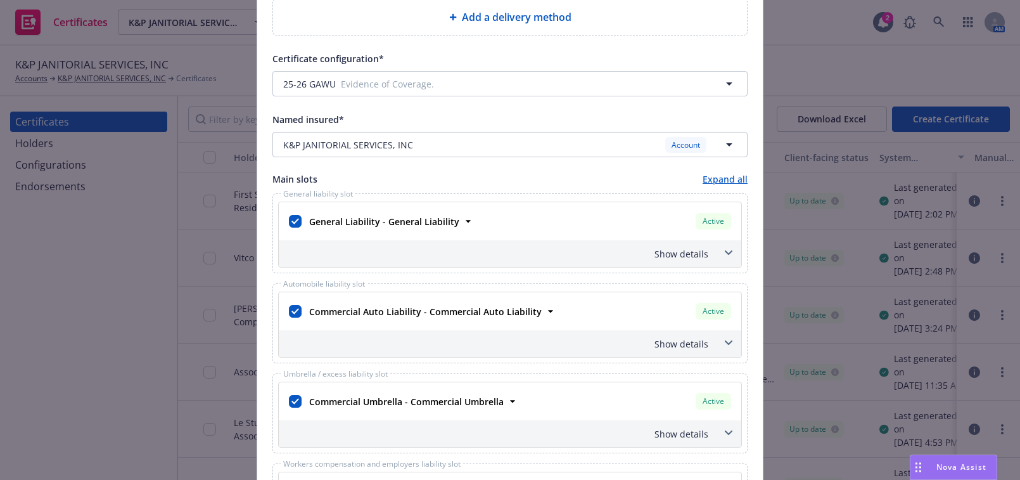
click at [678, 254] on div "Show details" at bounding box center [494, 253] width 427 height 13
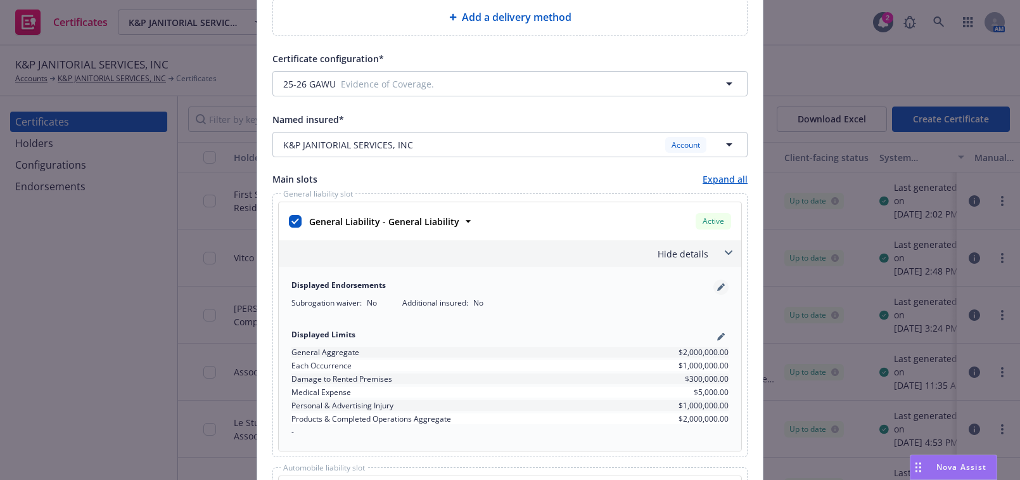
click at [717, 283] on icon "pencil" at bounding box center [721, 287] width 8 height 8
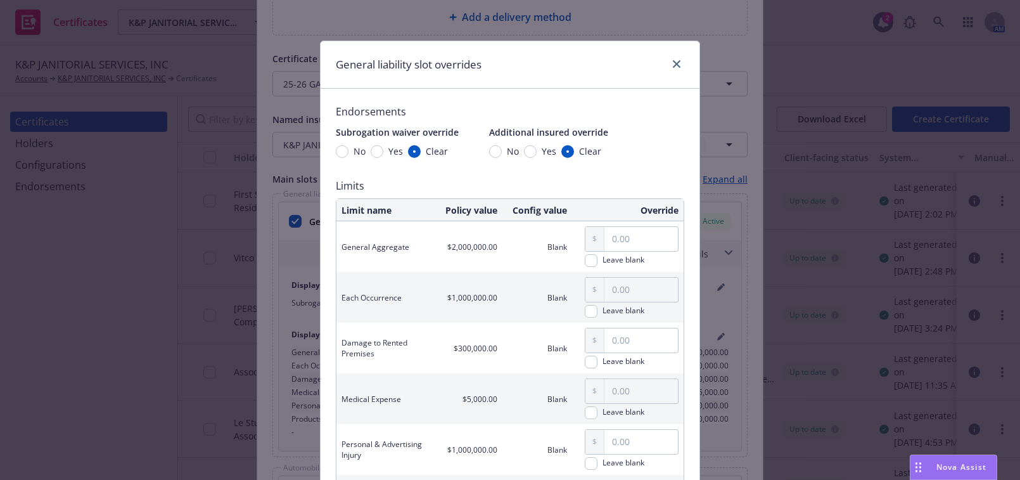
click at [542, 151] on span "Yes" at bounding box center [549, 150] width 15 height 13
click at [537, 151] on input "Yes" at bounding box center [530, 151] width 13 height 13
radio input "true"
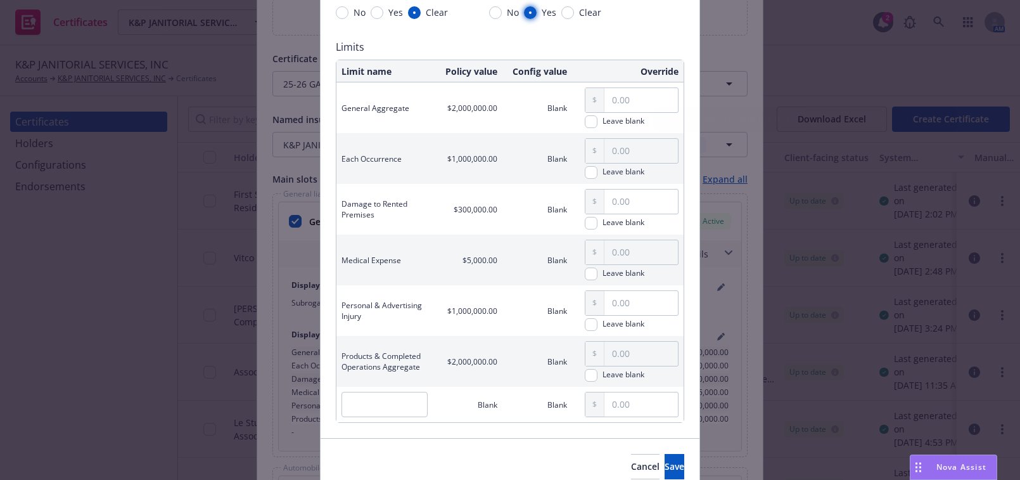
scroll to position [193, 0]
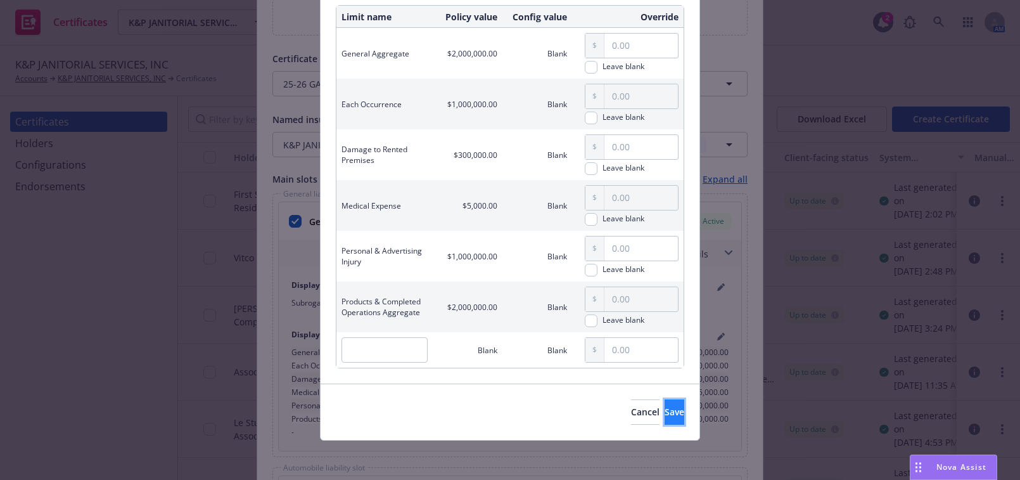
click at [665, 402] on button "Save" at bounding box center [675, 411] width 20 height 25
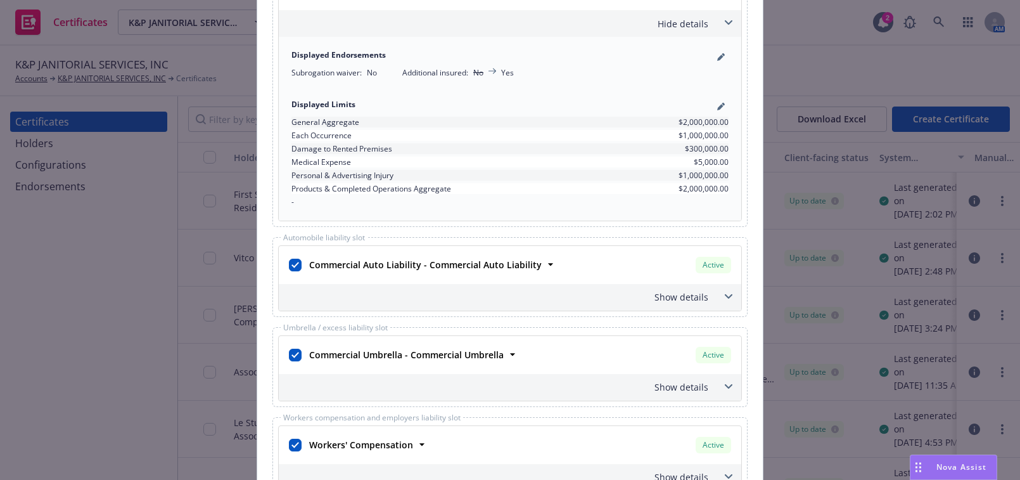
scroll to position [691, 0]
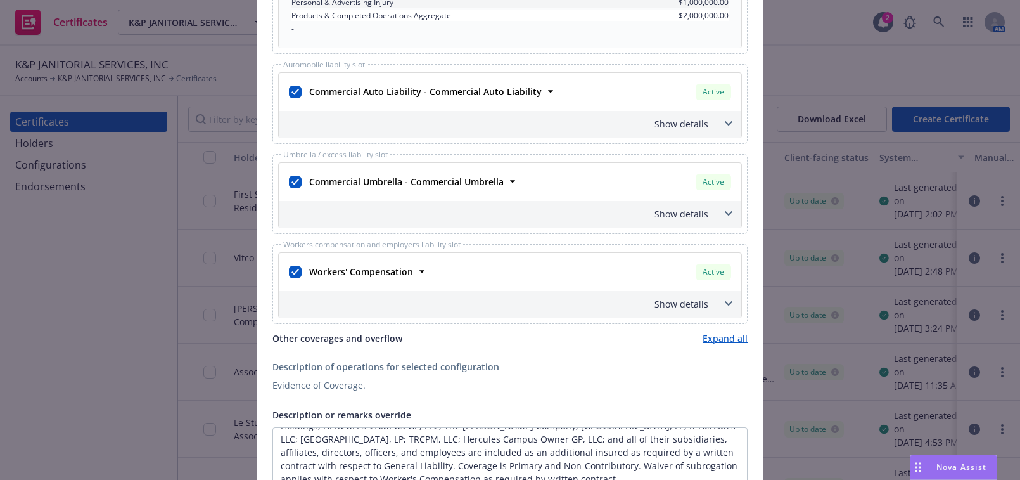
click at [688, 299] on div "Show details" at bounding box center [494, 303] width 427 height 13
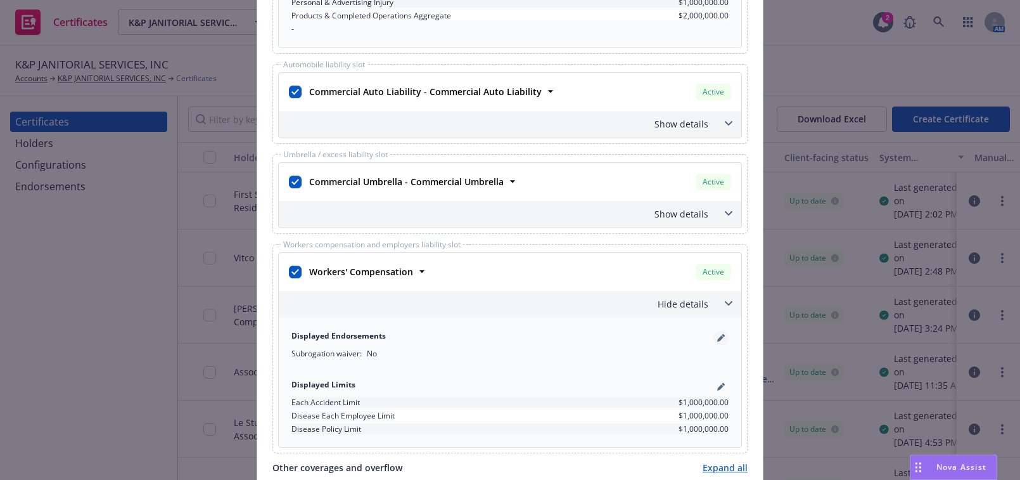
click at [716, 331] on link "pencil" at bounding box center [720, 337] width 15 height 15
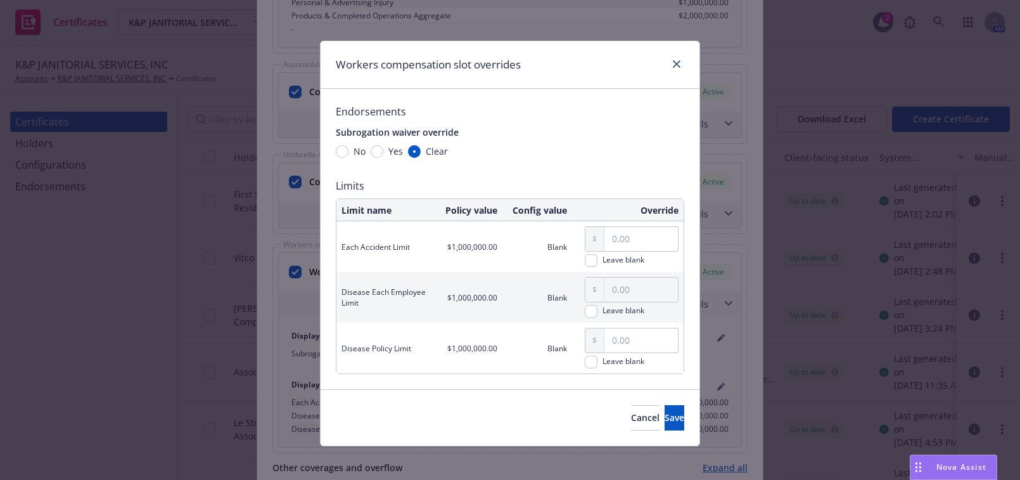
click at [388, 146] on span "Yes" at bounding box center [395, 150] width 15 height 13
click at [383, 146] on input "Yes" at bounding box center [377, 151] width 13 height 13
radio input "true"
click at [665, 422] on span "Save" at bounding box center [675, 417] width 20 height 12
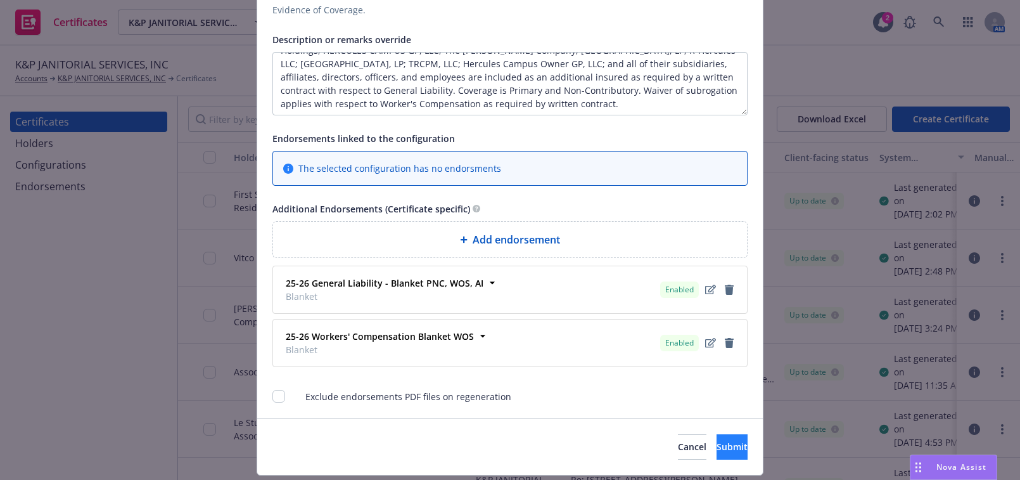
scroll to position [1228, 0]
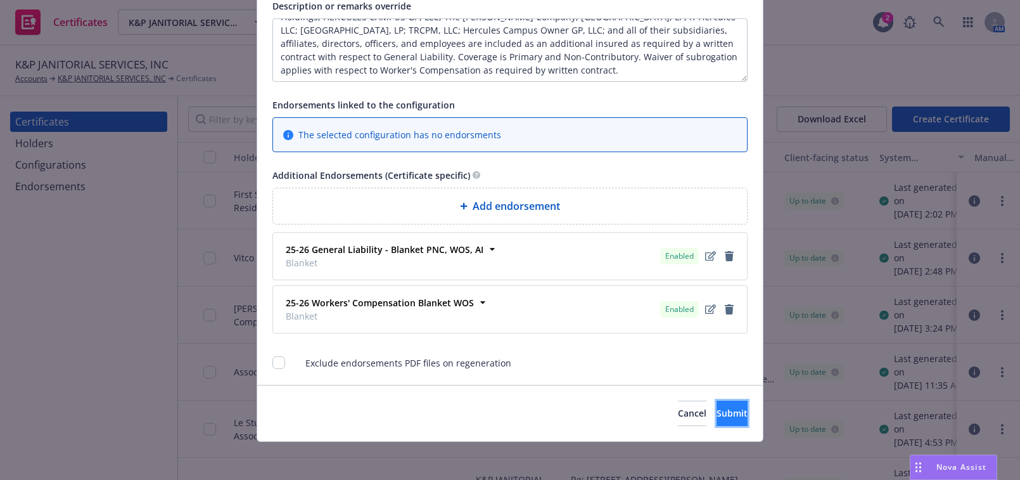
click at [716, 409] on span "Submit" at bounding box center [731, 413] width 31 height 12
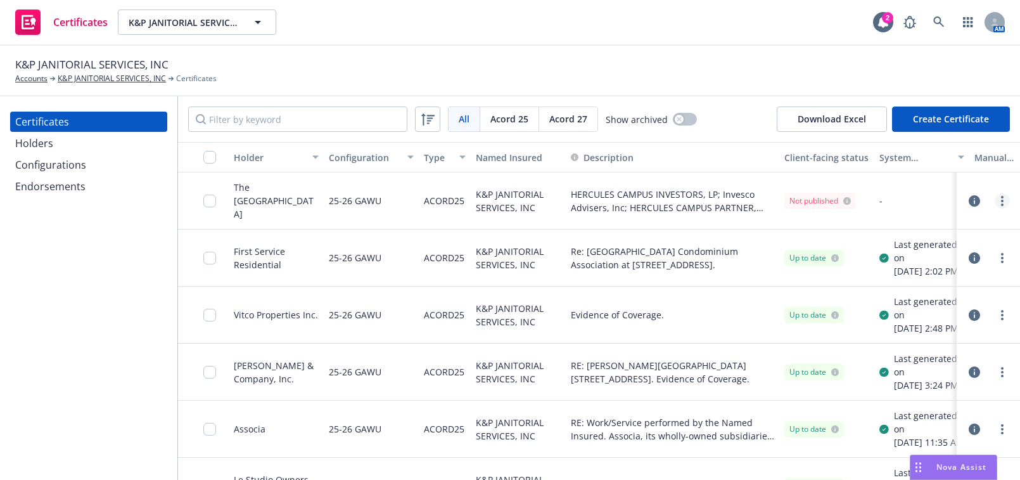
click at [1001, 205] on circle "more" at bounding box center [1002, 204] width 3 height 3
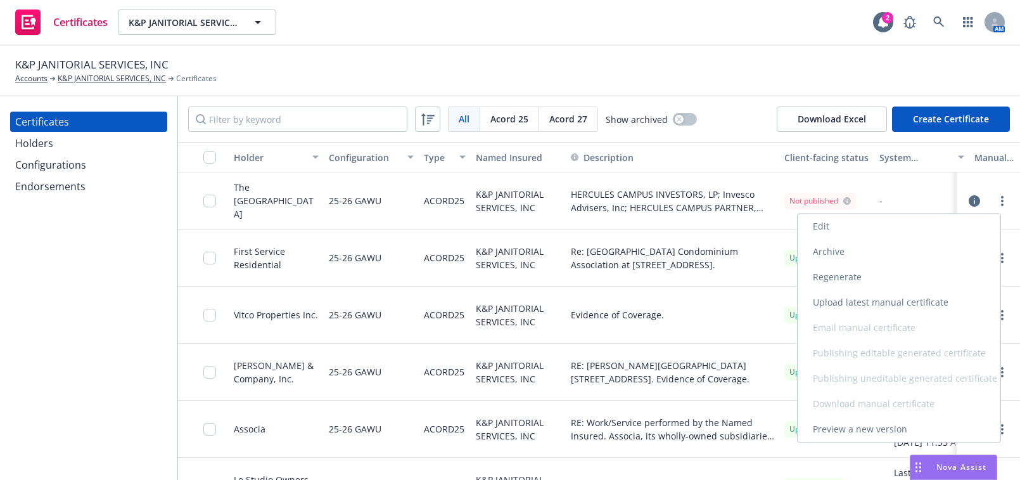
click at [820, 219] on link "Edit" at bounding box center [899, 225] width 203 height 25
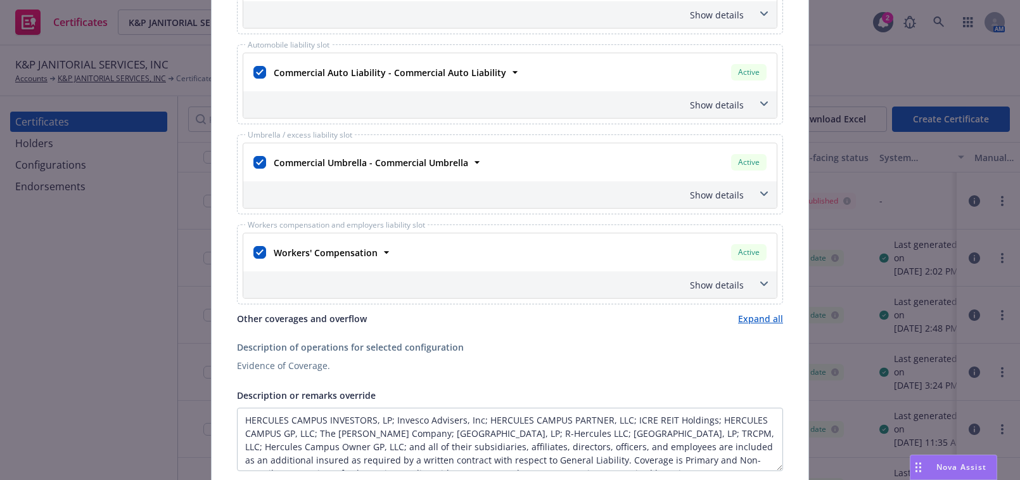
scroll to position [403, 0]
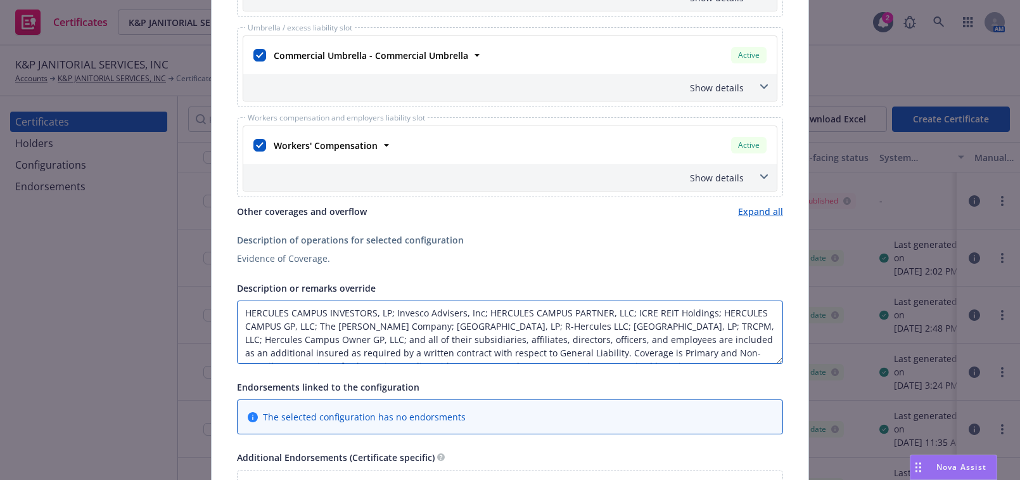
click at [246, 302] on textarea "HERCULES CAMPUS INVESTORS, LP; Invesco Advisers, Inc; HERCULES CAMPUS PARTNER, …" at bounding box center [510, 331] width 546 height 63
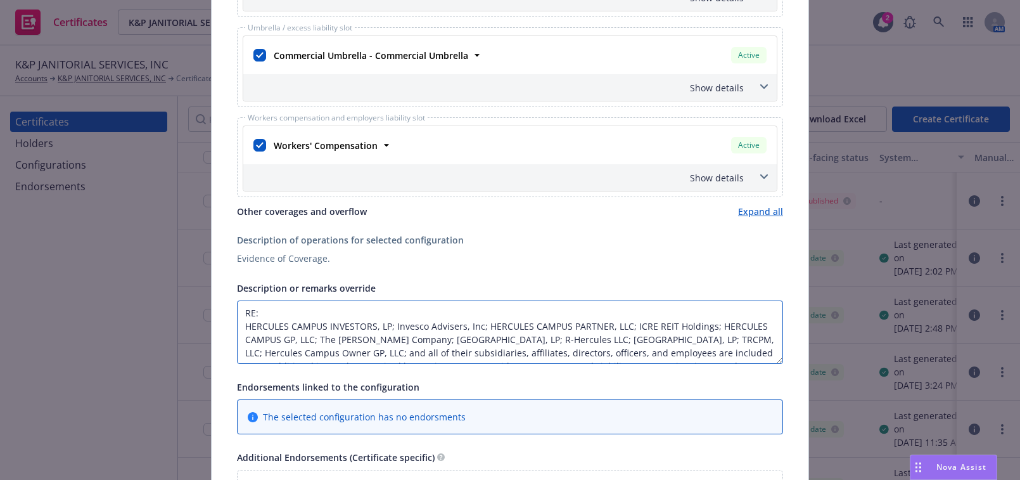
paste textarea "Hercules Campus"
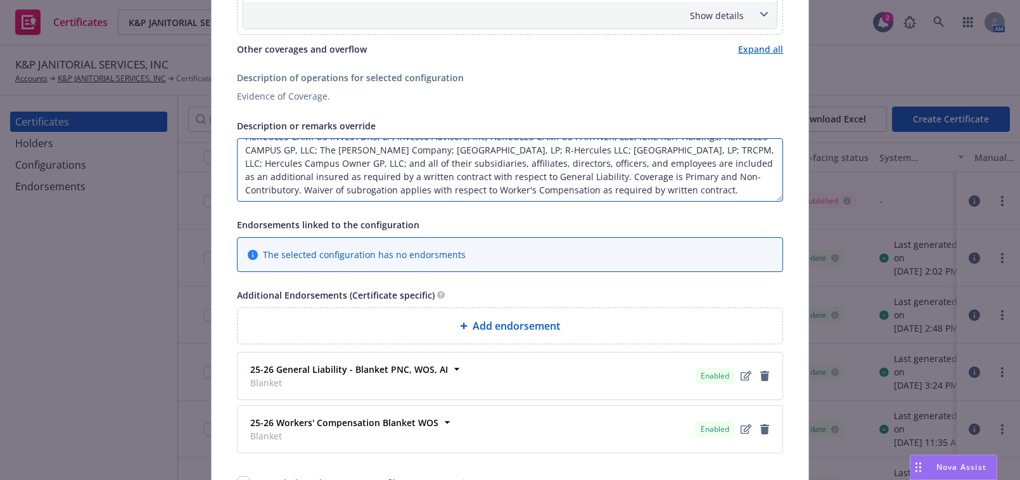
scroll to position [644, 0]
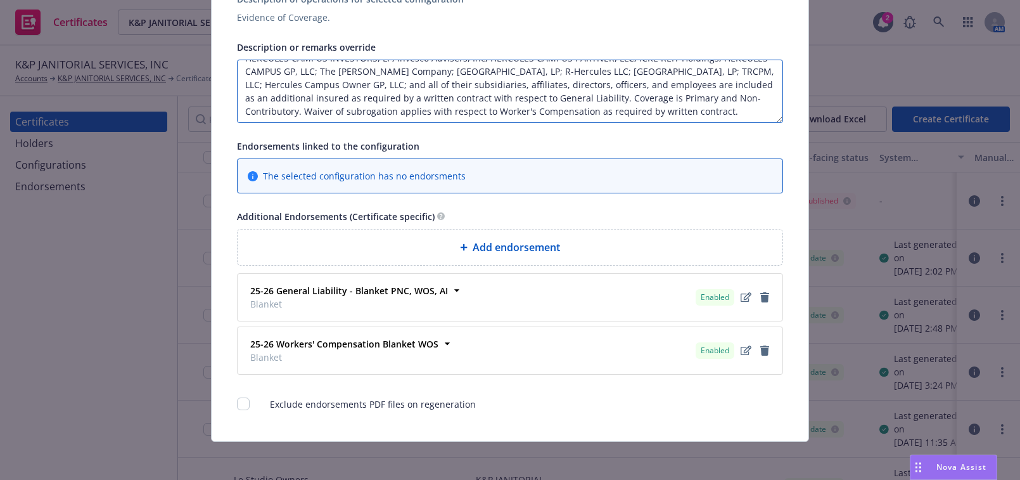
type textarea "RE: [GEOGRAPHIC_DATA]. HERCULES CAMPUS INVESTORS, LP; Invesco Advisers, Inc; HE…"
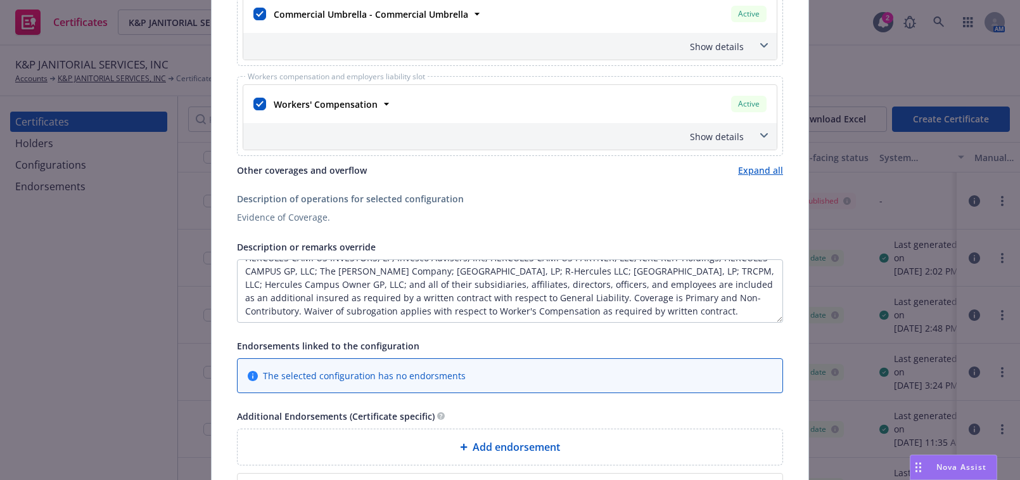
scroll to position [0, 0]
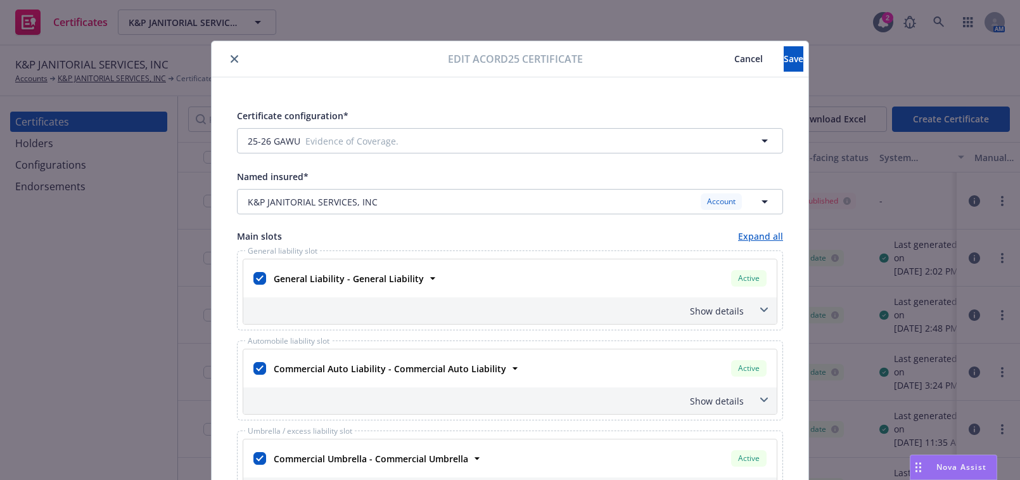
drag, startPoint x: 665, startPoint y: 272, endPoint x: 696, endPoint y: 117, distance: 158.2
click at [784, 46] on button "Save" at bounding box center [794, 58] width 20 height 25
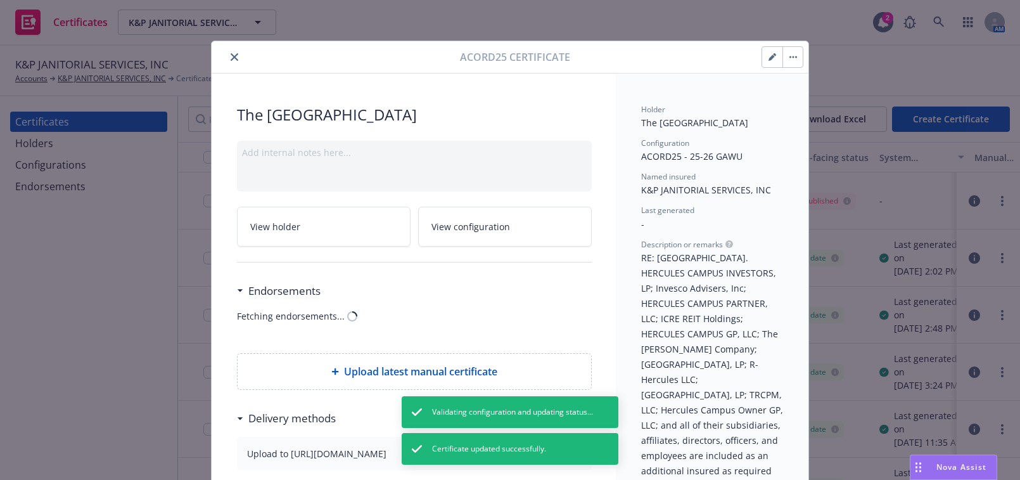
click at [232, 58] on icon "close" at bounding box center [235, 57] width 8 height 8
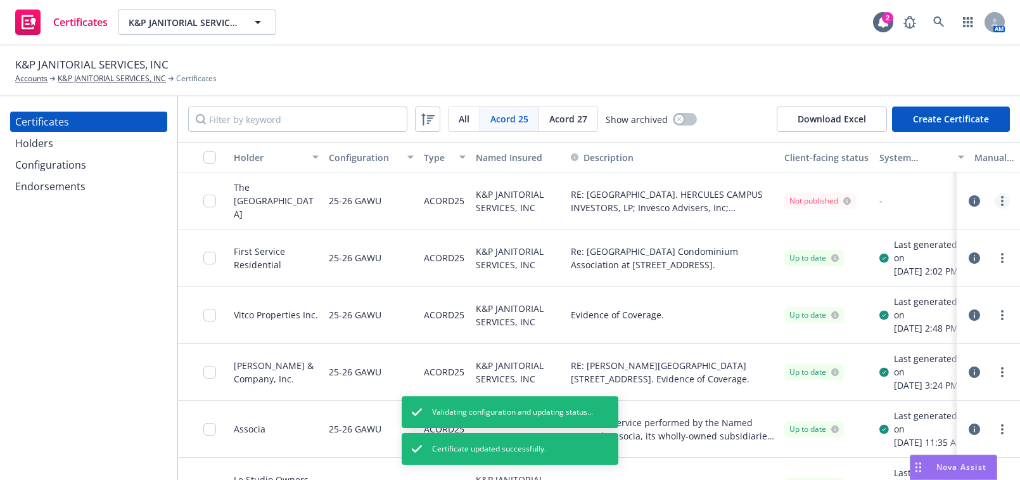
click at [995, 203] on link "more" at bounding box center [1002, 200] width 15 height 15
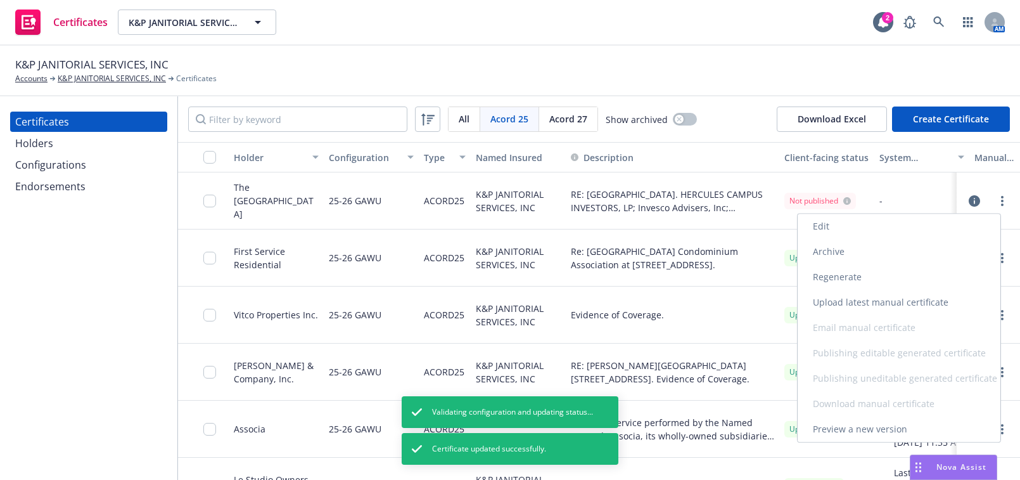
click at [837, 277] on link "Regenerate" at bounding box center [899, 276] width 203 height 25
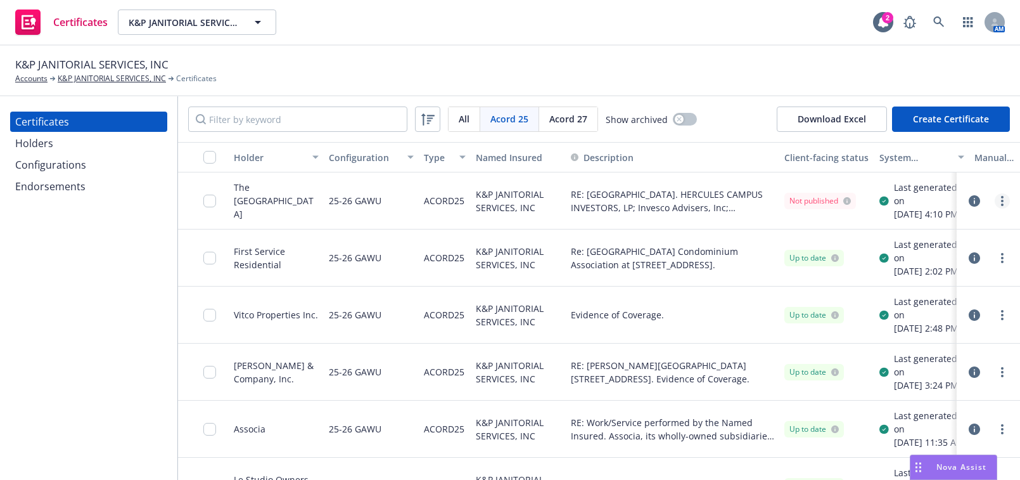
drag, startPoint x: 991, startPoint y: 200, endPoint x: 997, endPoint y: 203, distance: 6.8
click at [995, 200] on link "more" at bounding box center [1002, 200] width 15 height 15
click at [207, 151] on input "checkbox" at bounding box center [209, 157] width 13 height 13
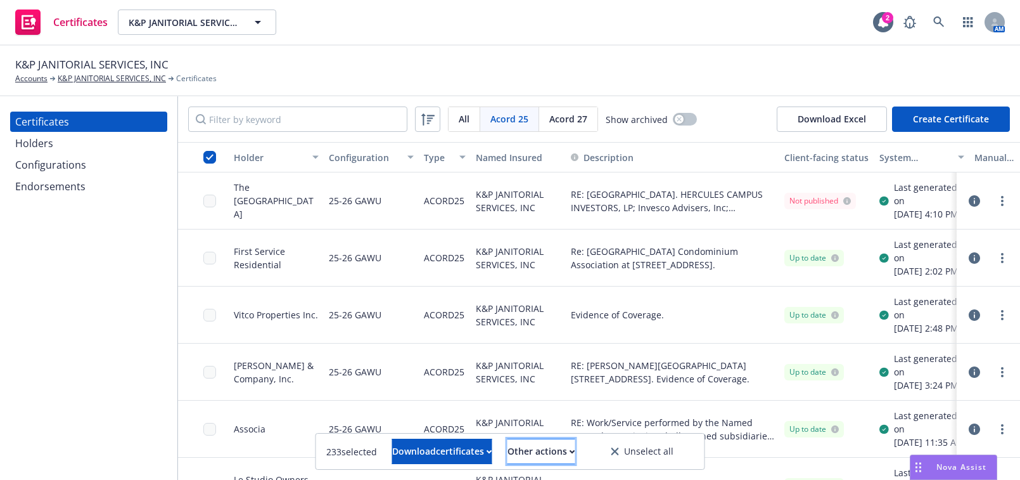
click at [561, 445] on div "Other actions" at bounding box center [541, 451] width 68 height 24
click at [557, 424] on link "Publish certificates" at bounding box center [515, 419] width 121 height 25
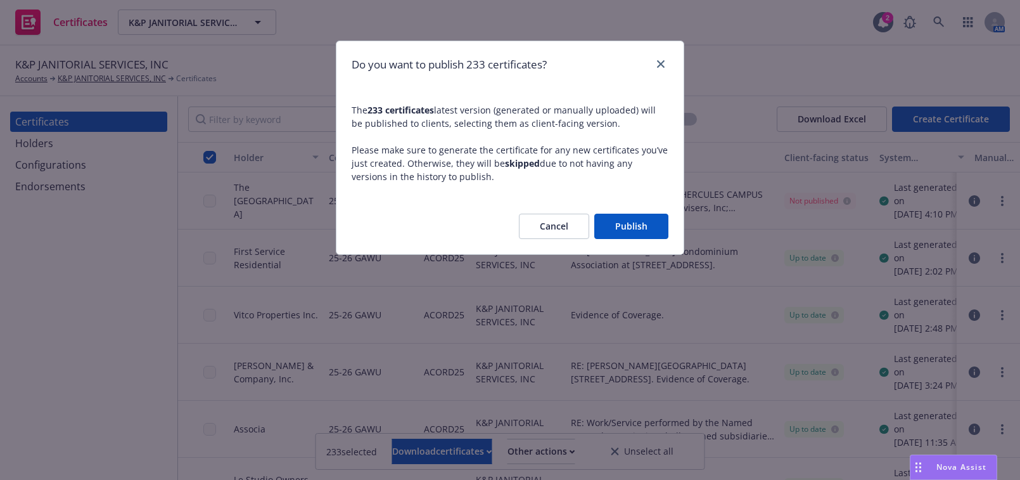
click at [633, 230] on button "Publish" at bounding box center [631, 225] width 74 height 25
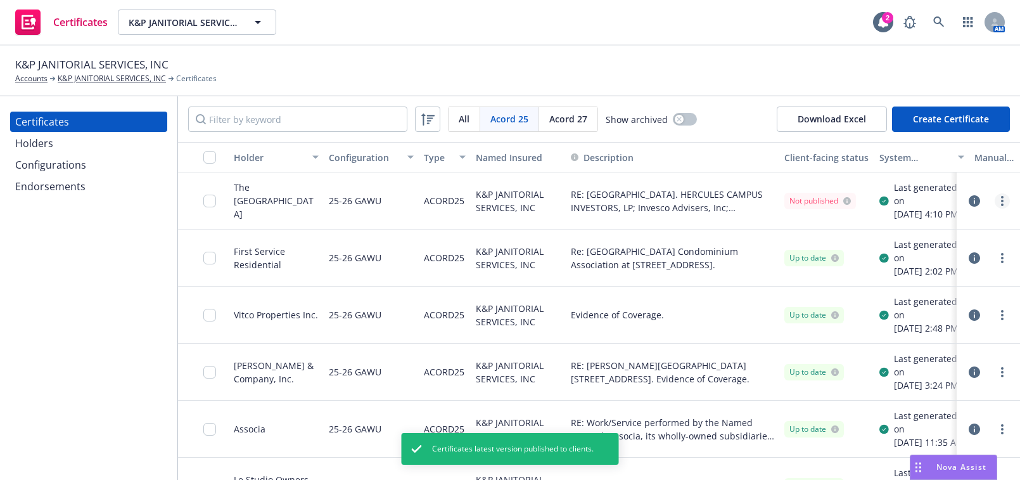
click at [995, 208] on link "more" at bounding box center [1002, 200] width 15 height 15
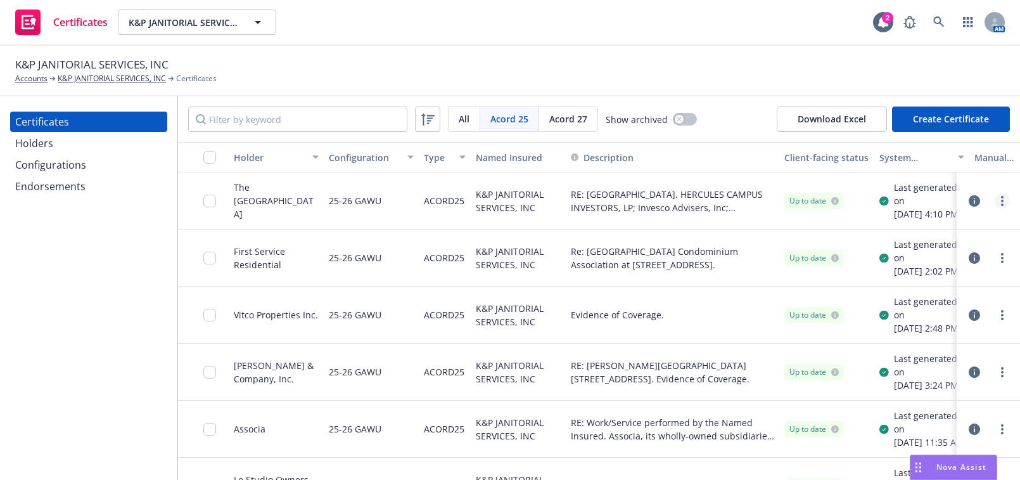
click at [1001, 202] on circle "more" at bounding box center [1002, 201] width 3 height 3
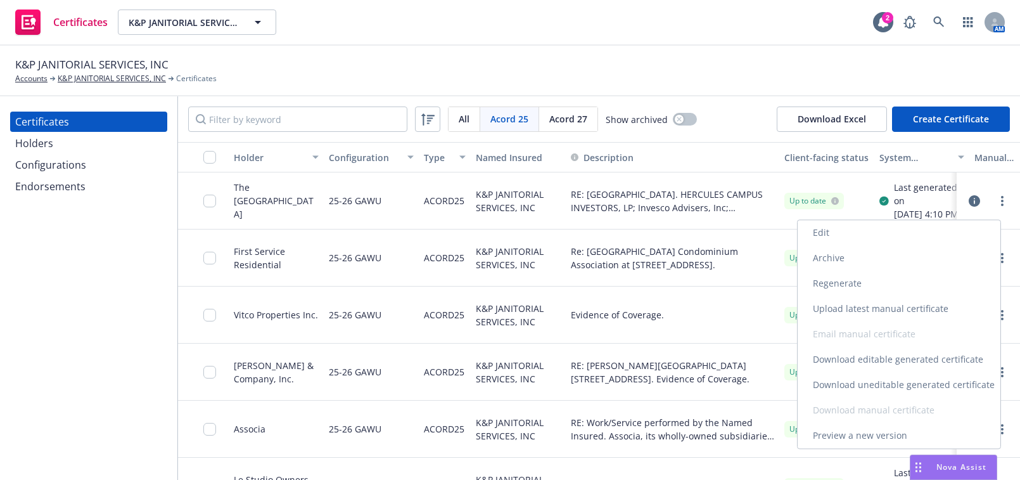
click at [856, 394] on link "Download uneditable generated certificate" at bounding box center [899, 384] width 203 height 25
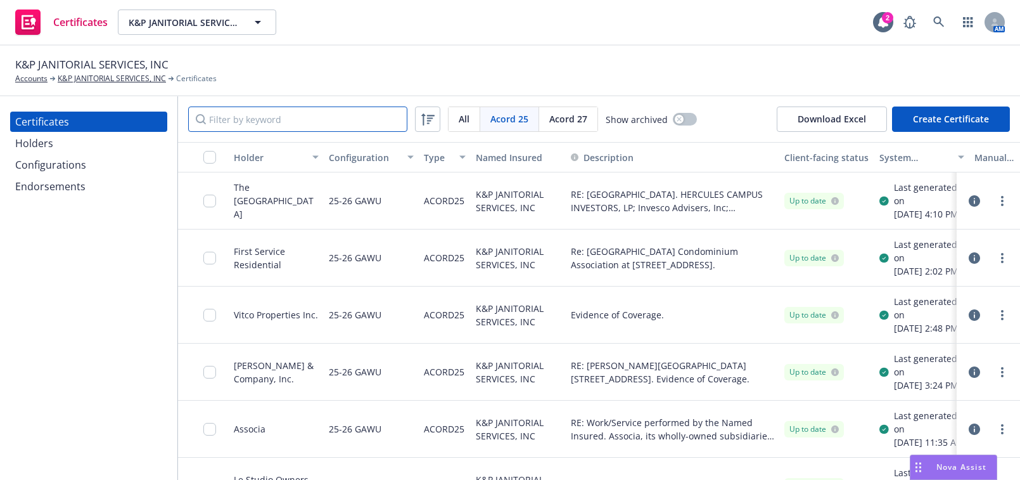
click at [289, 110] on input "Filter by keyword" at bounding box center [297, 118] width 219 height 25
paste input "[GEOGRAPHIC_DATA] Retail"
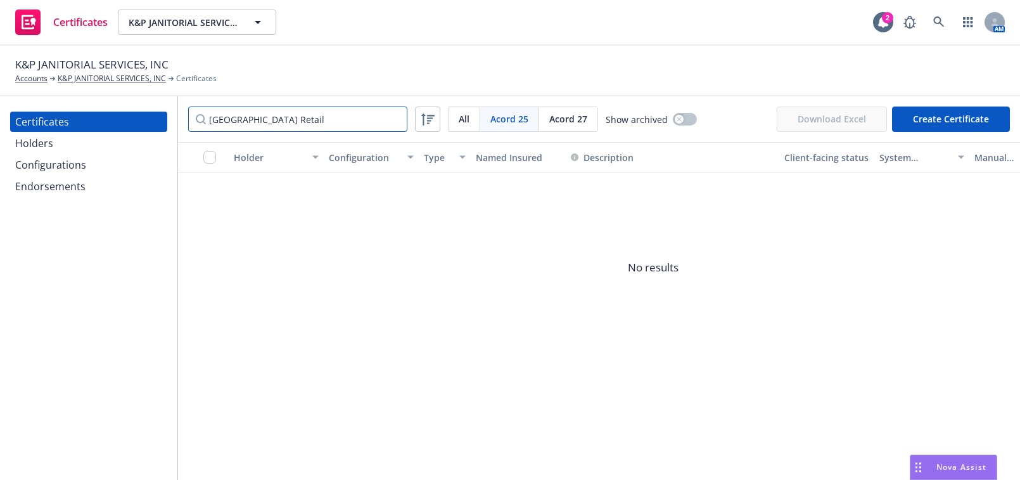
type input "[GEOGRAPHIC_DATA] Retail"
click at [102, 142] on div "Holders" at bounding box center [88, 143] width 147 height 20
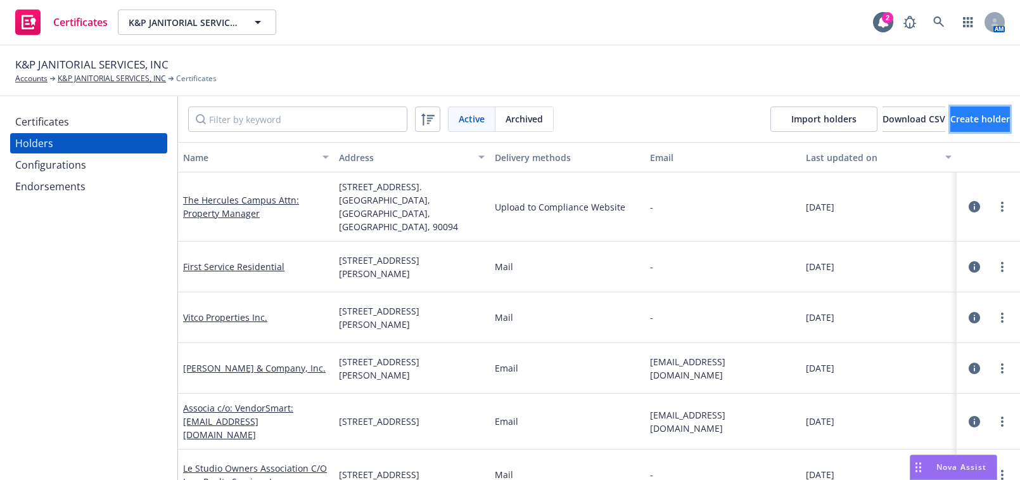
click at [950, 117] on span "Create holder" at bounding box center [980, 119] width 60 height 12
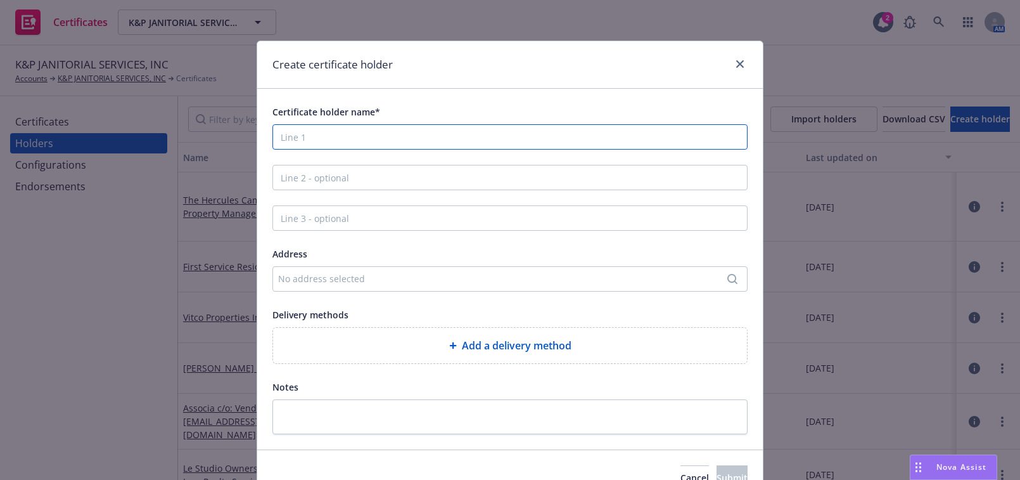
click at [357, 137] on input "Certificate holder name*" at bounding box center [509, 136] width 475 height 25
paste input "[GEOGRAPHIC_DATA] Retail/Commercial Investors, LLC"
type input "[GEOGRAPHIC_DATA] Retail/Commercial Investors, LLC"
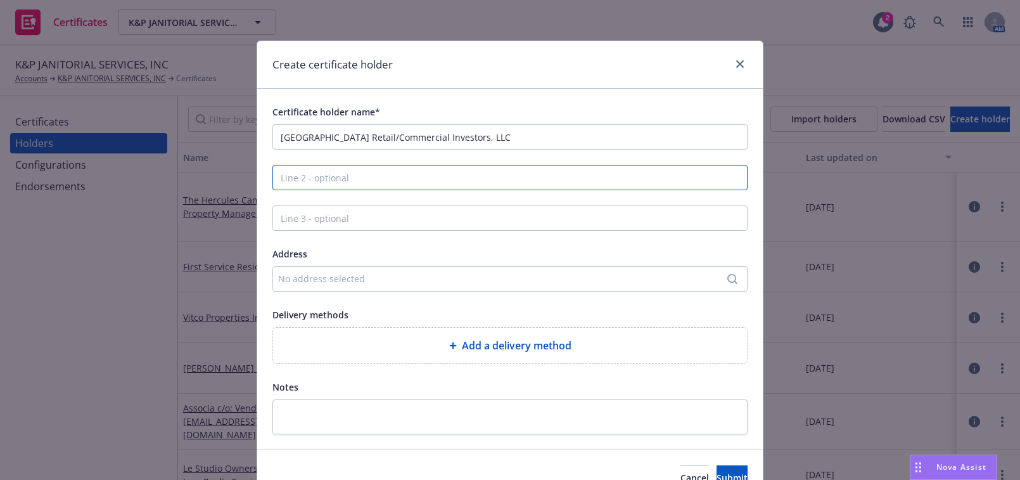
click at [320, 171] on input "Line 2 - optional" at bounding box center [509, 177] width 475 height 25
paste input "Attn: Legal Department"
type input "Attn: Legal Department"
click at [312, 277] on div "No address selected" at bounding box center [503, 278] width 451 height 13
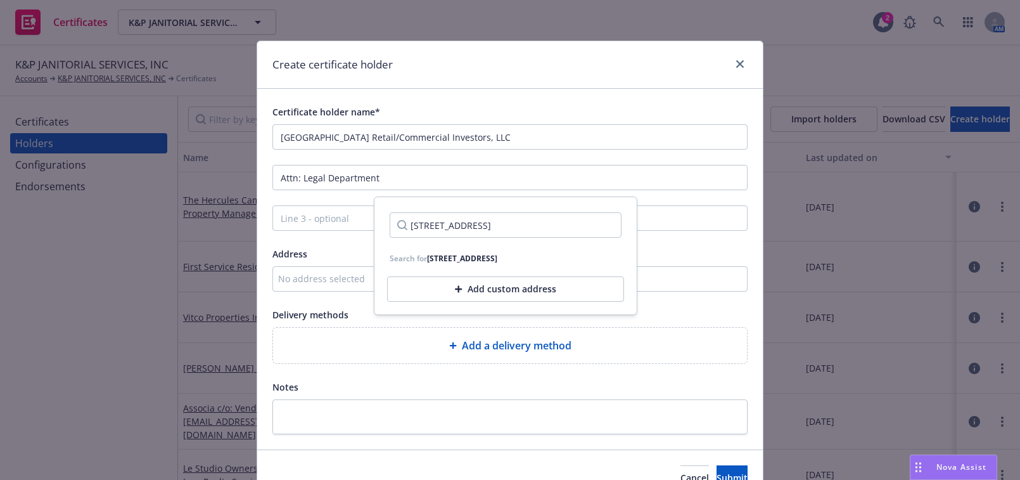
type input "[STREET_ADDRESS]"
click at [461, 296] on div "Add custom address" at bounding box center [505, 288] width 237 height 25
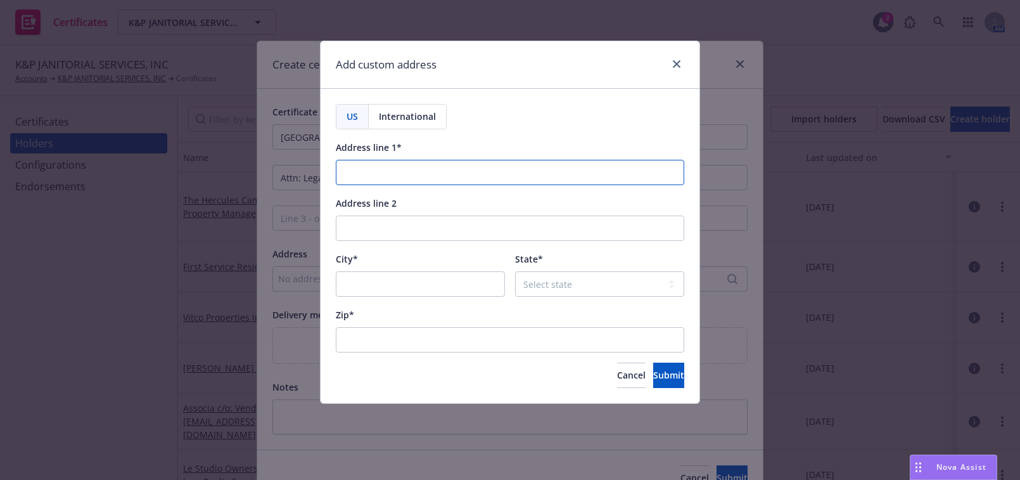
click at [390, 160] on input "Address line 1*" at bounding box center [510, 172] width 348 height 25
paste input "[GEOGRAPHIC_DATA]"
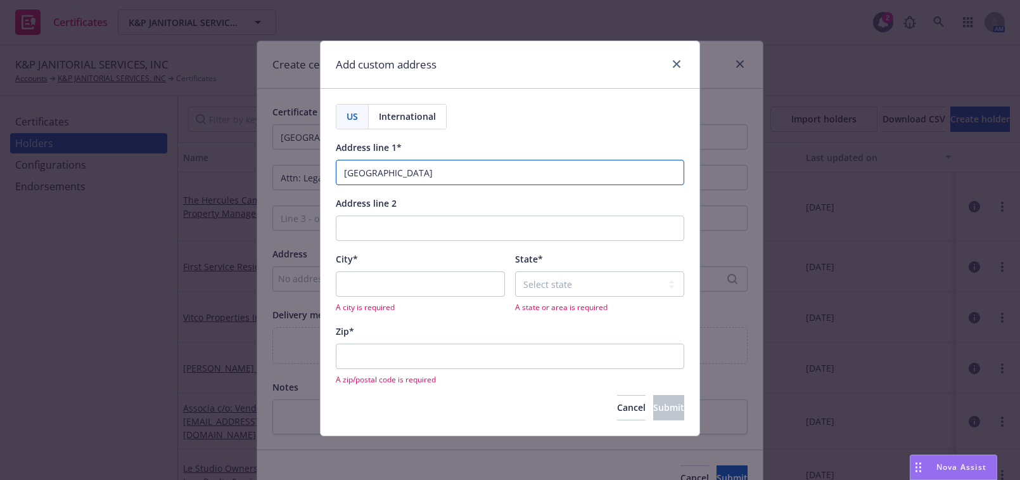
type input "[GEOGRAPHIC_DATA]"
drag, startPoint x: 386, startPoint y: 277, endPoint x: 399, endPoint y: 279, distance: 12.8
click at [395, 278] on input "City*" at bounding box center [420, 283] width 169 height 25
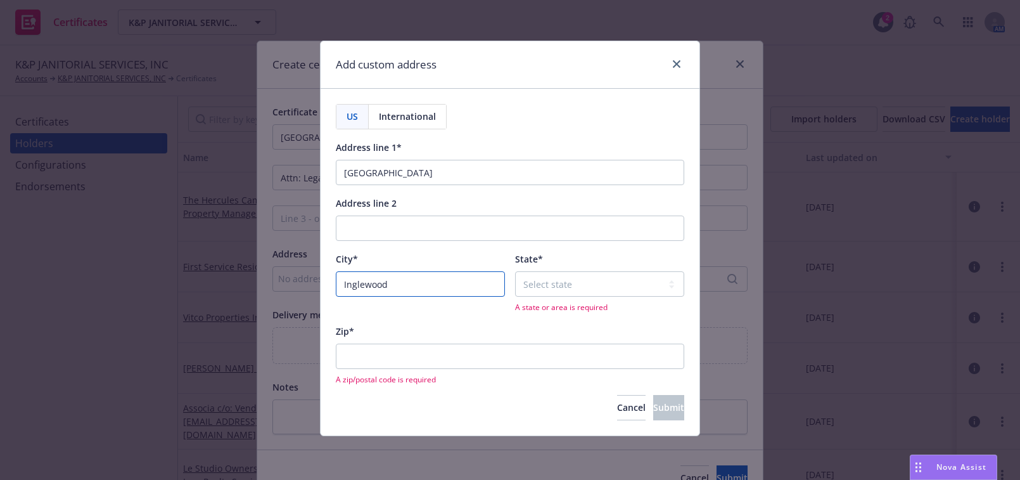
type input "Inglewood"
click at [545, 283] on select "Select state [US_STATE] [US_STATE] [US_STATE] [US_STATE] [US_STATE] [PERSON_NAM…" at bounding box center [599, 283] width 169 height 25
select select "CA"
click at [515, 271] on select "Select state [US_STATE] [US_STATE] [US_STATE] [US_STATE] [US_STATE] [PERSON_NAM…" at bounding box center [599, 283] width 169 height 25
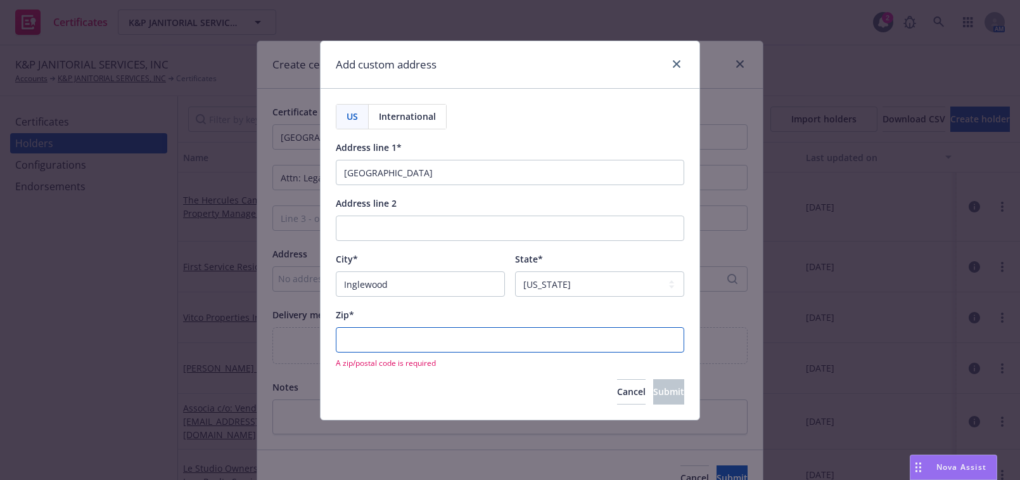
click at [432, 341] on input "Zip*" at bounding box center [510, 339] width 348 height 25
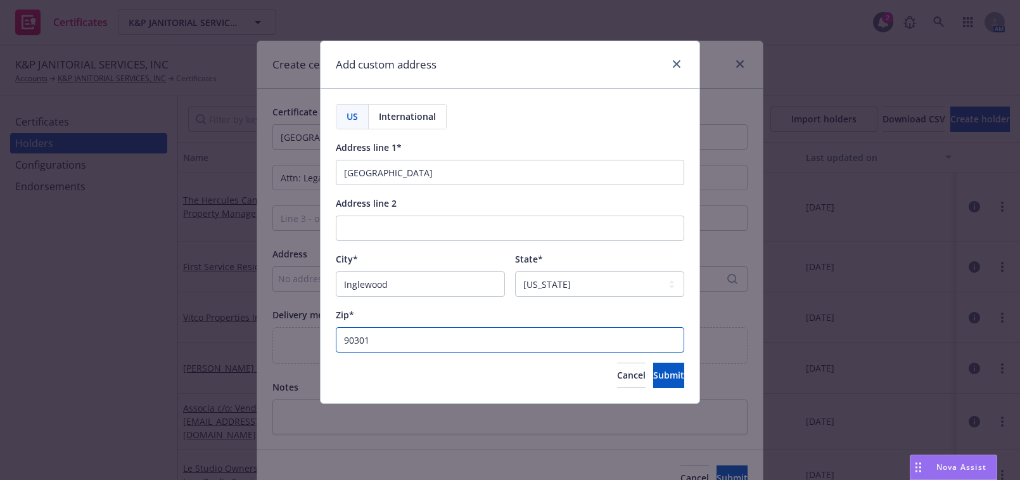
type input "90301"
click at [653, 362] on button "Submit" at bounding box center [668, 374] width 31 height 25
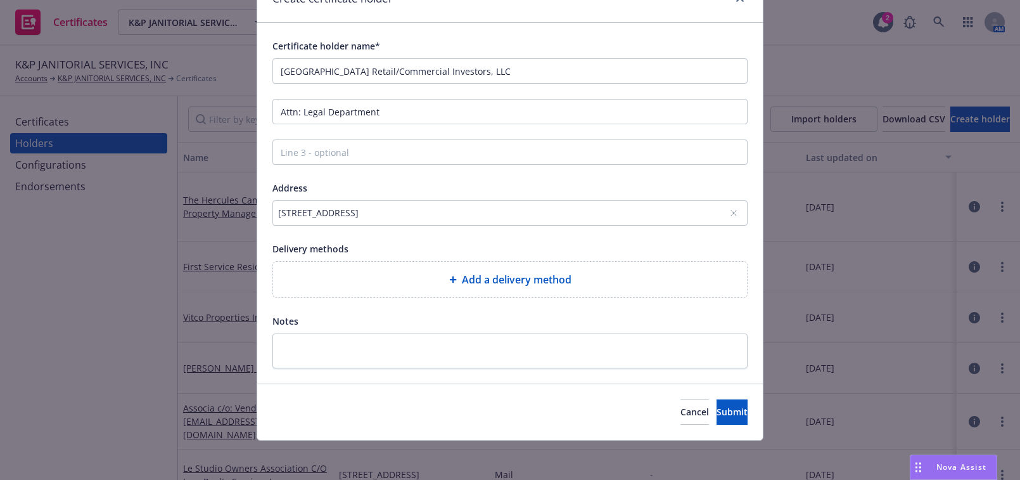
scroll to position [67, 0]
click at [411, 279] on div "Add a delivery method" at bounding box center [510, 278] width 454 height 15
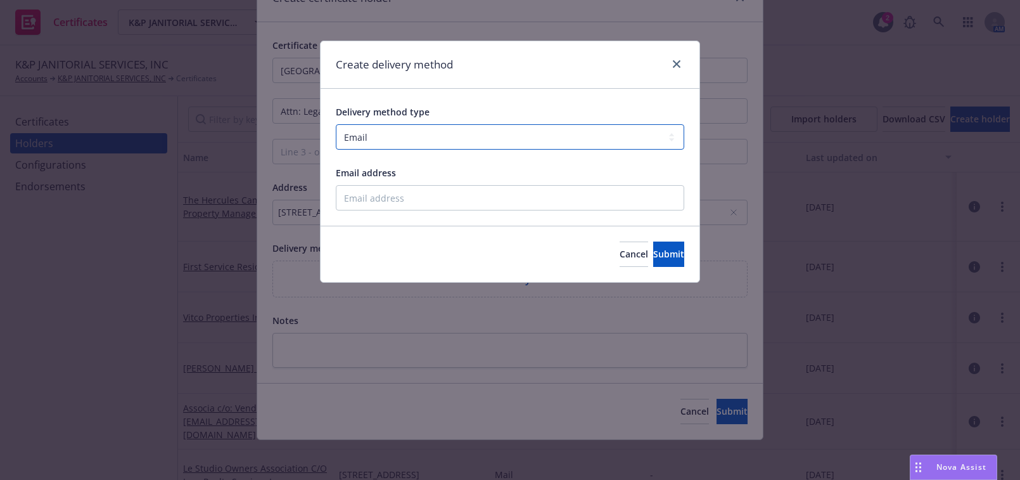
click at [391, 140] on select "Select delivery method type Email Mail Fax Upload to Compliance Website" at bounding box center [510, 136] width 348 height 25
select select "UPLOAD_TO_COMPLIANCE_WEBSITE"
click at [336, 124] on select "Select delivery method type Email Mail Fax Upload to Compliance Website" at bounding box center [510, 136] width 348 height 25
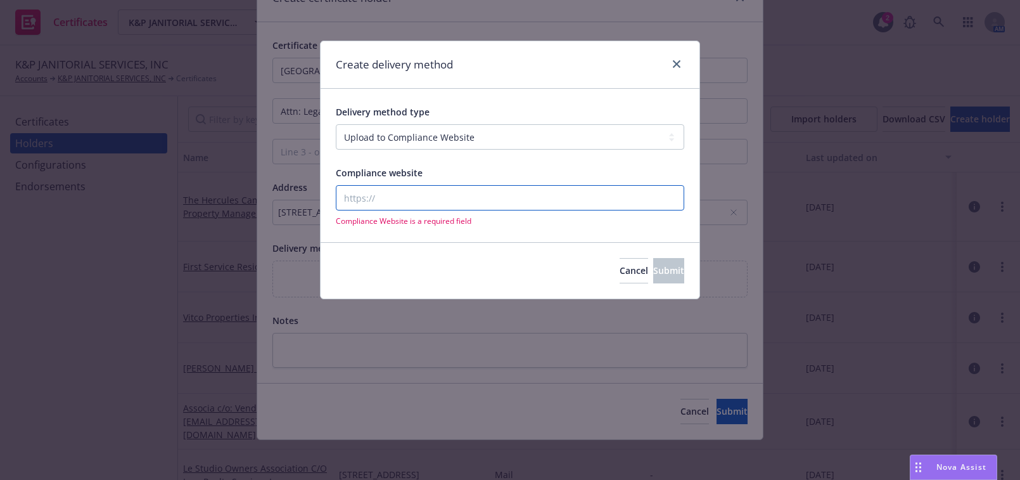
click at [383, 190] on input "Compliance website" at bounding box center [510, 197] width 348 height 25
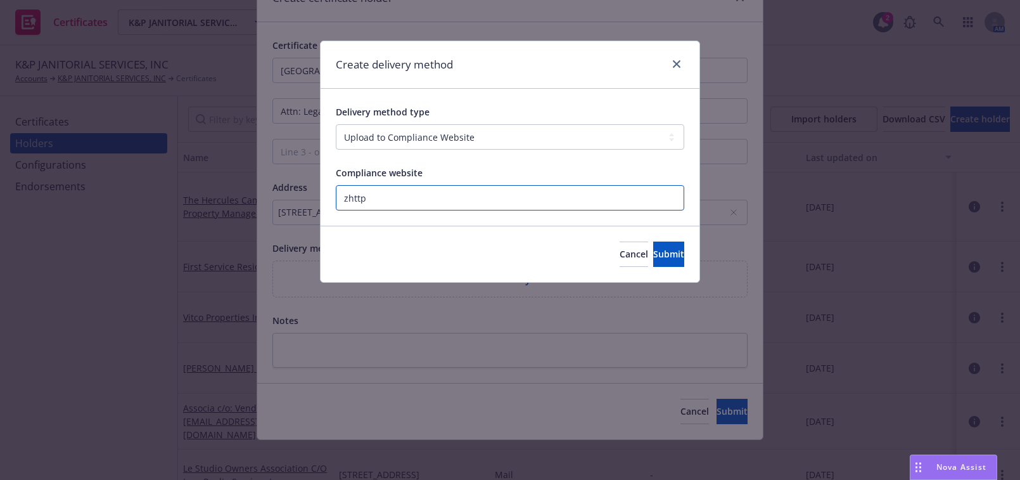
paste input "[URL][DOMAIN_NAME]"
type input "[URL][DOMAIN_NAME]"
click at [659, 260] on button "Submit" at bounding box center [668, 253] width 31 height 25
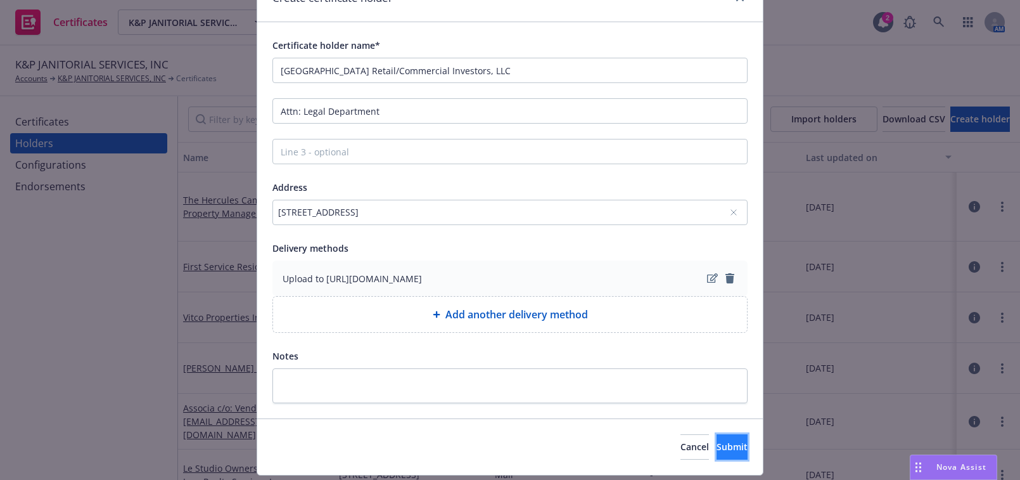
click at [716, 448] on button "Submit" at bounding box center [731, 446] width 31 height 25
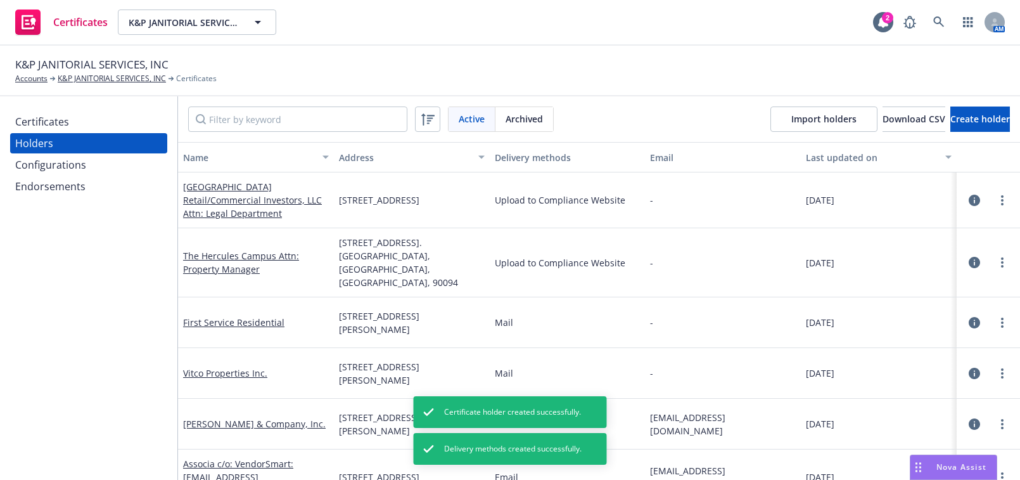
click at [118, 125] on div "Certificates" at bounding box center [88, 121] width 147 height 20
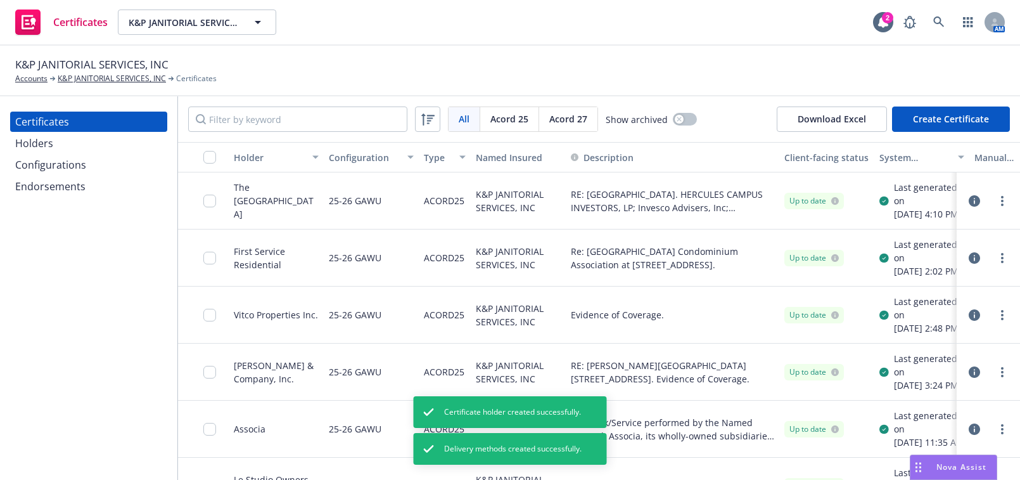
click at [936, 113] on button "Create Certificate" at bounding box center [951, 118] width 118 height 25
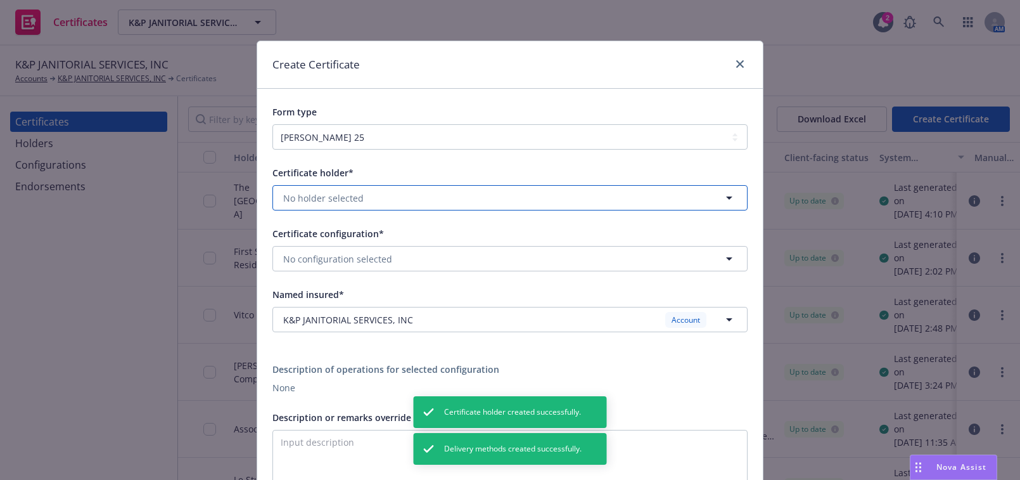
click at [334, 196] on span "No holder selected" at bounding box center [323, 197] width 80 height 13
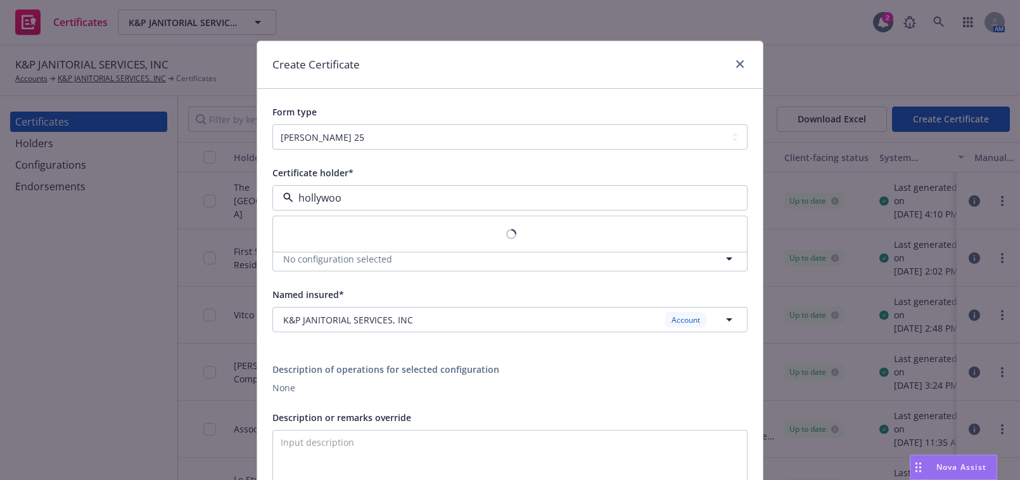
type input "[GEOGRAPHIC_DATA]"
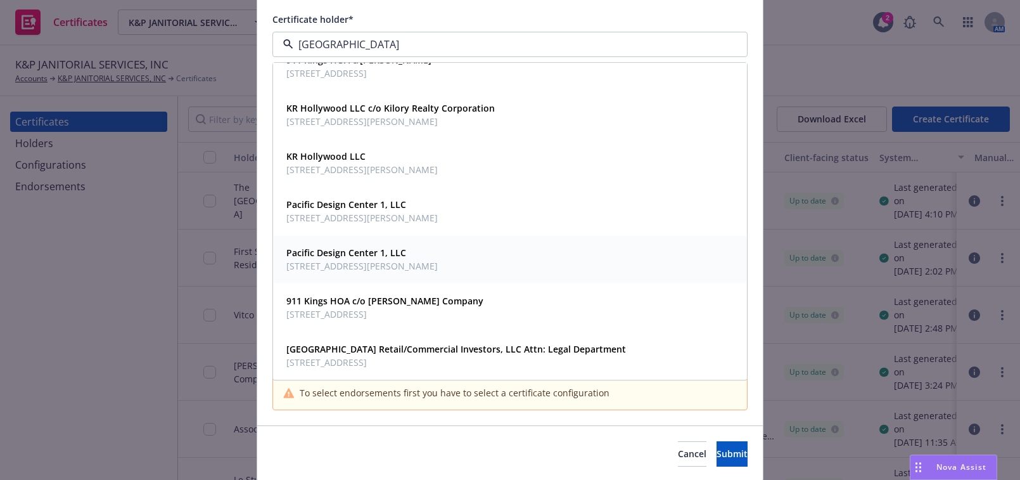
scroll to position [172, 0]
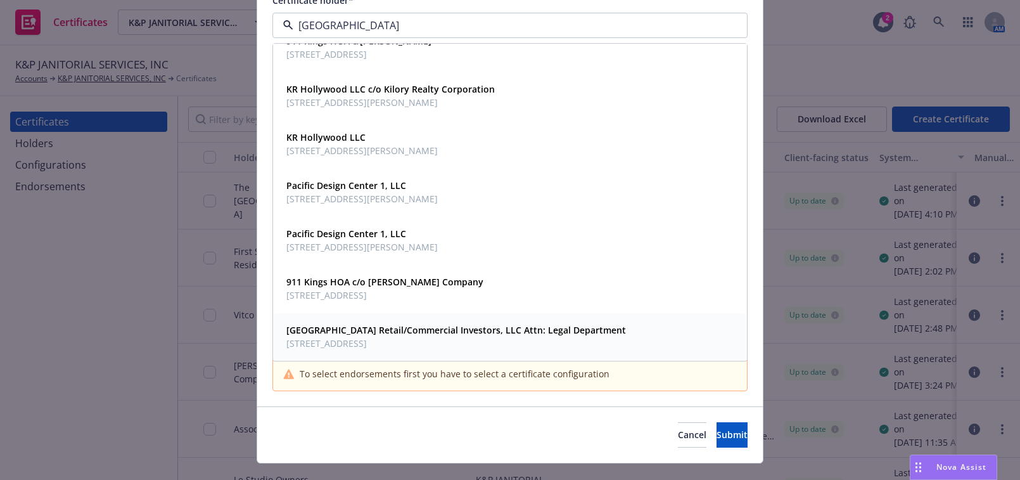
click at [402, 341] on span "1001 Stadium Dr, Inglewood, CA, 90301, USA" at bounding box center [456, 343] width 340 height 13
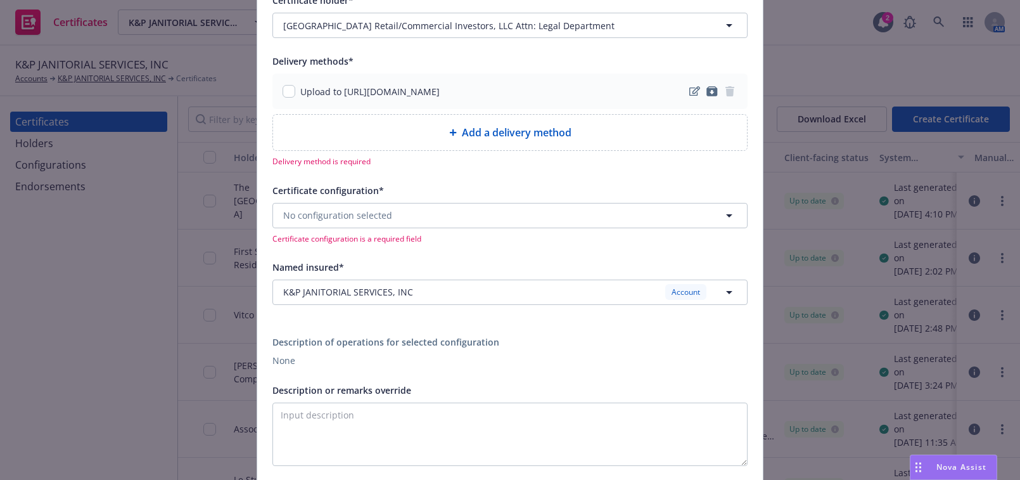
click at [281, 99] on div "Upload to https://www.newfront.com" at bounding box center [509, 90] width 475 height 35
click at [283, 87] on input "checkbox" at bounding box center [289, 91] width 13 height 13
checkbox input "true"
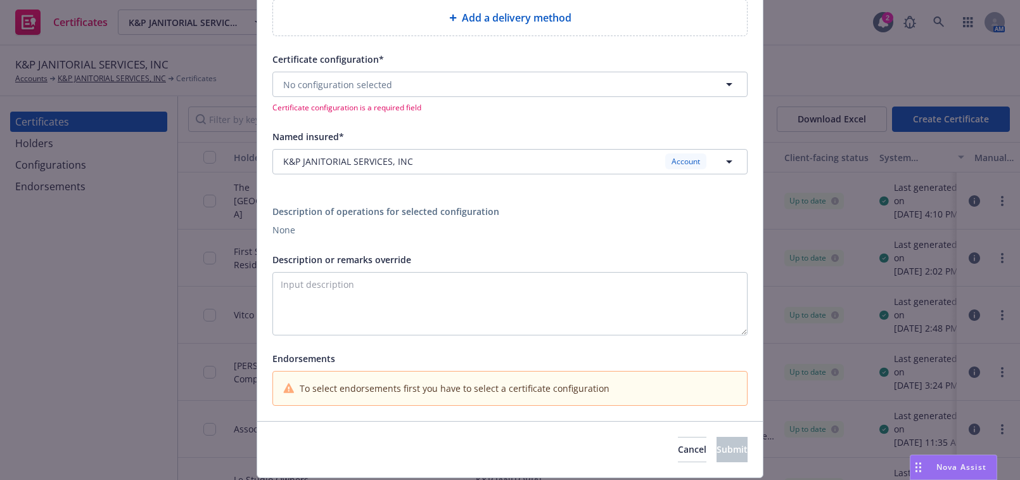
scroll to position [288, 0]
click at [321, 80] on span "No configuration selected" at bounding box center [337, 83] width 109 height 13
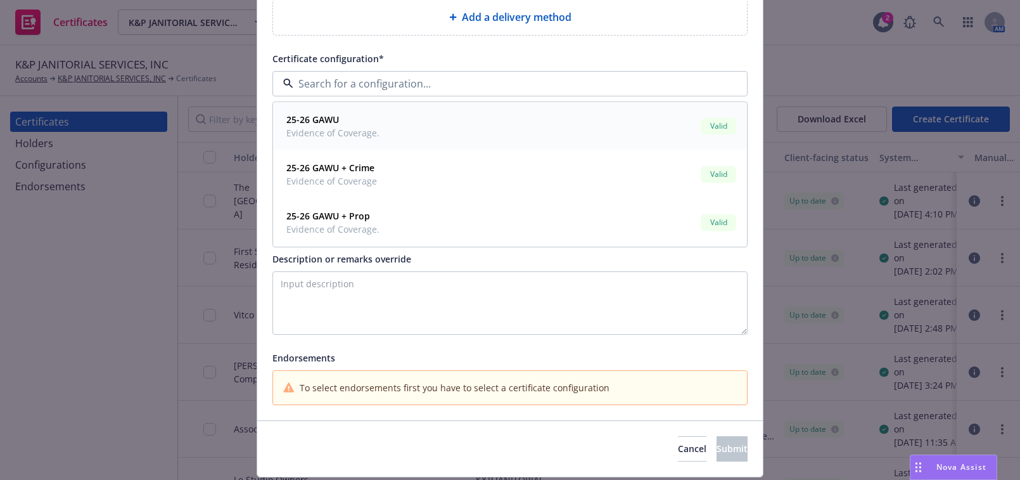
click at [361, 117] on span "25-26 GAWU" at bounding box center [332, 119] width 93 height 13
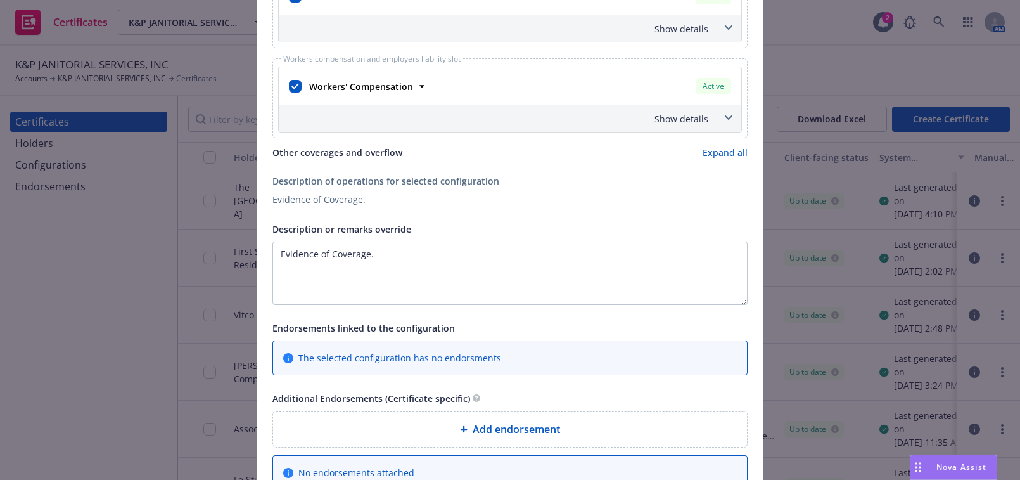
scroll to position [748, 0]
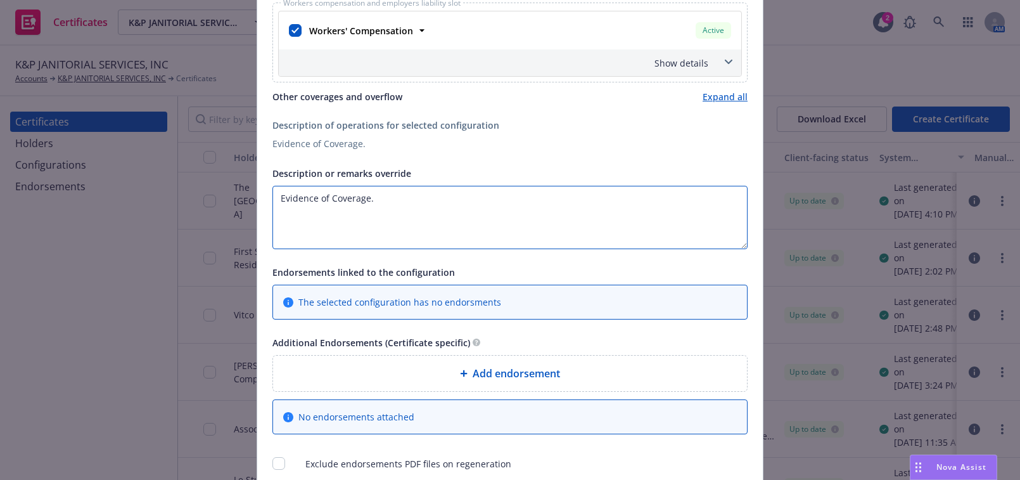
drag, startPoint x: 405, startPoint y: 213, endPoint x: 138, endPoint y: 126, distance: 280.7
click at [158, 131] on div "Create Certificate Form type ACORD 25 ACORD 27 Certificate holder* No holder se…" at bounding box center [510, 240] width 1020 height 480
paste textarea "Pincay RE Member, LLC, Pincay RE, LLC, Hollywood Park Management Company, LLC, …"
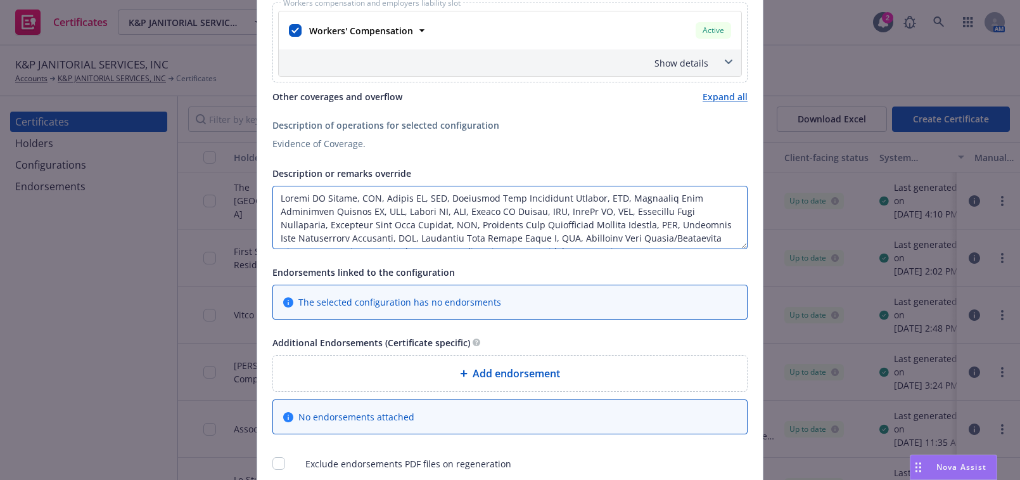
scroll to position [101, 0]
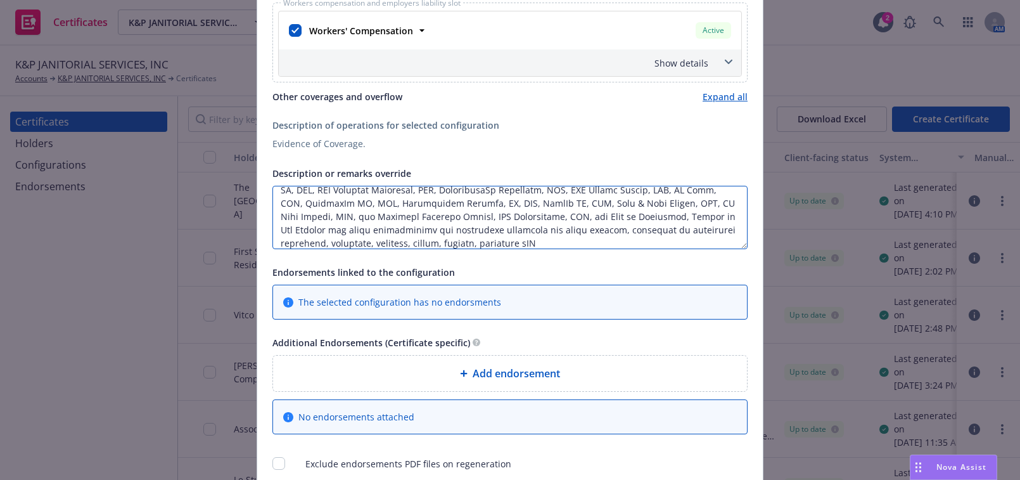
paste textarea "The Certificate Holder is included as an additional insured as required by a wr…"
drag, startPoint x: 576, startPoint y: 227, endPoint x: 477, endPoint y: 222, distance: 99.0
click at [477, 222] on textarea "Description or remarks override" at bounding box center [509, 217] width 475 height 63
click at [564, 239] on textarea "Description or remarks override" at bounding box center [509, 217] width 475 height 63
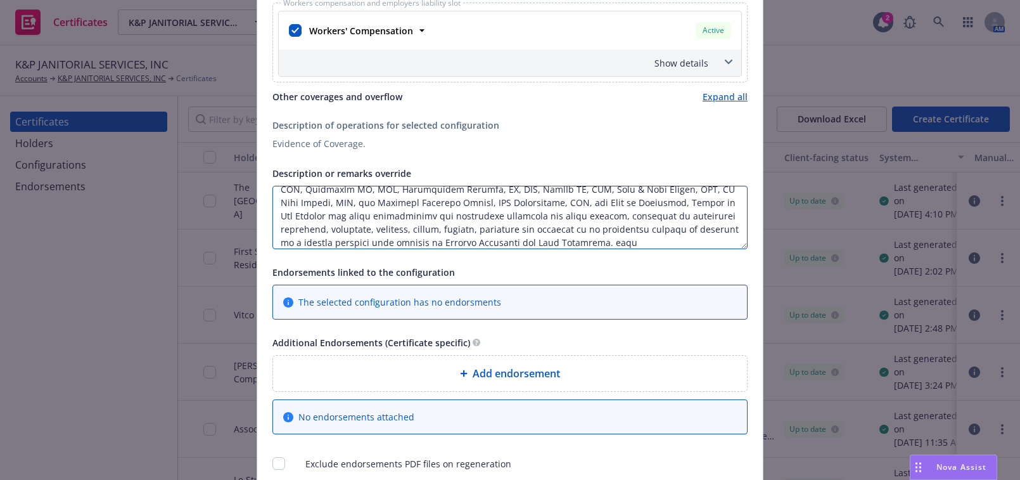
paste textarea "Coverage is Primary and Non-Contributory."
paste textarea "Waiver of subrogation applies with respect to General Liability, Auto Liability…"
type textarea "Pincay RE Member, LLC, Pincay RE, LLC, Hollywood Park Management Company, LLC, …"
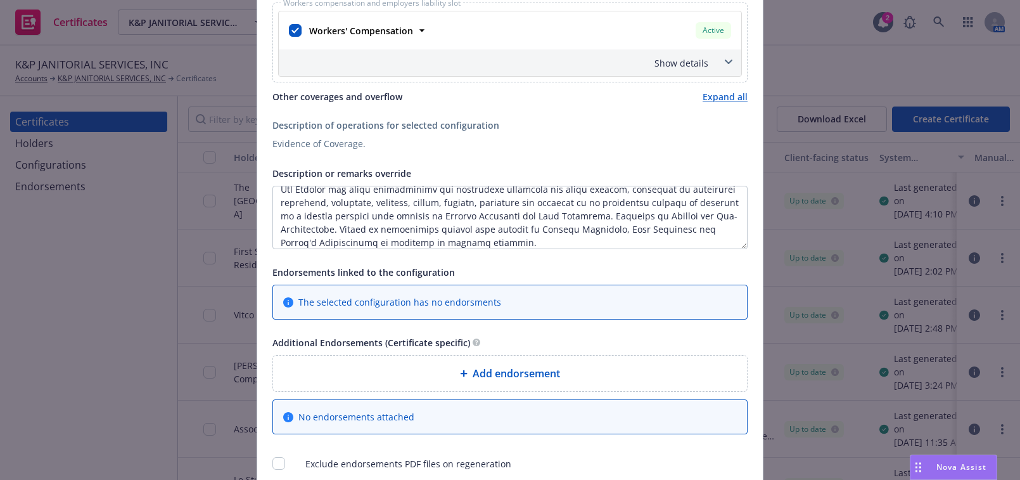
click at [519, 362] on div "Add endorsement" at bounding box center [510, 372] width 474 height 35
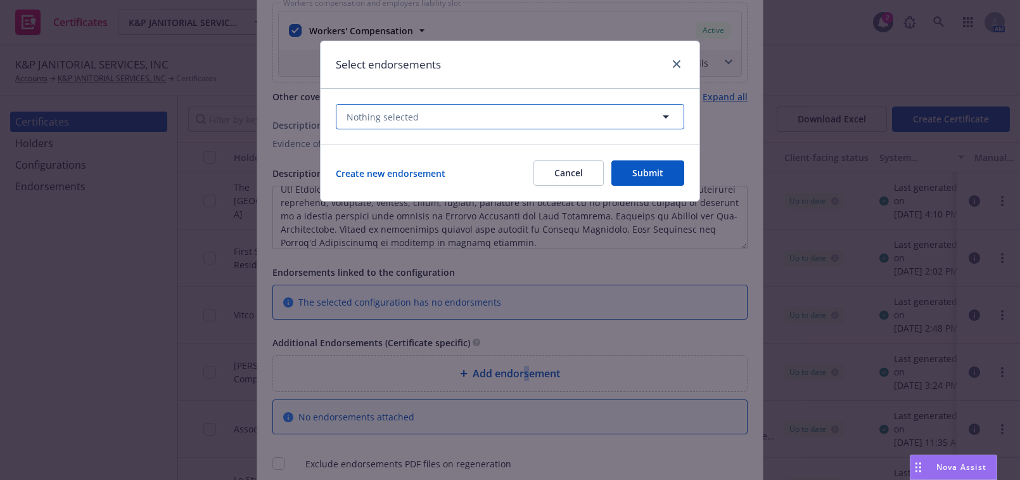
click at [442, 115] on button "Nothing selected" at bounding box center [510, 116] width 348 height 25
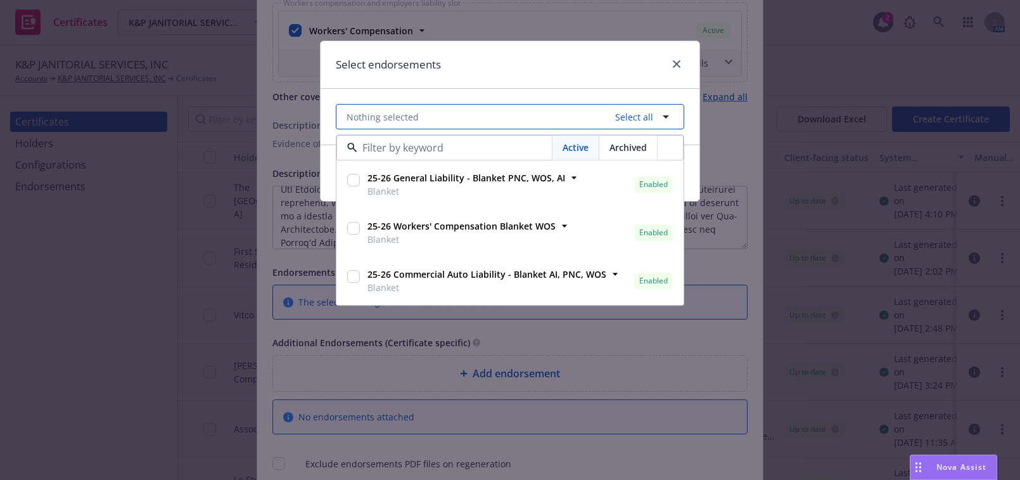
click at [616, 120] on link "Select all" at bounding box center [631, 116] width 43 height 13
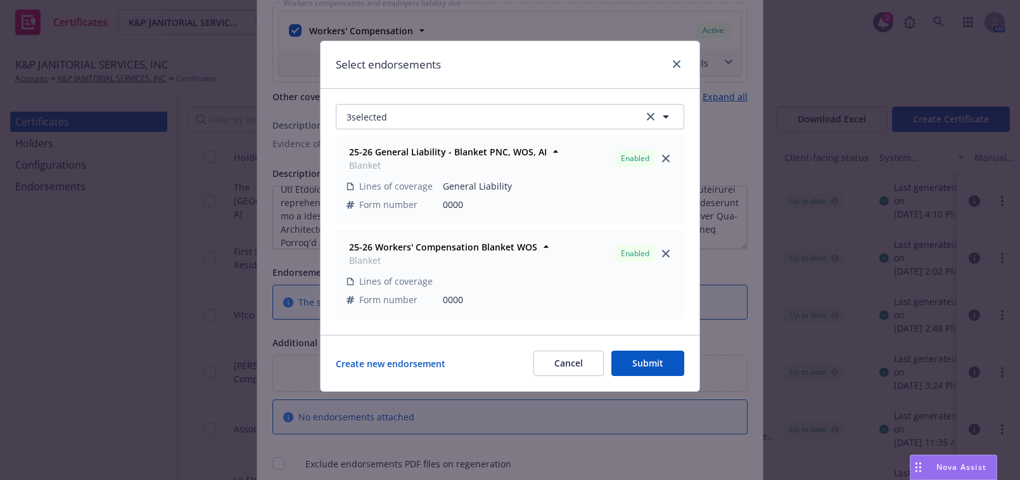
click at [657, 350] on button "Submit" at bounding box center [647, 362] width 73 height 25
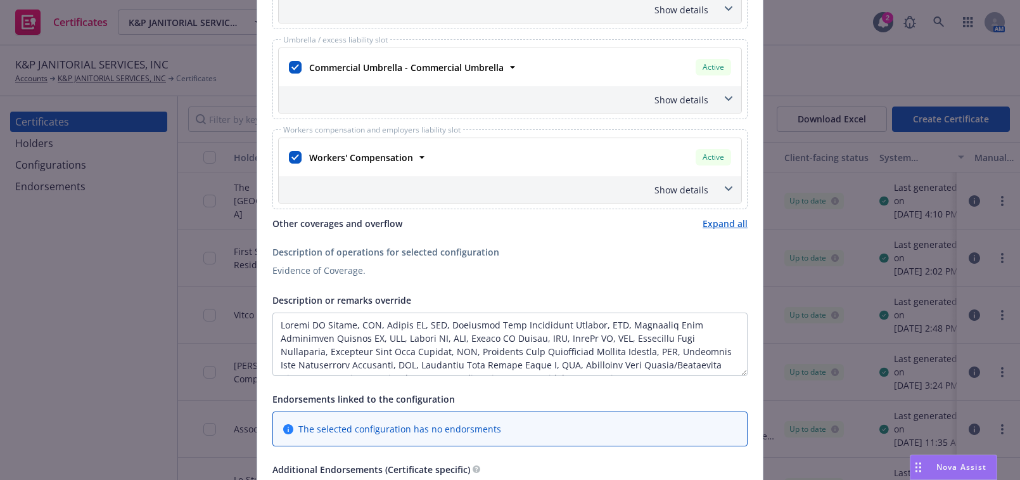
scroll to position [461, 0]
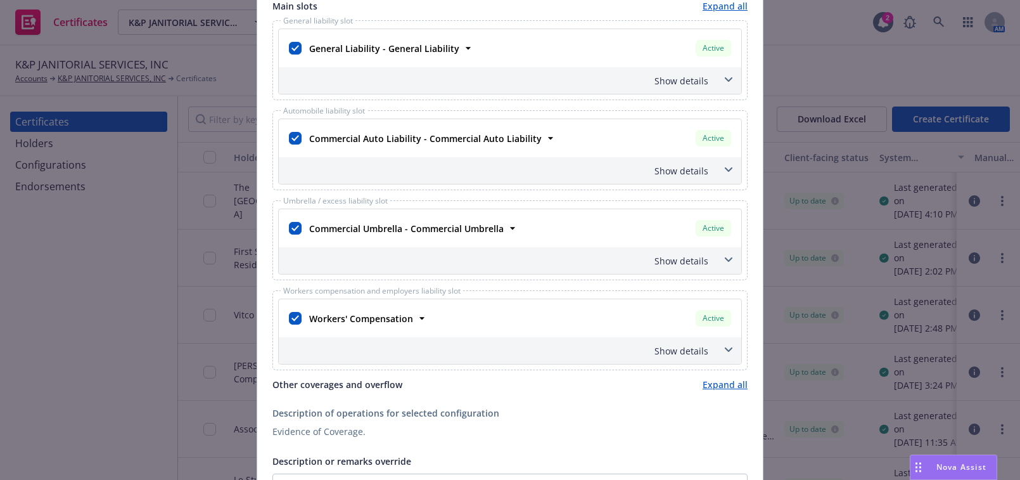
click at [661, 80] on div "Show details" at bounding box center [494, 80] width 427 height 13
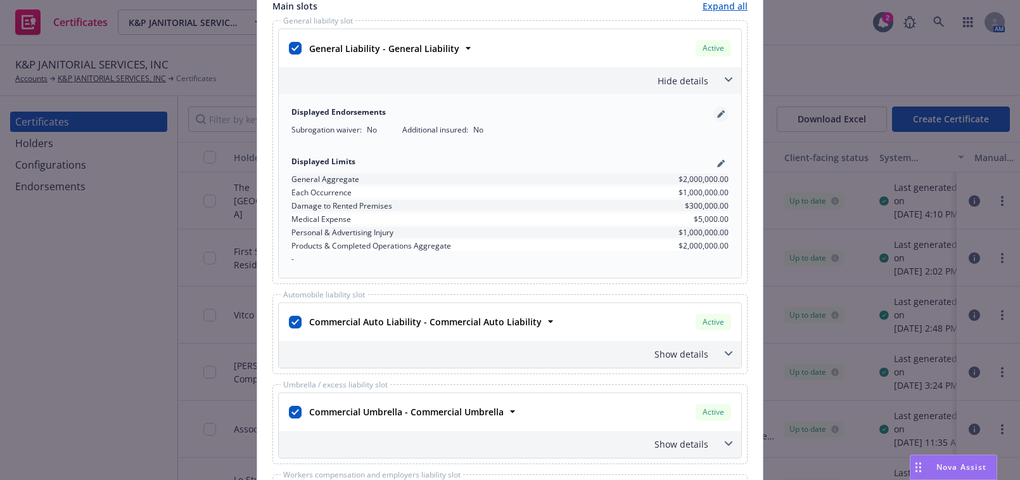
click at [720, 113] on icon "pencil" at bounding box center [721, 114] width 8 height 8
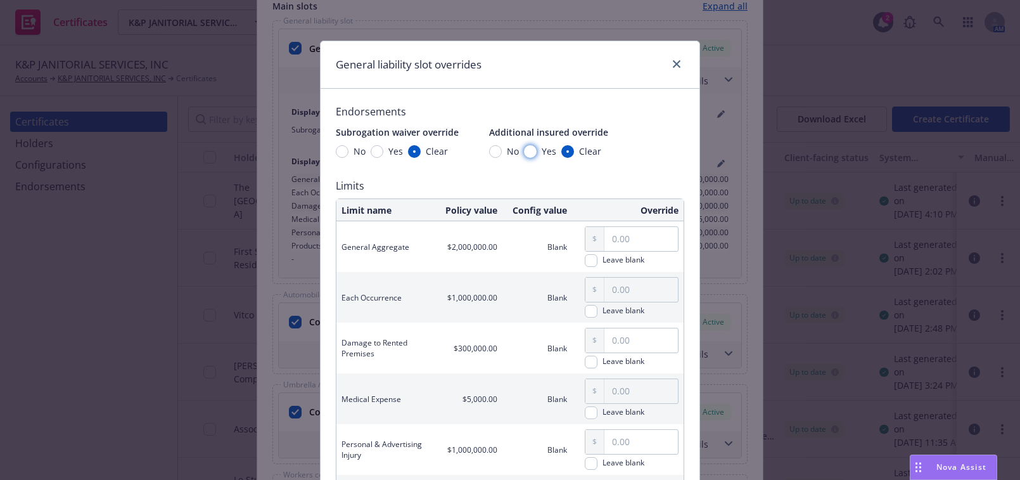
click at [527, 153] on input "Yes" at bounding box center [530, 151] width 13 height 13
radio input "true"
click at [371, 152] on input "Yes" at bounding box center [377, 151] width 13 height 13
radio input "true"
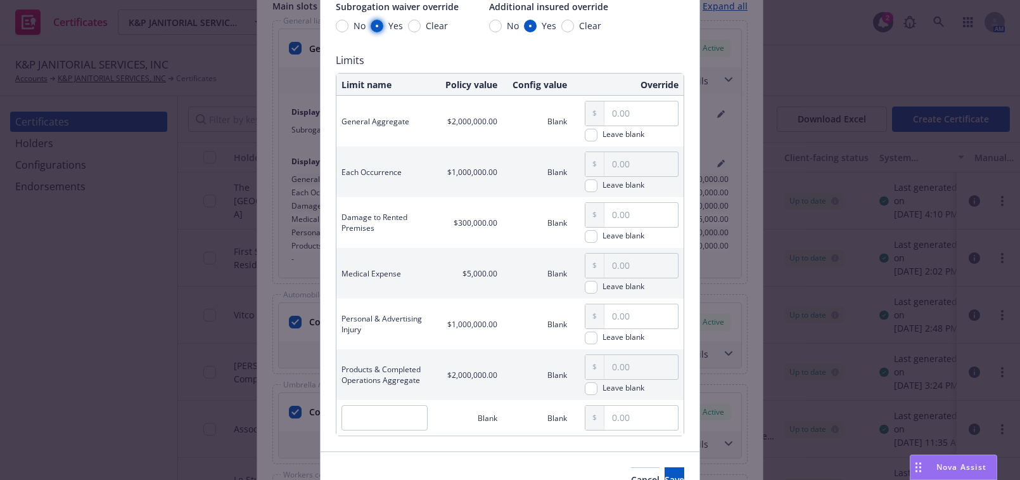
scroll to position [193, 0]
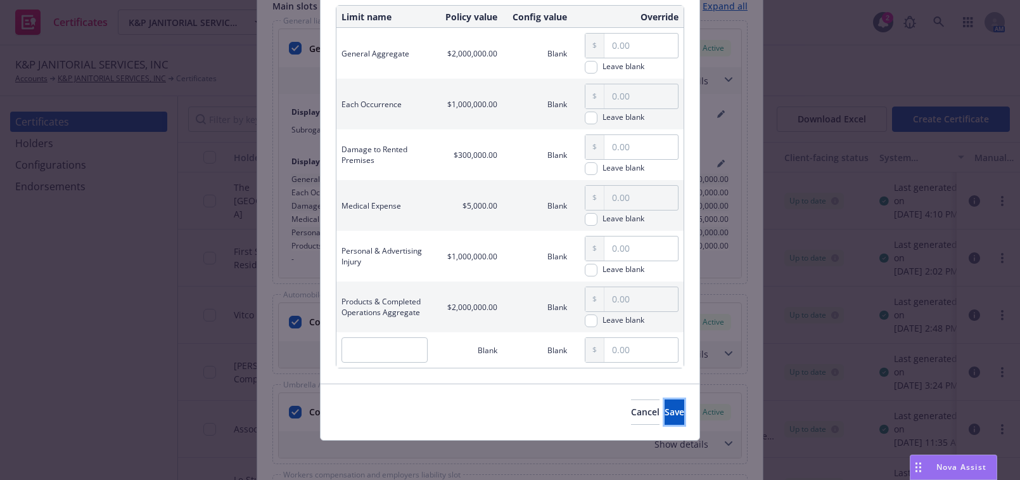
drag, startPoint x: 637, startPoint y: 402, endPoint x: 630, endPoint y: 399, distance: 7.7
click at [665, 403] on button "Save" at bounding box center [675, 411] width 20 height 25
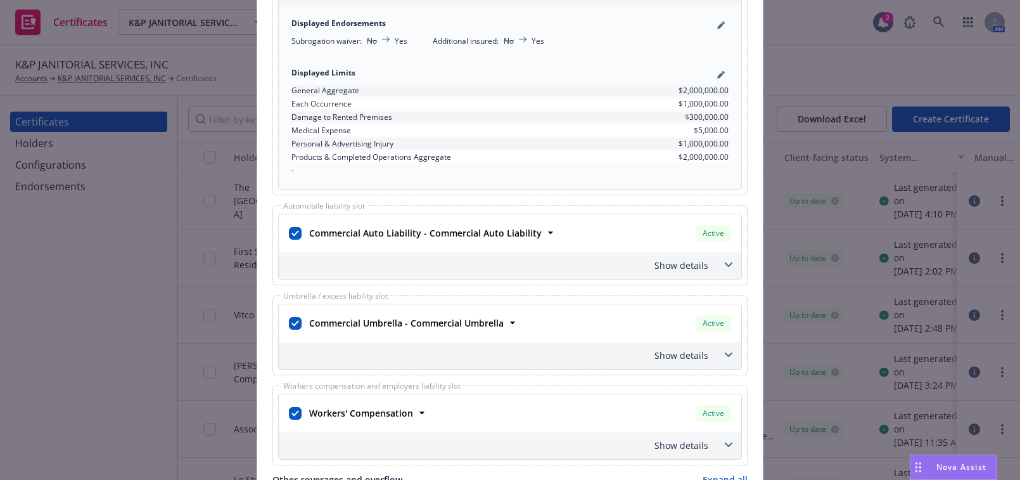
scroll to position [633, 0]
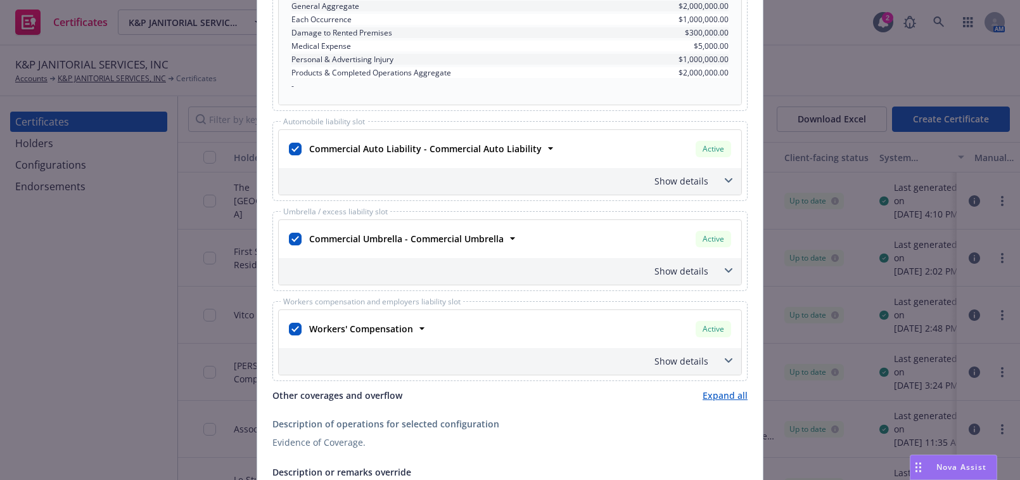
click at [681, 177] on div "Show details" at bounding box center [494, 180] width 427 height 13
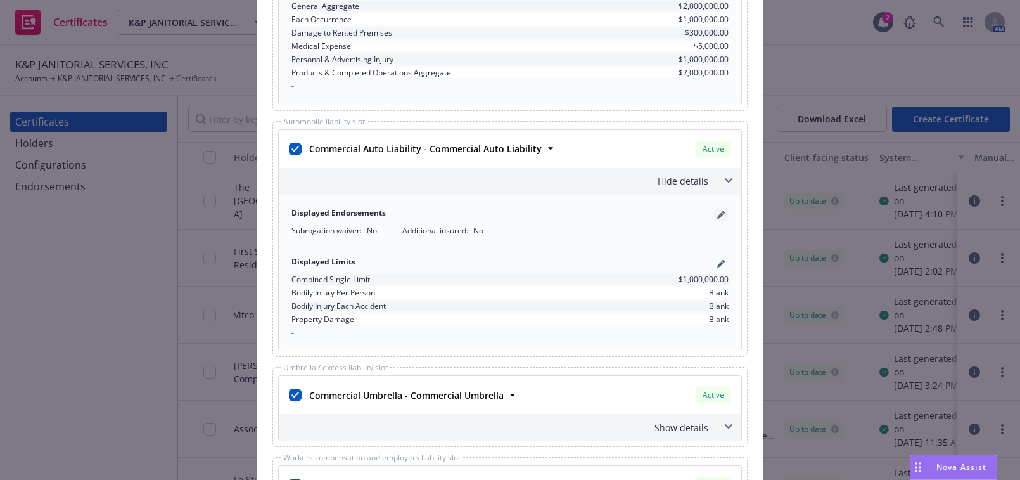
click at [717, 212] on icon "pencil" at bounding box center [721, 215] width 8 height 8
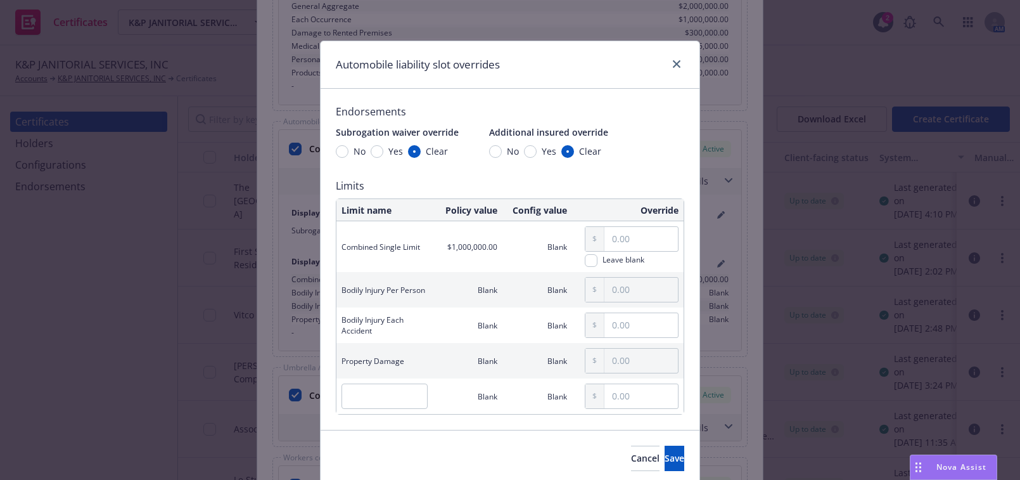
click at [537, 153] on span "Yes" at bounding box center [547, 150] width 20 height 13
click at [532, 153] on input "Yes" at bounding box center [530, 151] width 13 height 13
radio input "true"
click at [377, 154] on input "Yes" at bounding box center [377, 151] width 13 height 13
radio input "true"
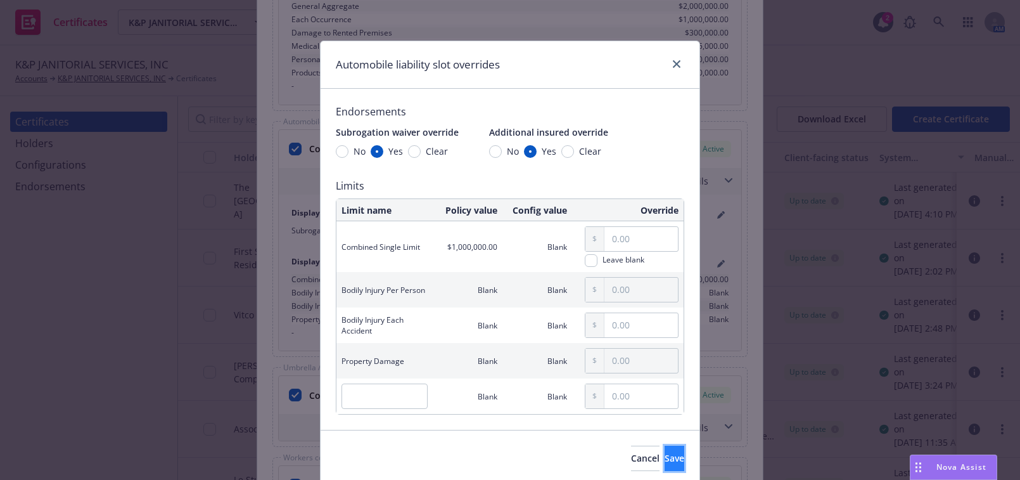
click at [665, 462] on span "Save" at bounding box center [675, 458] width 20 height 12
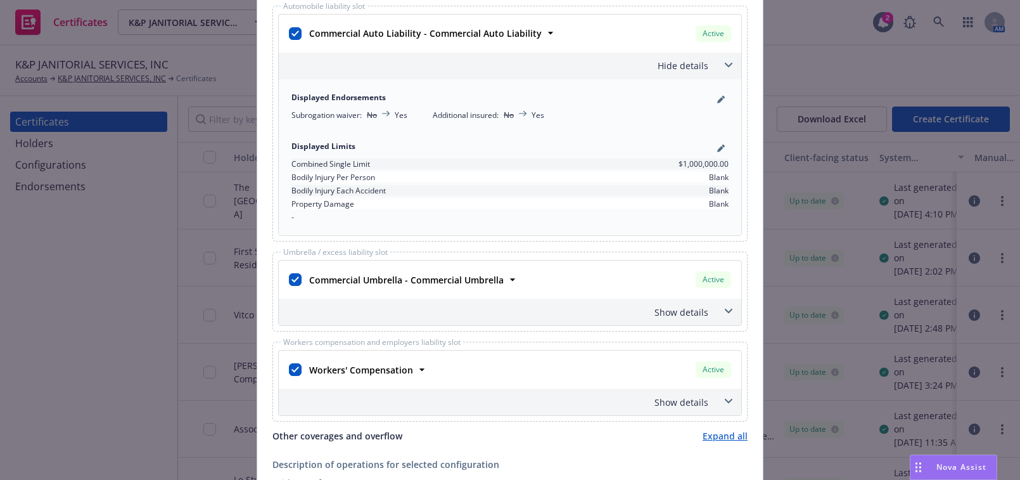
scroll to position [979, 0]
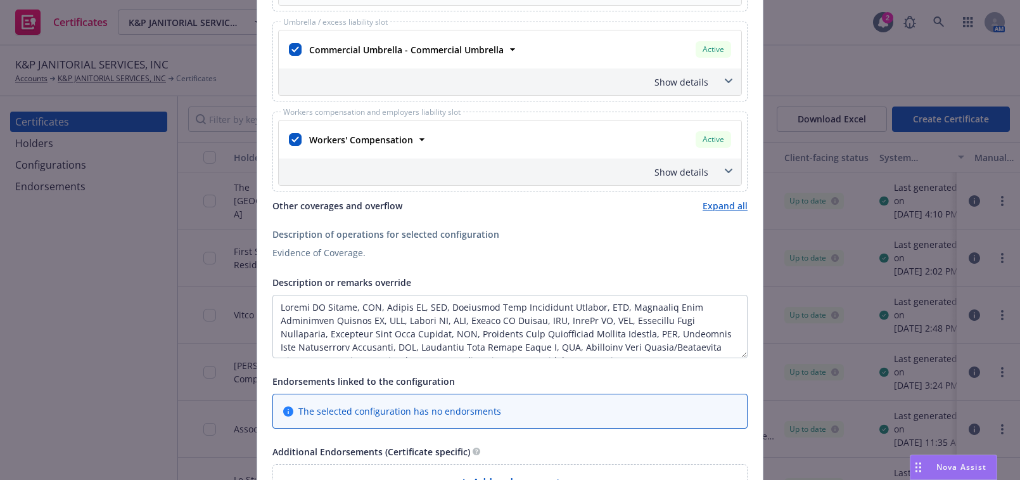
click at [682, 166] on div "Show details" at bounding box center [494, 171] width 427 height 13
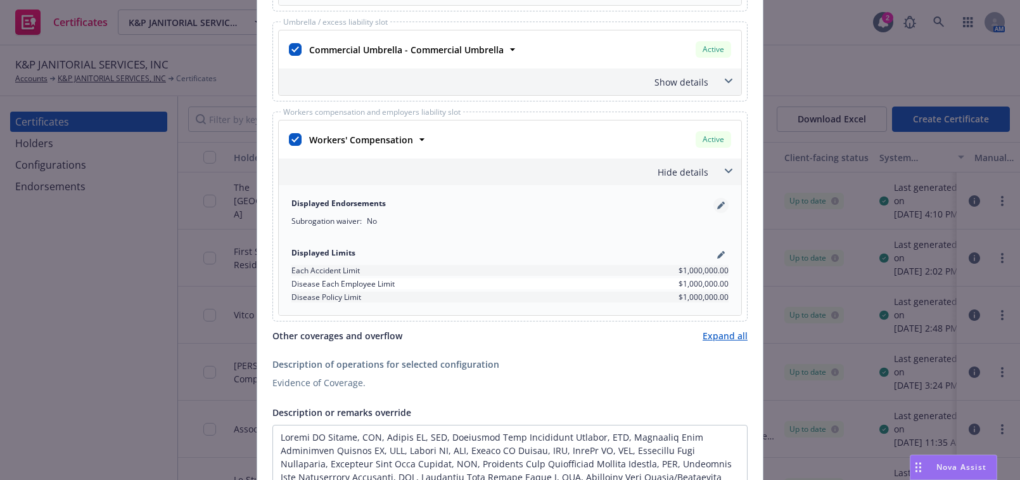
click at [718, 198] on link "pencil" at bounding box center [720, 205] width 15 height 15
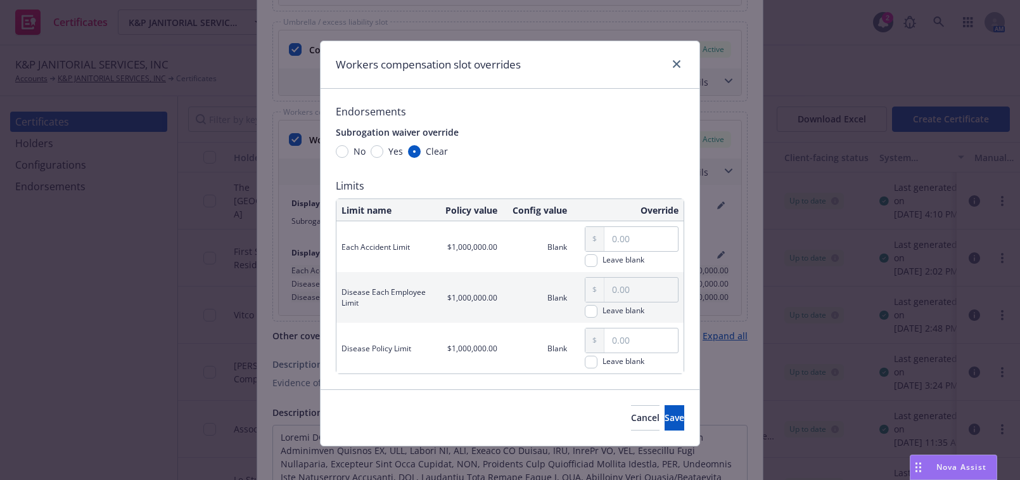
click at [392, 146] on span "Yes" at bounding box center [395, 150] width 15 height 13
click at [383, 146] on input "Yes" at bounding box center [377, 151] width 13 height 13
radio input "true"
click at [665, 416] on button "Save" at bounding box center [675, 417] width 20 height 25
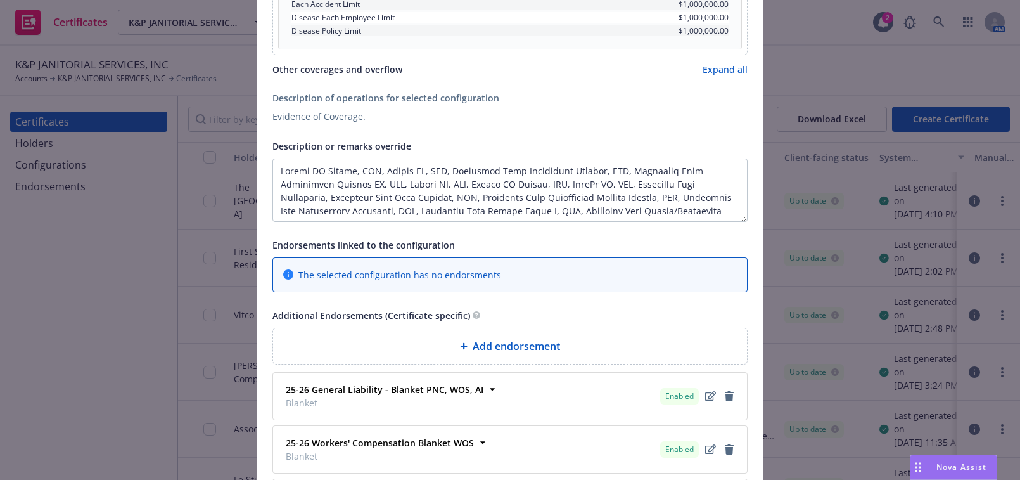
scroll to position [1438, 0]
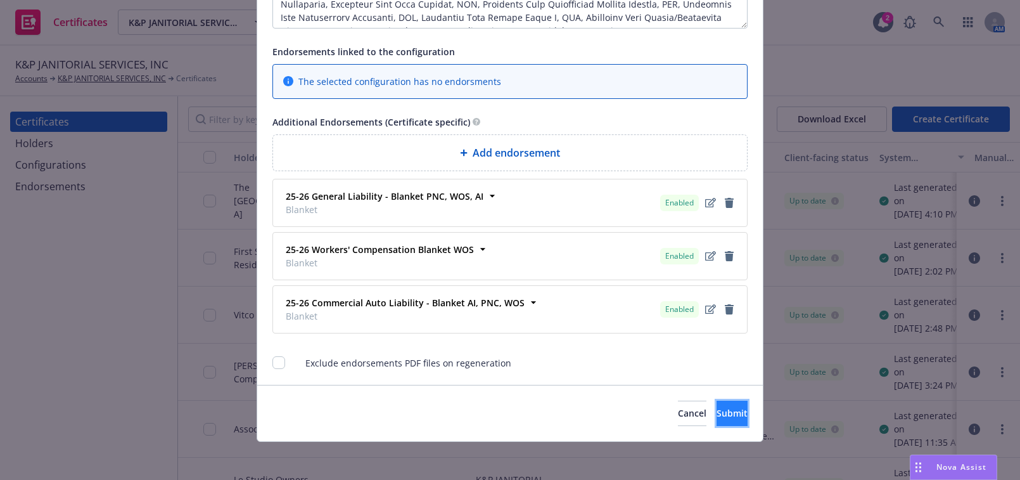
click at [716, 407] on span "Submit" at bounding box center [731, 413] width 31 height 12
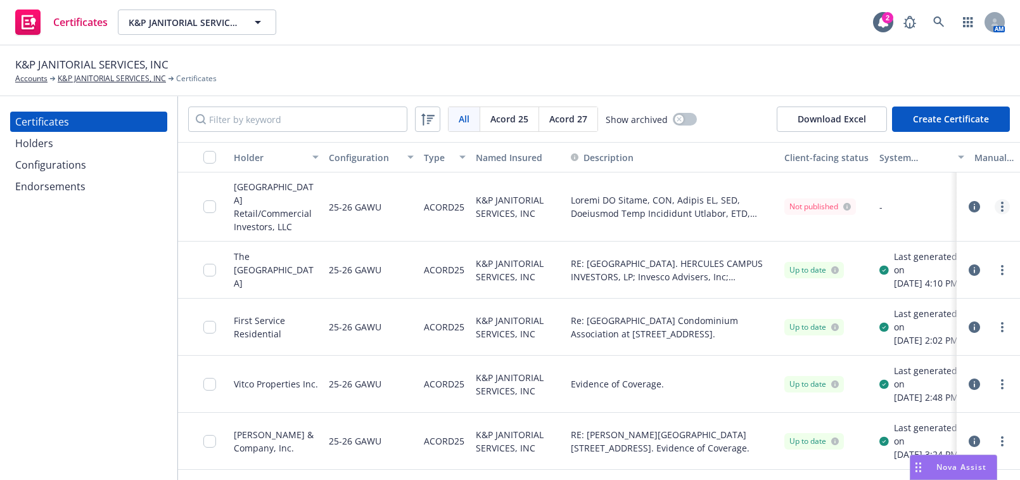
click at [1001, 201] on icon "more" at bounding box center [1002, 206] width 3 height 10
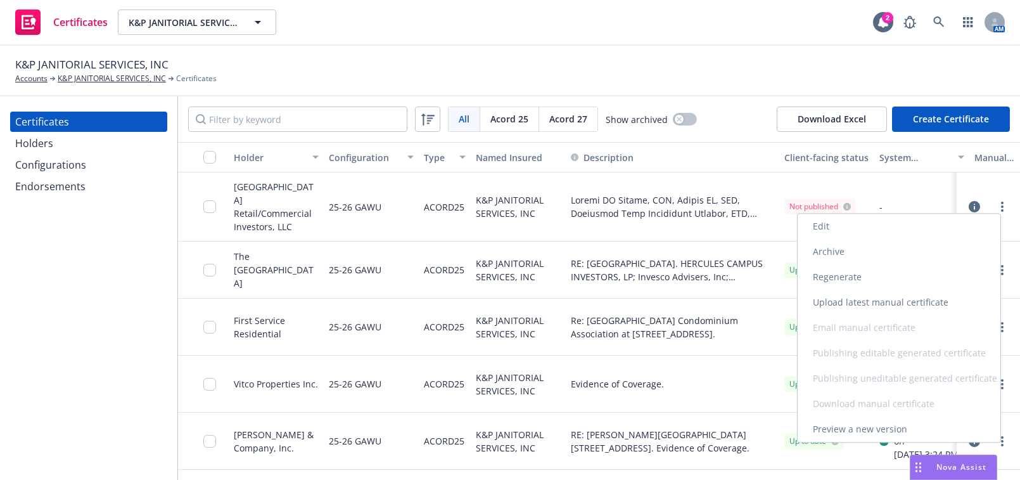
click at [817, 228] on link "Edit" at bounding box center [899, 225] width 203 height 25
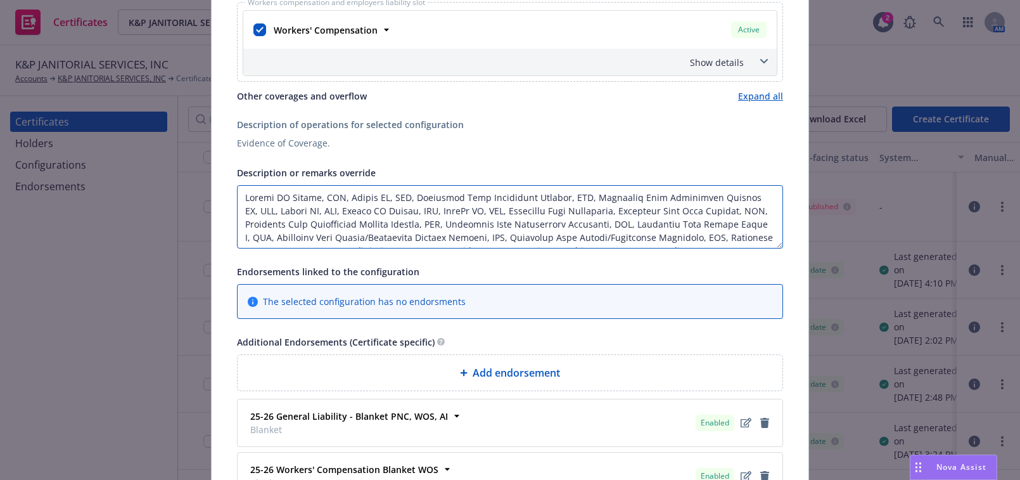
click at [238, 195] on textarea "Description or remarks override" at bounding box center [510, 216] width 546 height 63
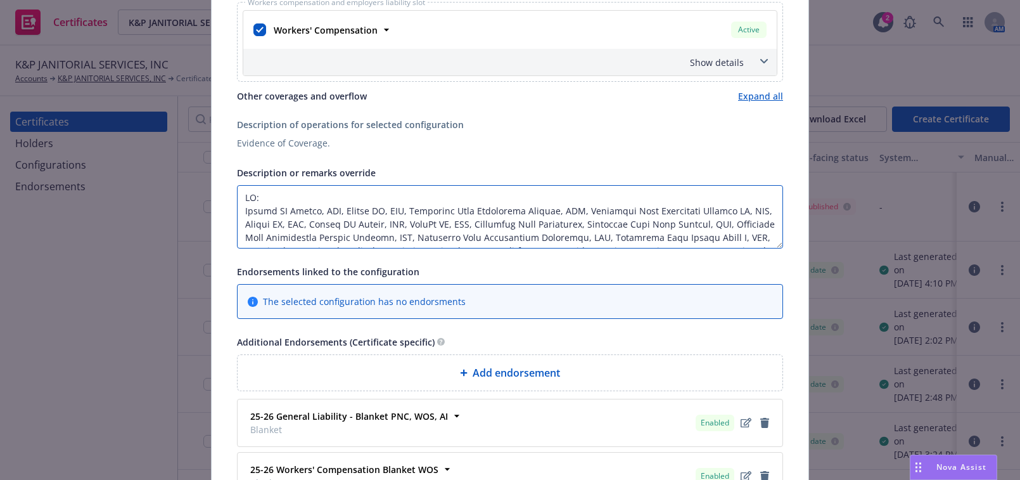
paste textarea "Hollywood Park Retail"
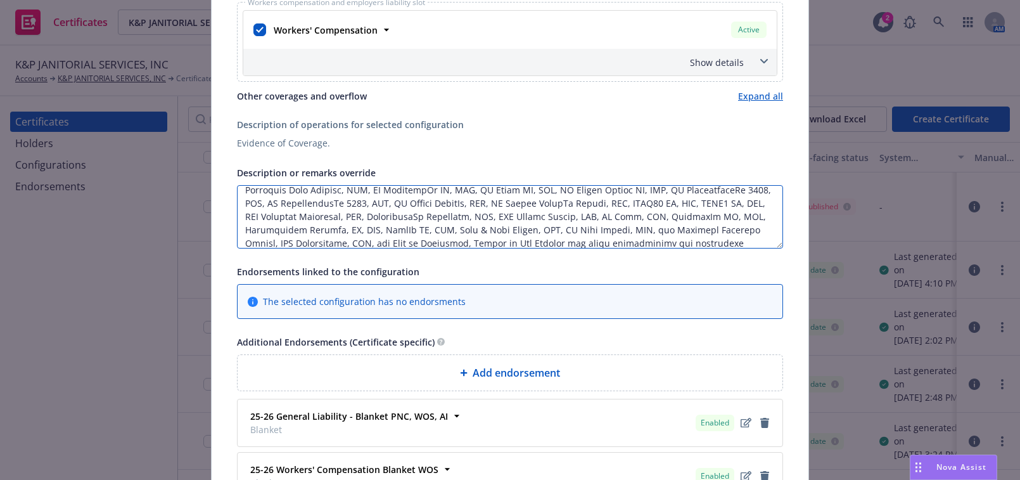
scroll to position [134, 0]
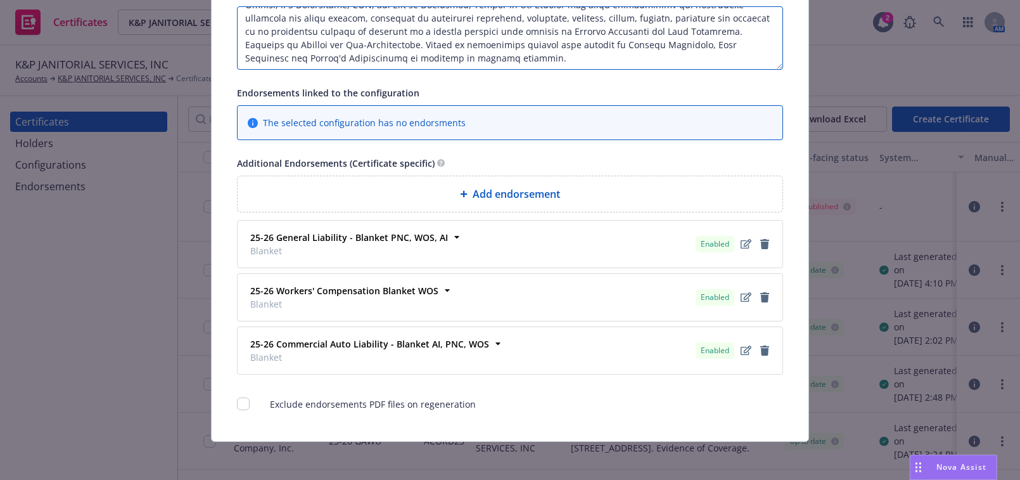
type textarea "RE: [GEOGRAPHIC_DATA] Retail. Pincay RE Member, LLC, Pincay RE, LLC, Hollywood …"
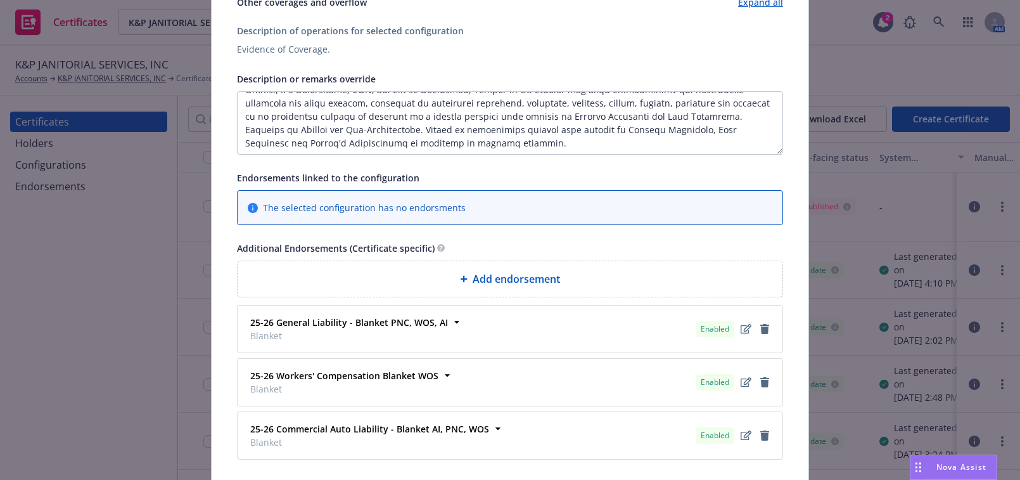
scroll to position [0, 0]
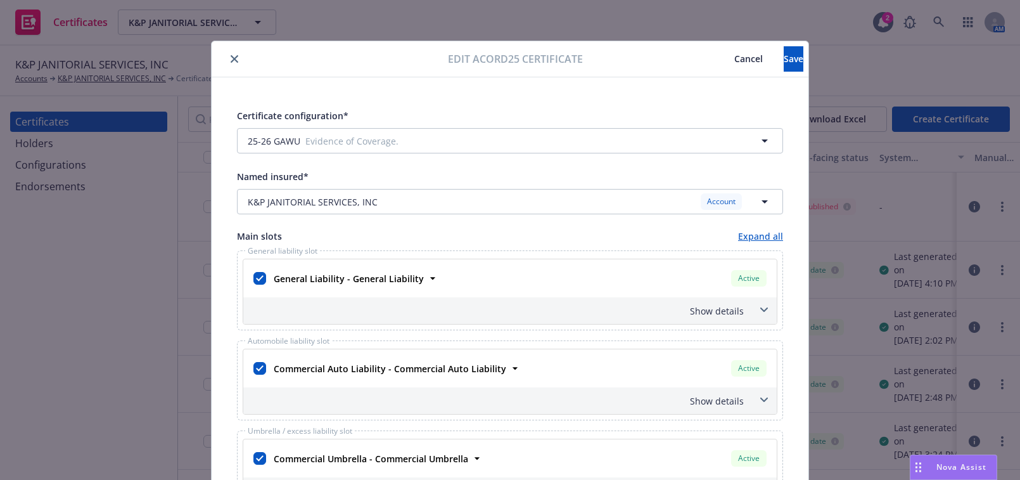
drag, startPoint x: 616, startPoint y: 329, endPoint x: 633, endPoint y: 95, distance: 234.3
click at [784, 69] on button "Save" at bounding box center [794, 58] width 20 height 25
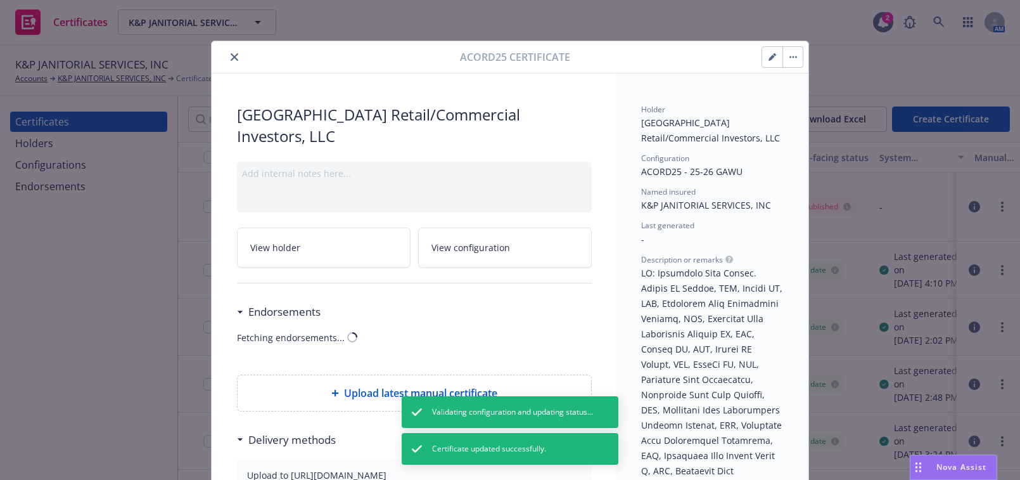
click at [234, 54] on button "close" at bounding box center [234, 56] width 15 height 15
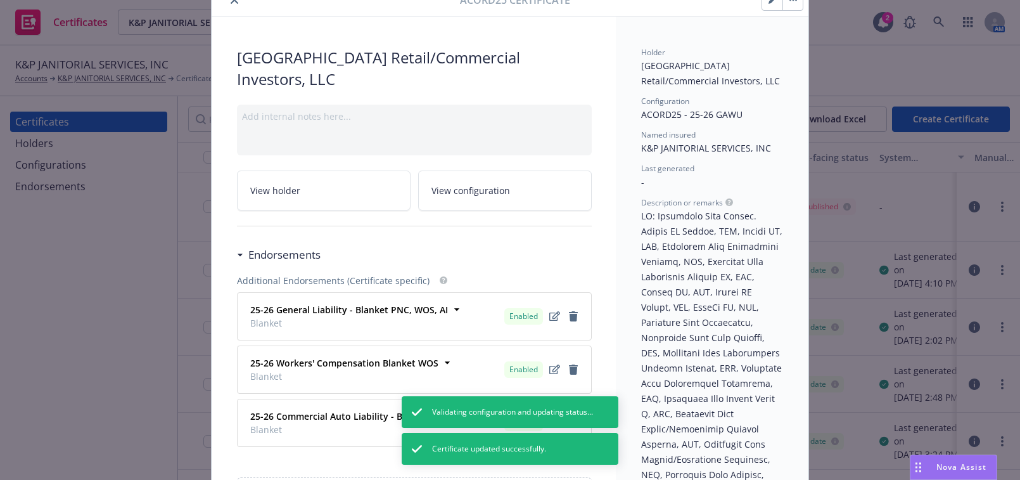
scroll to position [1, 0]
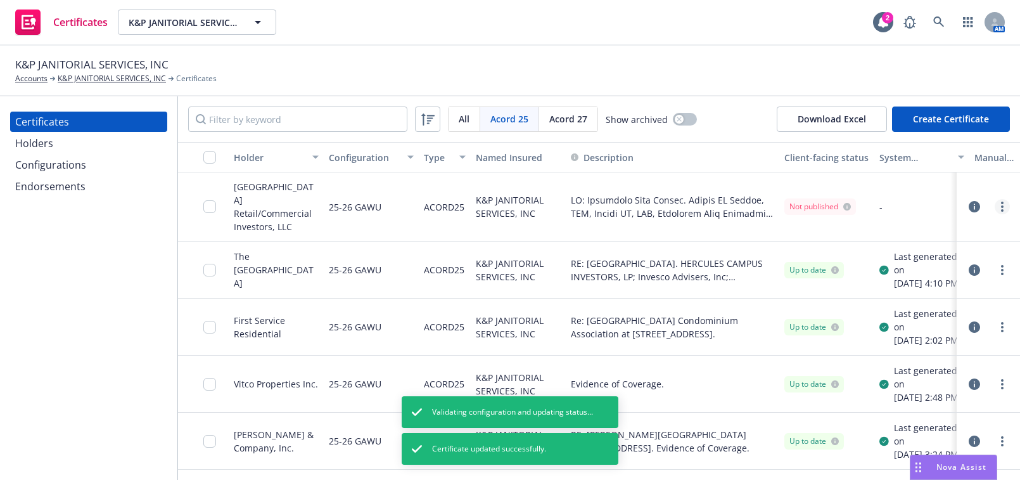
click at [995, 199] on link "more" at bounding box center [1002, 206] width 15 height 15
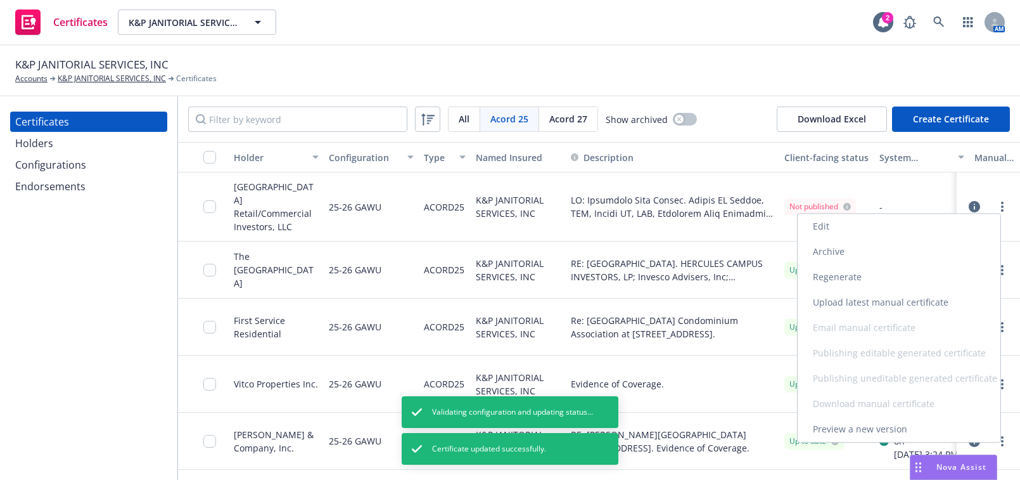
click at [822, 272] on link "Regenerate" at bounding box center [899, 276] width 203 height 25
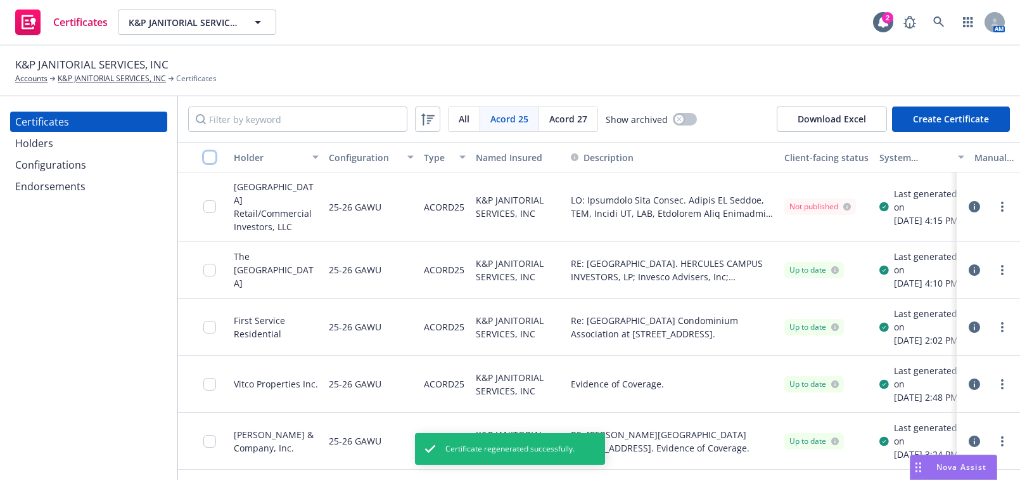
click at [208, 151] on input "checkbox" at bounding box center [209, 157] width 13 height 13
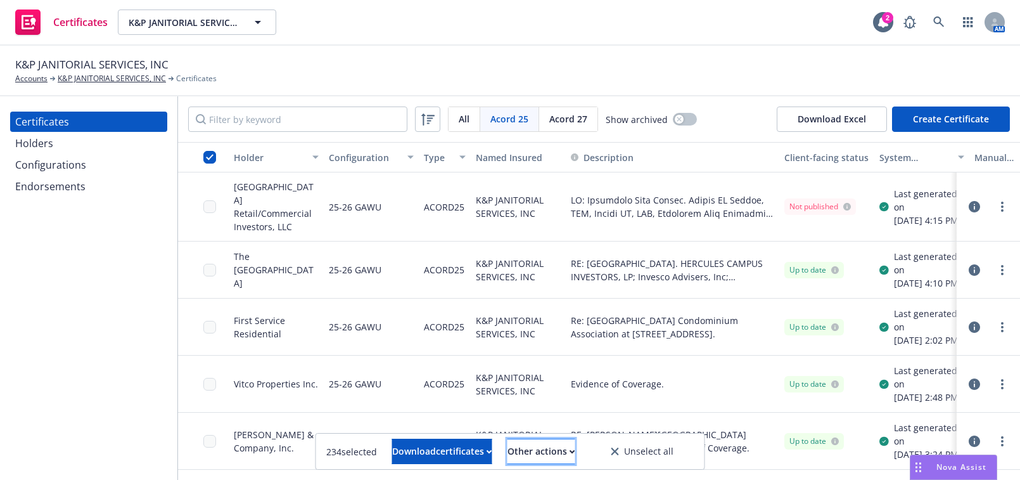
click at [575, 444] on button "Other actions" at bounding box center [541, 450] width 68 height 25
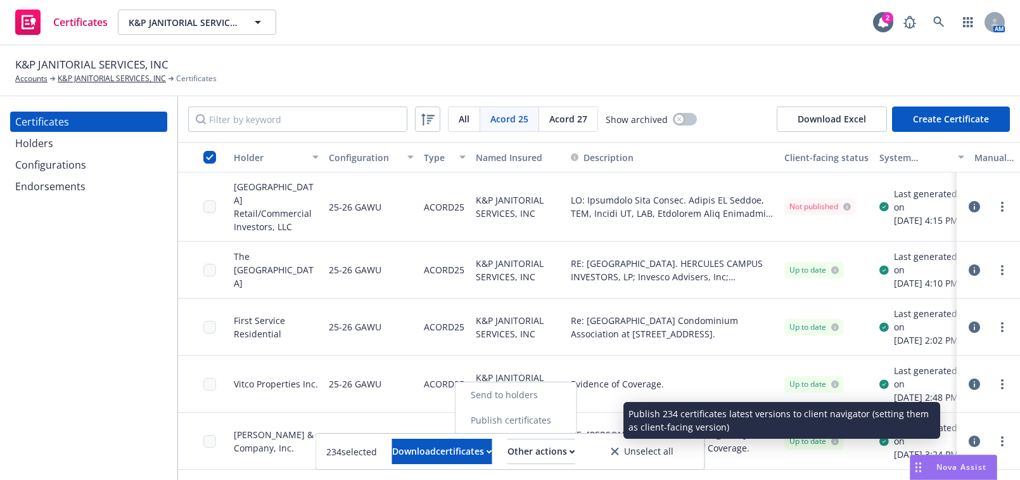
click at [538, 420] on link "Publish certificates" at bounding box center [515, 419] width 121 height 25
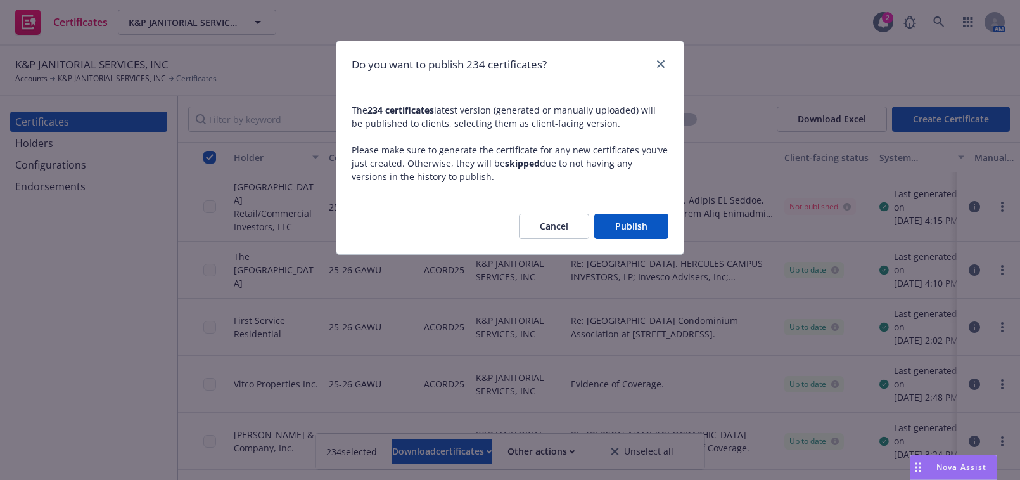
click at [628, 228] on button "Publish" at bounding box center [631, 225] width 74 height 25
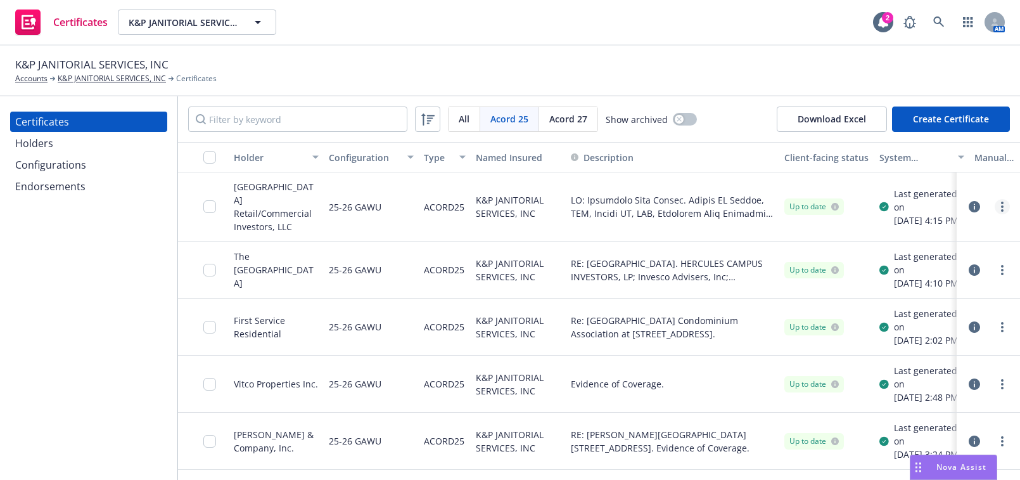
click at [998, 205] on link "more" at bounding box center [1002, 206] width 15 height 15
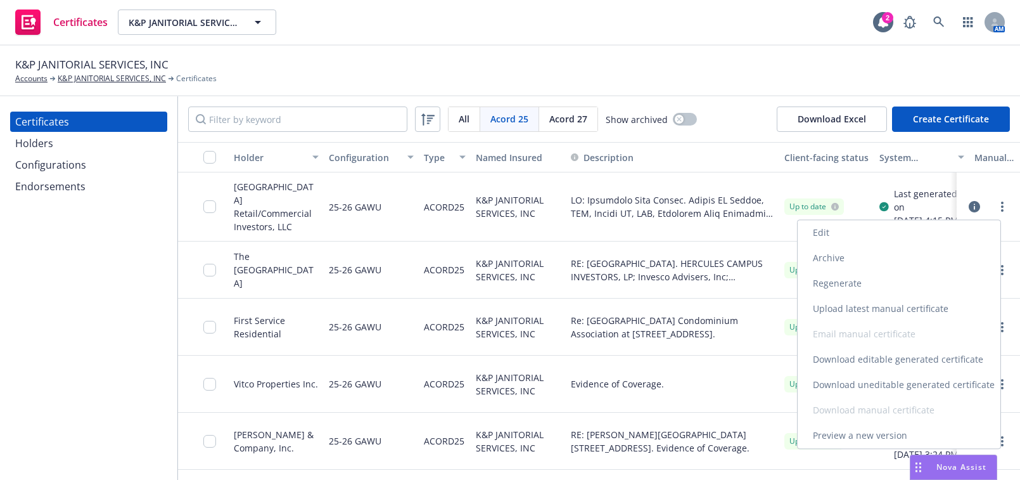
click at [898, 378] on link "Download uneditable generated certificate" at bounding box center [899, 384] width 203 height 25
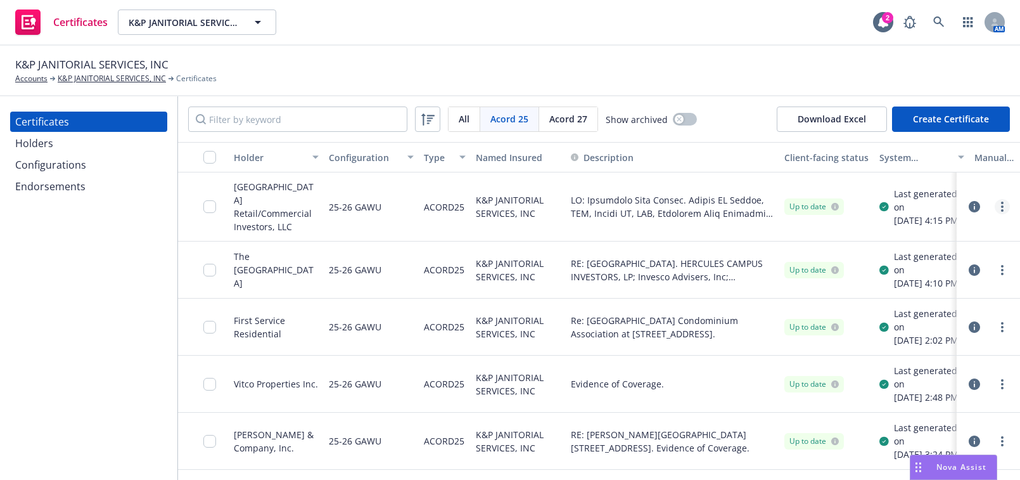
click at [995, 210] on link "more" at bounding box center [1002, 206] width 15 height 15
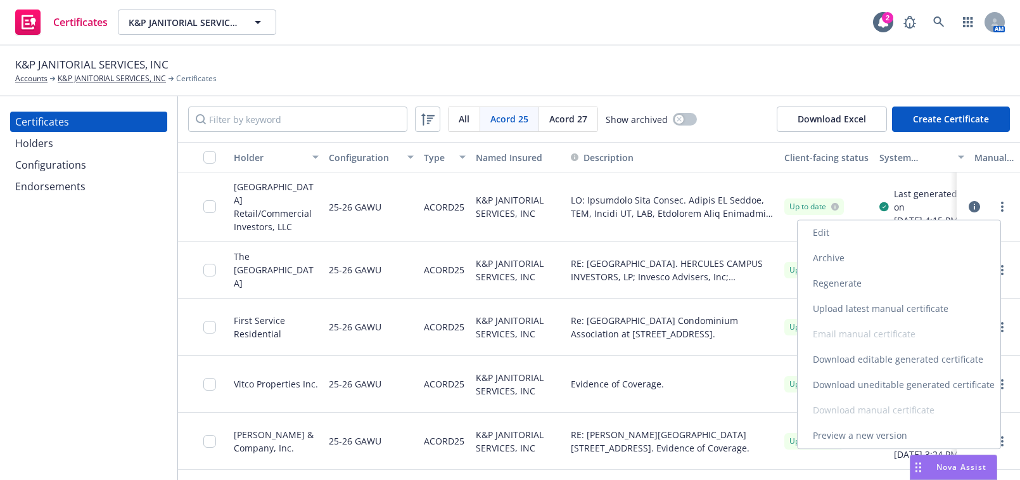
click at [876, 235] on link "Edit" at bounding box center [899, 232] width 203 height 25
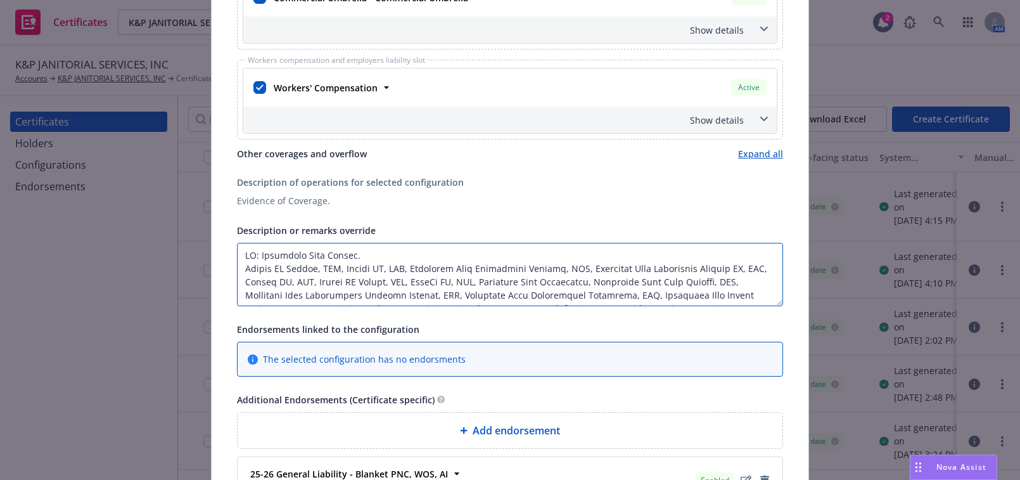
scroll to position [540, 0]
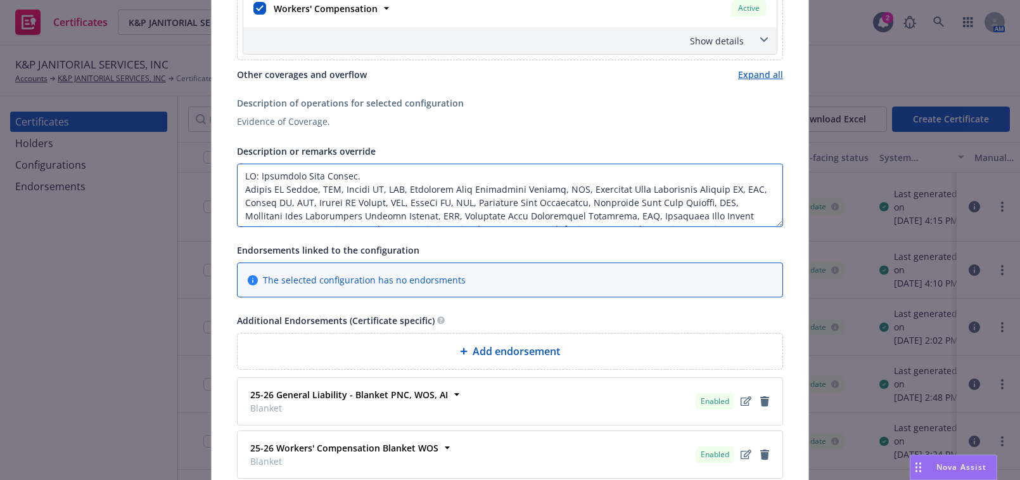
click at [769, 196] on textarea "Description or remarks override" at bounding box center [510, 194] width 546 height 63
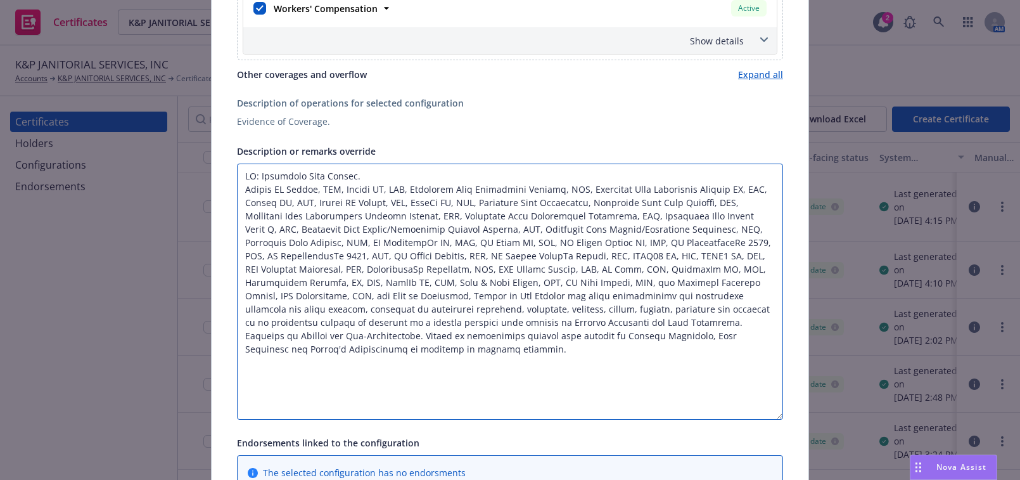
drag, startPoint x: 773, startPoint y: 220, endPoint x: 779, endPoint y: 429, distance: 208.5
click at [784, 431] on div "Certificate configuration* [object Object] 25-26 GAWU Evidence of Coverage. Nam…" at bounding box center [510, 164] width 597 height 1253
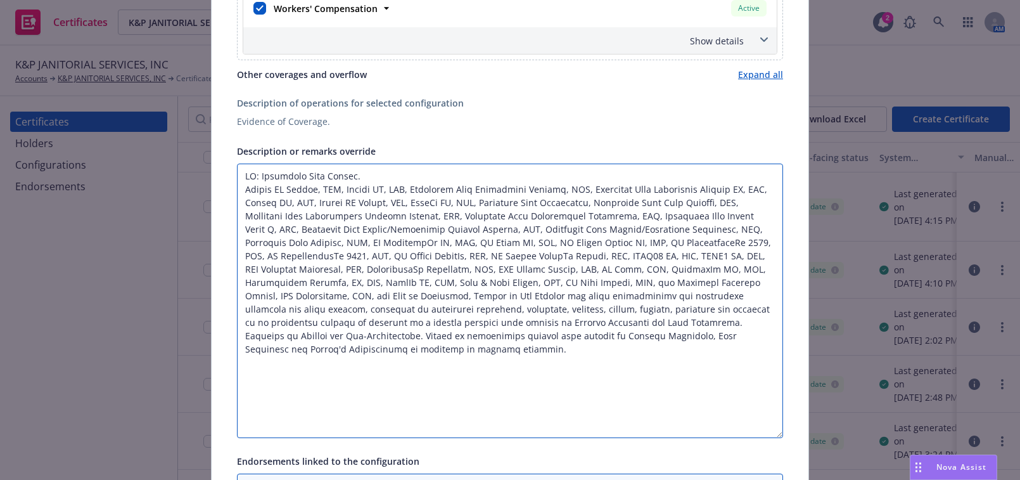
click at [459, 238] on textarea "Description or remarks override" at bounding box center [510, 300] width 546 height 274
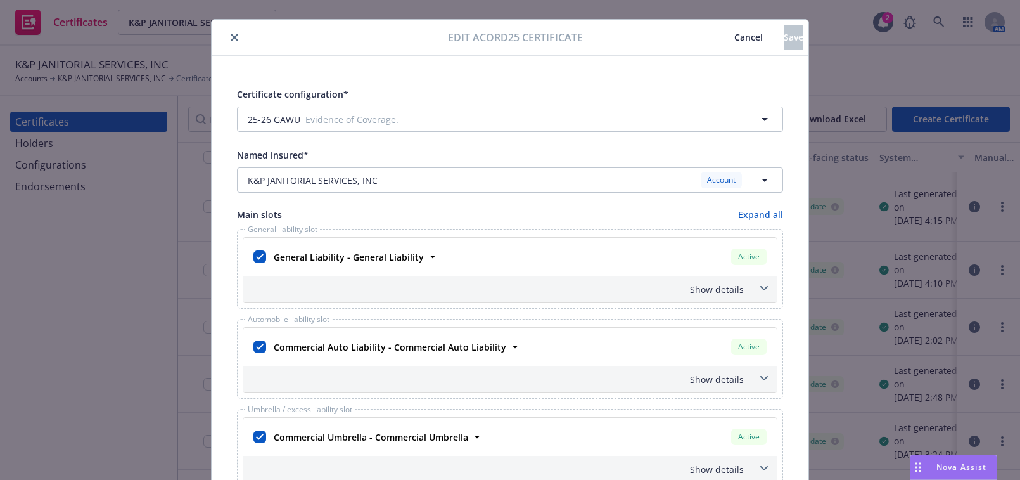
scroll to position [0, 0]
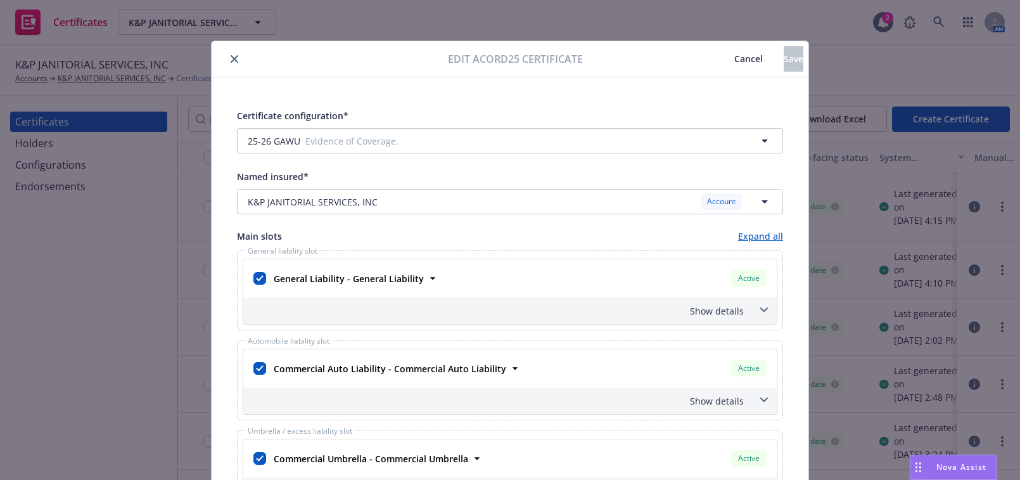
click at [231, 55] on icon "close" at bounding box center [235, 59] width 8 height 8
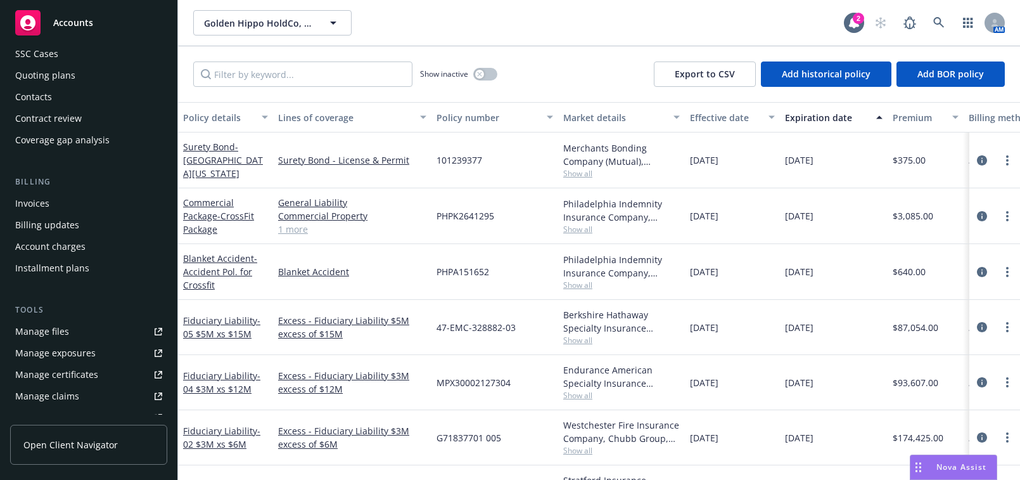
scroll to position [172, 0]
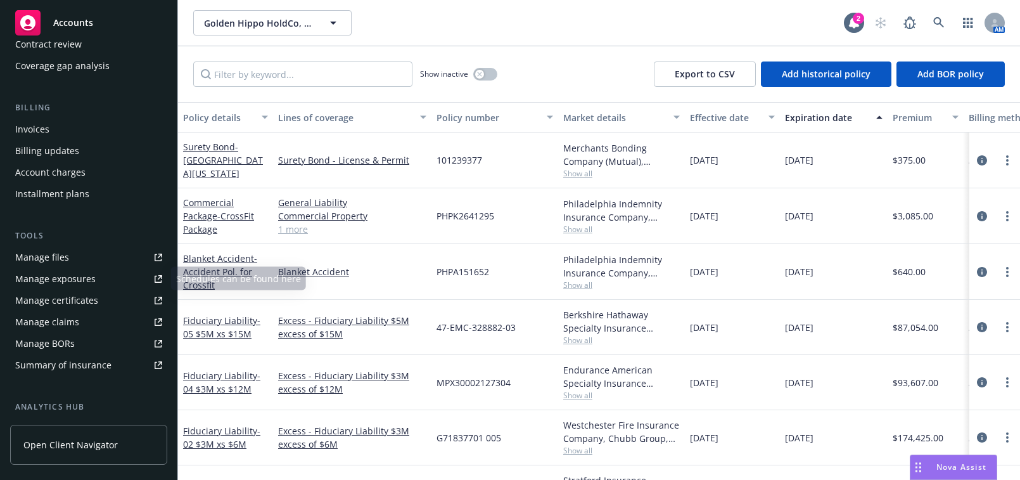
click at [79, 299] on div "Manage certificates" at bounding box center [56, 300] width 83 height 20
click at [936, 18] on icon at bounding box center [938, 22] width 11 height 11
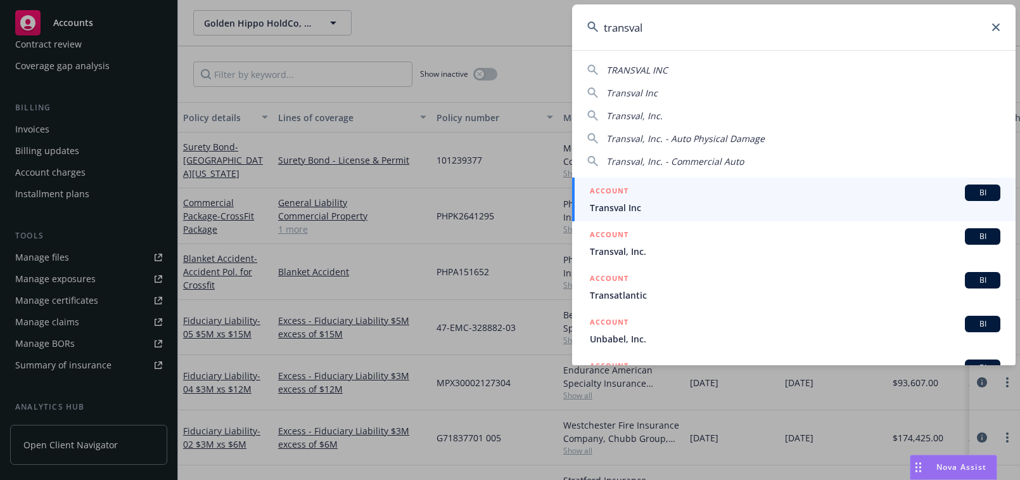
type input "transval"
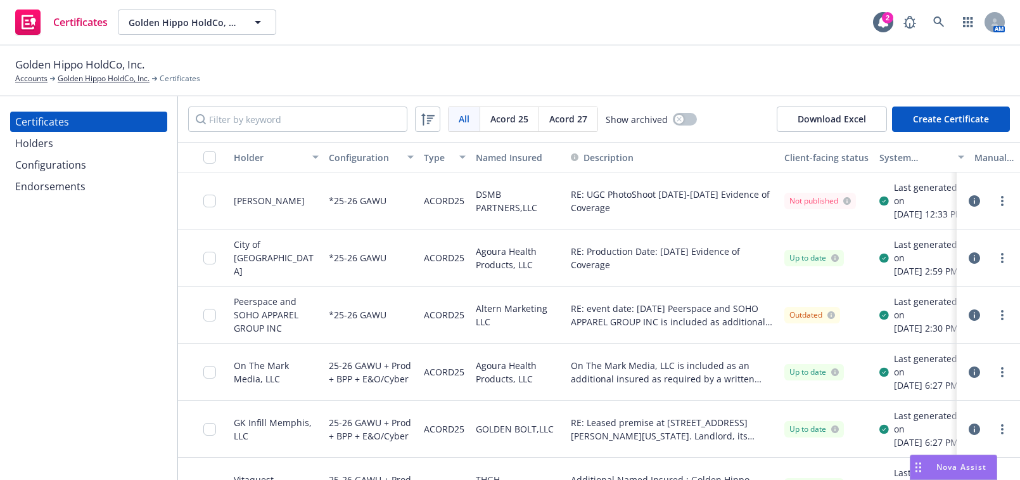
click at [279, 105] on div "All All [PERSON_NAME] 25 [PERSON_NAME] 27 Show archived Download Excel Create C…" at bounding box center [599, 119] width 842 height 46
click at [287, 115] on input "Filter by keyword" at bounding box center [297, 118] width 219 height 25
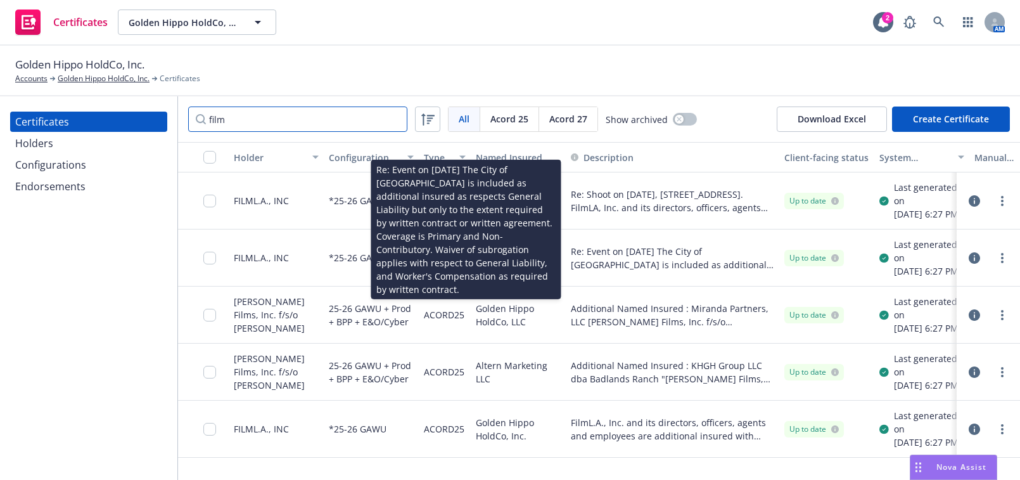
scroll to position [46, 0]
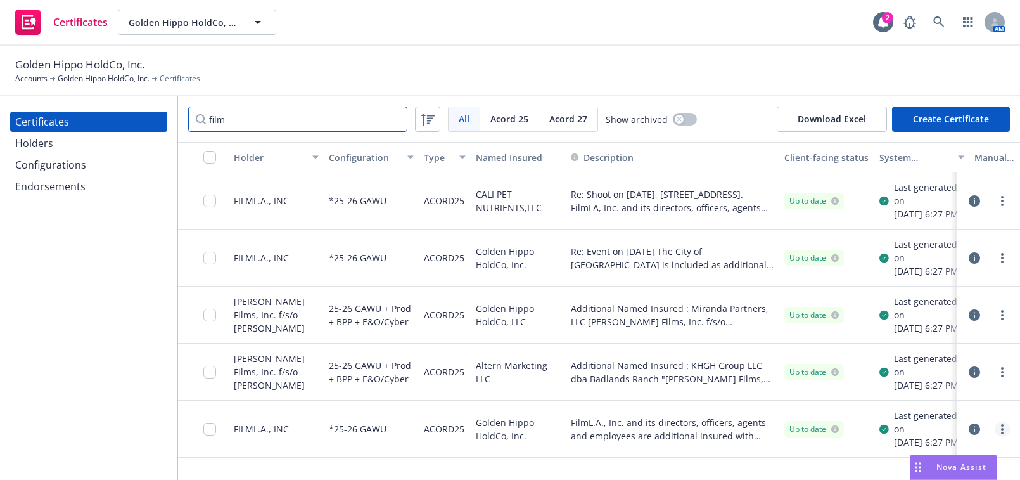
type input "film"
click at [995, 435] on link "more" at bounding box center [1002, 428] width 15 height 15
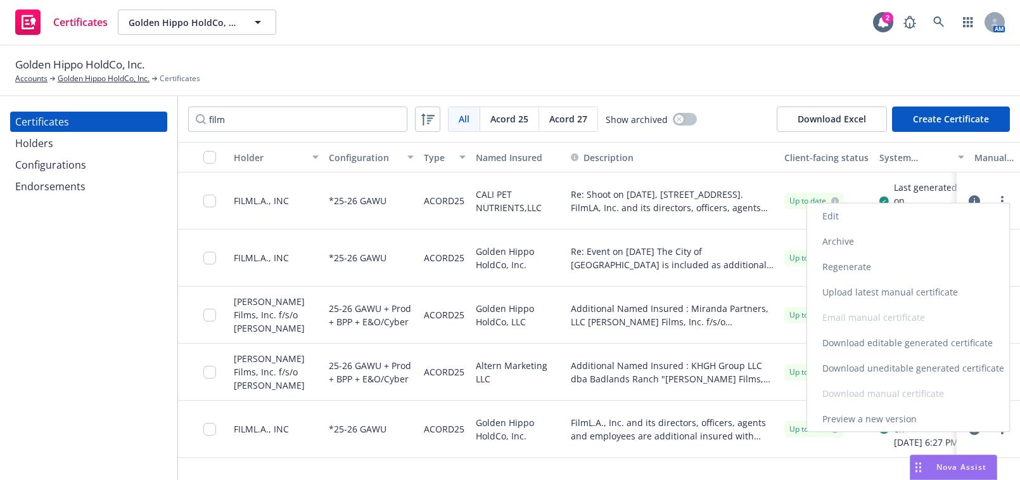
click at [905, 361] on link "Download uneditable generated certificate" at bounding box center [908, 367] width 203 height 25
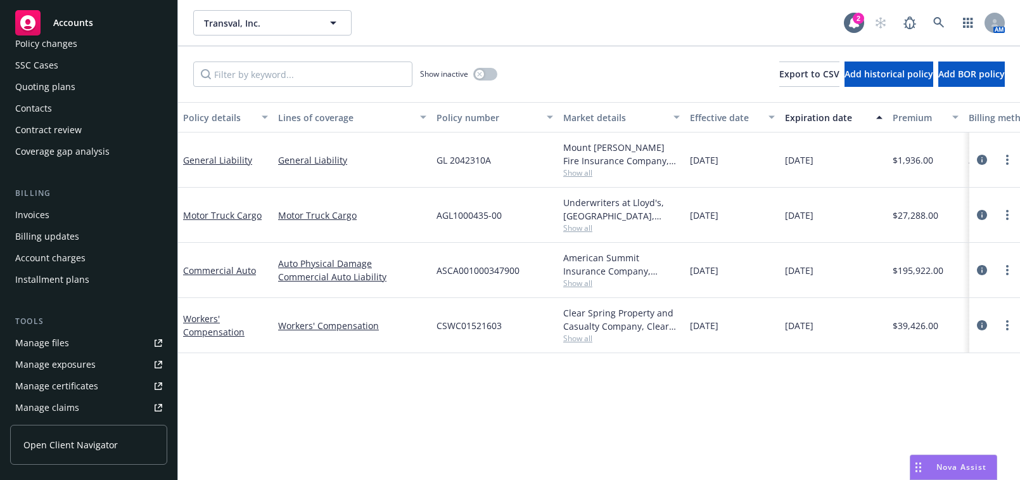
scroll to position [172, 0]
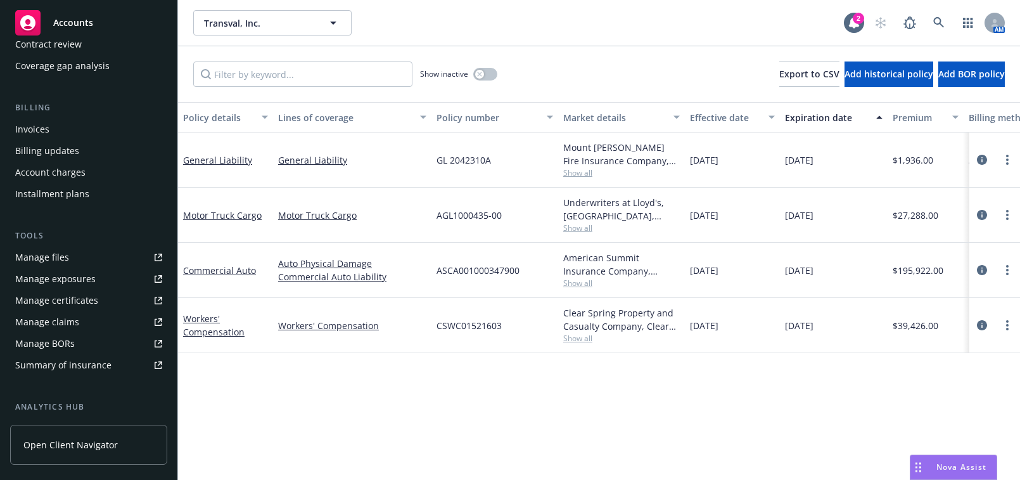
click at [84, 291] on div "Manage certificates" at bounding box center [56, 300] width 83 height 20
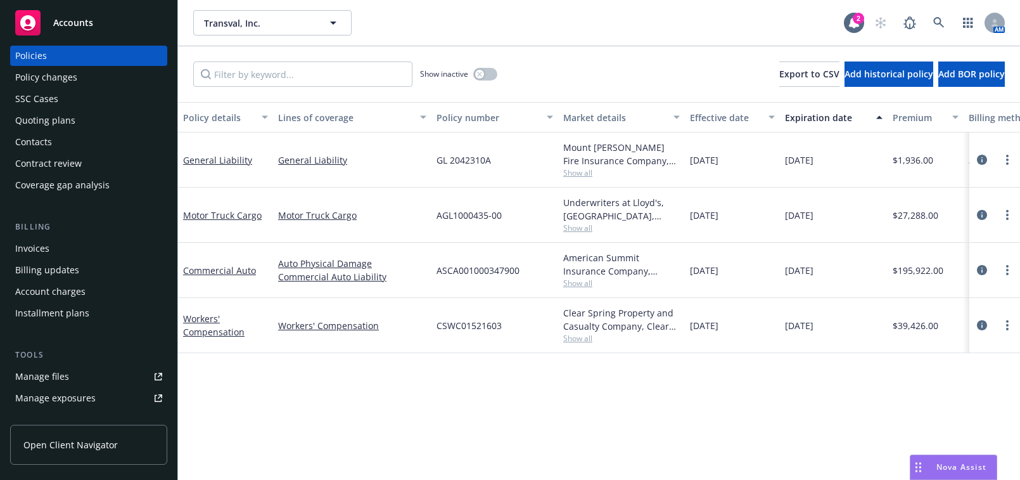
scroll to position [0, 0]
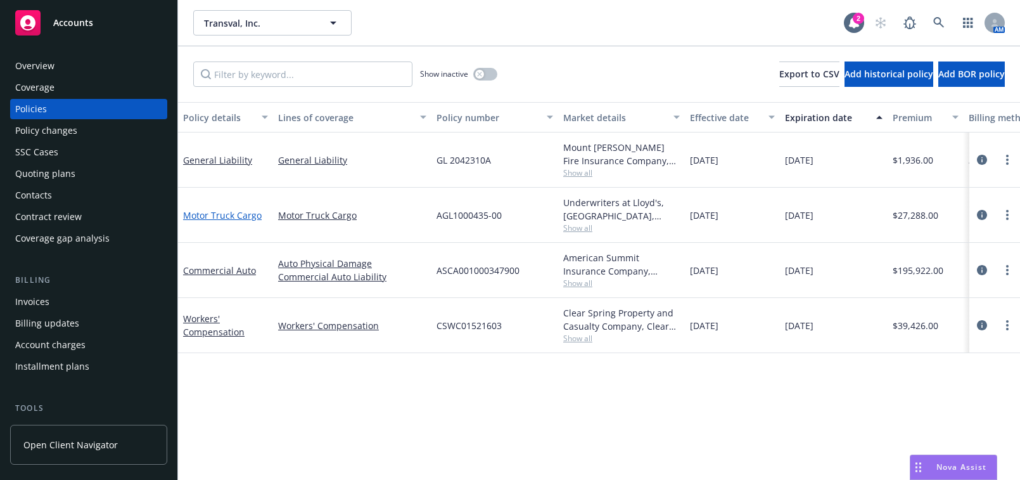
click at [235, 214] on link "Motor Truck Cargo" at bounding box center [222, 215] width 79 height 12
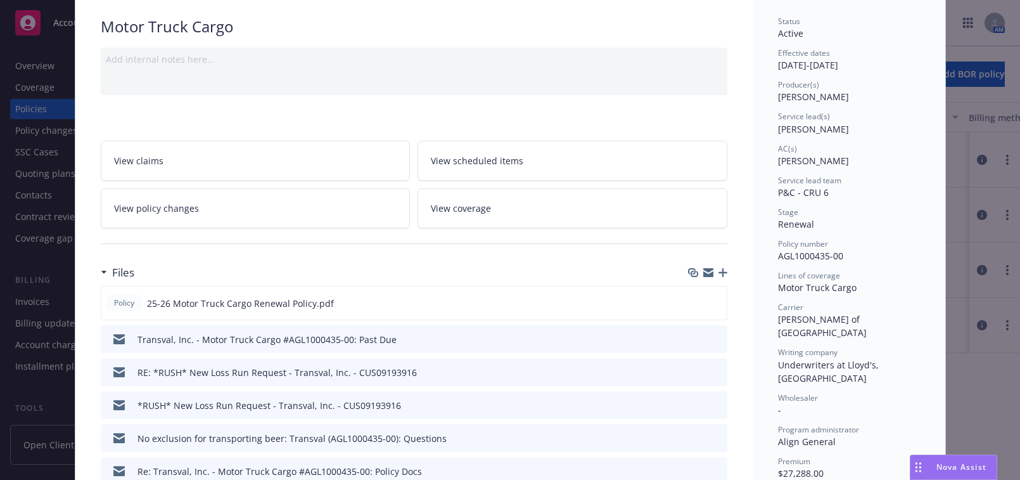
scroll to position [172, 0]
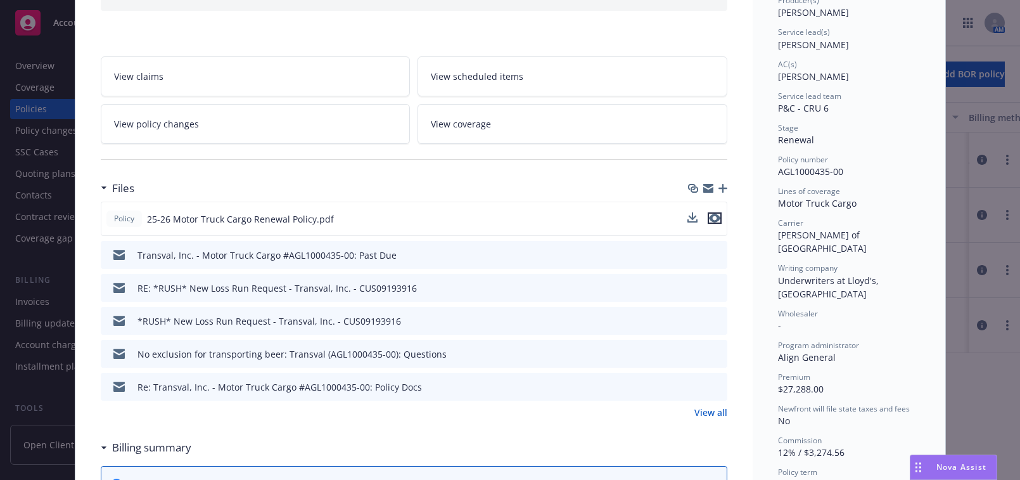
click at [713, 218] on icon "preview file" at bounding box center [714, 217] width 11 height 9
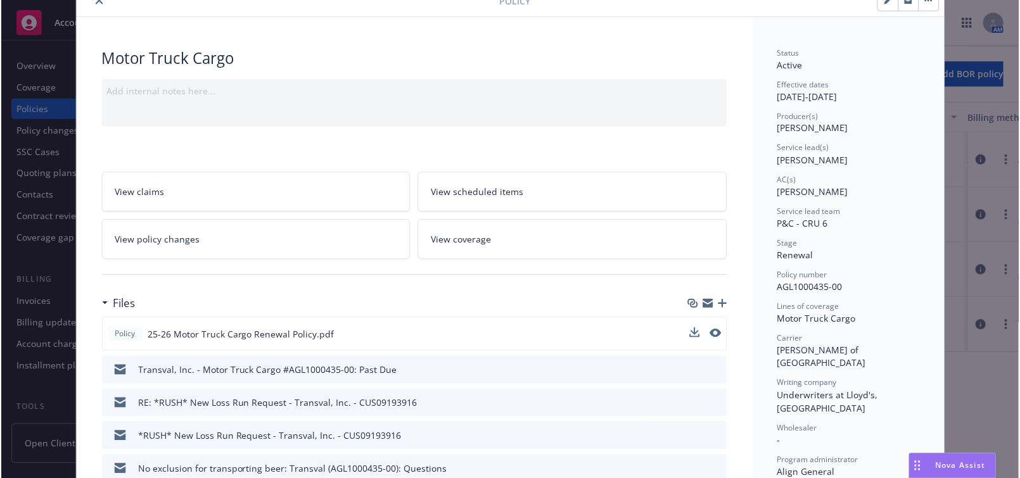
scroll to position [0, 0]
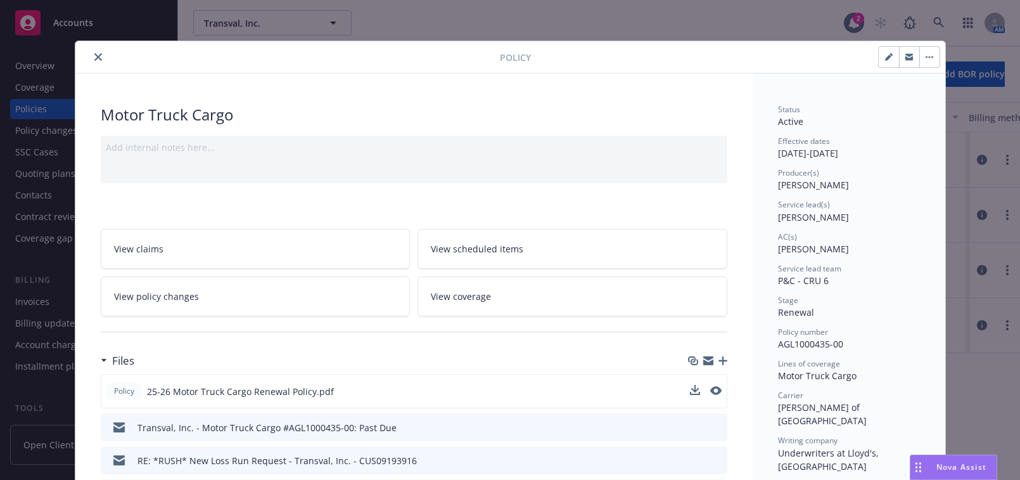
click at [101, 58] on div at bounding box center [289, 56] width 419 height 15
click at [98, 54] on button "close" at bounding box center [98, 56] width 15 height 15
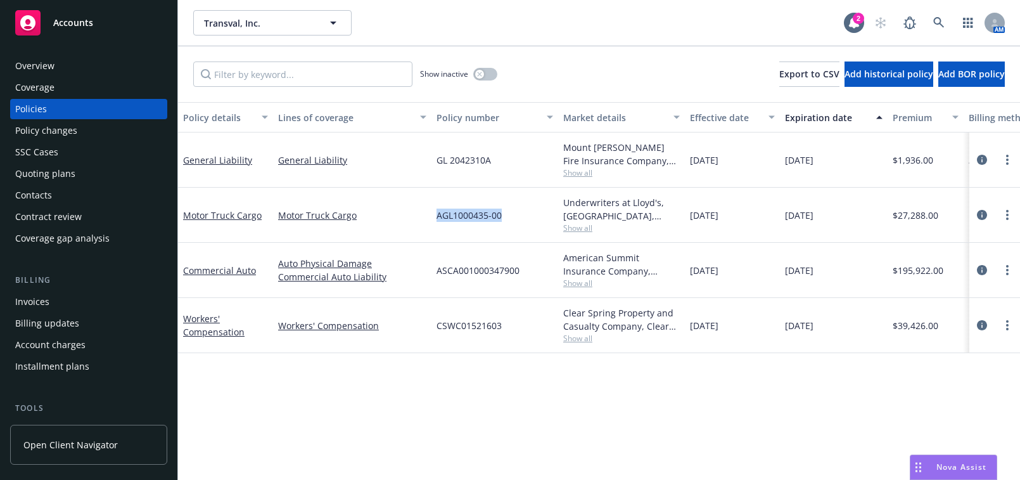
drag, startPoint x: 514, startPoint y: 214, endPoint x: 430, endPoint y: 229, distance: 85.6
click at [410, 215] on div "Motor Truck Cargo Motor Truck Cargo AGL1000435-00 Underwriters at Lloyd's, Lond…" at bounding box center [789, 215] width 1223 height 55
copy div "AGL1000435-00"
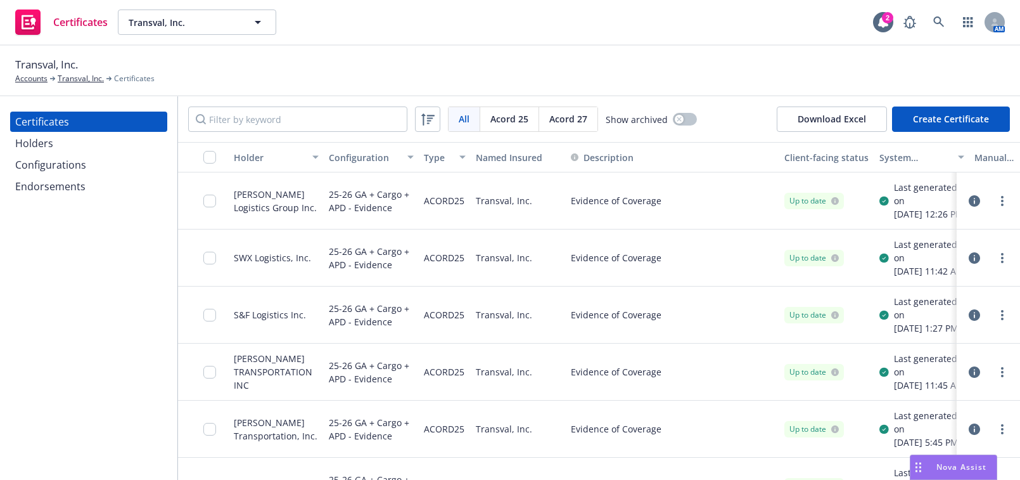
click at [258, 136] on div "All All Acord 25 Acord 27 Show archived Download Excel Create Certificate" at bounding box center [599, 119] width 842 height 46
click at [260, 127] on input "Filter by keyword" at bounding box center [297, 118] width 219 height 25
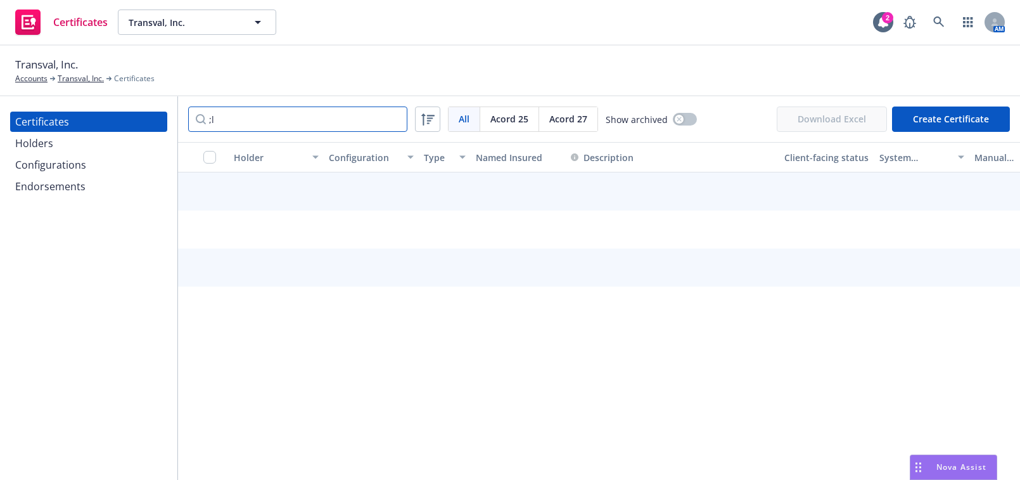
type input ";"
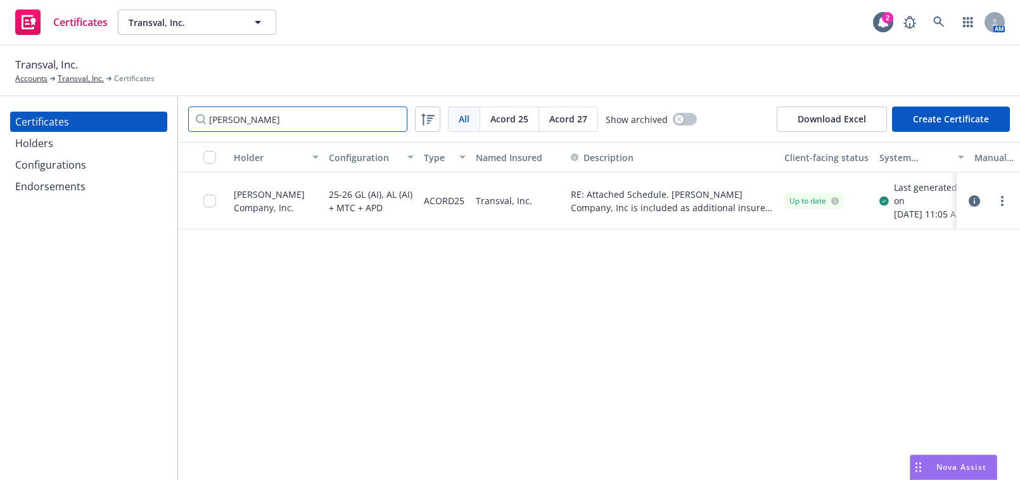
type input "lund"
click at [988, 203] on div at bounding box center [988, 200] width 43 height 15
click at [998, 205] on link "more" at bounding box center [1002, 200] width 15 height 15
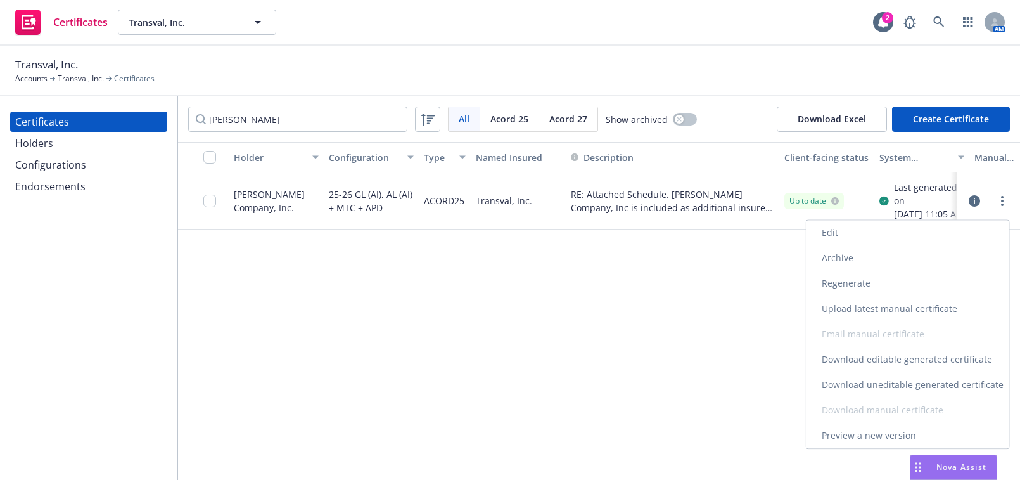
click at [820, 235] on link "Edit" at bounding box center [907, 232] width 203 height 25
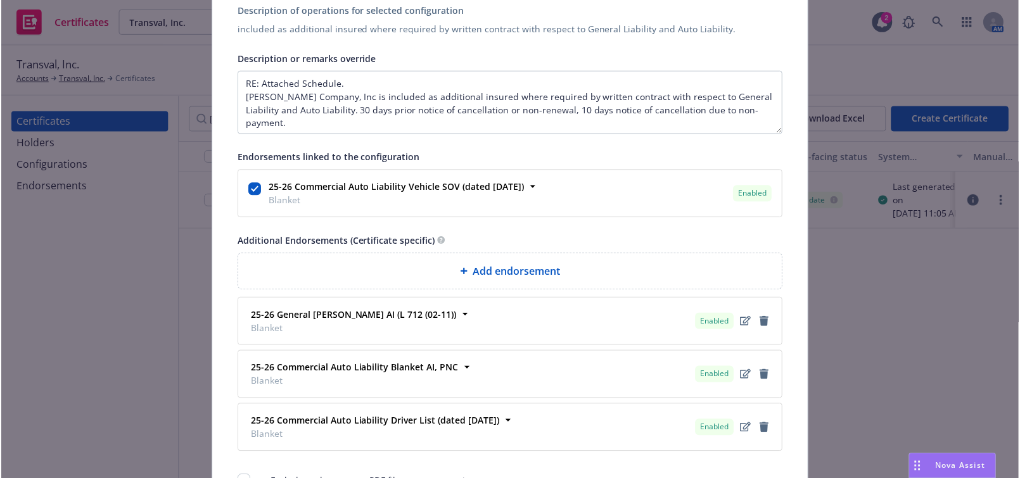
scroll to position [784, 0]
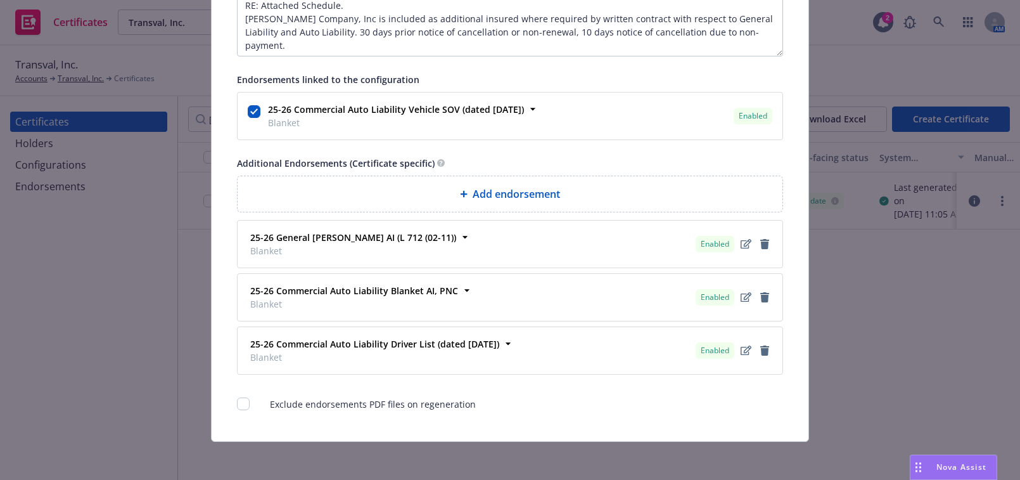
click at [543, 188] on span "Add endorsement" at bounding box center [516, 193] width 87 height 15
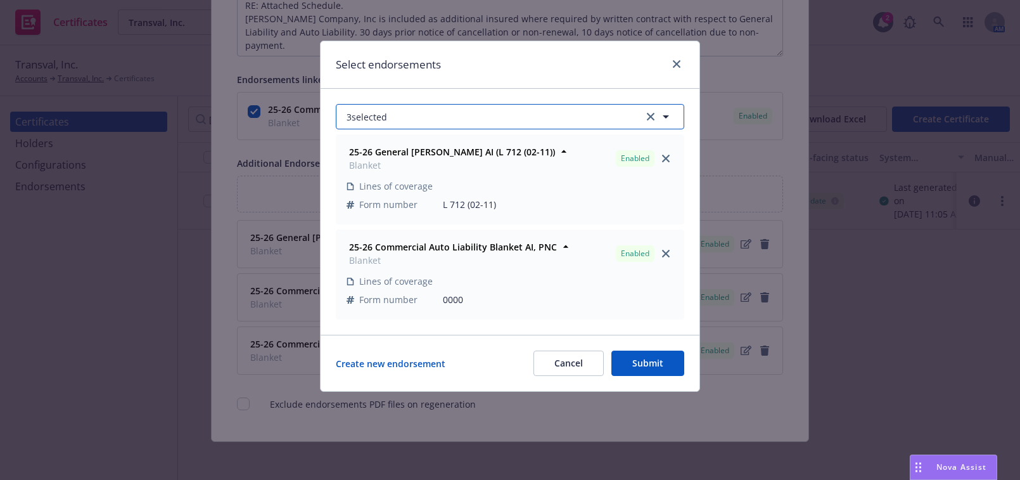
click at [429, 117] on button "3 selected" at bounding box center [510, 116] width 348 height 25
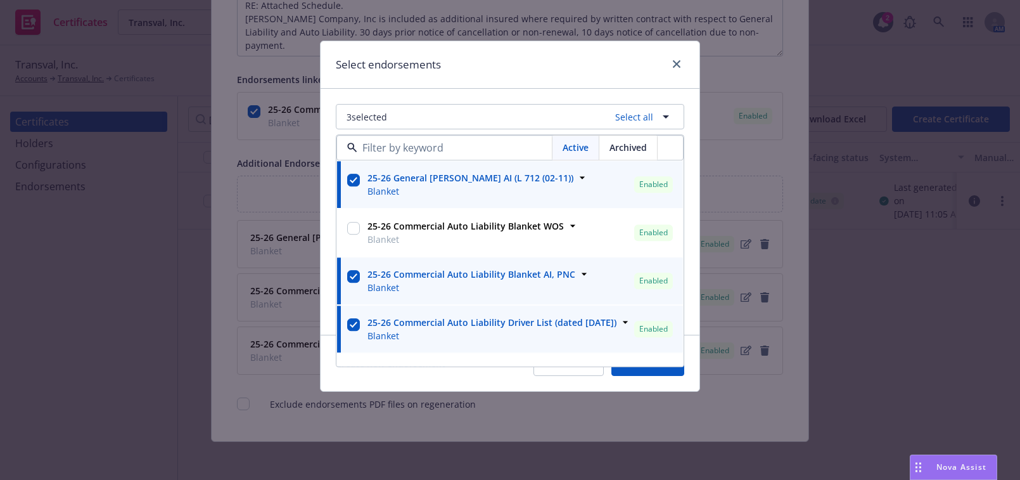
click at [515, 87] on div "Select endorsements" at bounding box center [510, 65] width 379 height 48
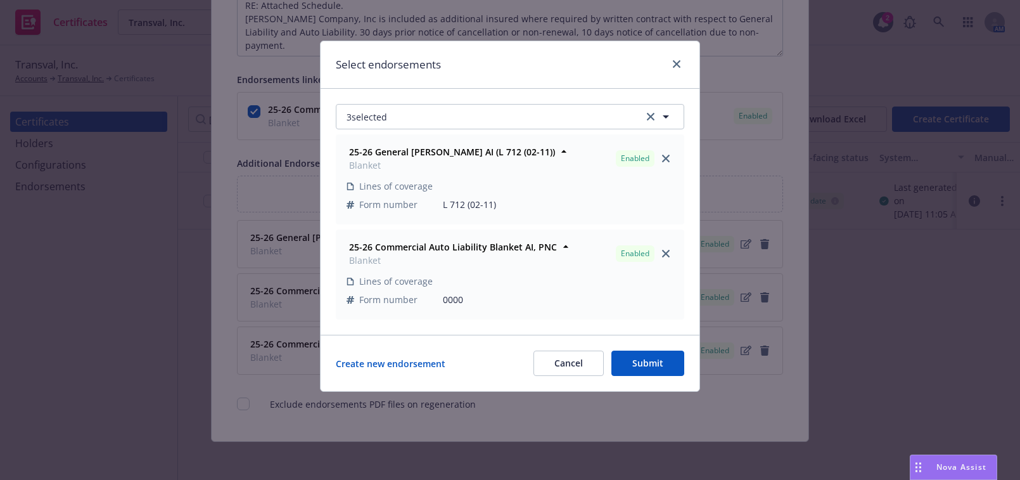
click at [568, 362] on button "Cancel" at bounding box center [568, 362] width 70 height 25
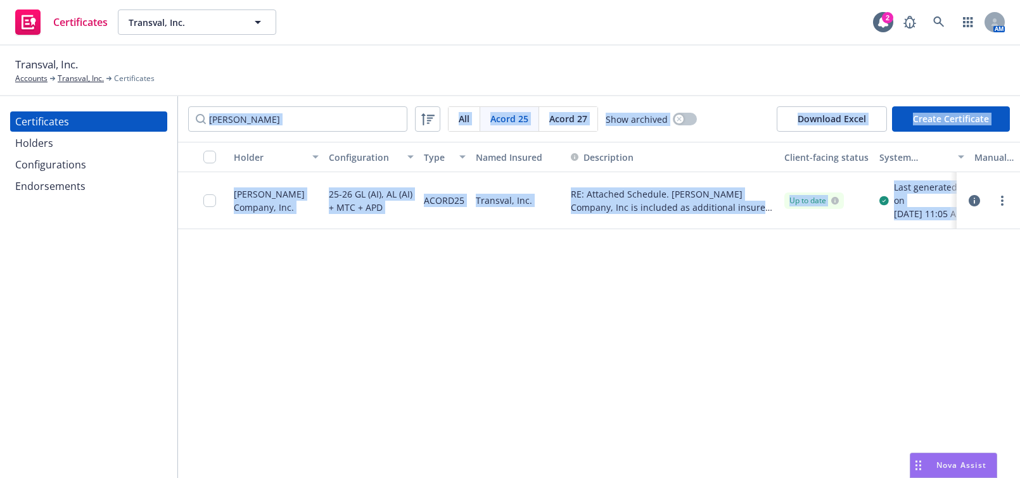
click at [96, 191] on div "Endorsements" at bounding box center [88, 186] width 147 height 20
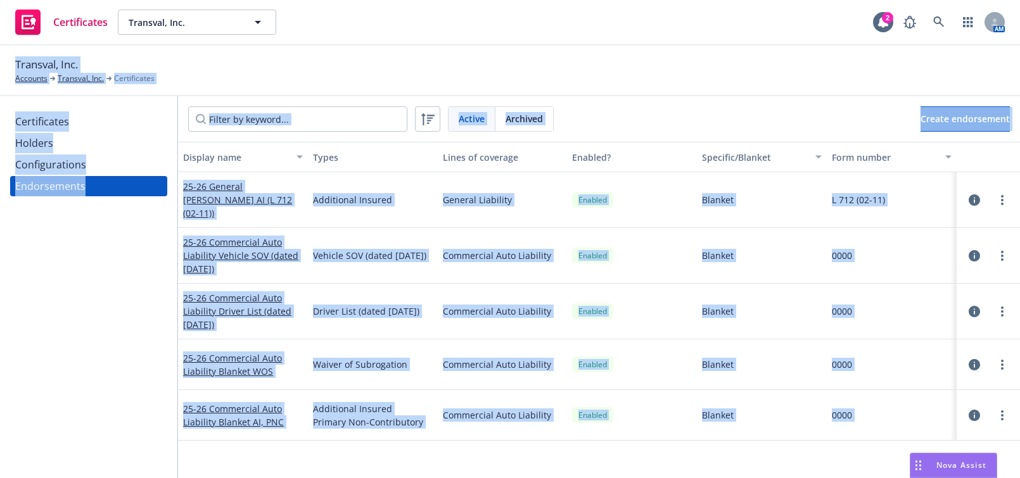
click at [79, 169] on div "Configurations" at bounding box center [50, 165] width 71 height 20
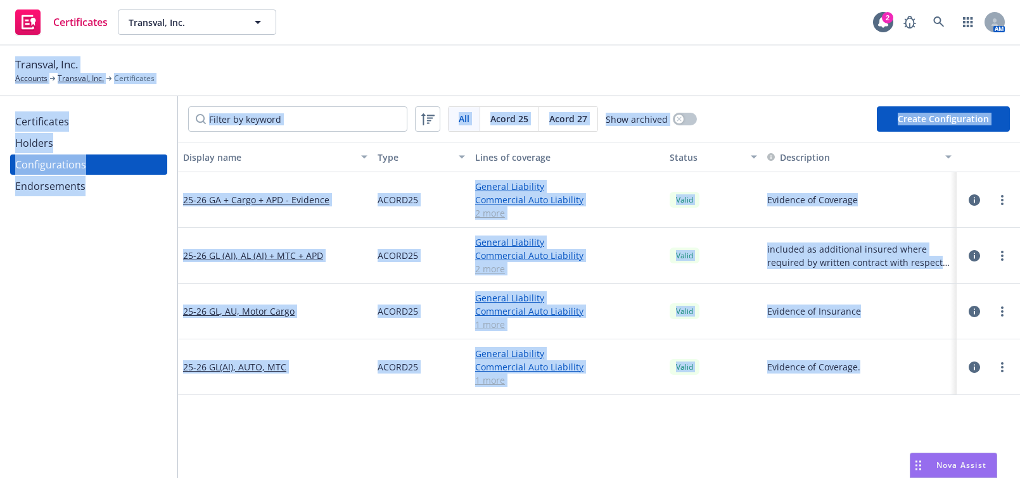
click at [72, 181] on div "Endorsements" at bounding box center [50, 186] width 70 height 20
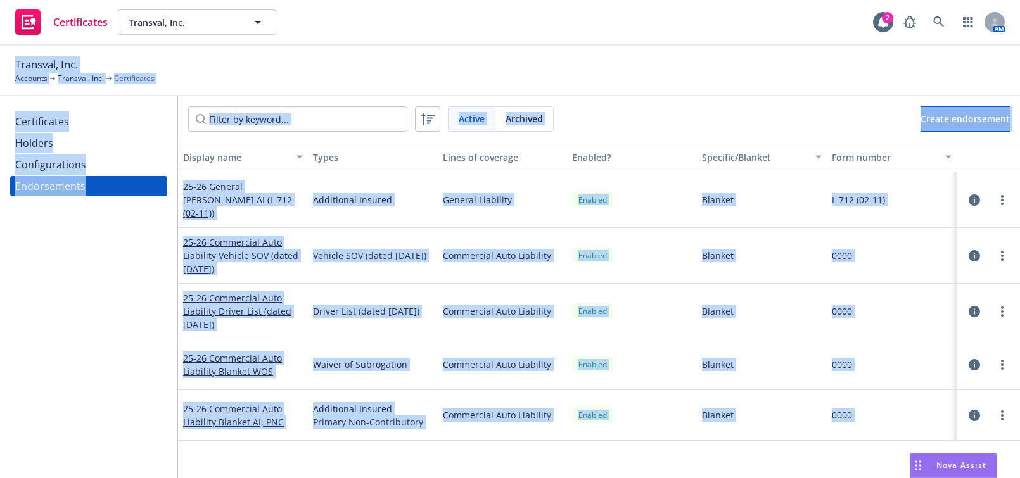
click at [92, 242] on div "Certificates Holders Configurations Endorsements" at bounding box center [88, 287] width 177 height 382
click at [950, 123] on span "Create endorsement" at bounding box center [964, 119] width 89 height 12
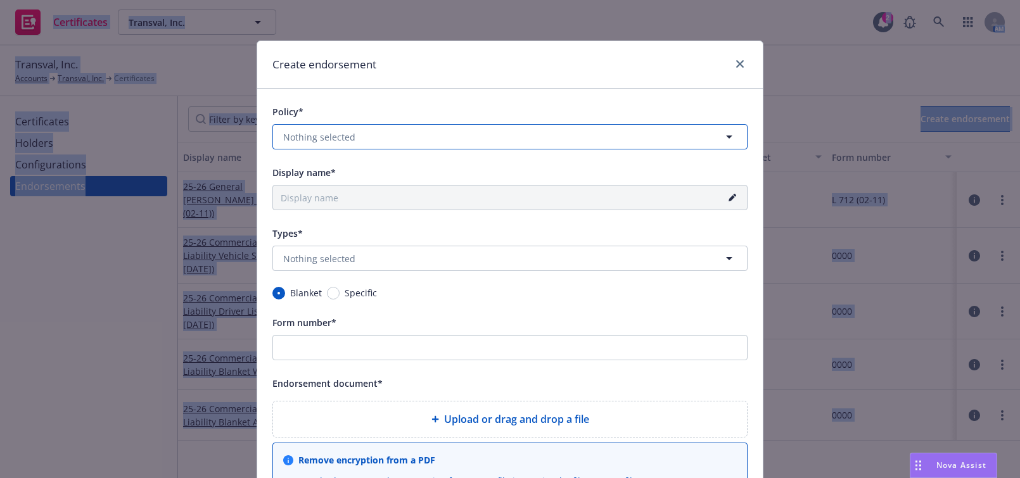
click at [331, 129] on button "Nothing selected" at bounding box center [509, 136] width 475 height 25
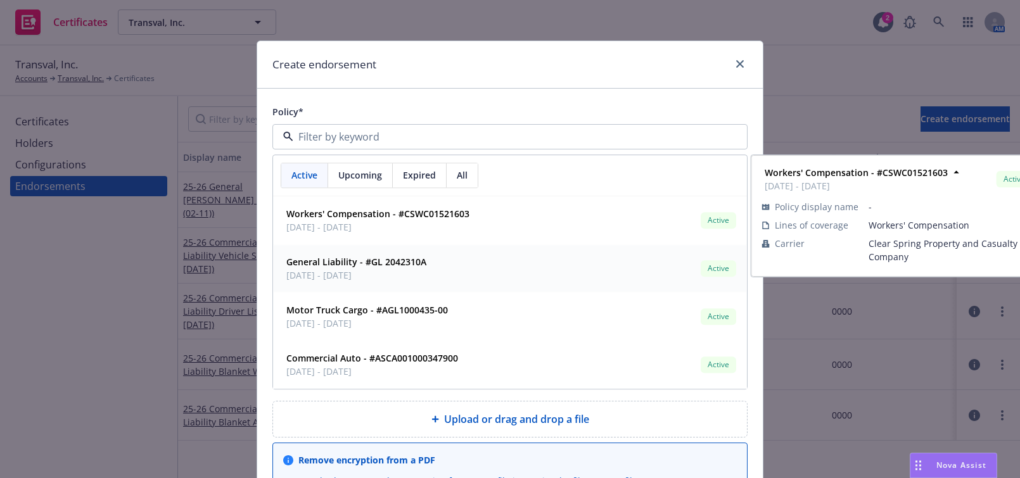
click at [346, 322] on span "05/13/2025 - 05/13/2026" at bounding box center [367, 323] width 162 height 13
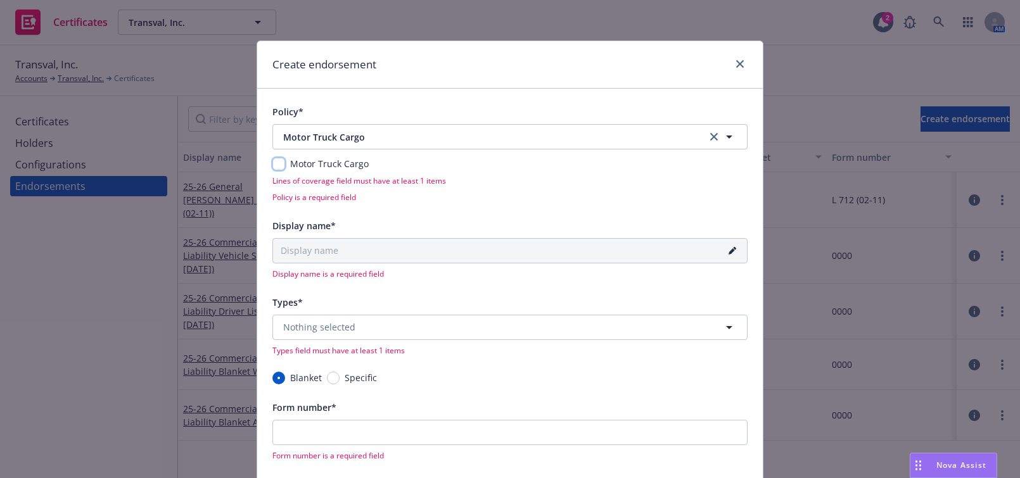
click at [272, 161] on input "checkbox" at bounding box center [278, 164] width 13 height 13
checkbox input "true"
type input "25-26 Motor Truck Cargo Blanket"
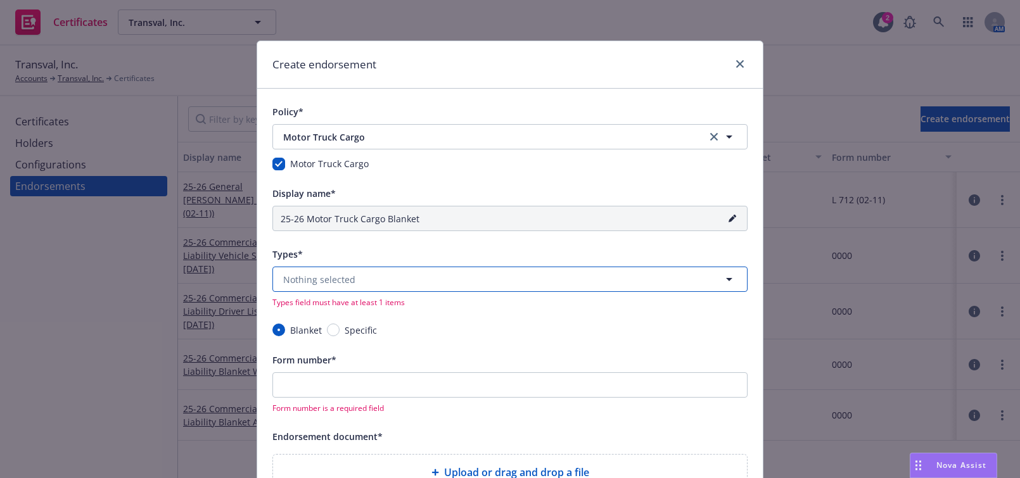
click at [323, 284] on button "Nothing selected" at bounding box center [509, 279] width 475 height 25
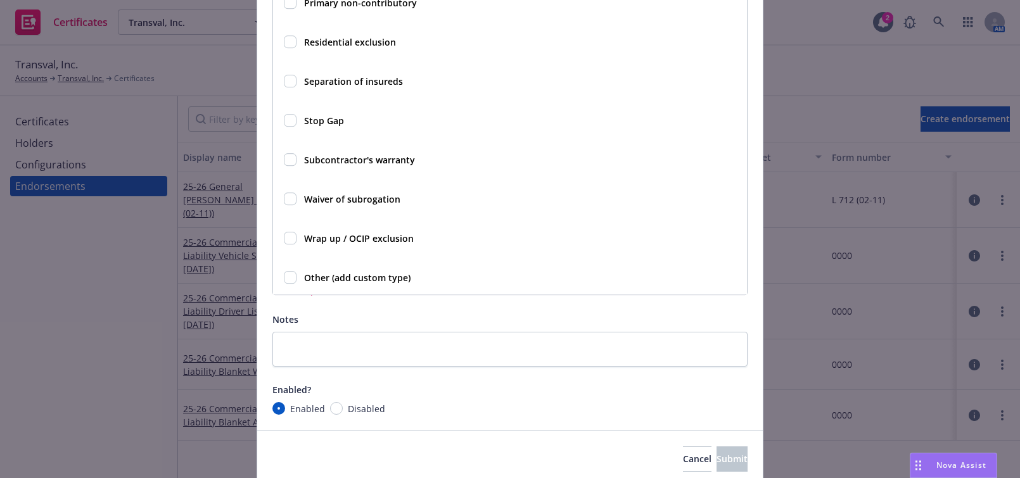
scroll to position [587, 0]
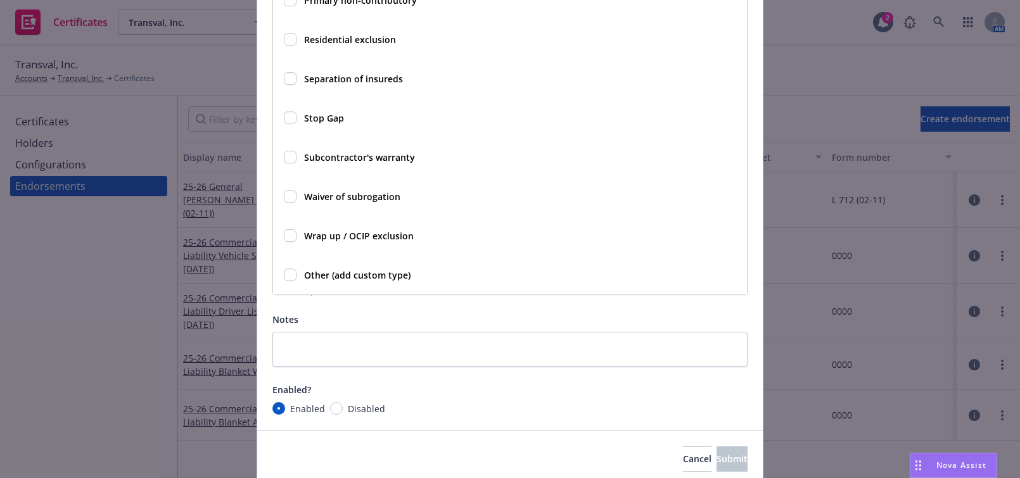
click at [290, 278] on input "checkbox" at bounding box center [290, 275] width 13 height 13
checkbox input "true"
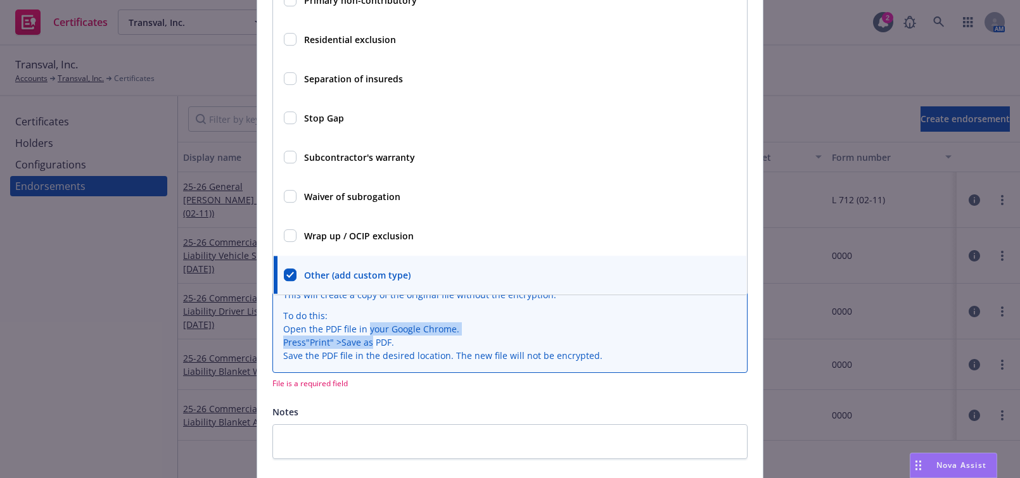
click at [367, 335] on ul "Open the PDF file in your Google Chrome. Press " Print " > Save as PDF. Save th…" at bounding box center [510, 342] width 454 height 40
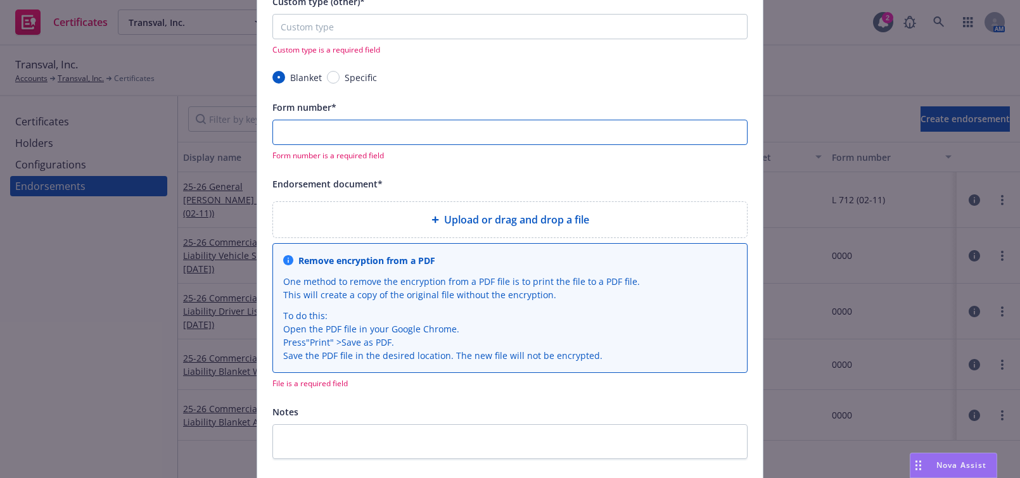
click at [328, 135] on input "Form number*" at bounding box center [509, 132] width 475 height 25
click at [338, 228] on div "Upload or drag and drop a file" at bounding box center [510, 219] width 474 height 35
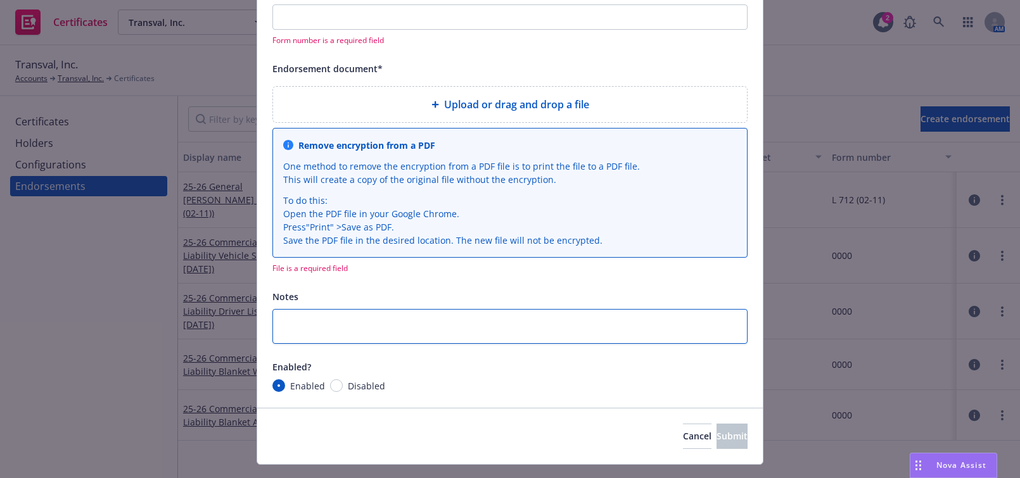
drag, startPoint x: 317, startPoint y: 324, endPoint x: 353, endPoint y: 231, distance: 99.1
click at [317, 323] on textarea at bounding box center [509, 326] width 475 height 35
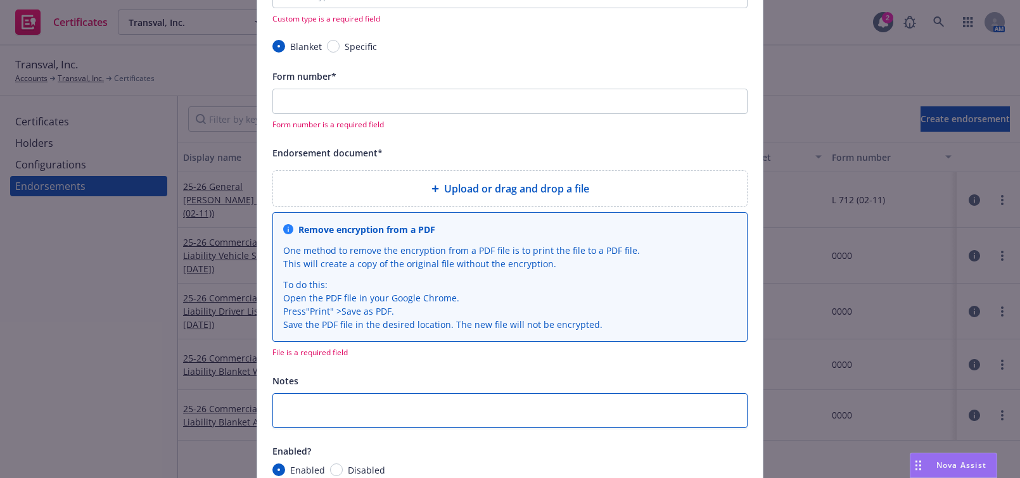
scroll to position [288, 0]
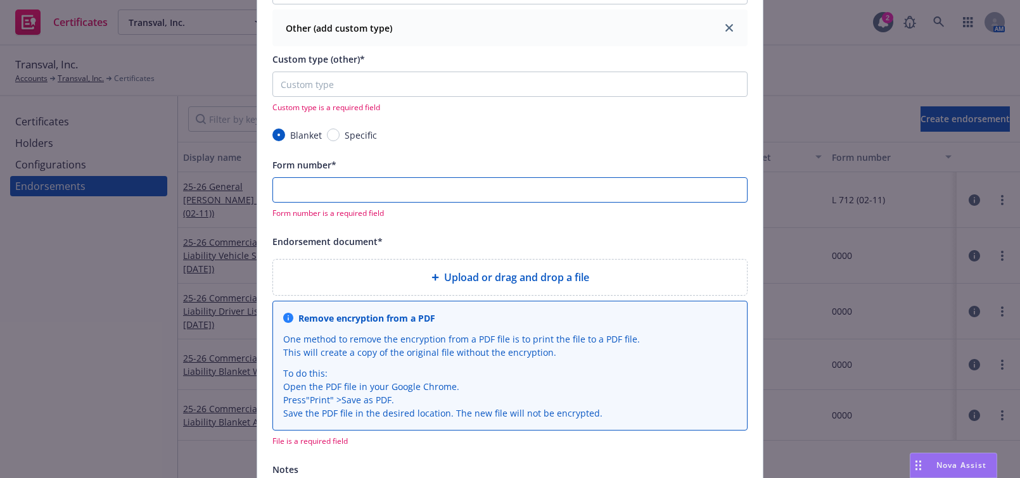
click at [327, 186] on input "Form number*" at bounding box center [509, 189] width 475 height 25
type input "25-26 Motor Truck Cargo Blanket Other (E)"
type input "E"
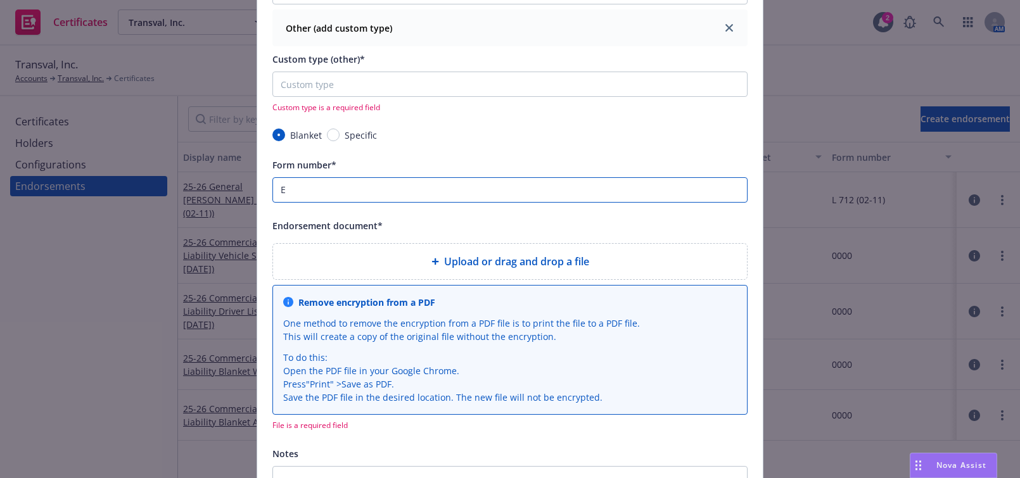
type input "25-26 Motor Truck Cargo Blanket Other"
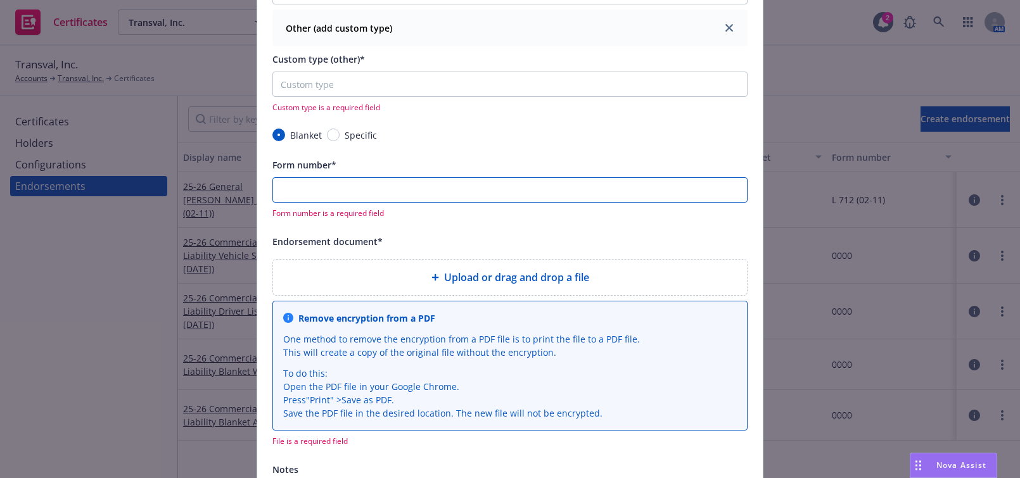
type input "25-26 Motor Truck Cargo Blanket Other (L)"
type input "L"
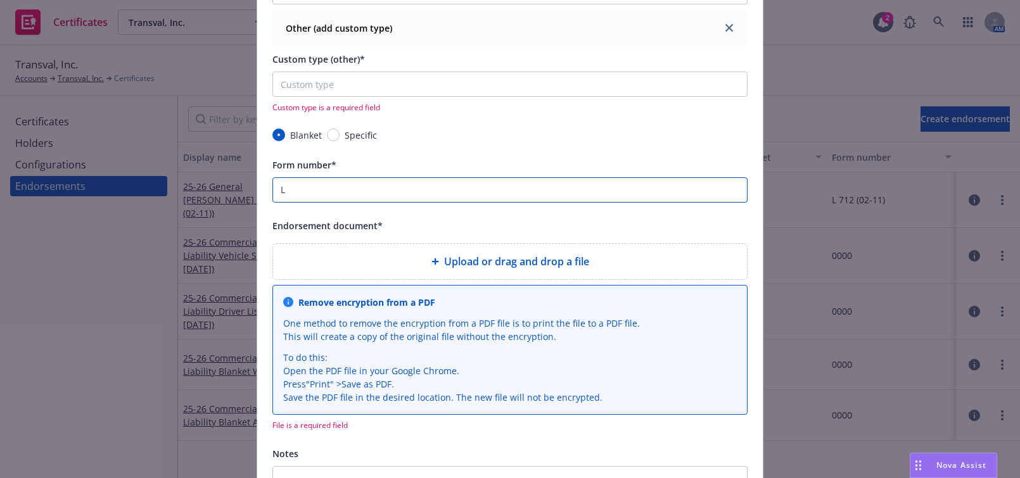
type input "25-26 Motor Truck Cargo Blanket Other"
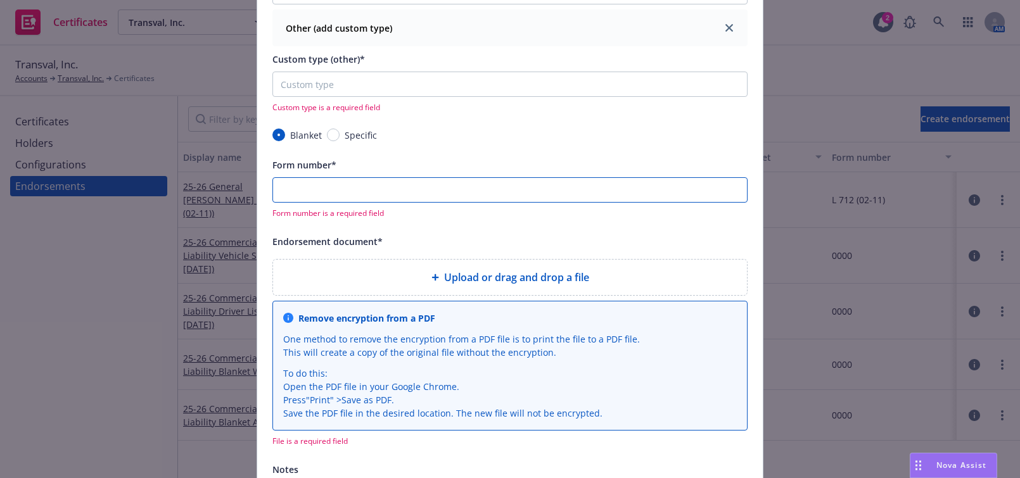
type input "25-26 Motor Truck Cargo Blanket Other (E)"
type input "E"
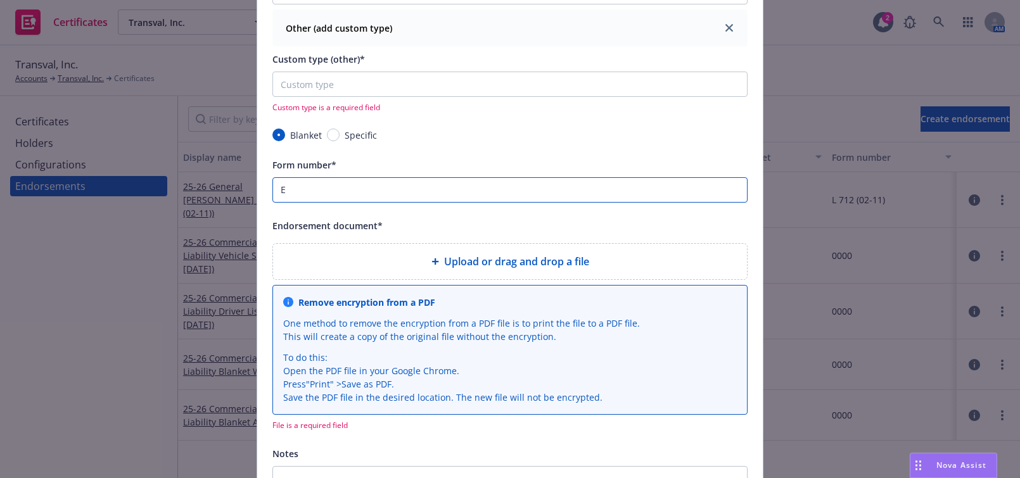
type input "25-26 Motor Truck Cargo Blanket Other (Ex)"
type input "Ex"
type input "25-26 Motor Truck Cargo Blanket Other (Exc)"
type input "Exc"
type input "25-26 Motor Truck Cargo Blanket Other (Excl)"
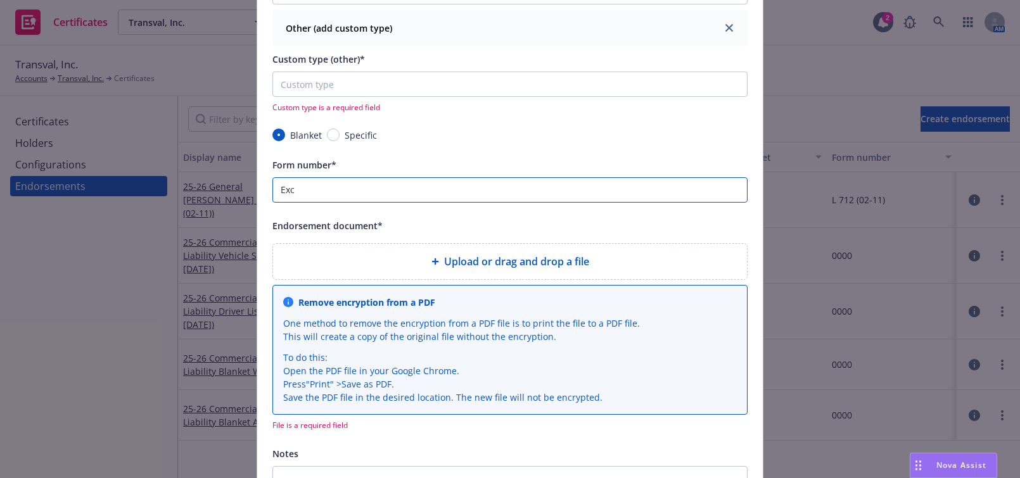
type input "Excl"
type input "25-26 Motor Truck Cargo Blanket Other (Exclu)"
type input "Exclu"
type input "25-26 Motor Truck Cargo Blanket Other (Exclud)"
type input "Exclud"
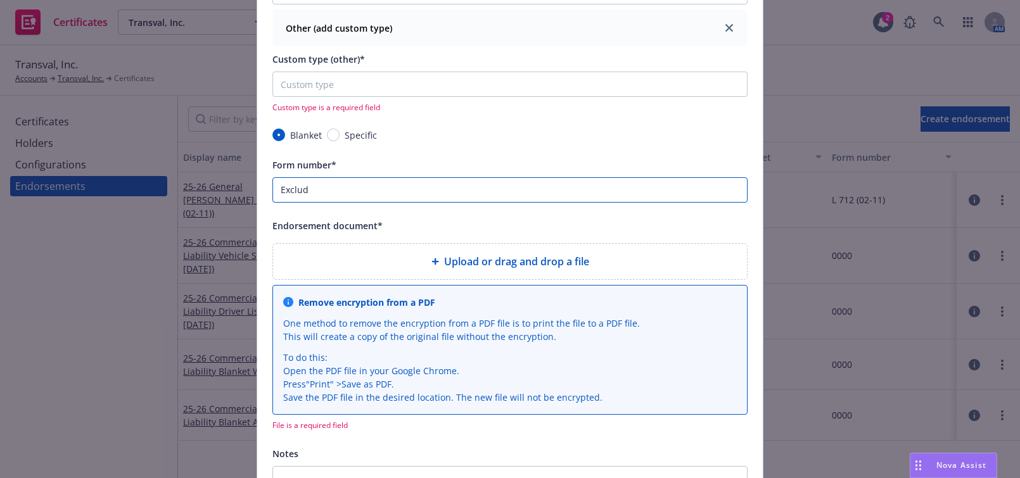
type input "25-26 Motor Truck Cargo Blanket Other (Excludd)"
type input "Excludd"
type input "25-26 Motor Truck Cargo Blanket Other (Exclud)"
type input "Exclud"
type input "25-26 Motor Truck Cargo Blanket Other (Exclu)"
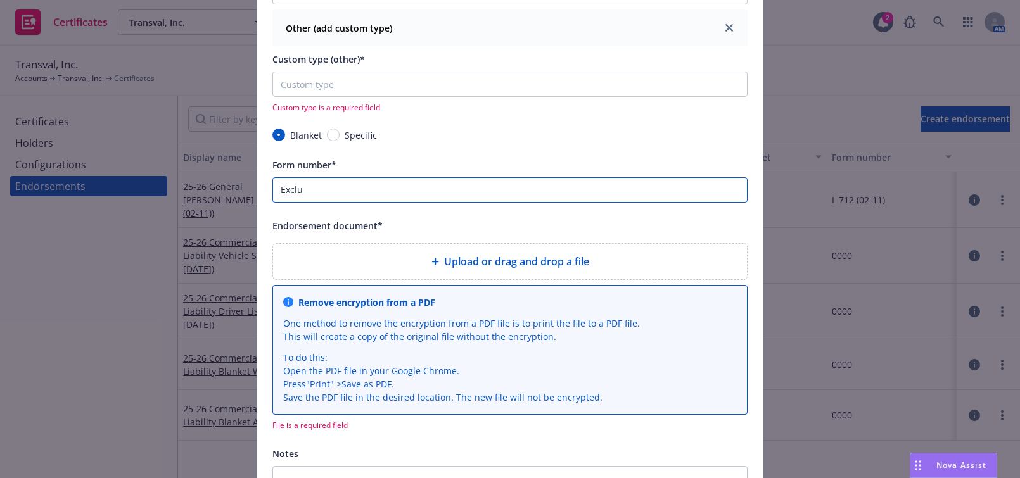
type input "Exclue"
type input "25-26 Motor Truck Cargo Blanket Other (Exclu)"
type input "Exclu"
type input "25-26 Motor Truck Cargo Blanket Other (Exclud)"
type input "Exclud"
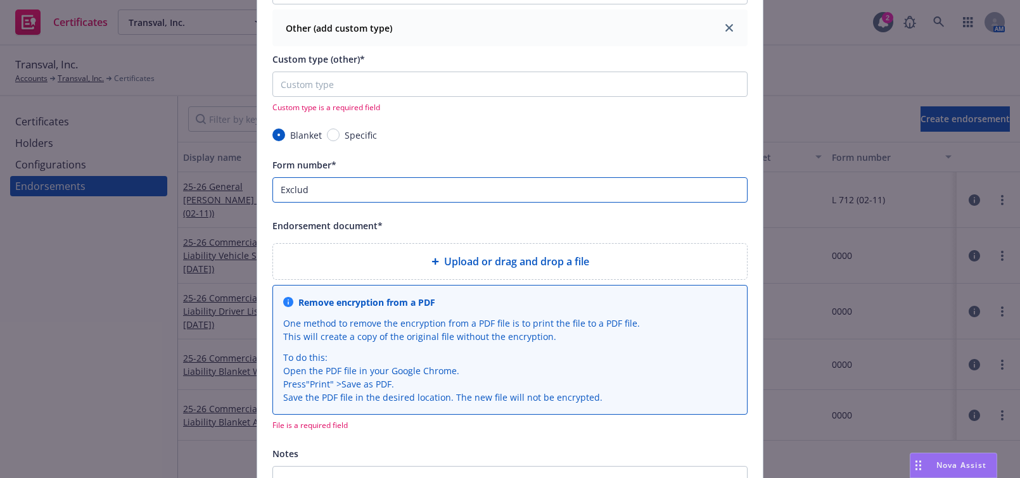
type input "25-26 Motor Truck Cargo Blanket Other (Exclude)"
type input "Exclude"
type input "25-26 Motor Truck Cargo Blanket Other (Excluded)"
type input "Excluded"
type input "25-26 Motor Truck Cargo Blanket Other (Excluded )"
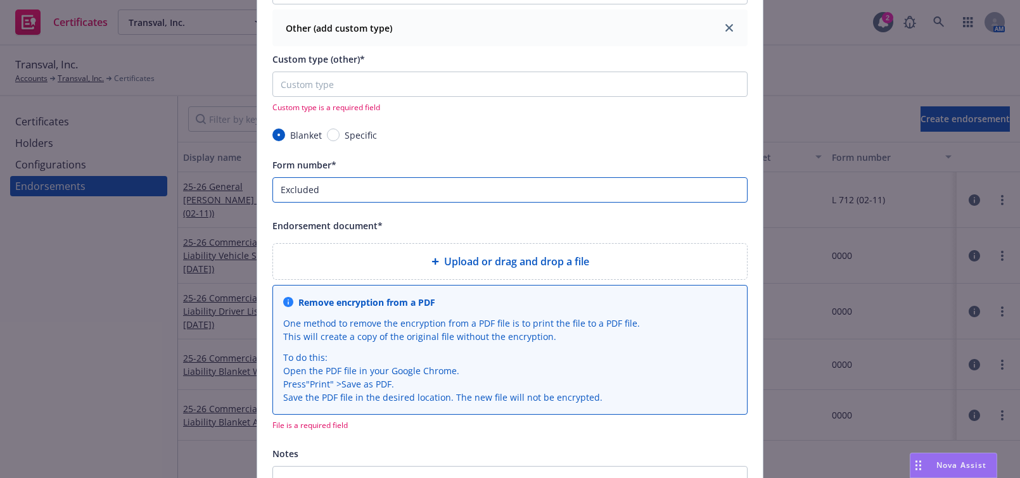
type input "Excluded"
type input "25-26 Motor Truck Cargo Blanket Other (Excluded C)"
type input "Excluded C"
type input "25-26 Motor Truck Cargo Blanket Other (Excluded Ca)"
type input "Excluded Ca"
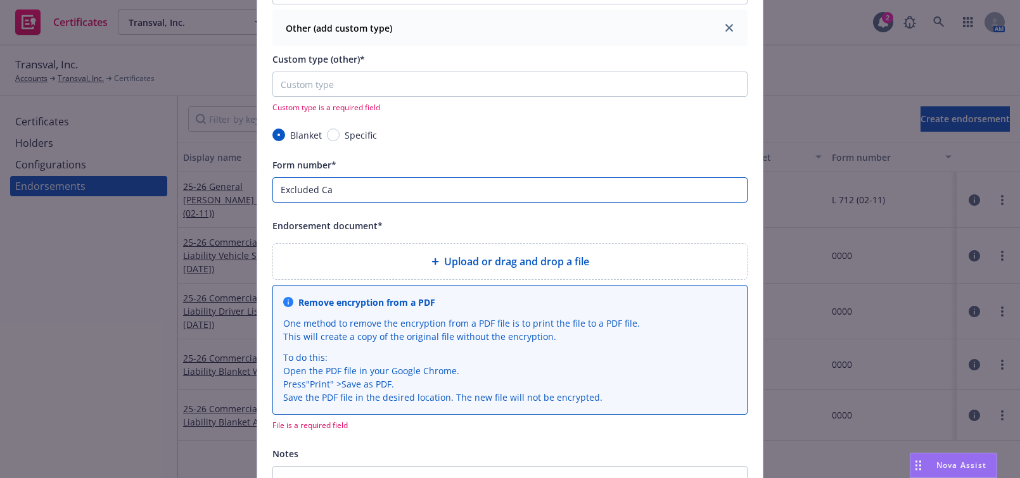
type input "25-26 Motor Truck Cargo Blanket Other (Excluded Car)"
type input "Excluded Car"
type input "25-26 Motor Truck Cargo Blanket Other (Excluded Carg)"
type input "Excluded Carg"
type input "25-26 Motor Truck Cargo Blanket Other (Excluded Cargo)"
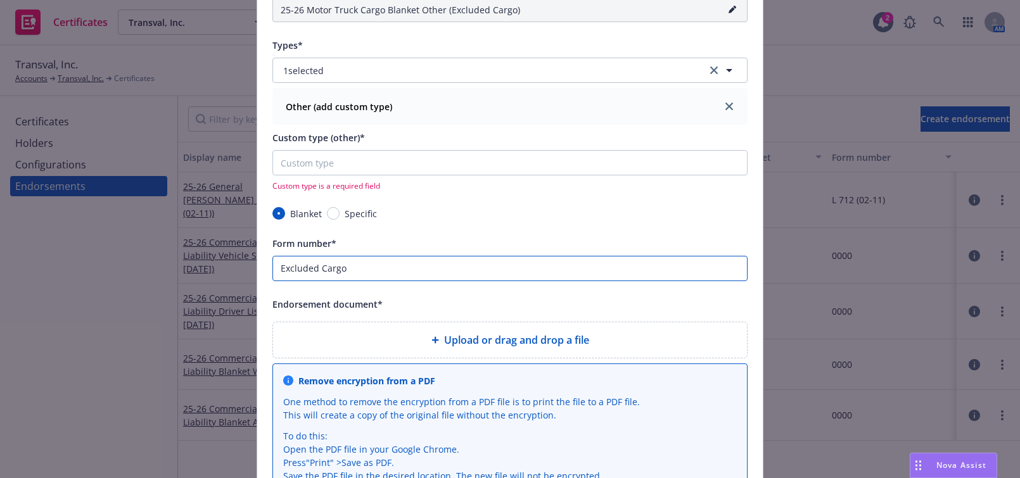
scroll to position [172, 0]
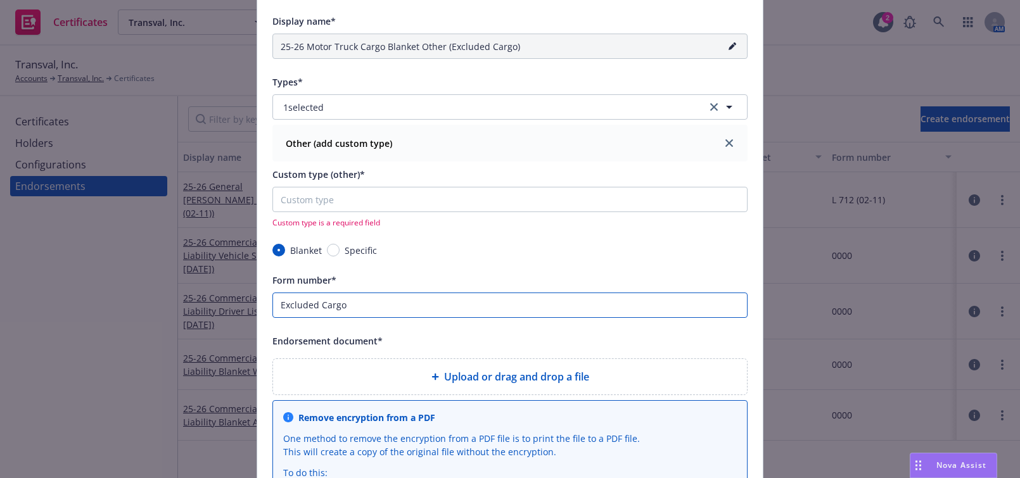
type input "Excluded Cargo"
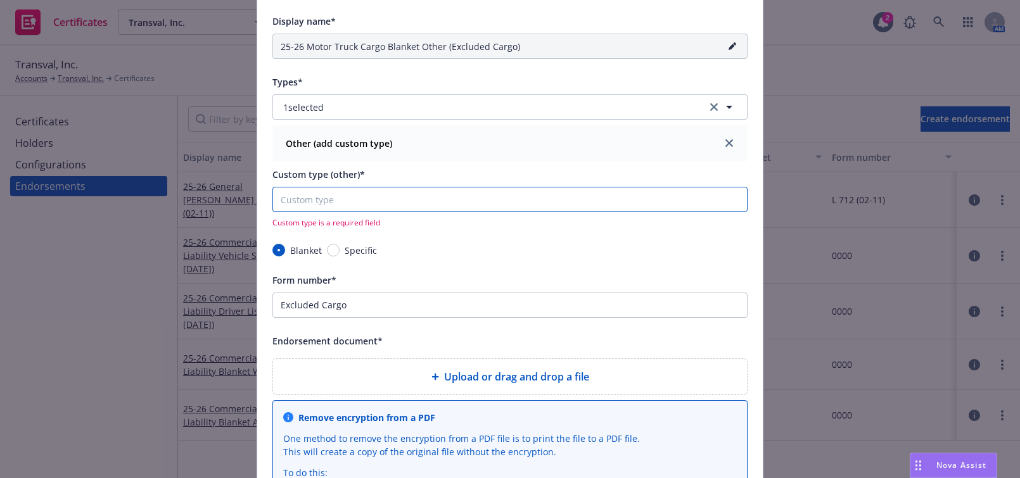
click at [329, 193] on input "Custom type (other)*" at bounding box center [509, 199] width 475 height 25
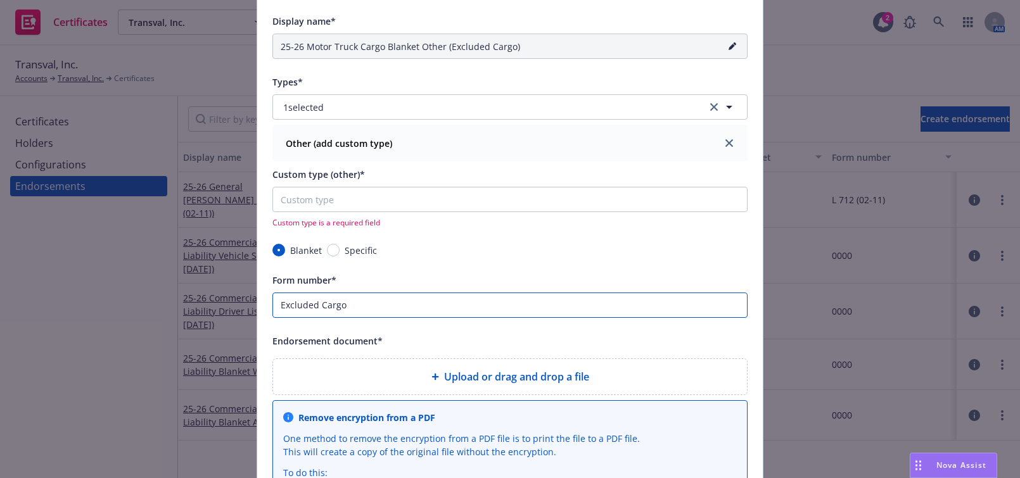
drag, startPoint x: 355, startPoint y: 297, endPoint x: 180, endPoint y: 275, distance: 176.9
click at [182, 276] on div "Create endorsement Policy* Motor Truck Cargo Motor Truck Cargo Motor Truck Carg…" at bounding box center [510, 239] width 1020 height 478
type input "25-26 Motor Truck Cargo Blanket Other"
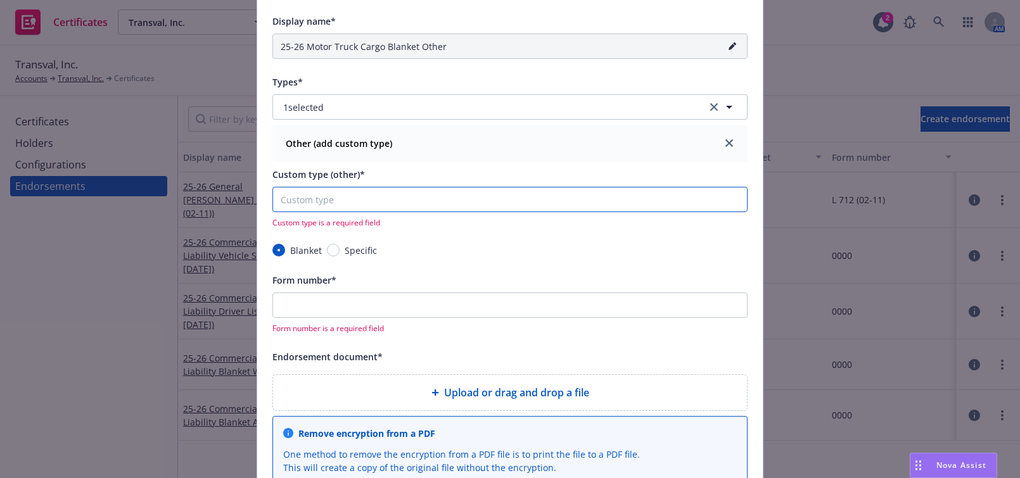
click at [345, 193] on input "Custom type (other)*" at bounding box center [509, 199] width 475 height 25
click at [329, 199] on input "Custom type (other)*" at bounding box center [509, 199] width 475 height 25
paste input "Excluded Cargo"
type input "25-26 Motor Truck Cargo Blanket Excluded Cargo"
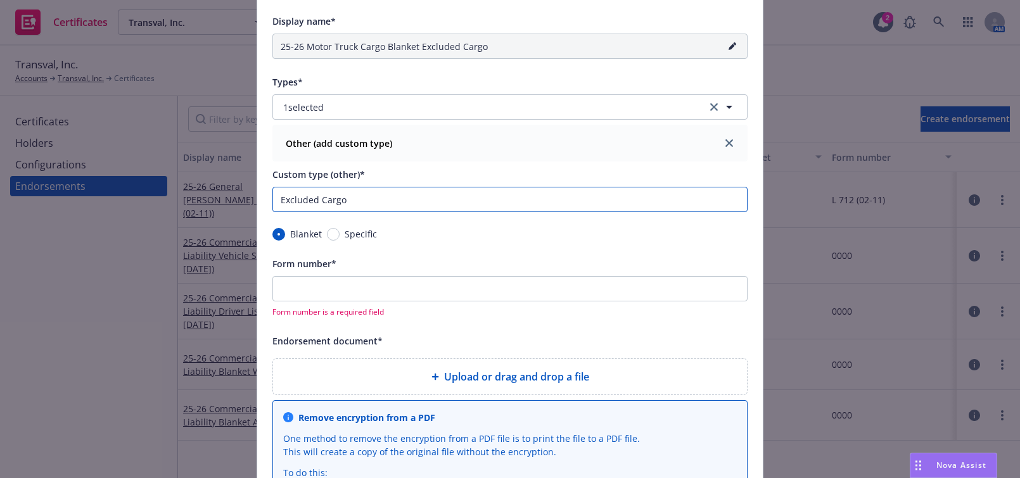
type input "Excluded Cargo"
click at [334, 303] on div "Form number is a required field" at bounding box center [509, 296] width 475 height 41
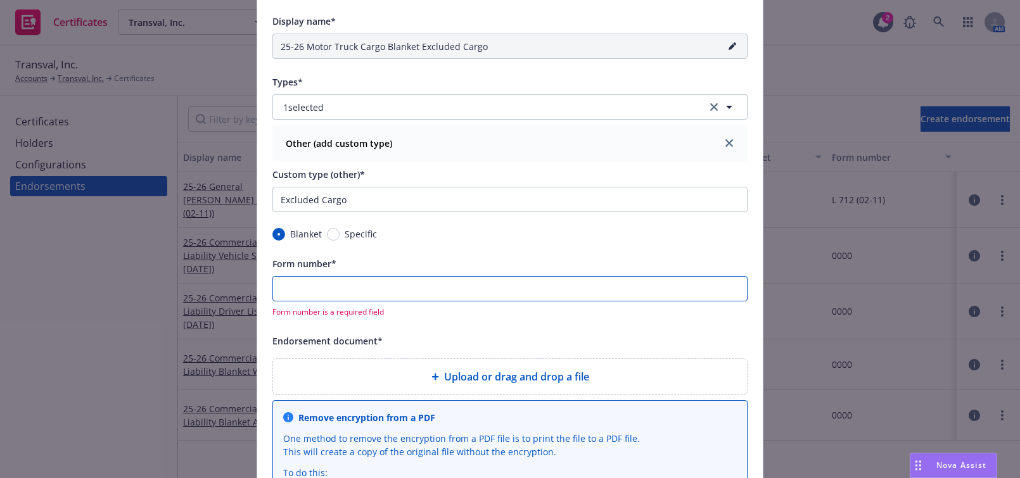
click at [341, 291] on input "Form number*" at bounding box center [509, 288] width 475 height 25
type input "25-26 Motor Truck Cargo Blanket Excluded Cargo (0)"
type input "0"
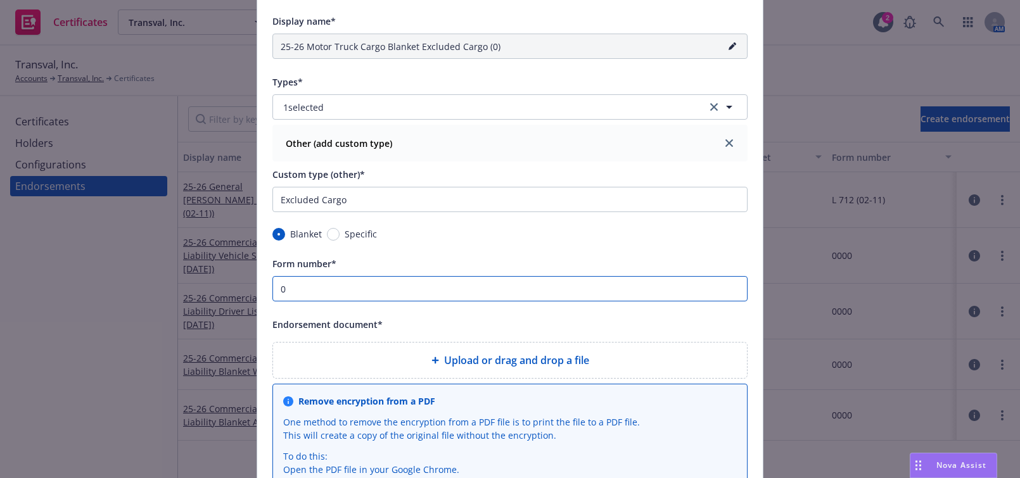
type input "25-26 Motor Truck Cargo Blanket Excluded Cargo (00)"
type input "00"
type input "25-26 Motor Truck Cargo Blanket Excluded Cargo (000)"
type input "000"
type input "25-26 Motor Truck Cargo Blanket Excluded Cargo (0000)"
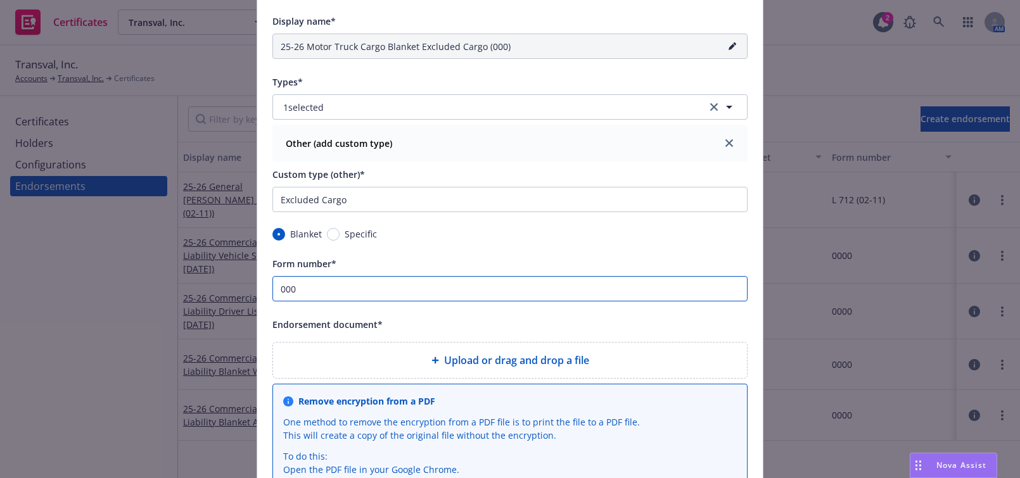
type input "0000"
type input "25-26 Motor Truck Cargo Blanket Excluded Cargo (00000)"
type input "00000"
type input "25-26 Motor Truck Cargo Blanket Excluded Cargo (0000)"
type input "0000"
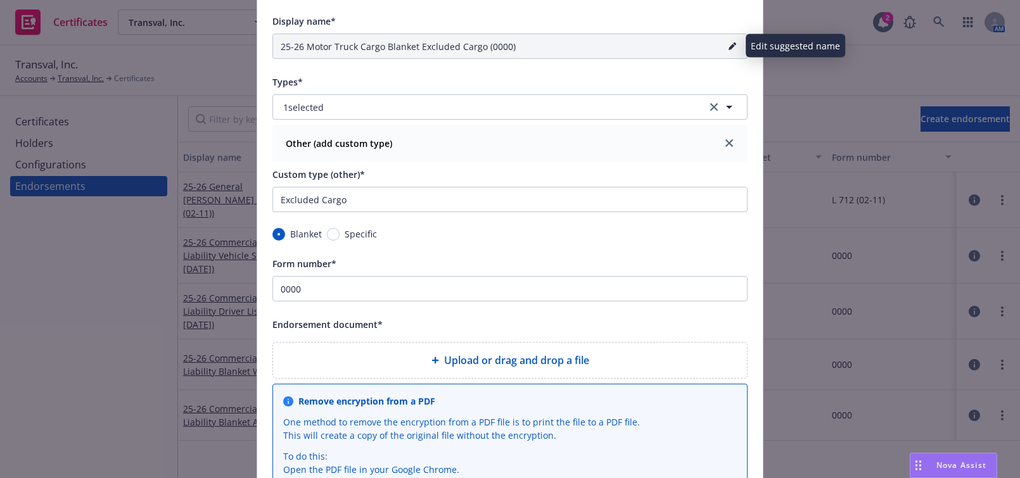
click at [729, 45] on icon "pencil" at bounding box center [732, 47] width 6 height 6
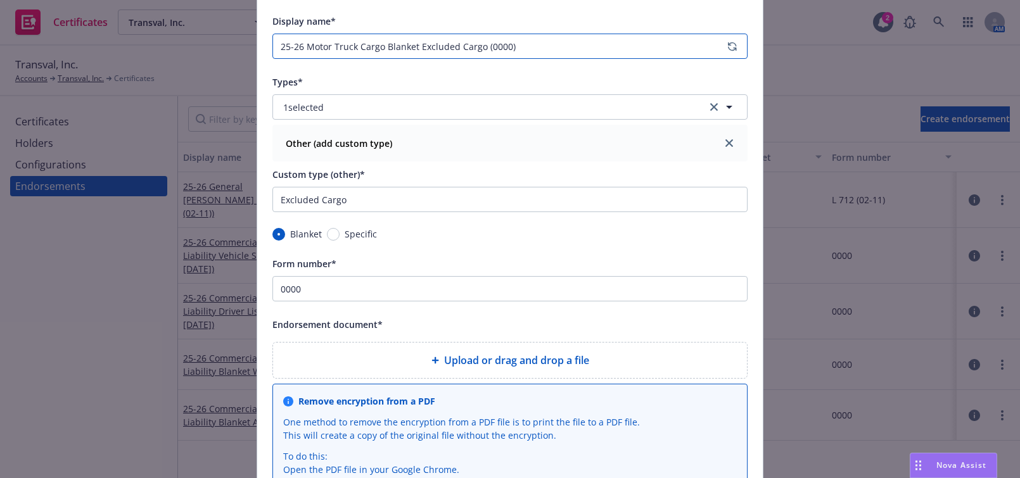
drag, startPoint x: 482, startPoint y: 49, endPoint x: 596, endPoint y: 44, distance: 114.1
click at [593, 46] on input "25-26 Motor Truck Cargo Blanket Excluded Cargo (0000)" at bounding box center [509, 46] width 475 height 25
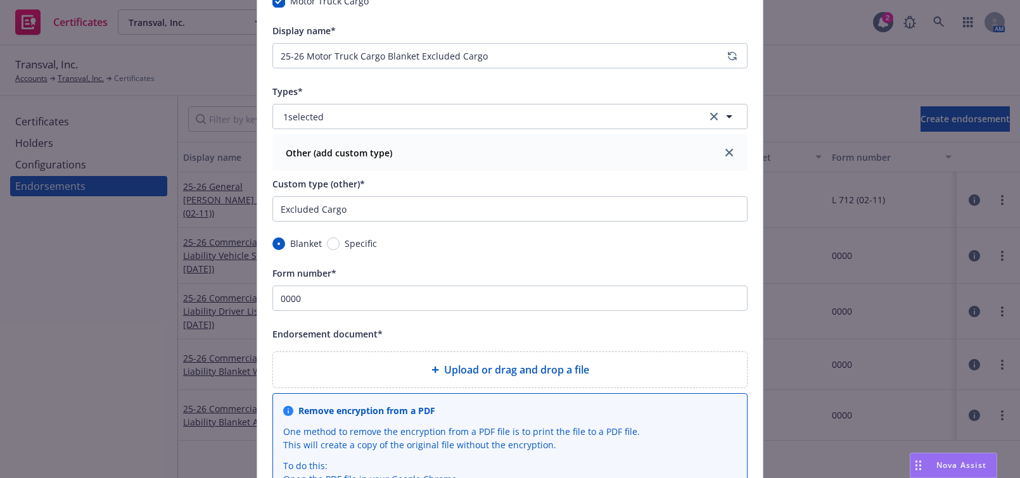
scroll to position [57, 0]
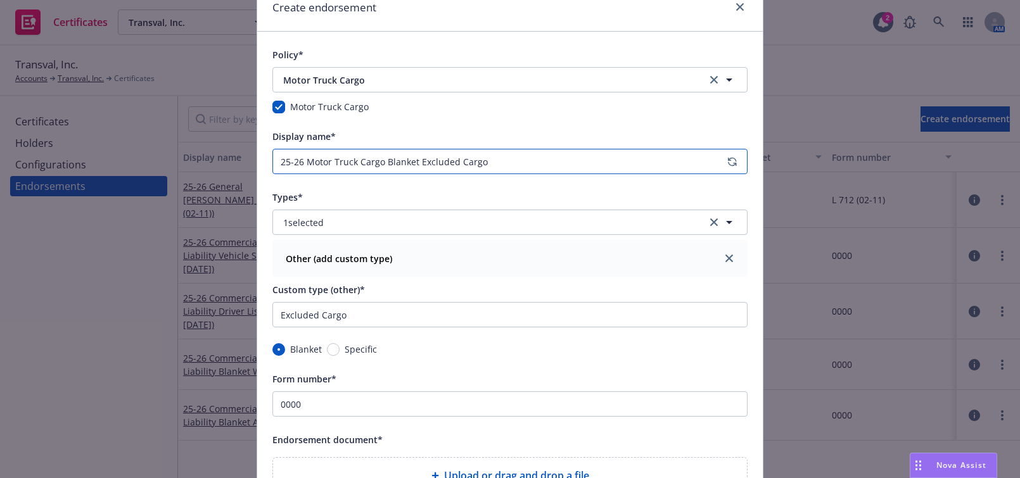
drag, startPoint x: 412, startPoint y: 163, endPoint x: 380, endPoint y: 163, distance: 31.7
click at [380, 163] on input "25-26 Motor Truck Cargo Blanket Excluded Cargo" at bounding box center [509, 161] width 475 height 25
type input "25-26 Motor Truck Cargo Excluded Cargo"
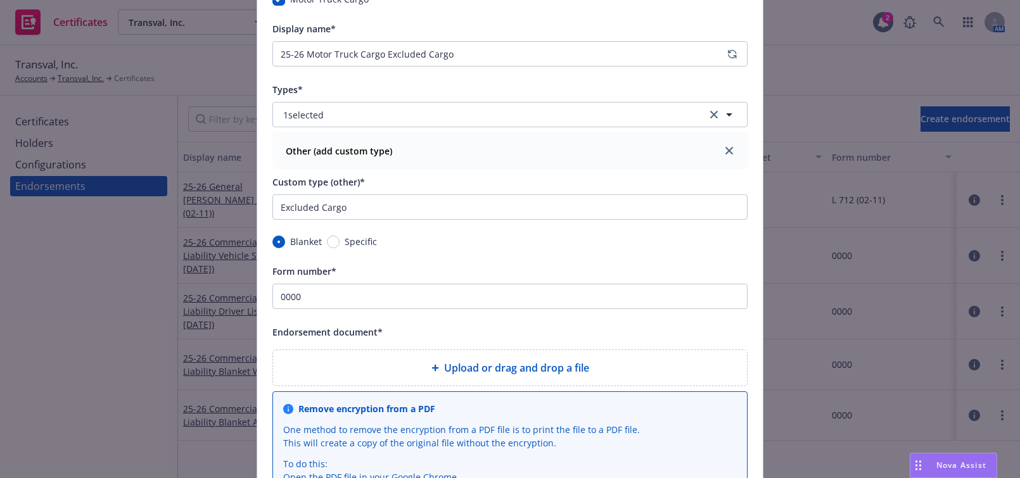
scroll to position [230, 0]
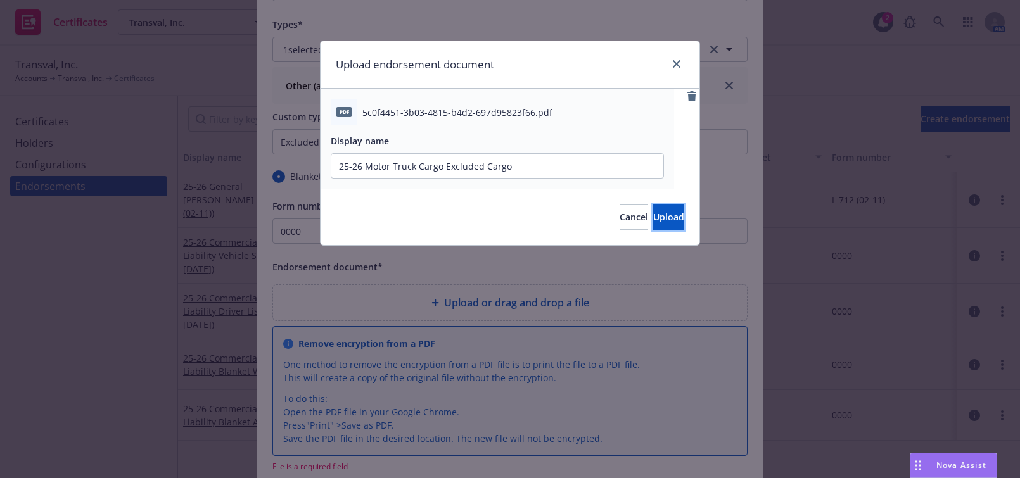
drag, startPoint x: 631, startPoint y: 211, endPoint x: 632, endPoint y: 223, distance: 12.1
click at [653, 211] on button "Upload" at bounding box center [668, 217] width 31 height 25
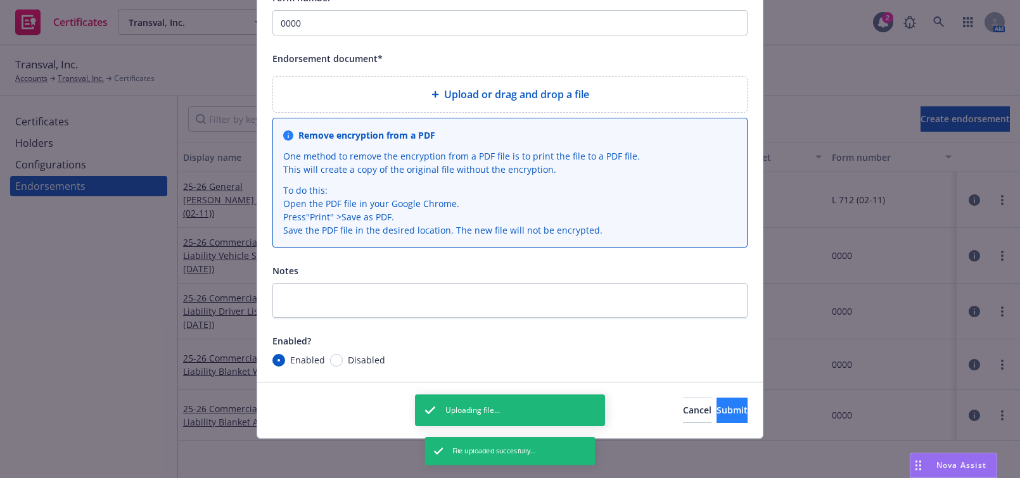
scroll to position [466, 0]
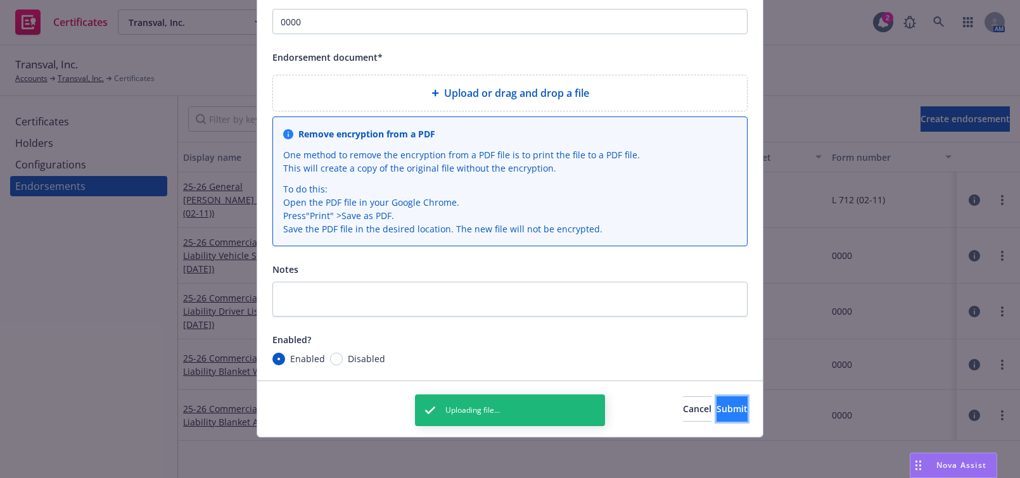
click at [716, 416] on button "Submit" at bounding box center [731, 409] width 31 height 25
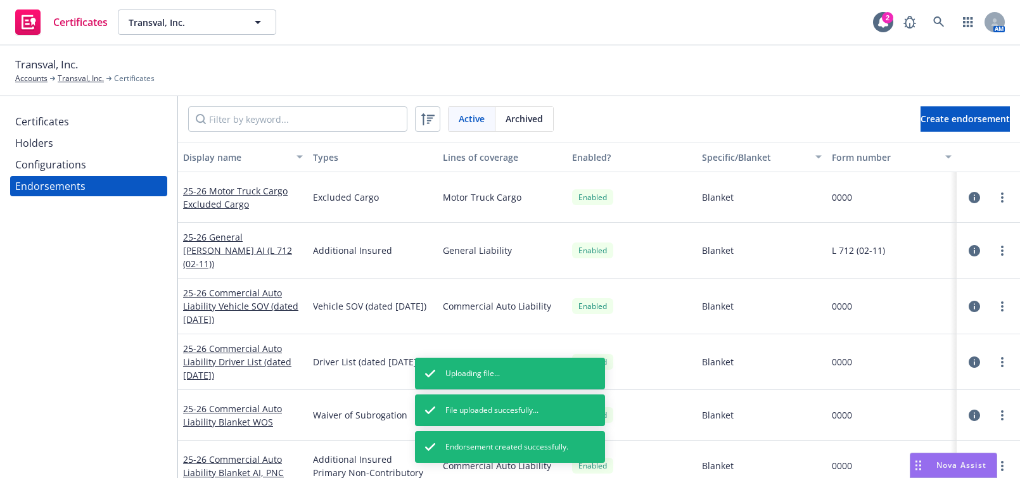
click at [115, 123] on div "Certificates" at bounding box center [88, 121] width 147 height 20
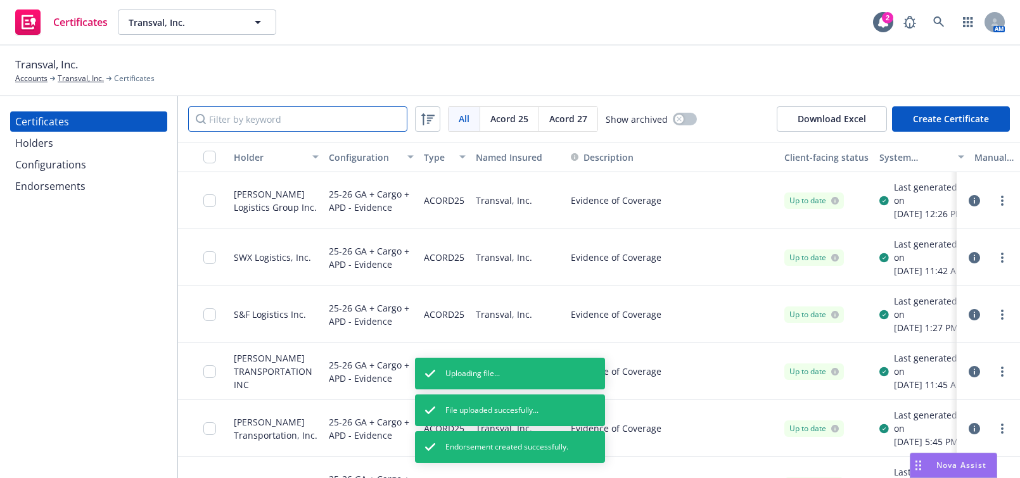
click at [250, 122] on input "Filter by keyword" at bounding box center [297, 118] width 219 height 25
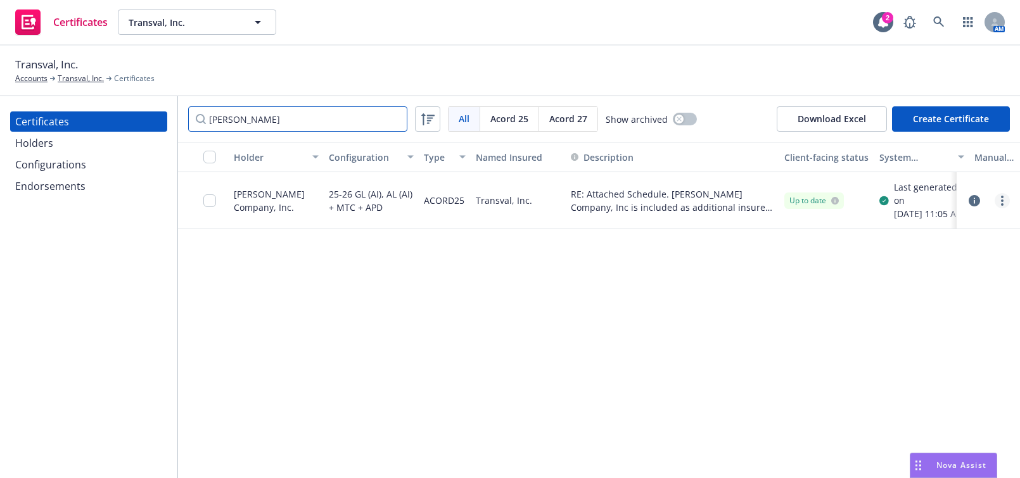
type input "allen lund"
click at [1006, 208] on link "more" at bounding box center [1002, 200] width 15 height 15
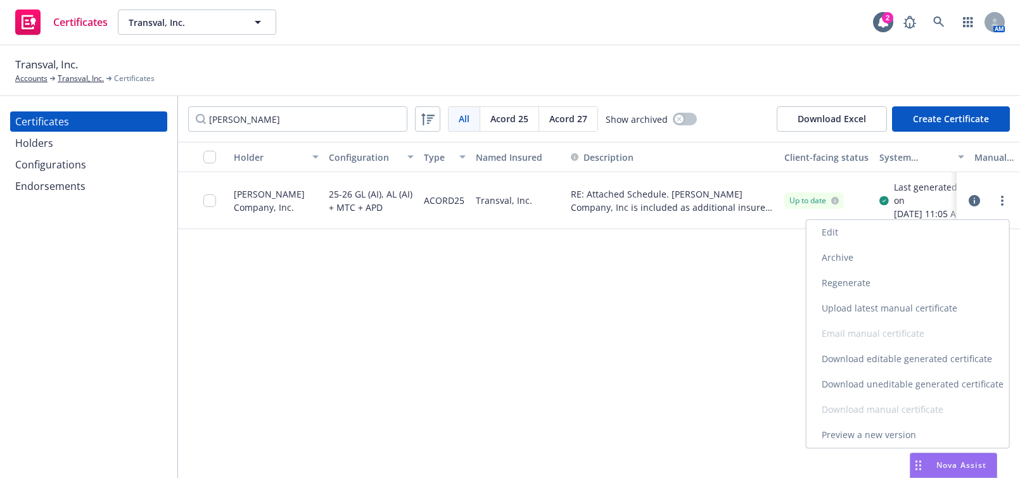
click at [871, 232] on link "Edit" at bounding box center [907, 232] width 203 height 25
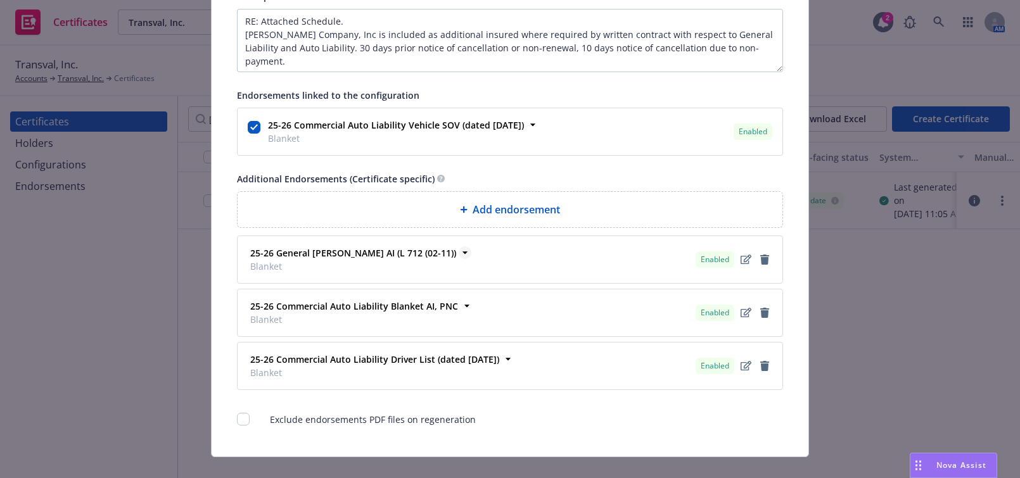
scroll to position [785, 0]
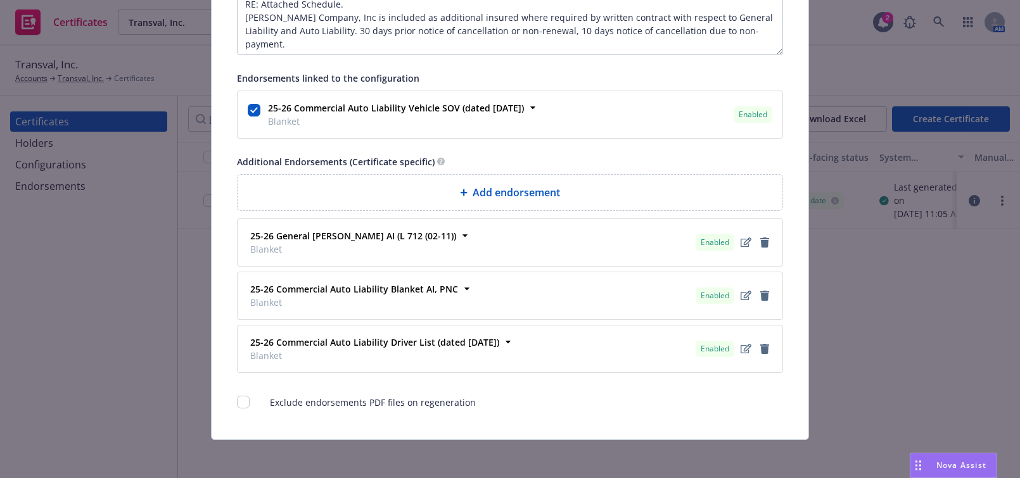
click at [416, 194] on div "Add endorsement" at bounding box center [510, 192] width 525 height 15
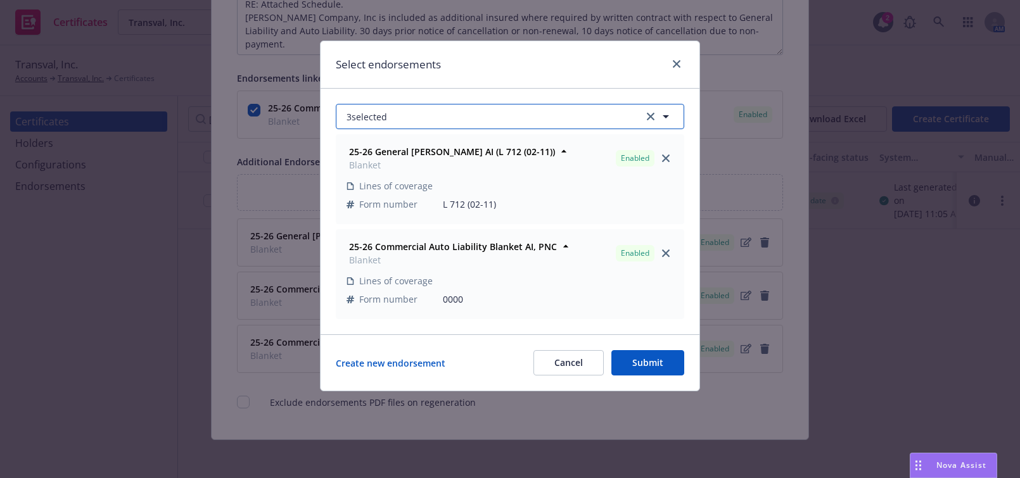
click at [355, 128] on button "3 selected" at bounding box center [510, 116] width 348 height 25
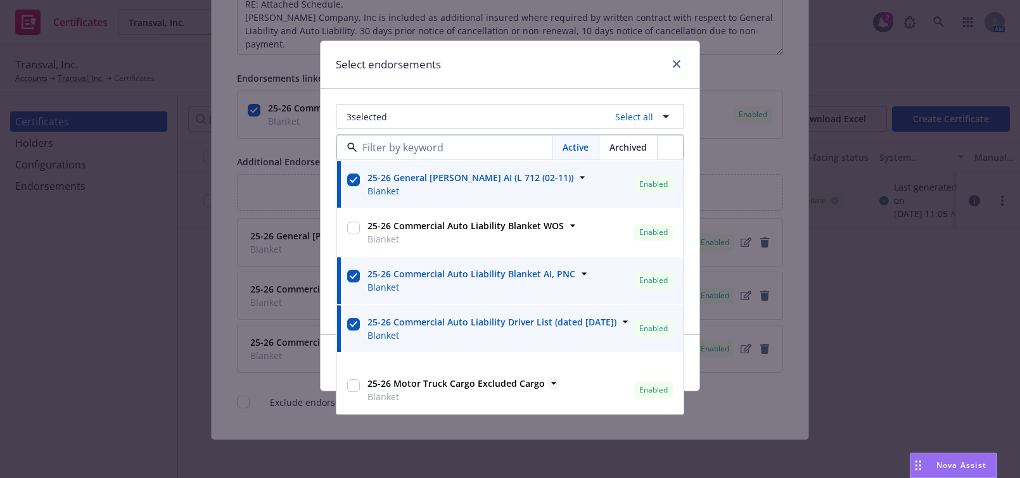
click at [469, 386] on strong "25-26 Motor Truck Cargo Excluded Cargo" at bounding box center [455, 384] width 177 height 12
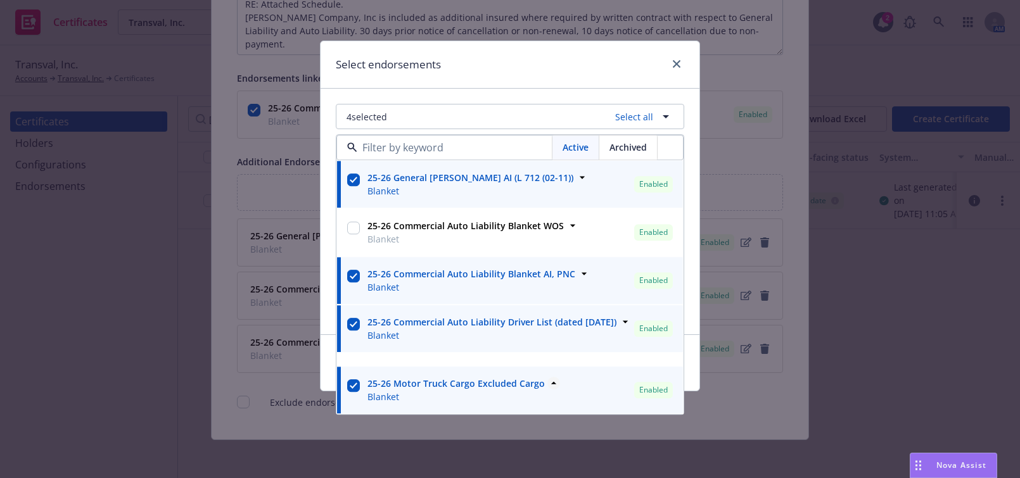
checkbox input "true"
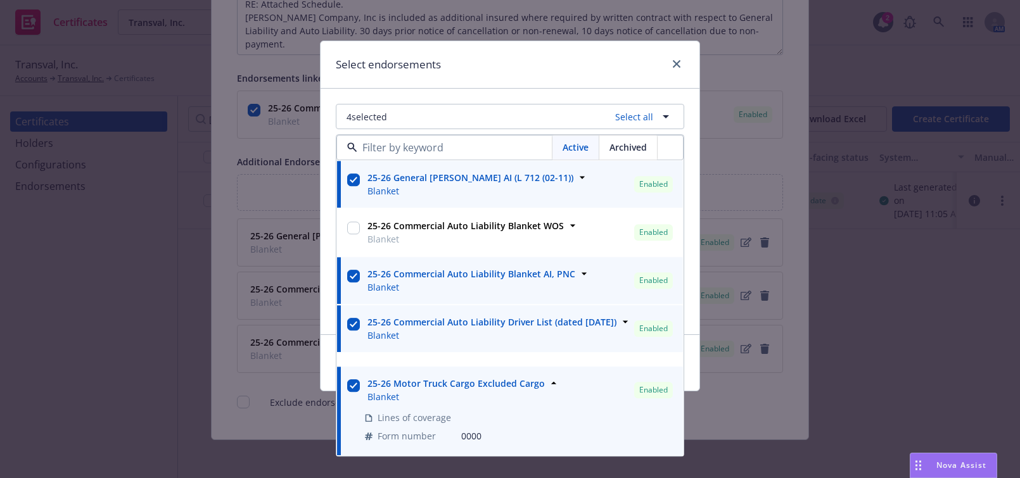
click at [483, 90] on div "4 selected Select all Active Archived 25-26 General Liability Blanket AI (L 712…" at bounding box center [510, 212] width 379 height 246
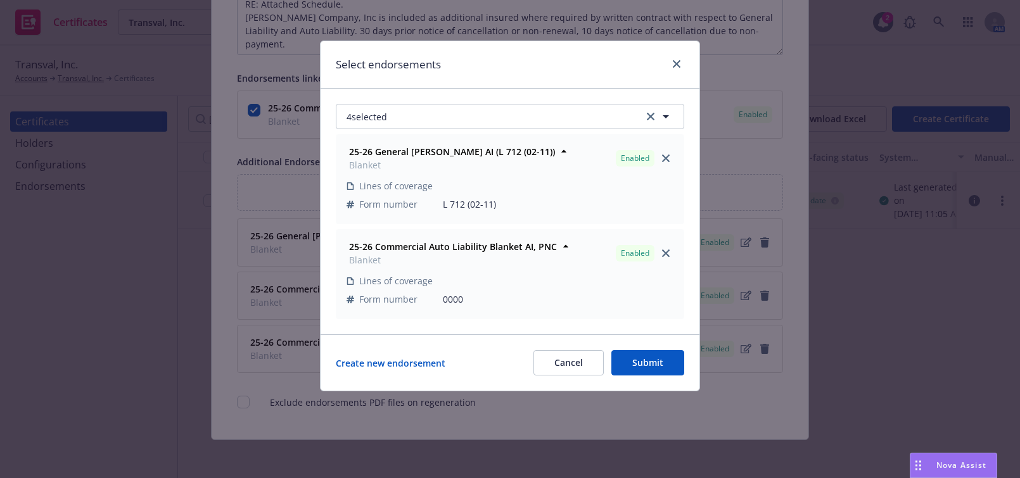
click at [646, 371] on button "Submit" at bounding box center [647, 362] width 73 height 25
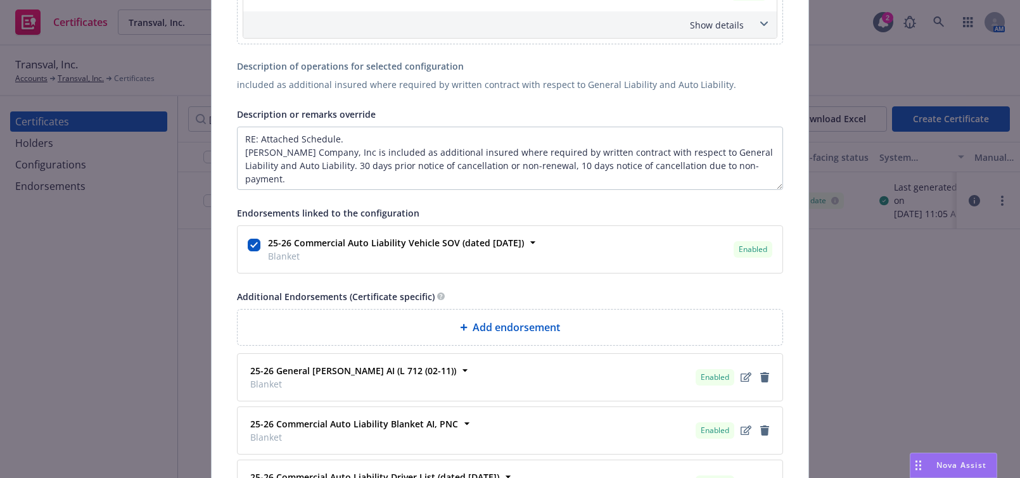
scroll to position [0, 0]
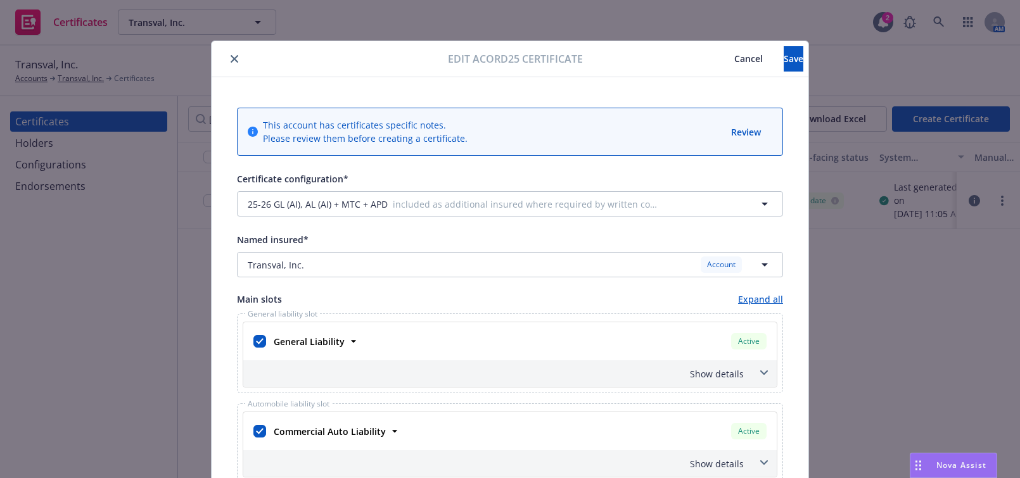
drag, startPoint x: 620, startPoint y: 300, endPoint x: 748, endPoint y: 77, distance: 256.2
click at [784, 56] on button "Save" at bounding box center [794, 58] width 20 height 25
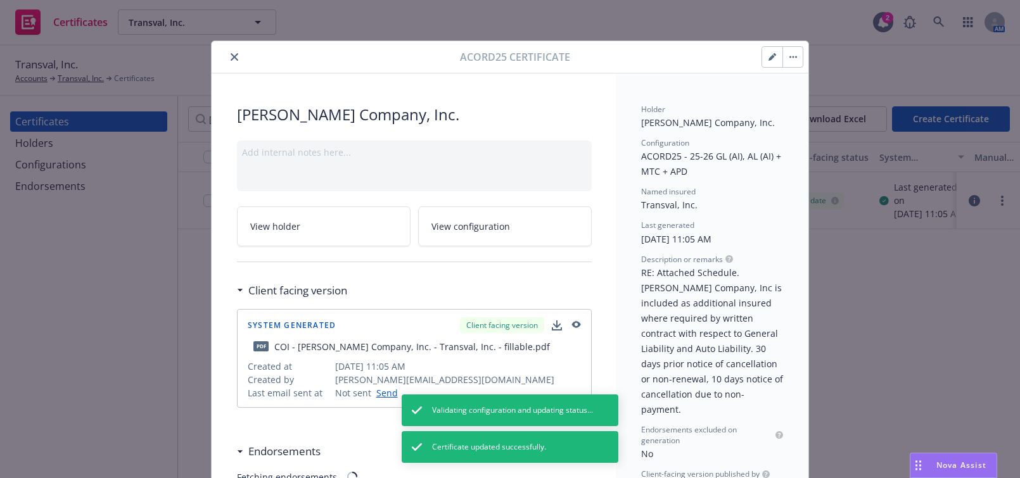
click at [227, 56] on button "close" at bounding box center [234, 56] width 15 height 15
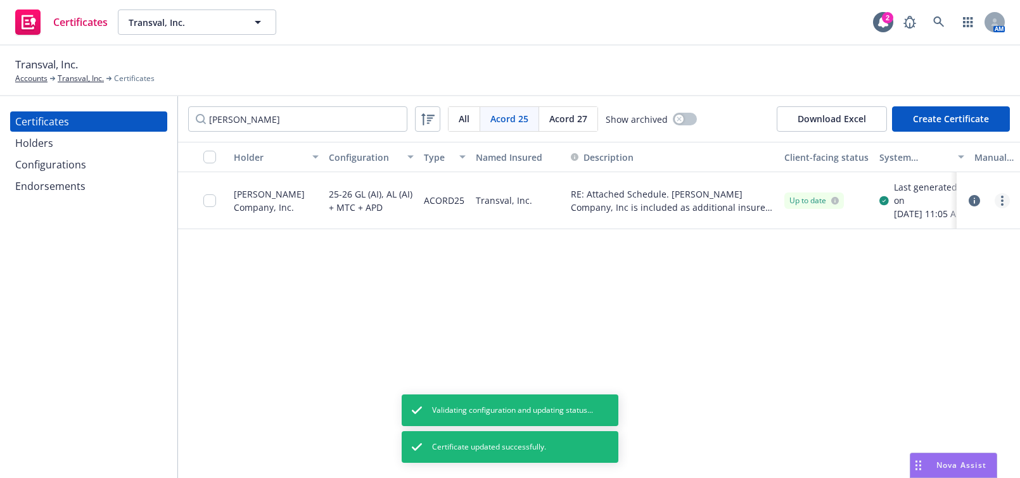
click at [997, 207] on link "more" at bounding box center [1002, 200] width 15 height 15
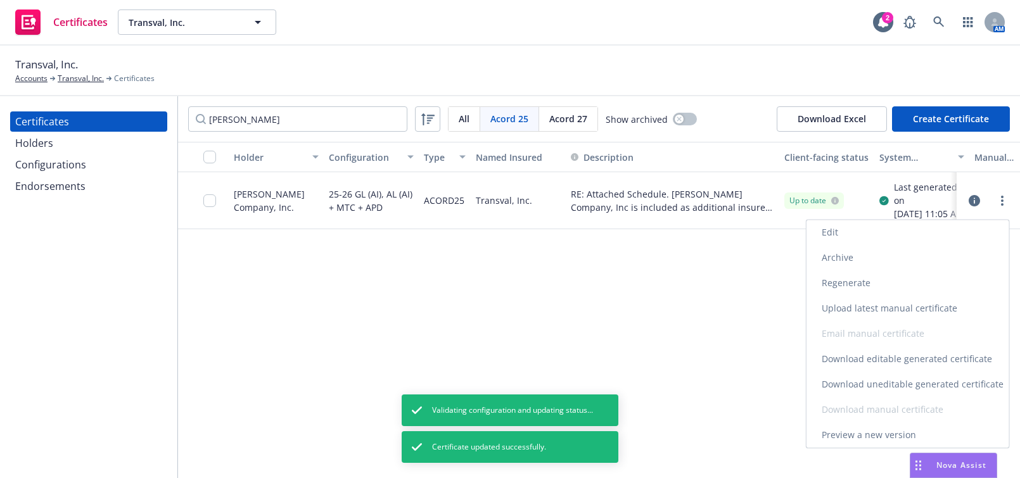
click at [874, 279] on link "Regenerate" at bounding box center [907, 282] width 203 height 25
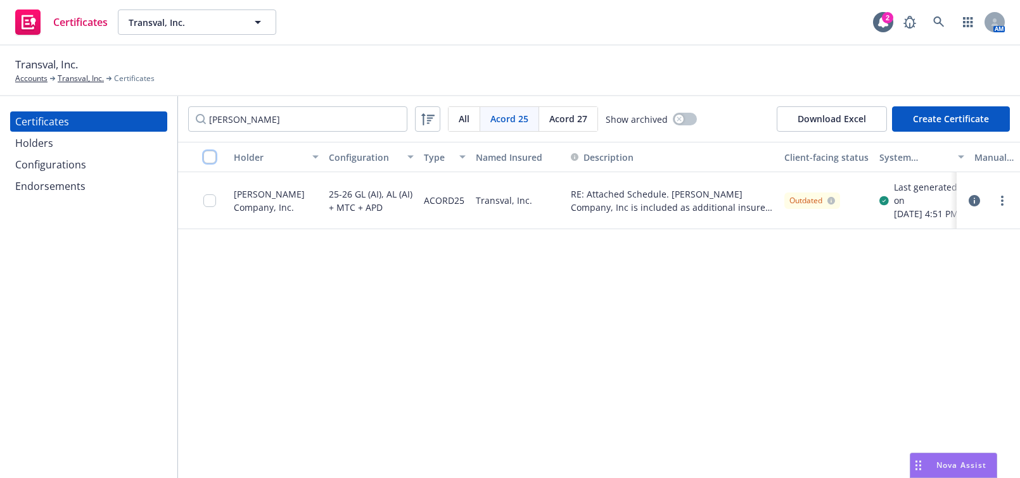
click at [214, 161] on input "checkbox" at bounding box center [209, 157] width 13 height 13
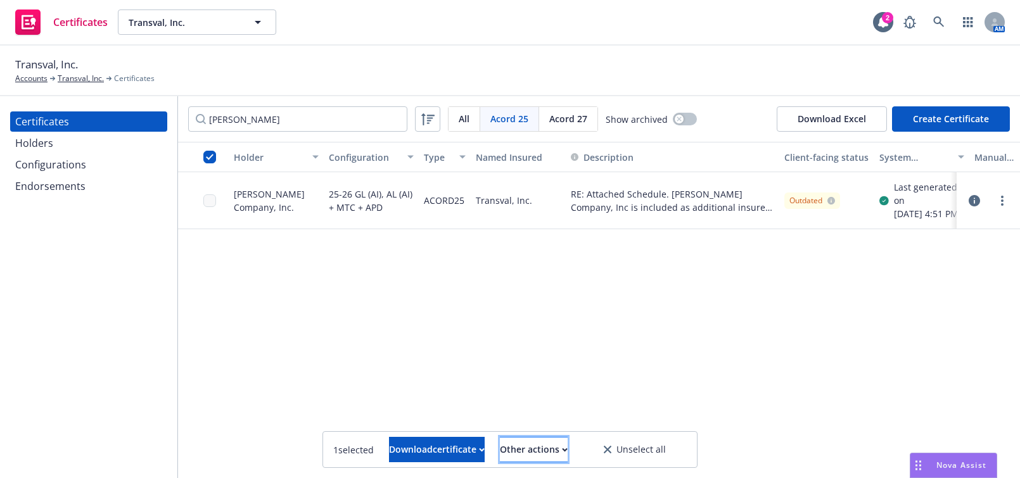
click at [562, 450] on div "Other actions" at bounding box center [534, 450] width 68 height 24
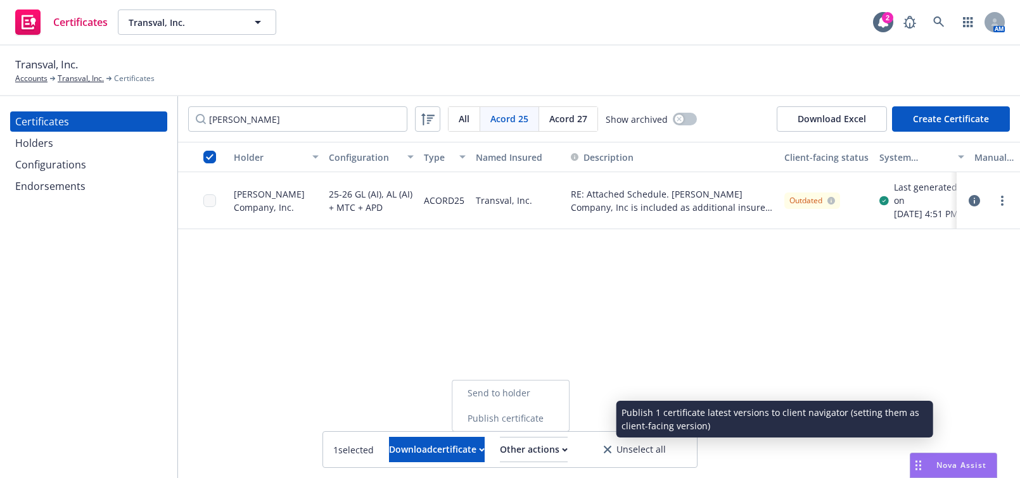
click at [563, 415] on link "Publish certificate" at bounding box center [510, 418] width 117 height 25
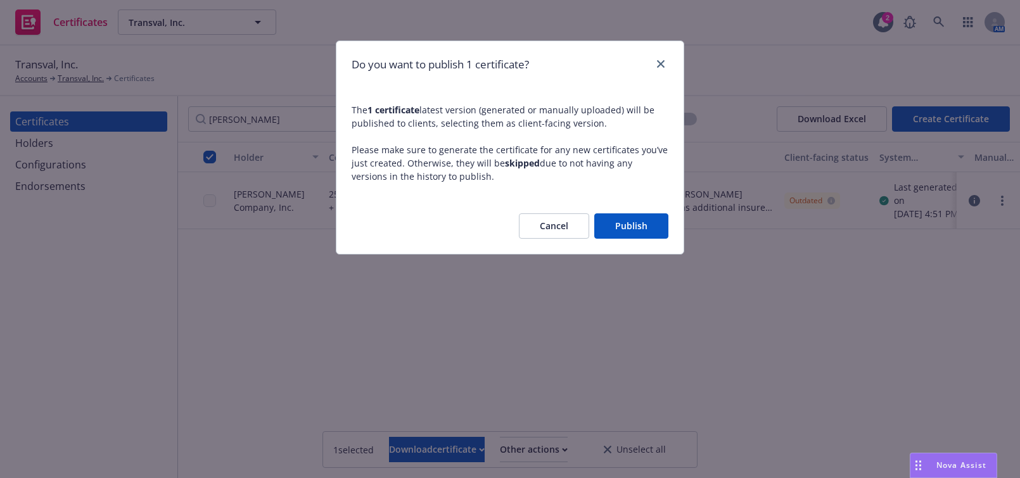
click at [626, 231] on button "Publish" at bounding box center [631, 225] width 74 height 25
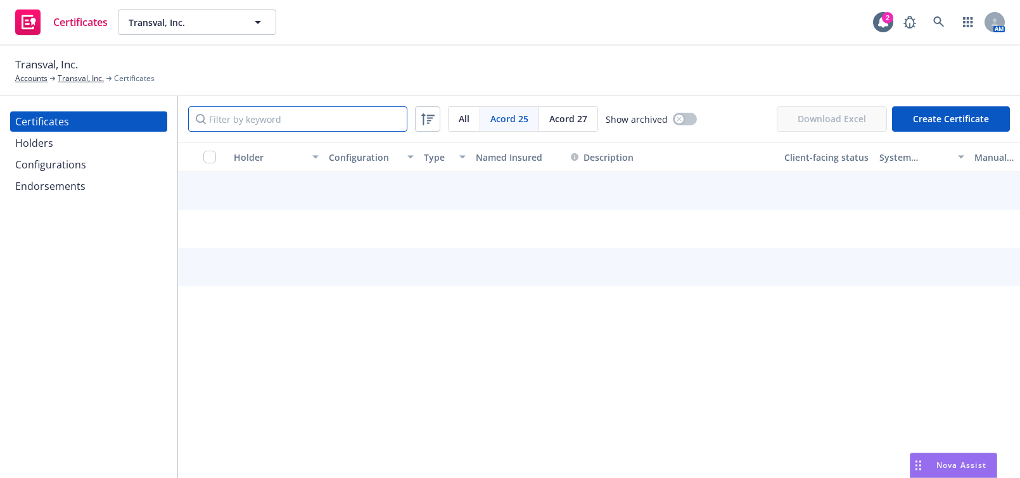
click at [295, 111] on input "Filter by keyword" at bounding box center [297, 118] width 219 height 25
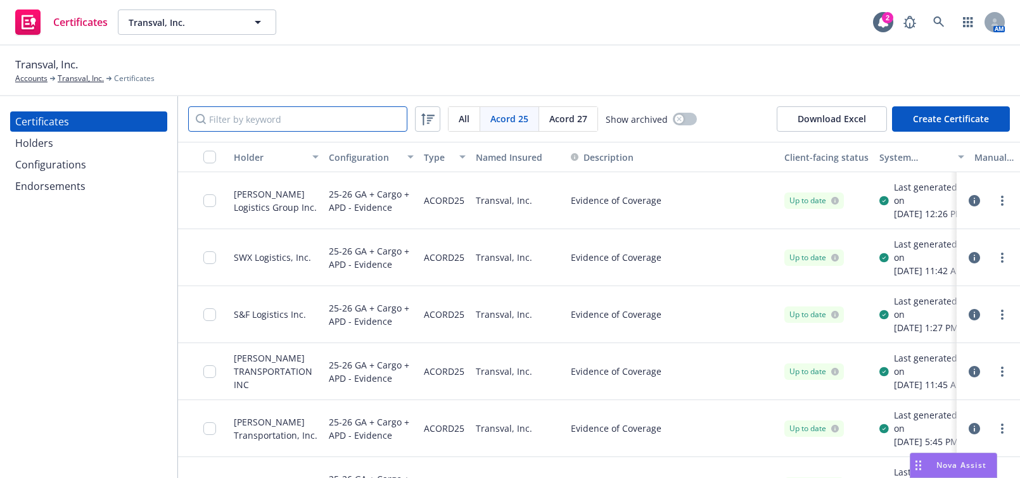
type input ";"
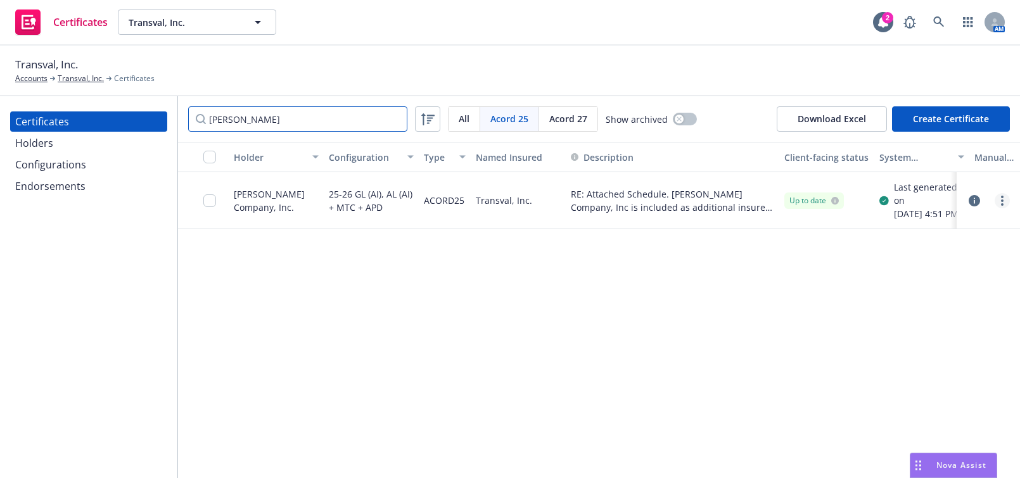
type input "[PERSON_NAME]"
click at [999, 208] on link "more" at bounding box center [1002, 200] width 15 height 15
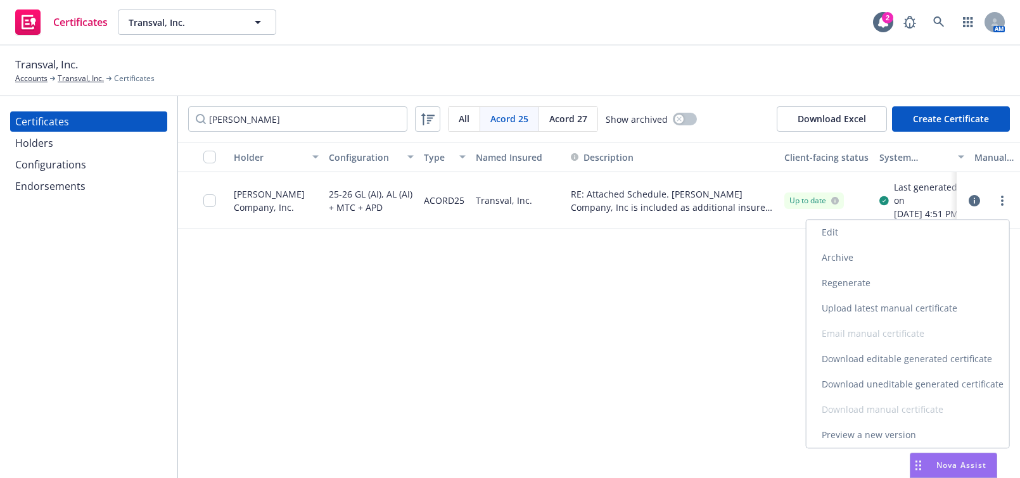
click at [885, 387] on link "Download uneditable generated certificate" at bounding box center [907, 384] width 203 height 25
